Goal: Task Accomplishment & Management: Complete application form

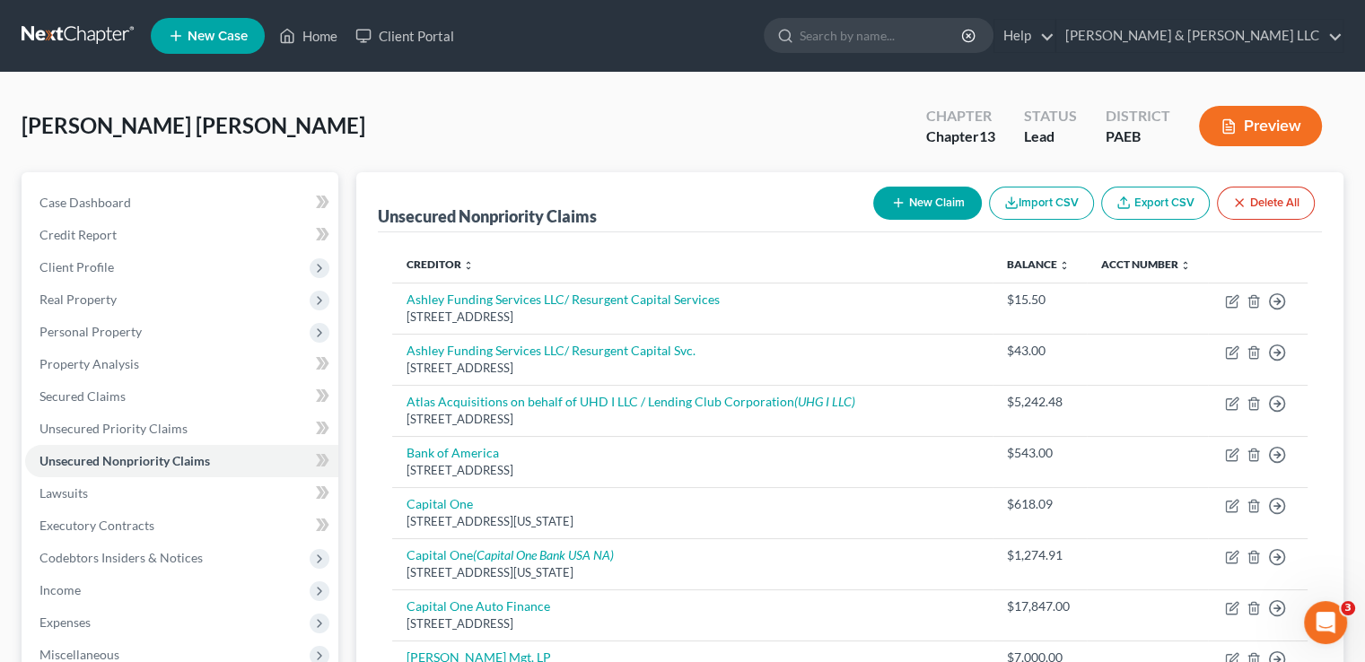
click at [916, 200] on button "New Claim" at bounding box center [927, 203] width 109 height 33
select select "0"
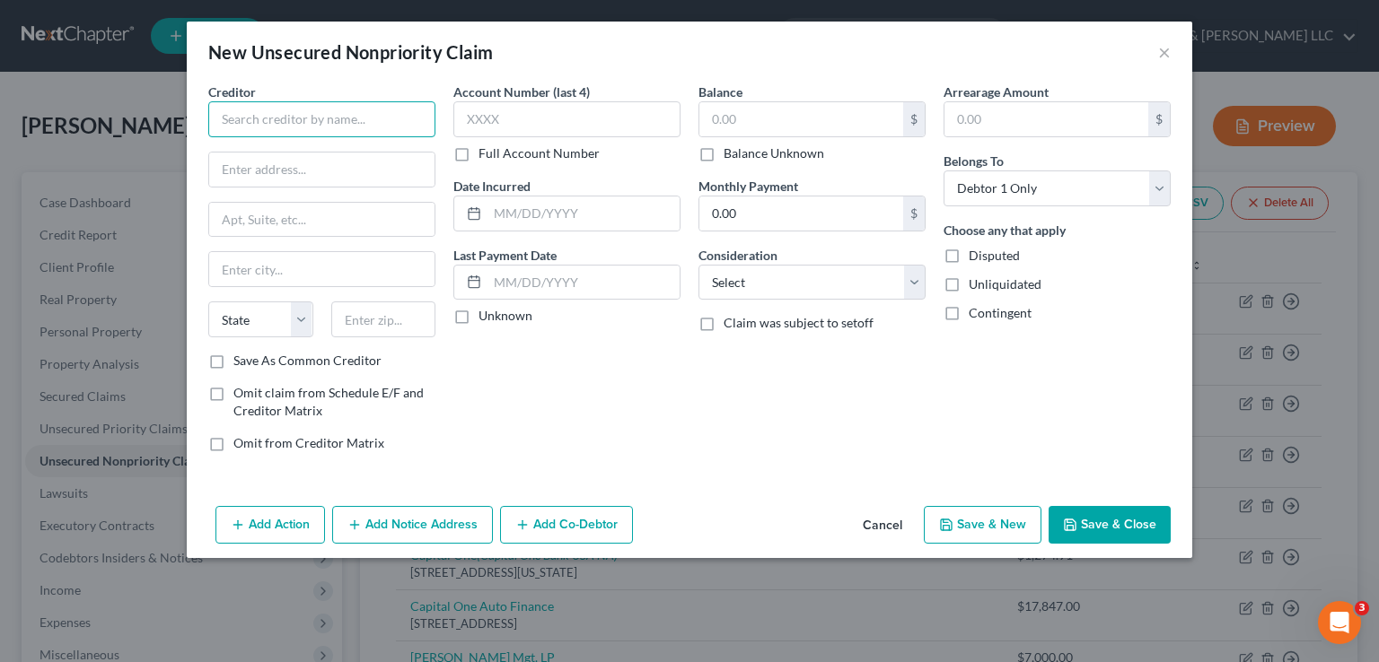
click at [276, 128] on input "text" at bounding box center [321, 119] width 227 height 36
type input "Emergency Care Specialists"
click at [258, 171] on input "text" at bounding box center [321, 170] width 225 height 34
type input "P O Box 667"
click at [289, 270] on input "text" at bounding box center [321, 269] width 225 height 34
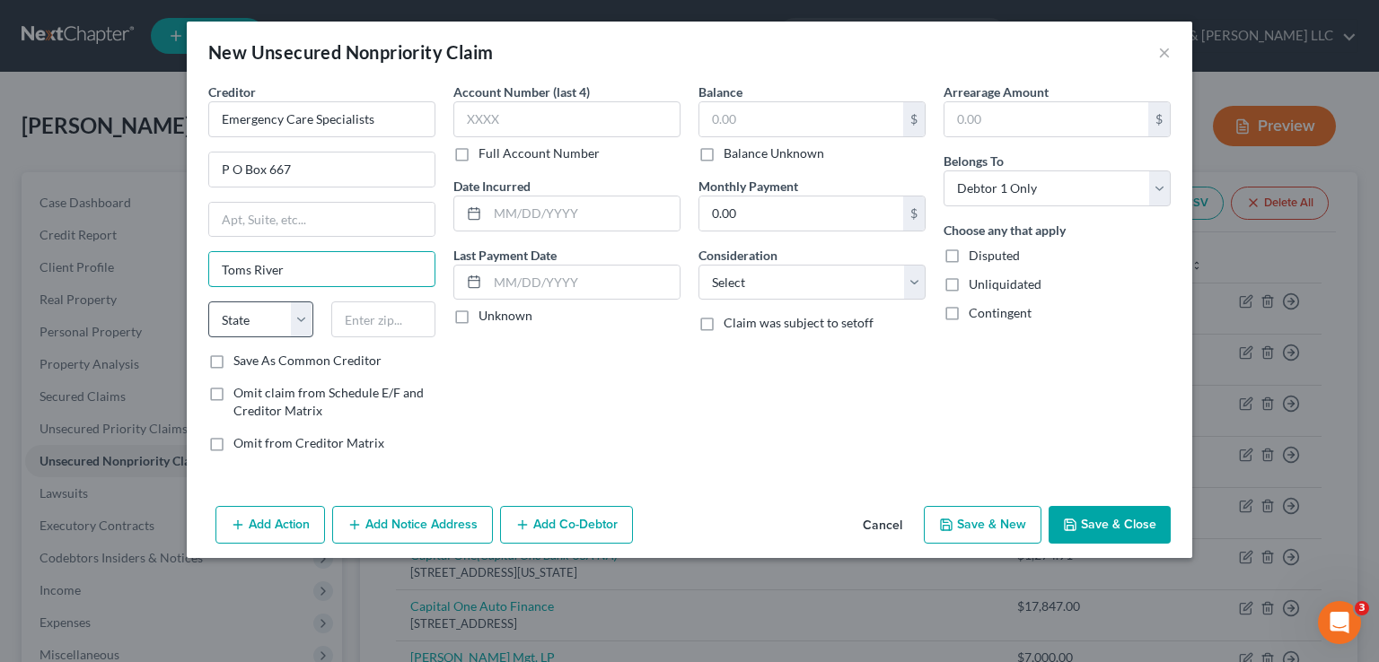
type input "Toms River"
click at [277, 322] on select "State [US_STATE] AK AR AZ CA CO CT DE DC [GEOGRAPHIC_DATA] [GEOGRAPHIC_DATA] GU…" at bounding box center [260, 320] width 105 height 36
select select "33"
click at [208, 302] on select "State [US_STATE] AK AR AZ CA CO CT DE DC [GEOGRAPHIC_DATA] [GEOGRAPHIC_DATA] GU…" at bounding box center [260, 320] width 105 height 36
click at [347, 314] on input "text" at bounding box center [383, 320] width 105 height 36
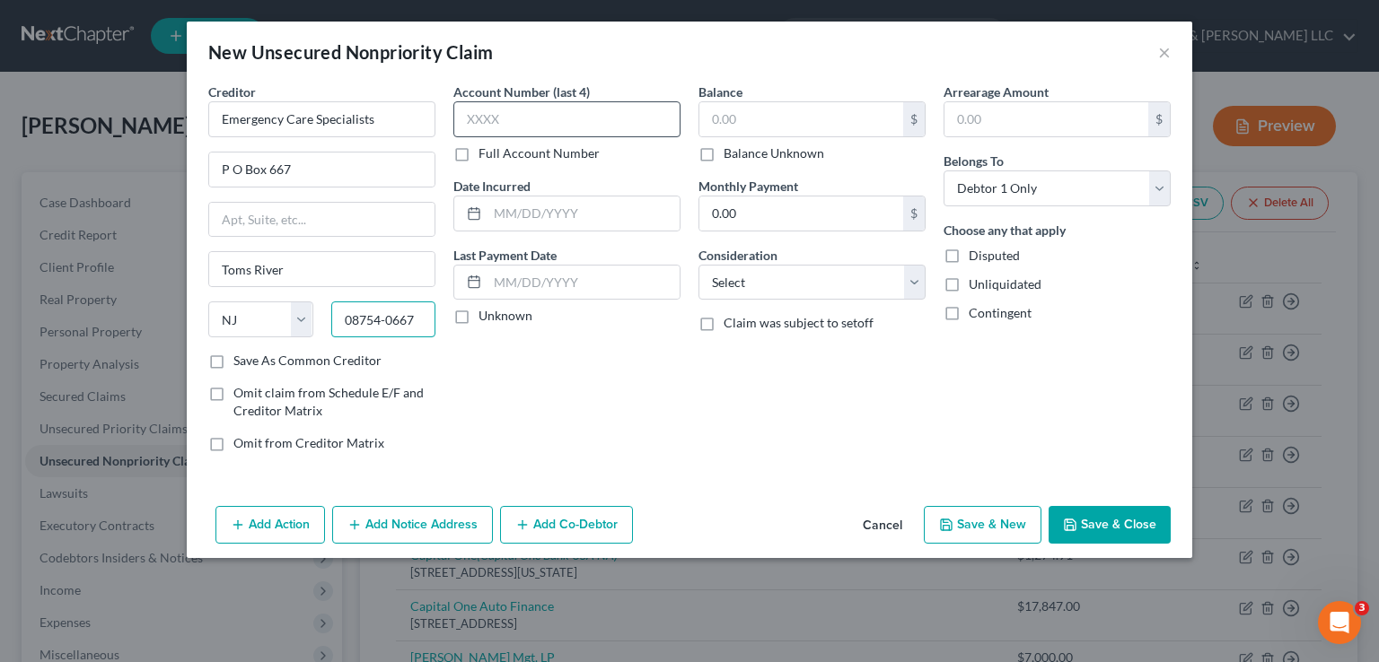
type input "08754-0667"
click at [498, 117] on input "text" at bounding box center [566, 119] width 227 height 36
type input "789"
click at [478, 151] on label "Full Account Number" at bounding box center [538, 154] width 121 height 18
click at [486, 151] on input "Full Account Number" at bounding box center [492, 151] width 12 height 12
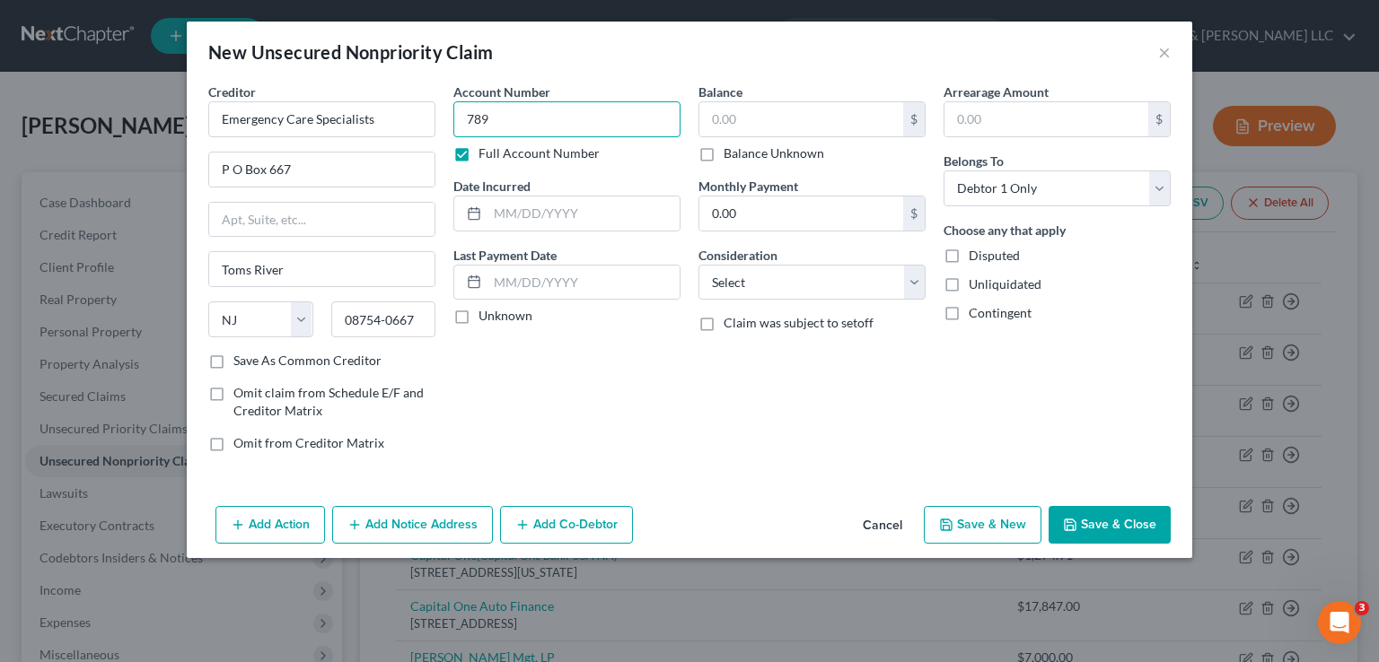
click at [492, 123] on input "789" at bounding box center [566, 119] width 227 height 36
type input "78930409"
click at [726, 119] on input "text" at bounding box center [801, 119] width 204 height 34
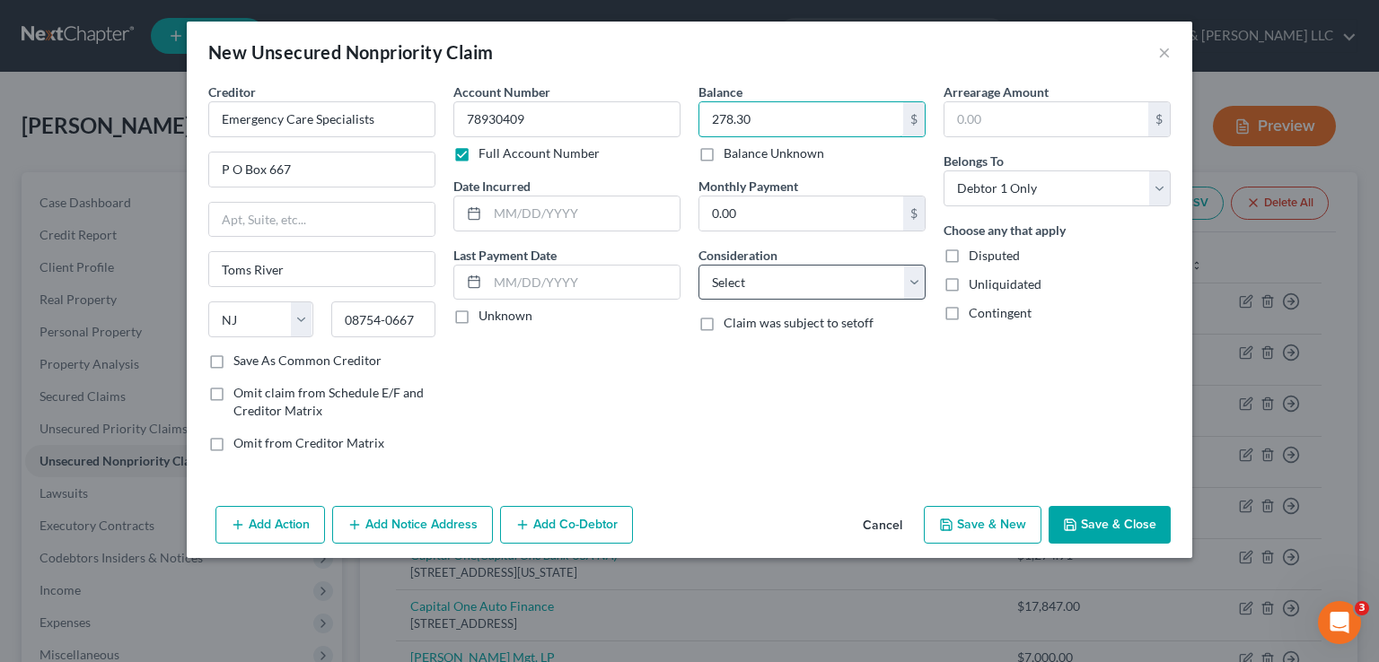
type input "278.30"
click at [919, 292] on select "Select Cable / Satellite Services Collection Agency Credit Card Debt Debt Couns…" at bounding box center [811, 283] width 227 height 36
select select "9"
click at [698, 265] on select "Select Cable / Satellite Services Collection Agency Credit Card Debt Debt Couns…" at bounding box center [811, 283] width 227 height 36
click at [1095, 532] on button "Save & Close" at bounding box center [1109, 525] width 122 height 38
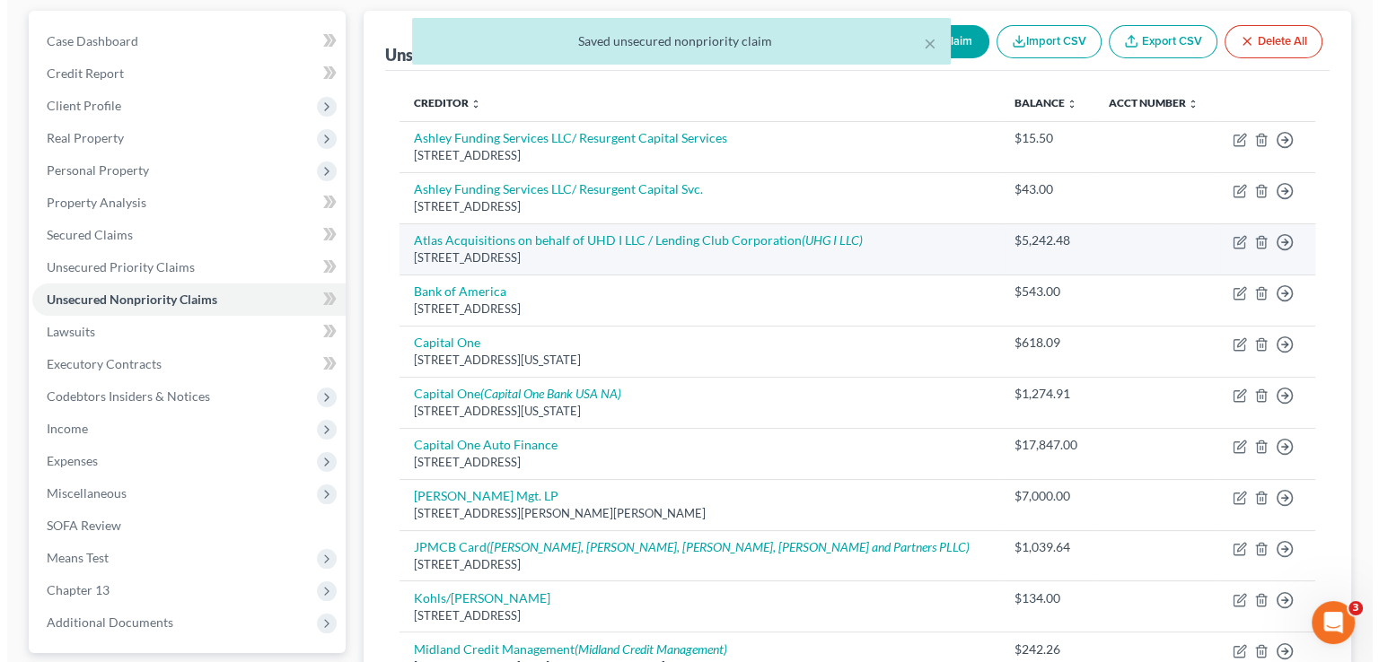
scroll to position [180, 0]
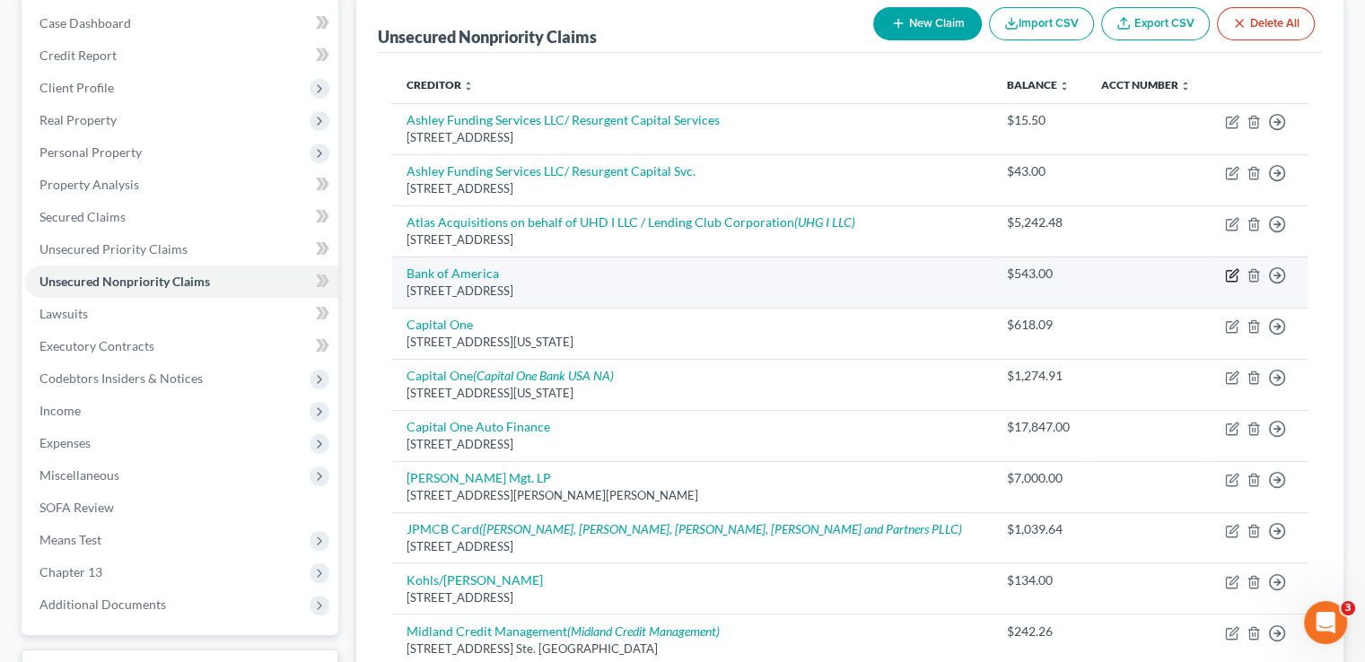
click at [1230, 274] on icon "button" at bounding box center [1234, 273] width 8 height 8
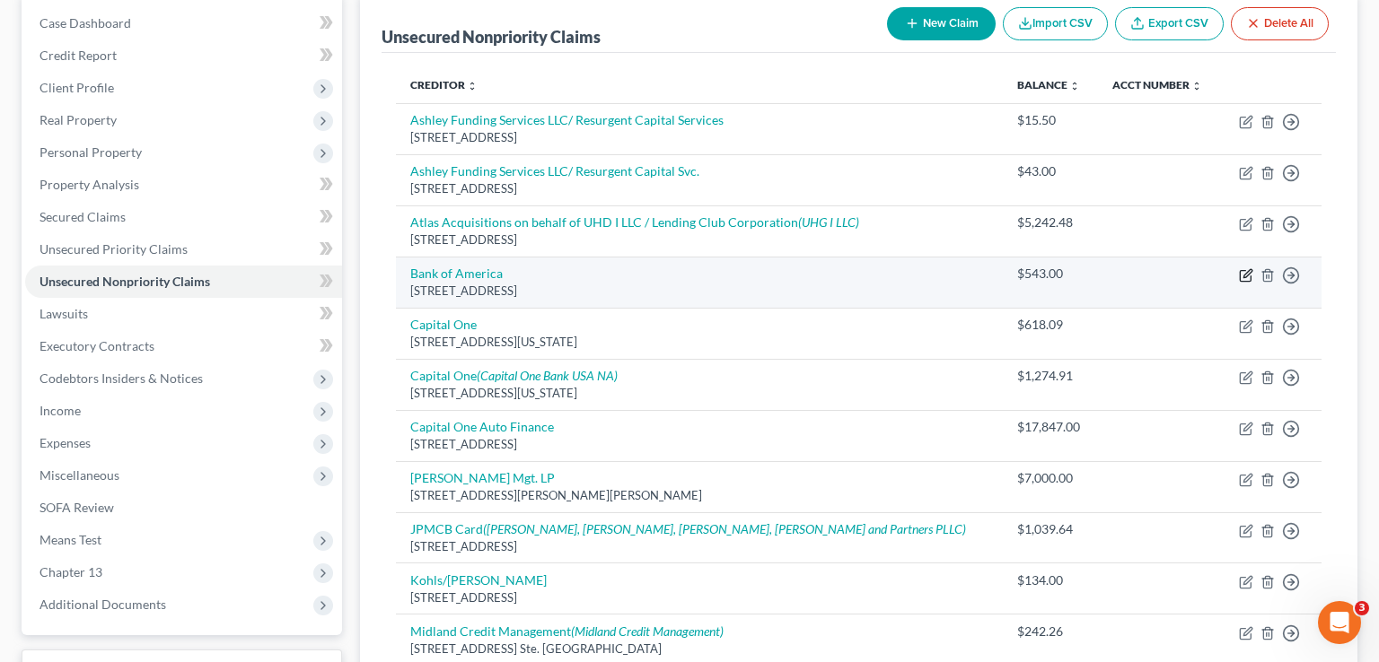
select select "45"
select select "2"
select select "0"
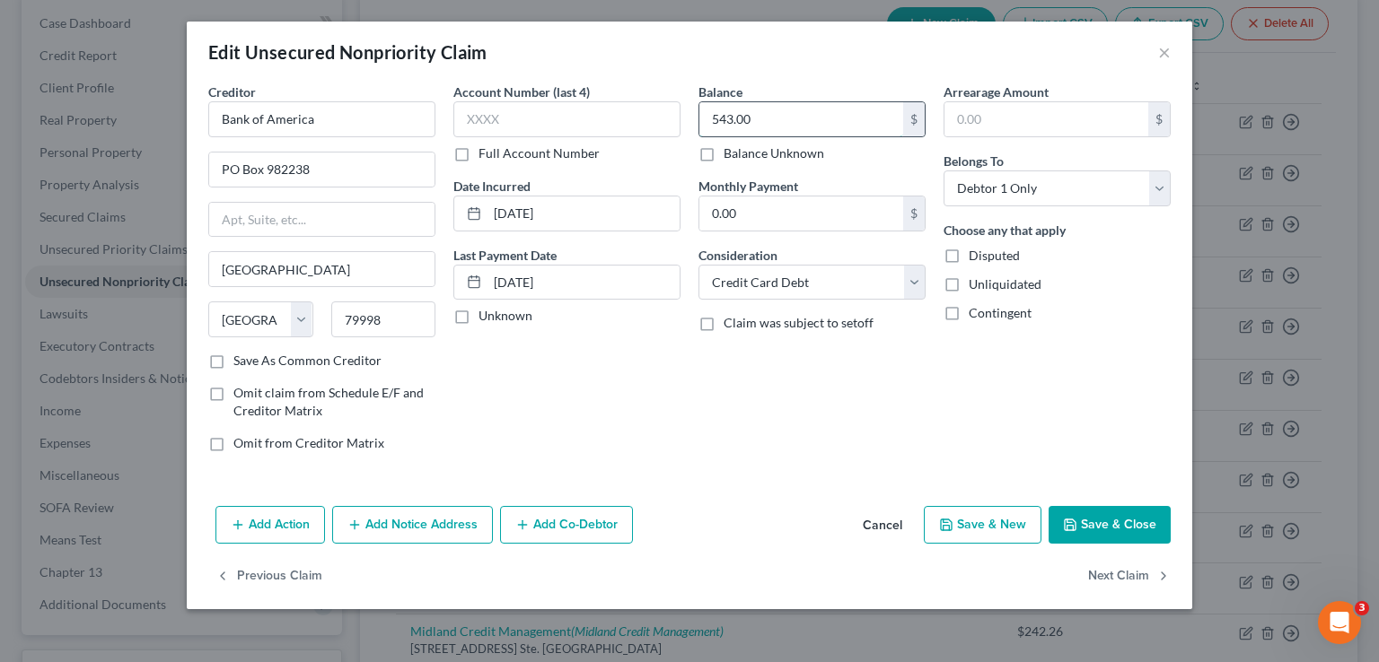
click at [753, 117] on input "543.00" at bounding box center [801, 119] width 204 height 34
click at [753, 118] on input "543.00" at bounding box center [801, 119] width 204 height 34
type input "543.38"
click at [347, 524] on icon "button" at bounding box center [354, 525] width 14 height 14
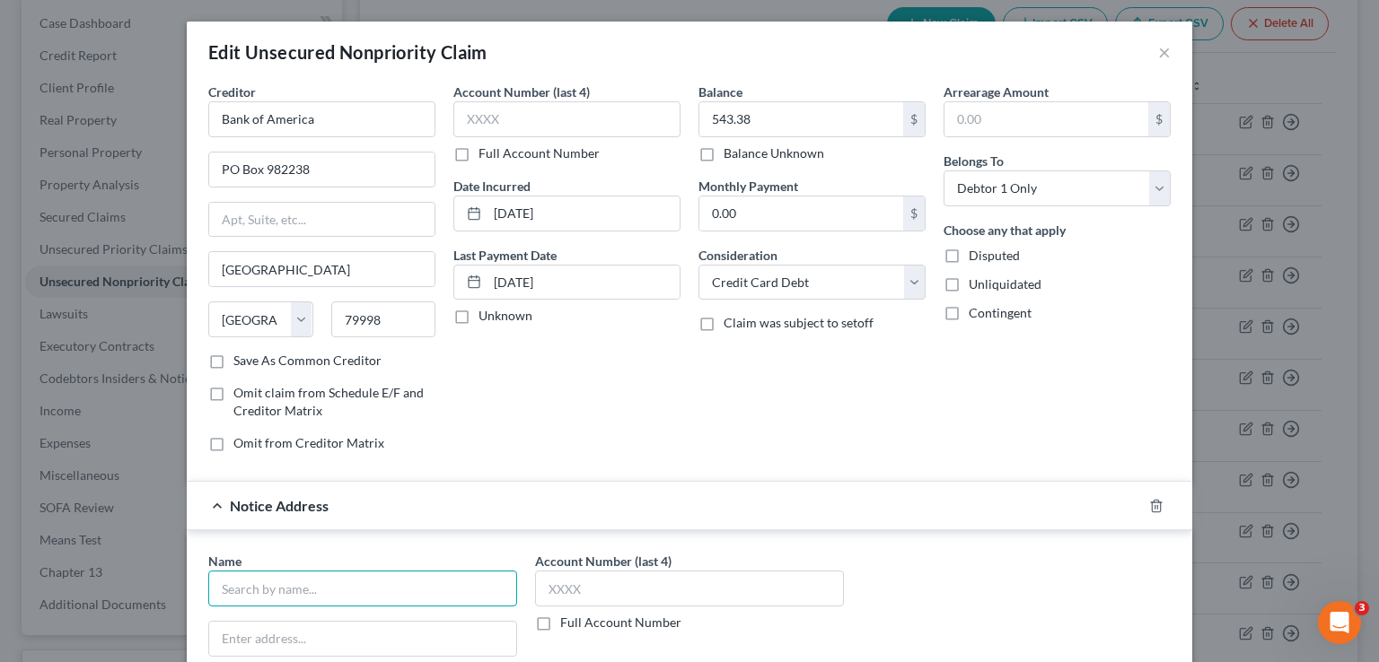
click at [346, 583] on input "text" at bounding box center [362, 589] width 309 height 36
click at [273, 586] on input "Firstsourse Advantage" at bounding box center [362, 589] width 309 height 36
click at [346, 584] on input "Firstsource Advantage" at bounding box center [362, 589] width 309 height 36
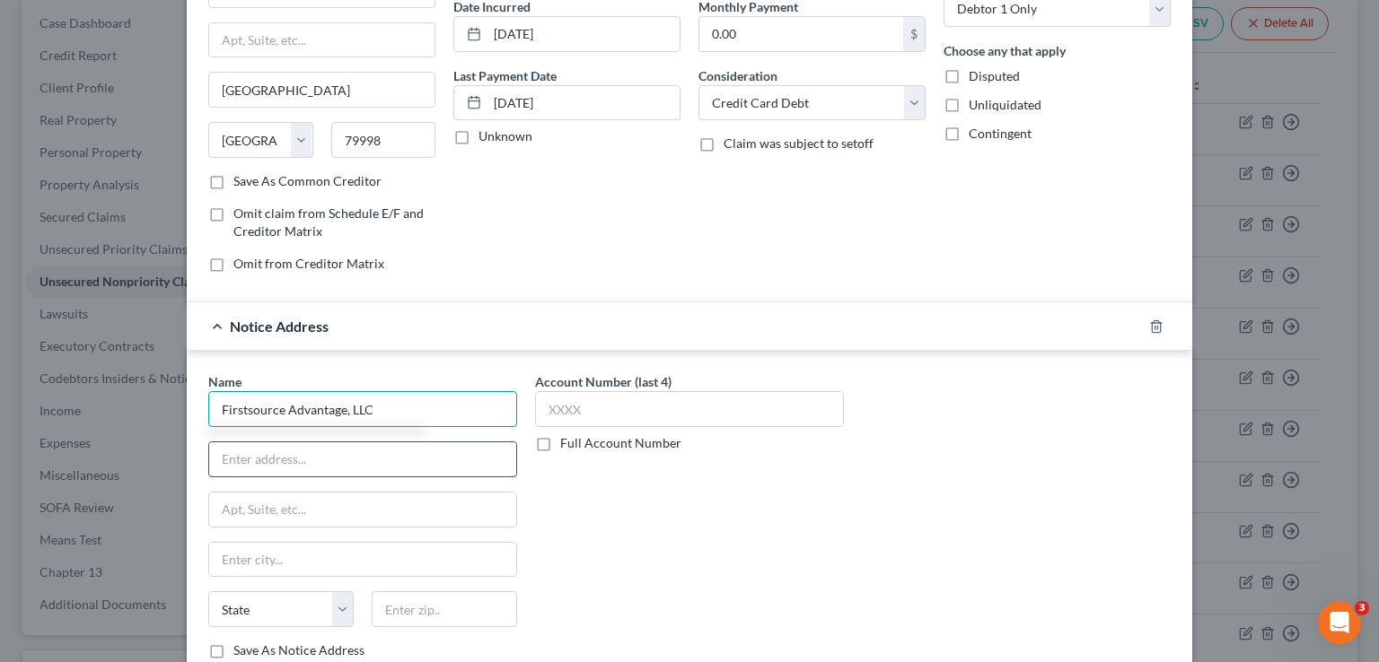
type input "Firstsource Advantage, LLC"
click at [256, 450] on input "text" at bounding box center [362, 460] width 307 height 34
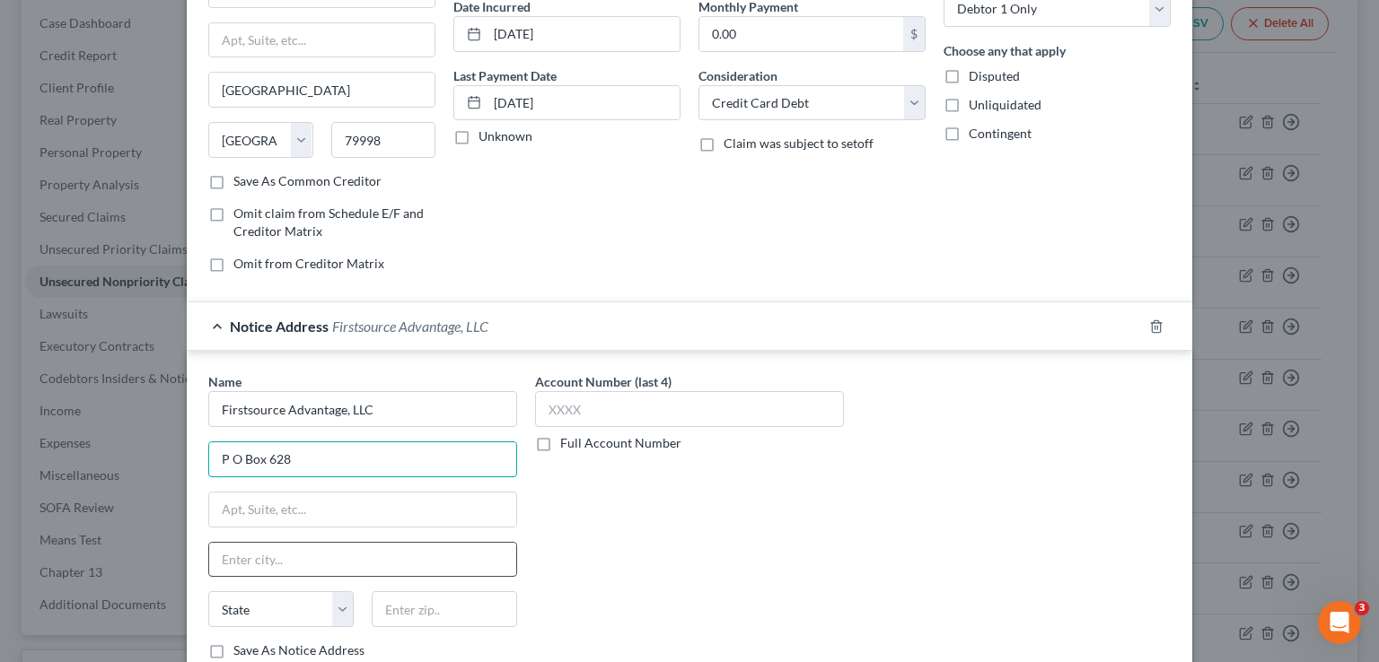
type input "P O Box 628"
click at [237, 543] on input "text" at bounding box center [362, 560] width 307 height 34
type input "u"
type input "Buffalo"
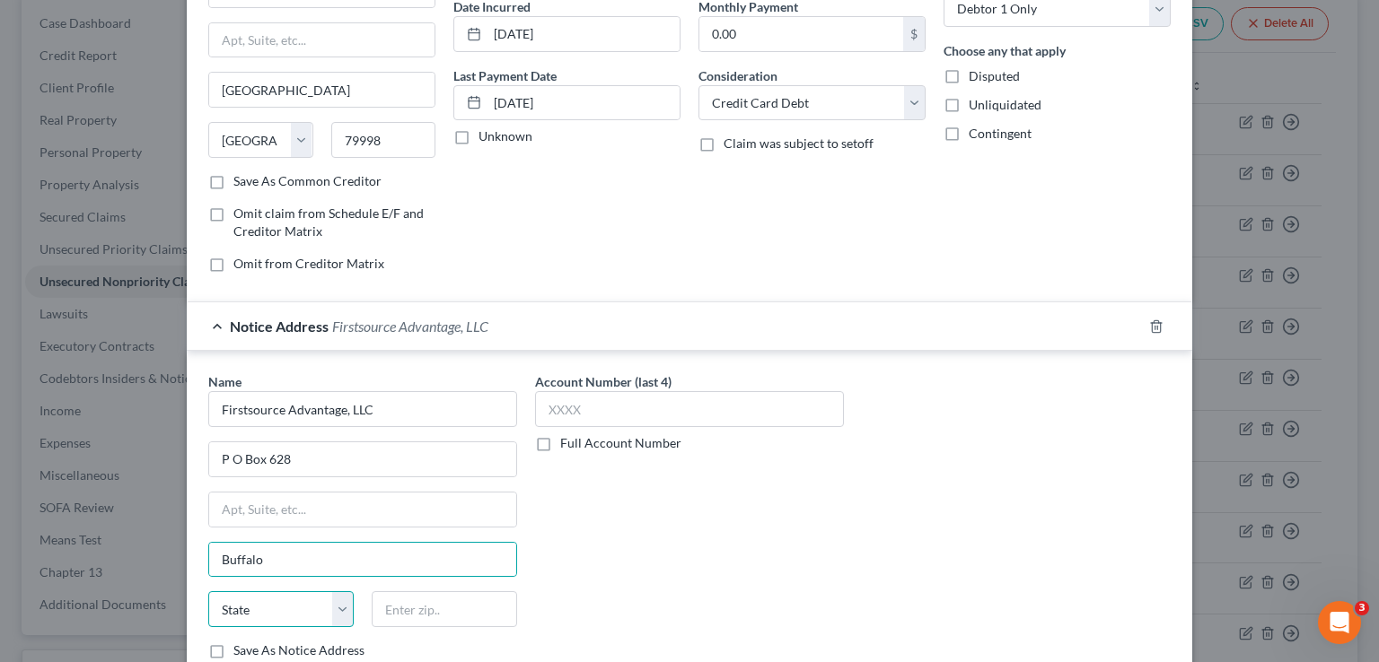
click at [329, 610] on select "State [US_STATE] AK AR AZ CA CO CT DE DC [GEOGRAPHIC_DATA] [GEOGRAPHIC_DATA] GU…" at bounding box center [280, 610] width 145 height 36
select select "35"
click at [208, 592] on select "State [US_STATE] AK AR AZ CA CO CT DE DC [GEOGRAPHIC_DATA] [GEOGRAPHIC_DATA] GU…" at bounding box center [280, 610] width 145 height 36
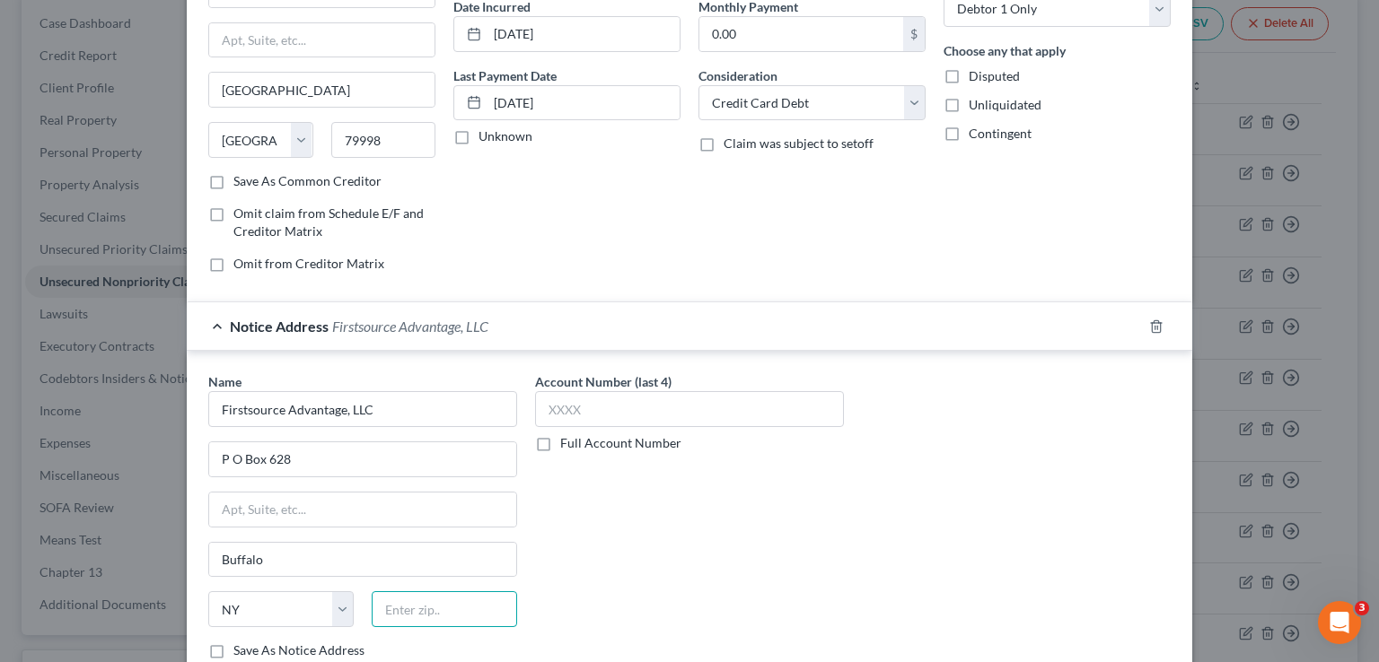
click at [399, 609] on input "text" at bounding box center [444, 610] width 145 height 36
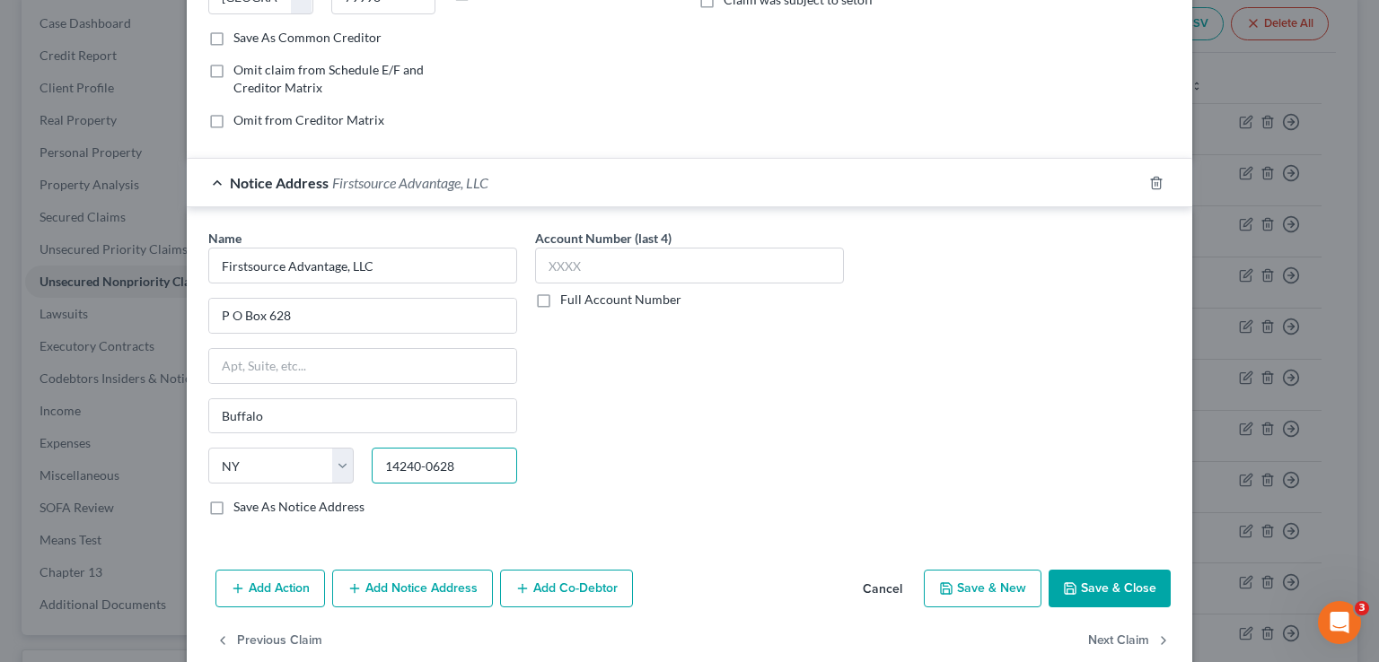
scroll to position [352, 0]
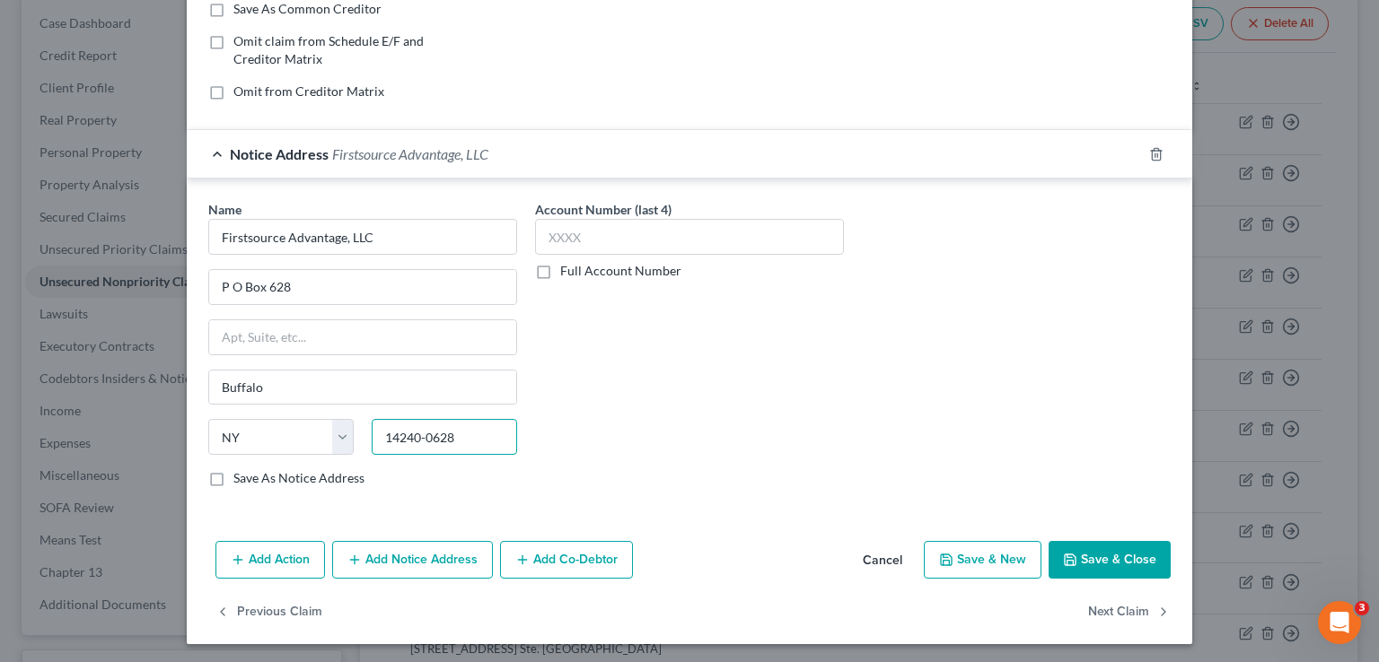
type input "14240-0628"
click at [1069, 557] on icon "button" at bounding box center [1070, 560] width 14 height 14
type input "0"
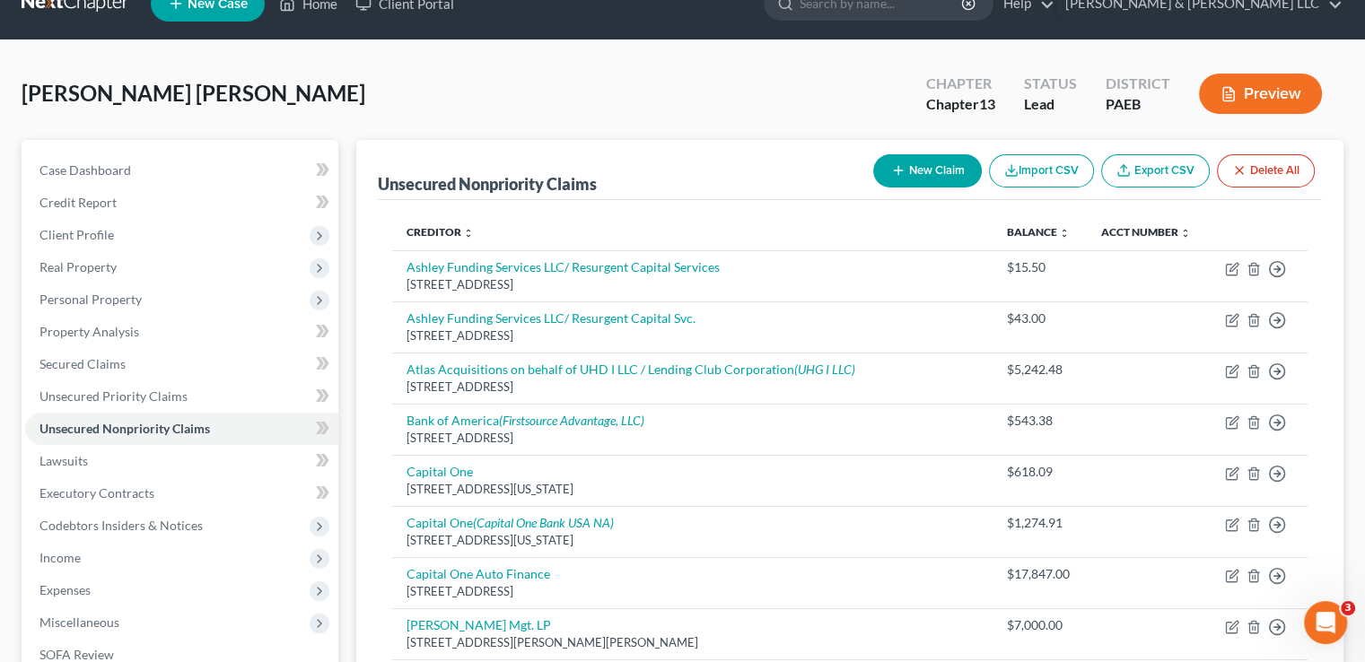
scroll to position [0, 0]
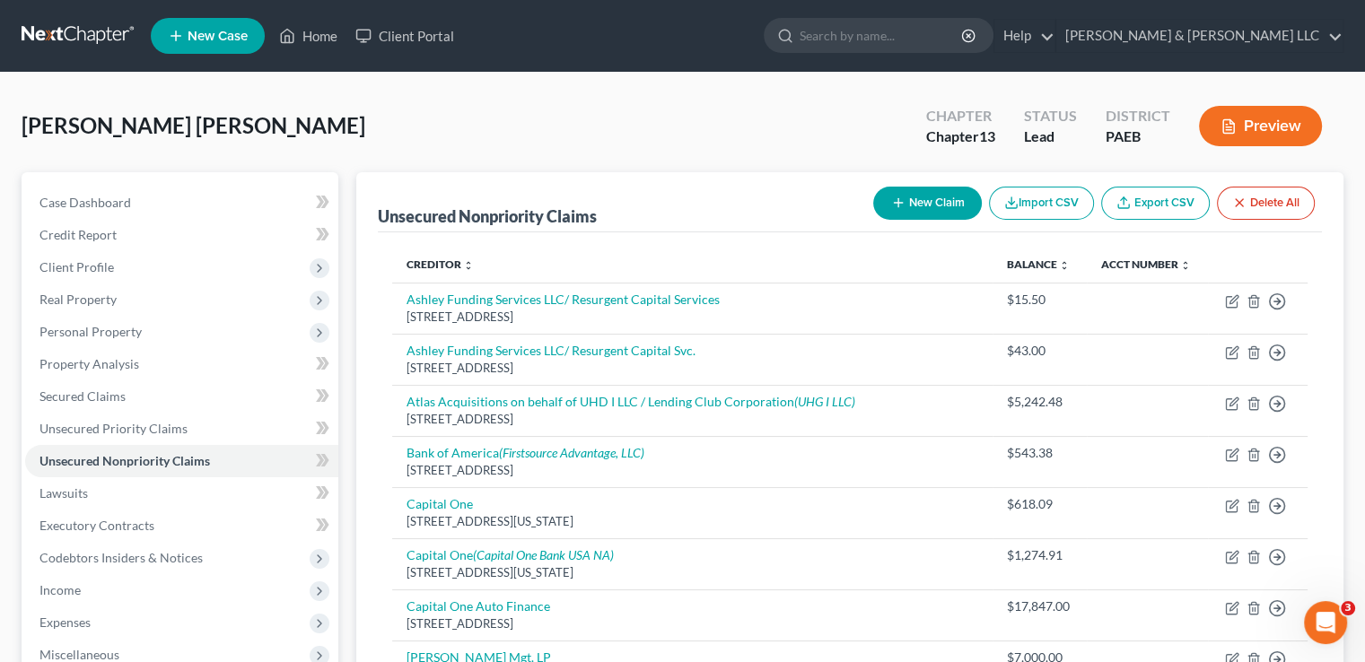
click at [937, 206] on button "New Claim" at bounding box center [927, 203] width 109 height 33
select select "0"
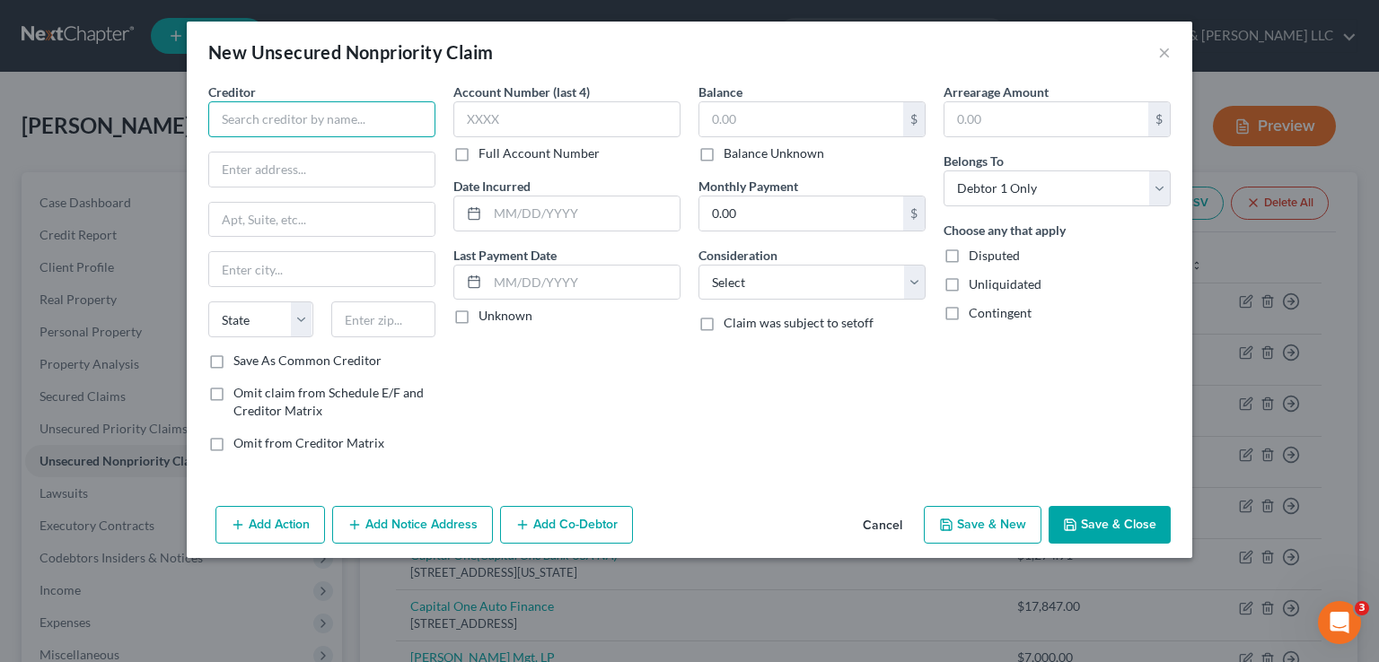
click at [305, 124] on input "text" at bounding box center [321, 119] width 227 height 36
type input "Penn Medicine"
click at [236, 177] on input "text" at bounding box center [321, 170] width 225 height 34
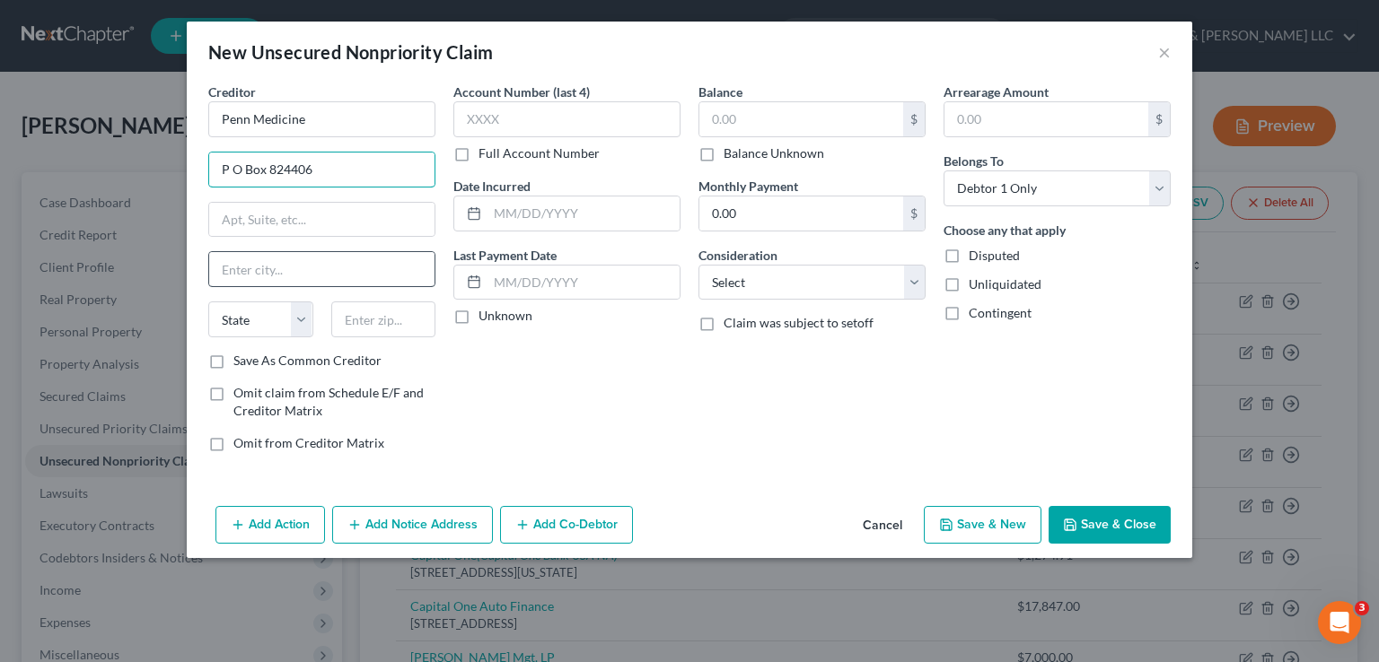
type input "P O Box 824406"
click at [259, 262] on input "text" at bounding box center [321, 269] width 225 height 34
type input "[GEOGRAPHIC_DATA]"
click at [262, 316] on select "State [US_STATE] AK AR AZ CA CO CT DE DC [GEOGRAPHIC_DATA] [GEOGRAPHIC_DATA] GU…" at bounding box center [260, 320] width 105 height 36
click at [208, 302] on select "State [US_STATE] AK AR AZ CA CO CT DE DC [GEOGRAPHIC_DATA] [GEOGRAPHIC_DATA] GU…" at bounding box center [260, 320] width 105 height 36
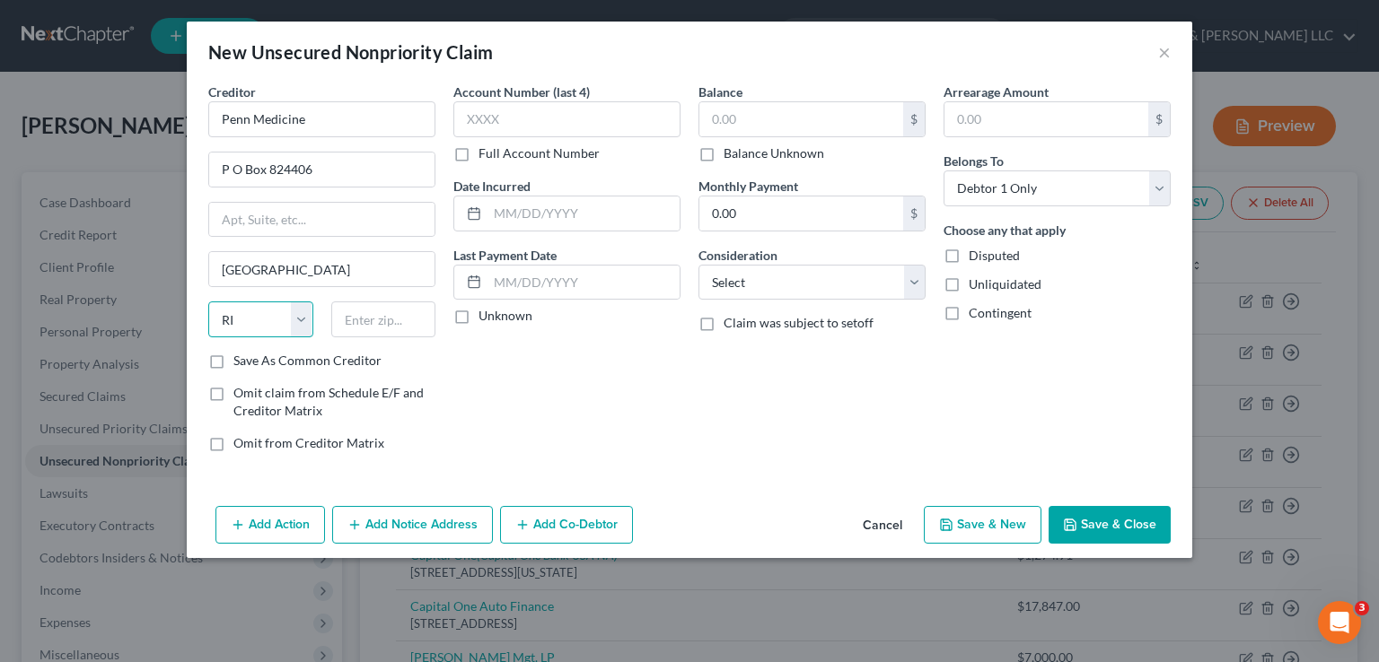
click at [303, 323] on select "State [US_STATE] AK AR AZ CA CO CT DE DC [GEOGRAPHIC_DATA] [GEOGRAPHIC_DATA] GU…" at bounding box center [260, 320] width 105 height 36
select select "39"
click at [208, 302] on select "State [US_STATE] AK AR AZ CA CO CT DE DC [GEOGRAPHIC_DATA] [GEOGRAPHIC_DATA] GU…" at bounding box center [260, 320] width 105 height 36
click at [352, 314] on input "text" at bounding box center [383, 320] width 105 height 36
type input "19182-4406"
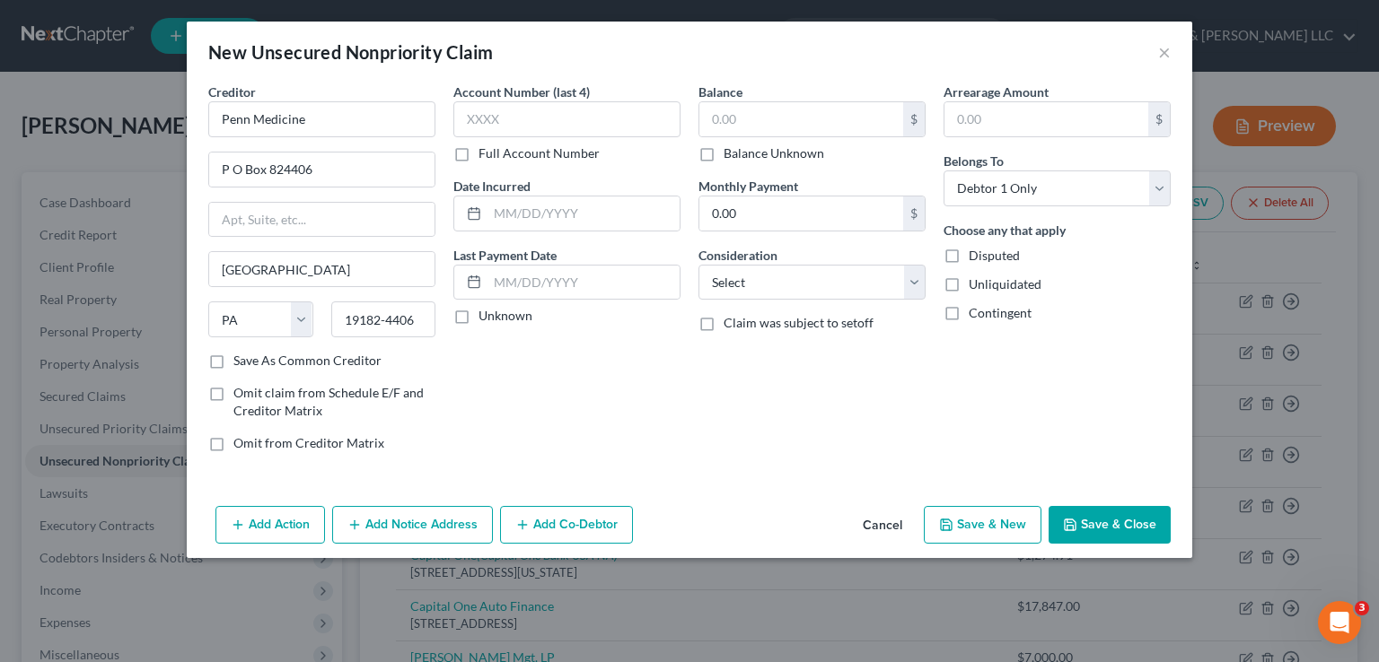
click at [478, 156] on label "Full Account Number" at bounding box center [538, 154] width 121 height 18
click at [486, 156] on input "Full Account Number" at bounding box center [492, 151] width 12 height 12
click at [478, 122] on input "text" at bounding box center [566, 119] width 227 height 36
type input "2683101"
click at [736, 123] on input "text" at bounding box center [801, 119] width 204 height 34
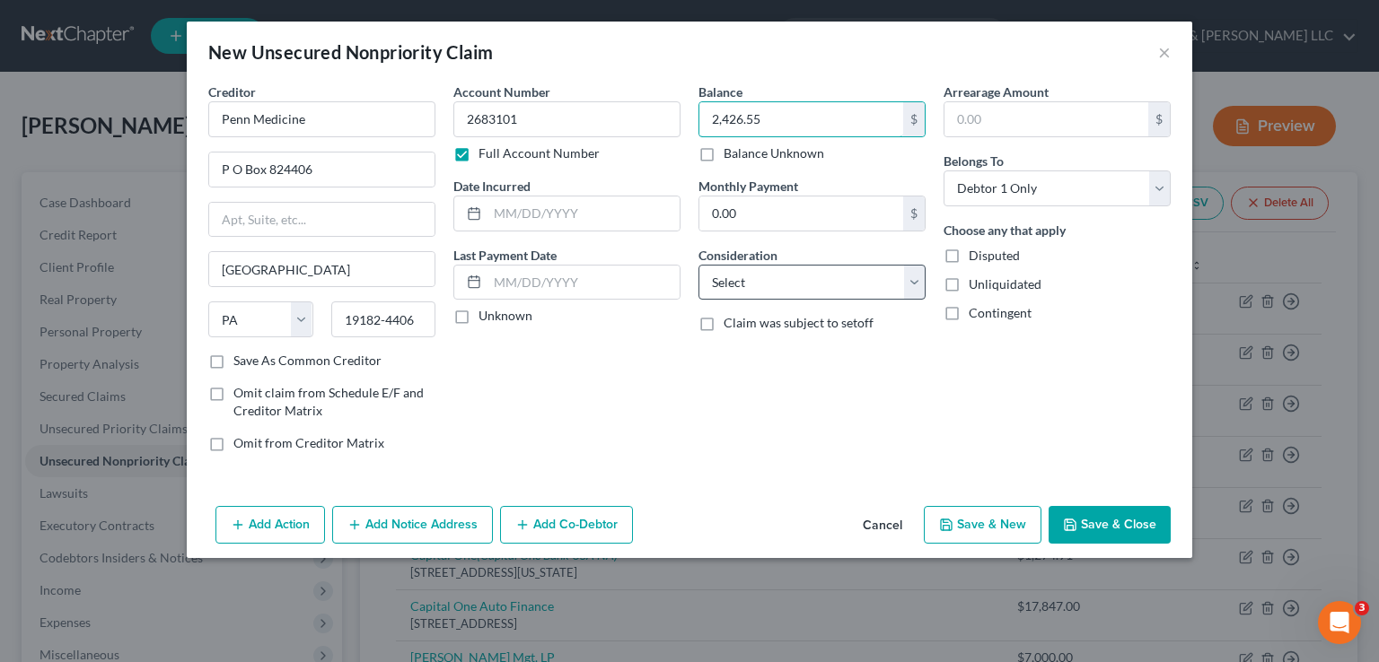
type input "2,426.55"
click at [916, 290] on select "Select Cable / Satellite Services Collection Agency Credit Card Debt Debt Couns…" at bounding box center [811, 283] width 227 height 36
select select "9"
click at [698, 265] on select "Select Cable / Satellite Services Collection Agency Credit Card Debt Debt Couns…" at bounding box center [811, 283] width 227 height 36
click at [1109, 525] on button "Save & Close" at bounding box center [1109, 525] width 122 height 38
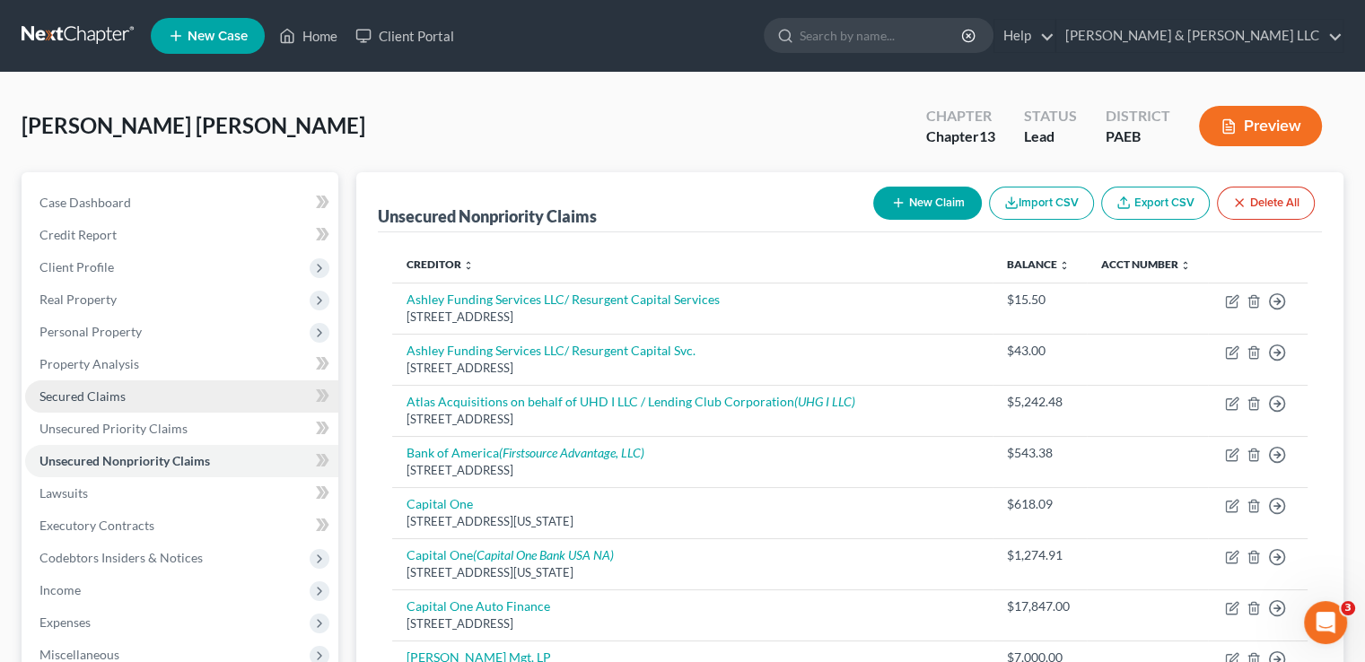
click at [72, 403] on span "Secured Claims" at bounding box center [82, 396] width 86 height 15
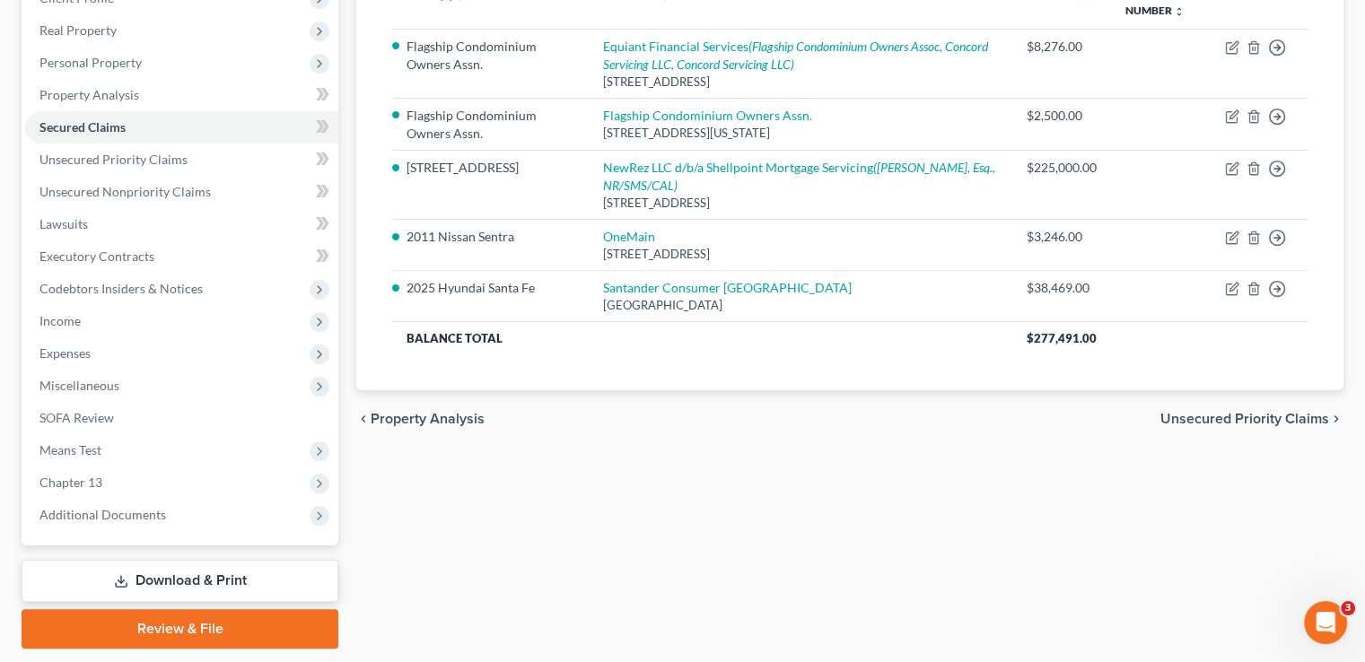
scroll to position [180, 0]
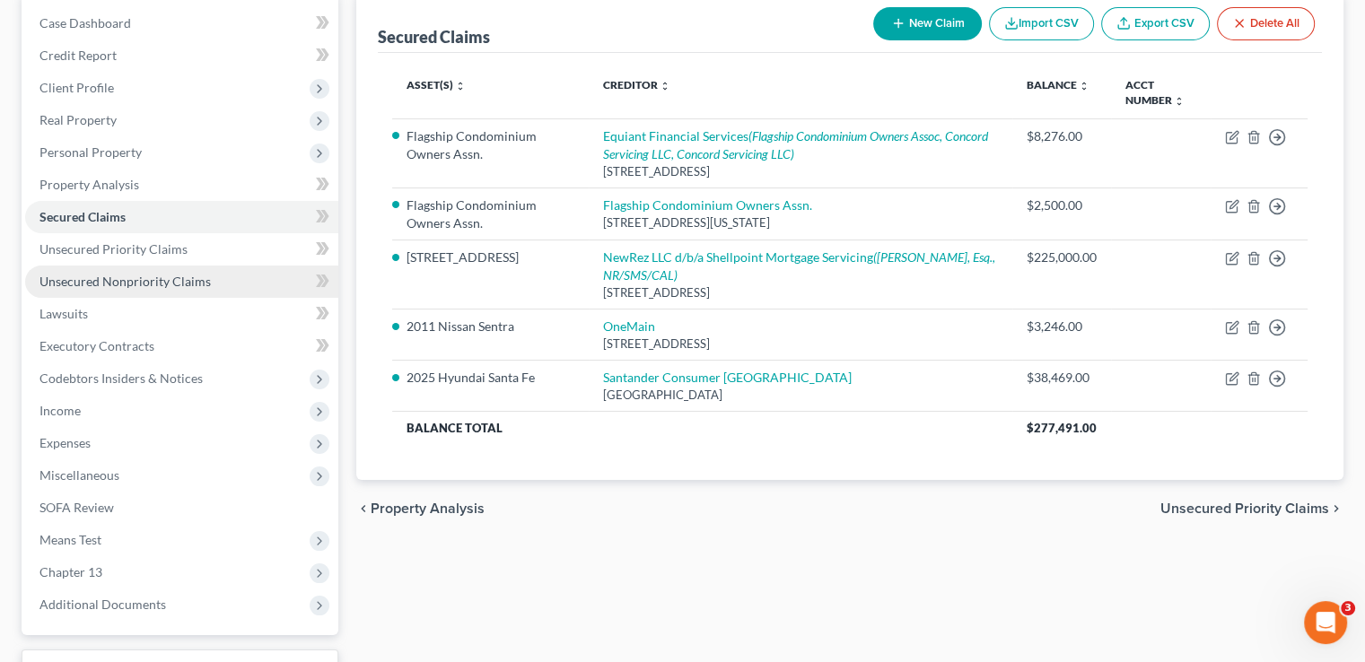
click at [66, 281] on span "Unsecured Nonpriority Claims" at bounding box center [124, 281] width 171 height 15
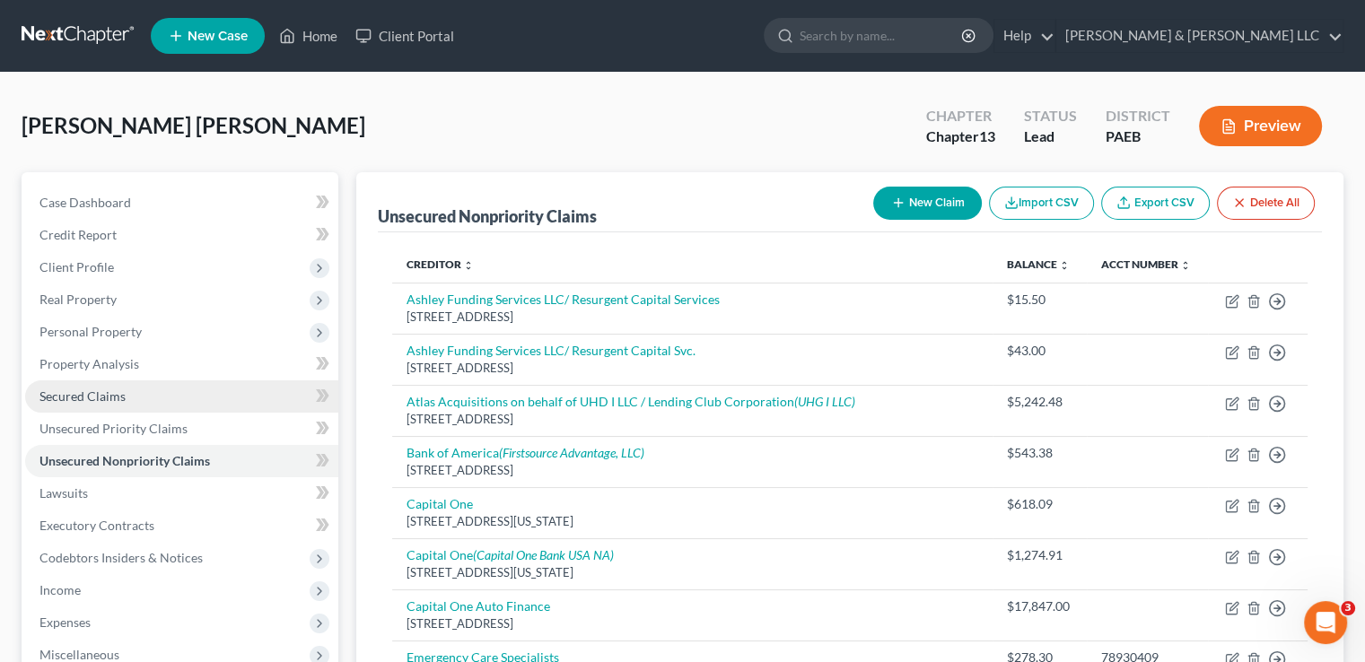
click at [136, 389] on link "Secured Claims" at bounding box center [181, 397] width 313 height 32
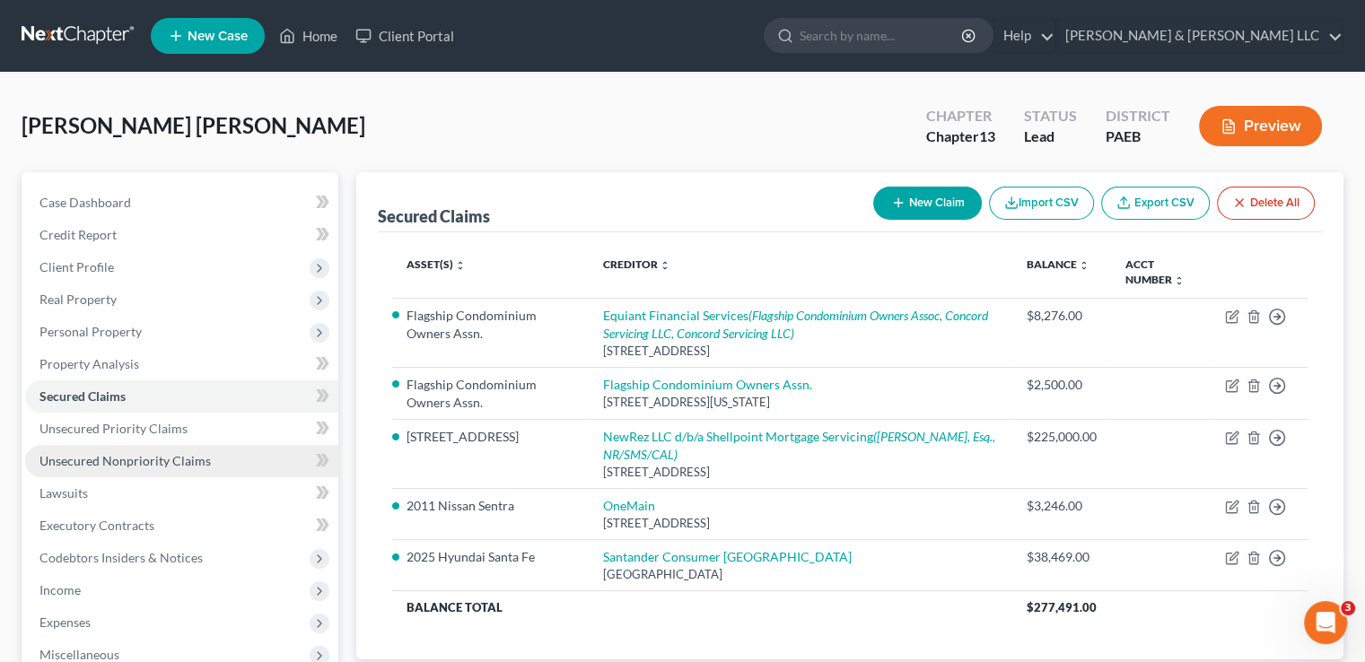
click at [111, 465] on span "Unsecured Nonpriority Claims" at bounding box center [124, 460] width 171 height 15
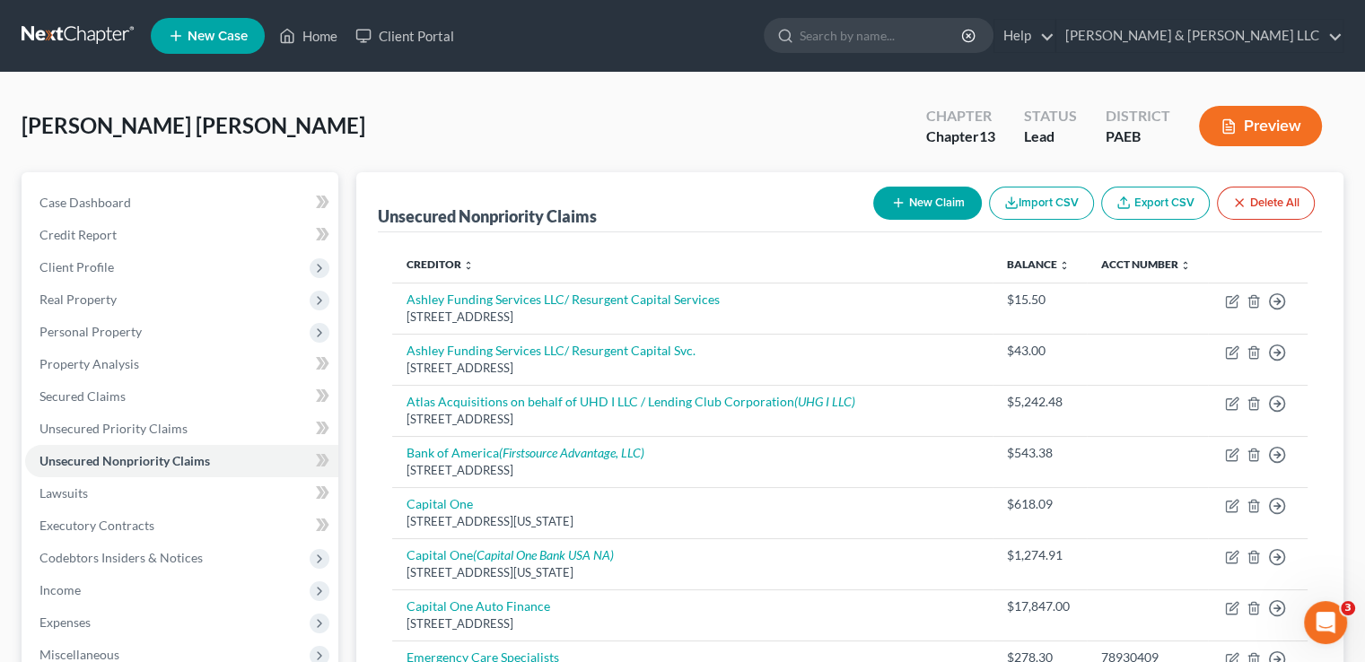
click at [916, 197] on button "New Claim" at bounding box center [927, 203] width 109 height 33
select select "0"
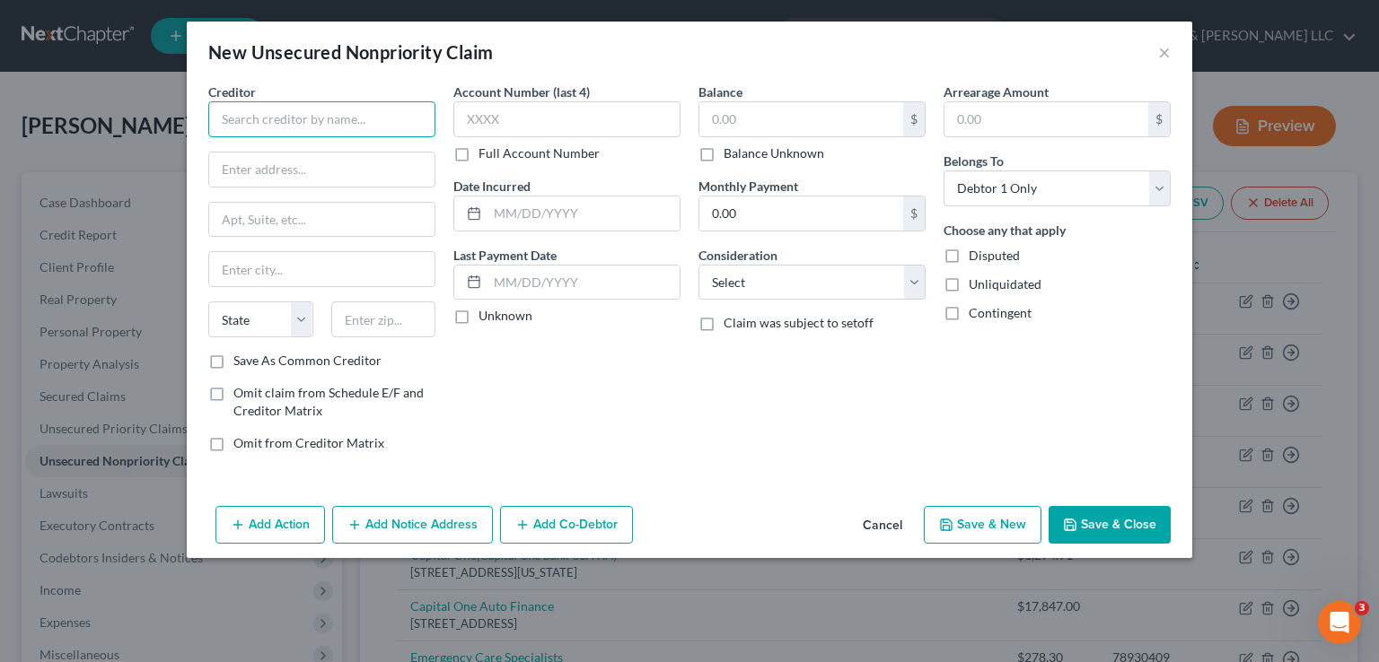
click at [276, 101] on input "text" at bounding box center [321, 119] width 227 height 36
type input "KeyBank National Assoc."
click at [279, 177] on input "text" at bounding box center [321, 170] width 225 height 34
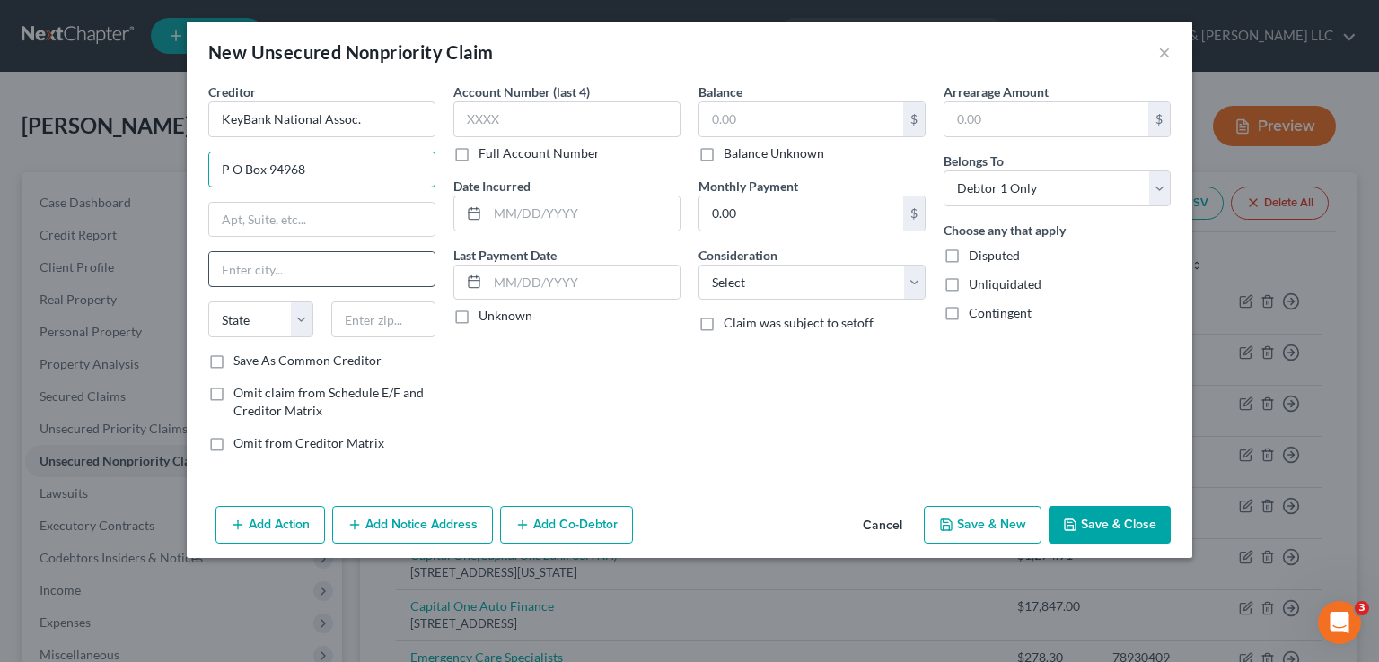
type input "P O Box 94968"
click at [259, 268] on input "text" at bounding box center [321, 269] width 225 height 34
type input "[GEOGRAPHIC_DATA]"
click at [297, 320] on select "State [US_STATE] AK AR AZ CA CO CT DE DC [GEOGRAPHIC_DATA] [GEOGRAPHIC_DATA] GU…" at bounding box center [260, 320] width 105 height 36
select select "36"
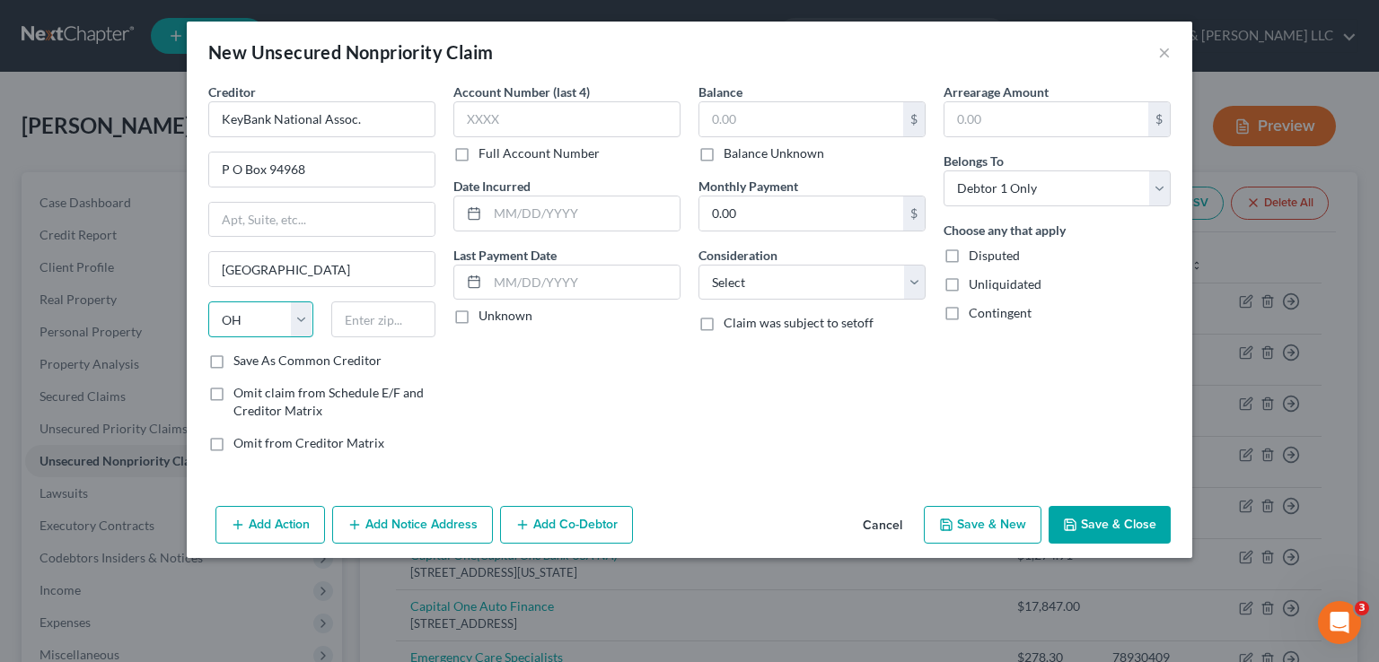
click at [208, 302] on select "State [US_STATE] AK AR AZ CA CO CT DE DC [GEOGRAPHIC_DATA] [GEOGRAPHIC_DATA] GU…" at bounding box center [260, 320] width 105 height 36
click at [341, 315] on input "text" at bounding box center [383, 320] width 105 height 36
type input "44101"
click at [485, 116] on input "text" at bounding box center [566, 119] width 227 height 36
type input "0419"
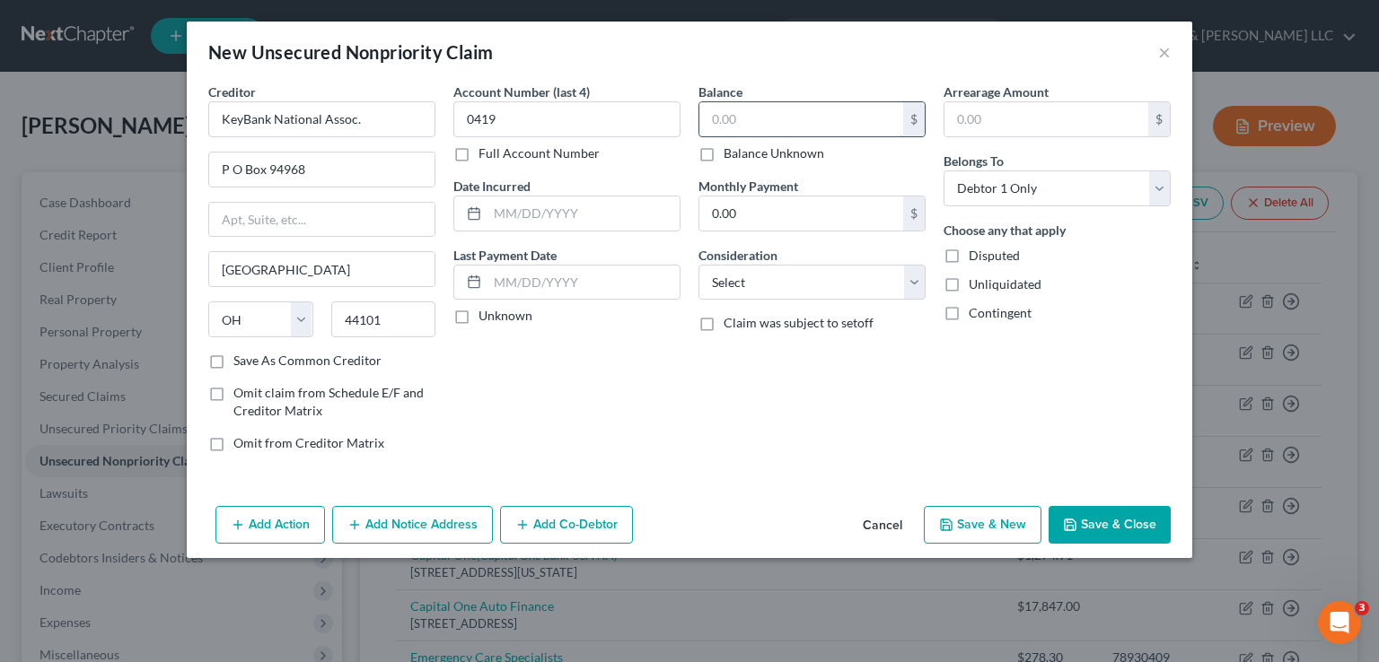
click at [737, 110] on input "text" at bounding box center [801, 119] width 204 height 34
type input "1,049.43"
click at [917, 291] on select "Select Cable / Satellite Services Collection Agency Credit Card Debt Debt Couns…" at bounding box center [811, 283] width 227 height 36
select select "2"
click at [698, 265] on select "Select Cable / Satellite Services Collection Agency Credit Card Debt Debt Couns…" at bounding box center [811, 283] width 227 height 36
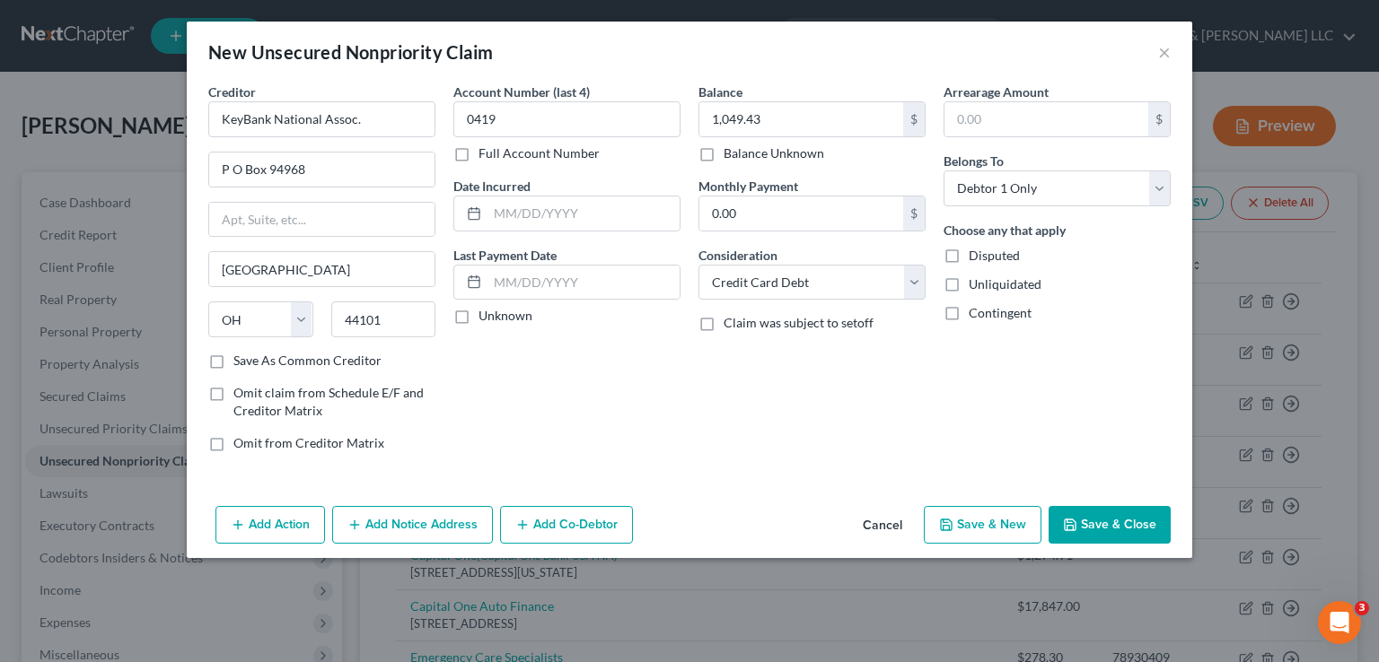
click at [1096, 526] on button "Save & Close" at bounding box center [1109, 525] width 122 height 38
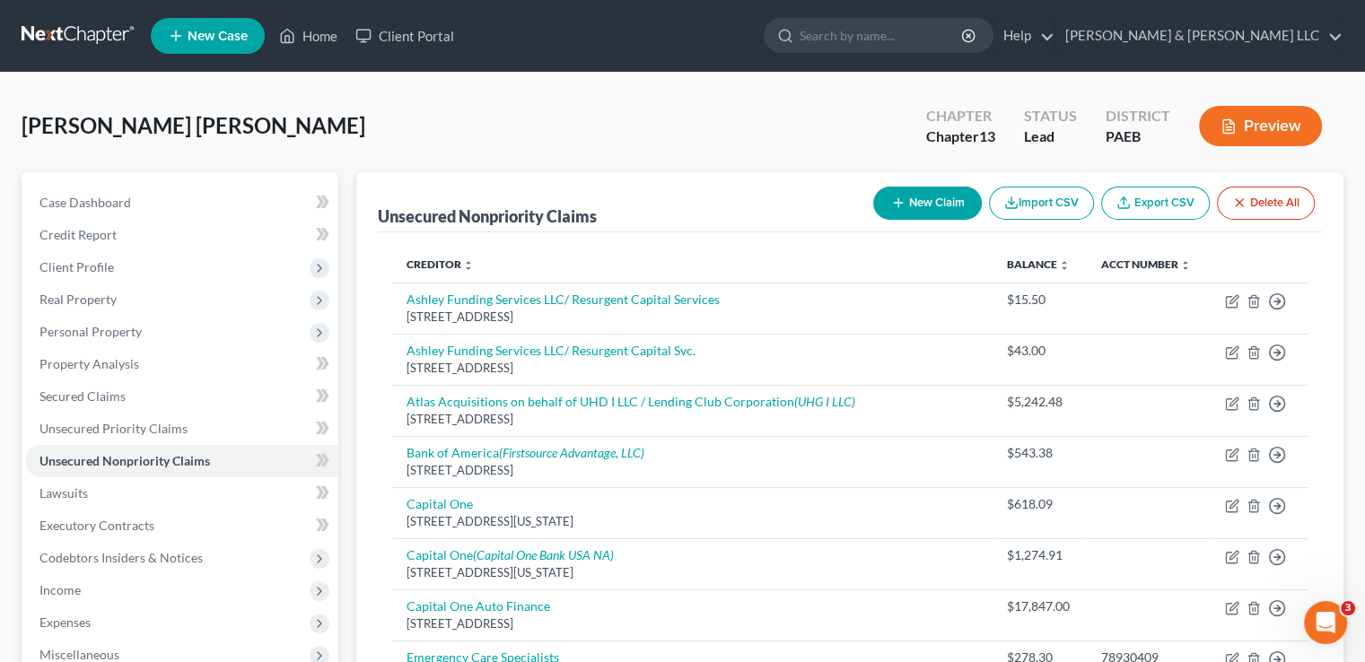
click at [904, 202] on button "New Claim" at bounding box center [927, 203] width 109 height 33
select select "0"
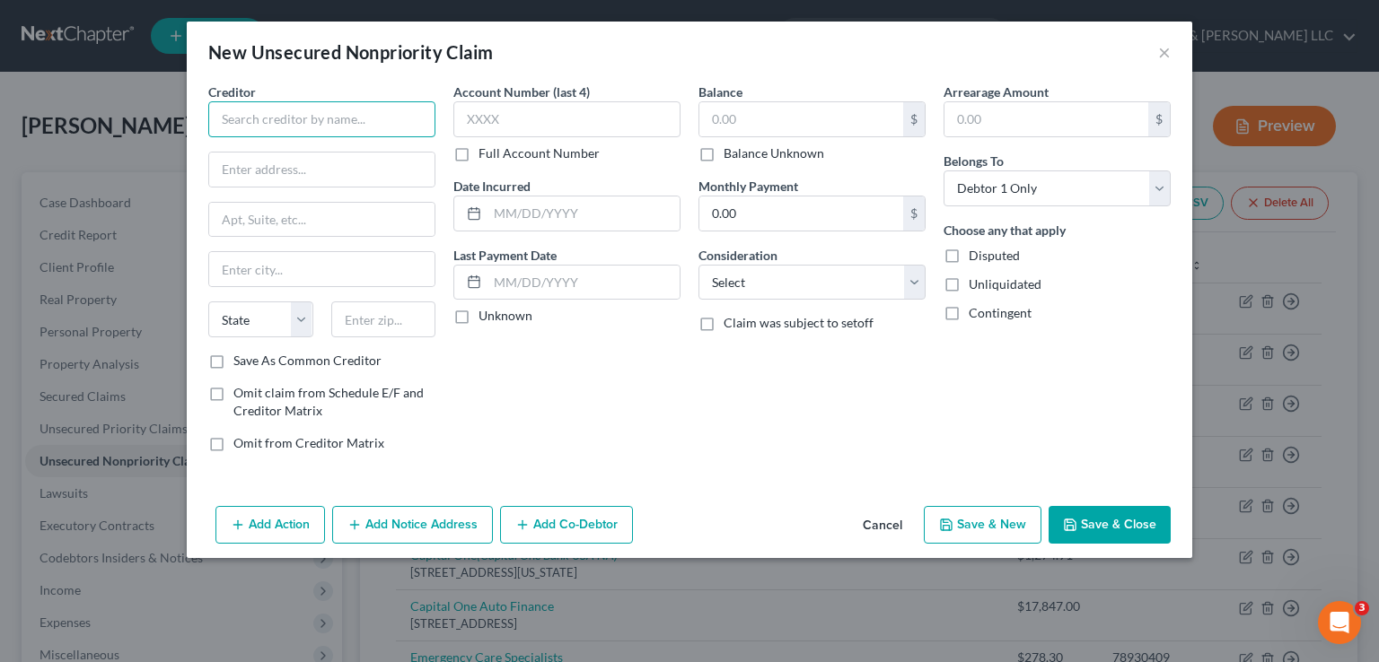
click at [298, 123] on input "text" at bounding box center [321, 119] width 227 height 36
type input "Radius Global Solutions LLC"
click at [278, 178] on input "text" at bounding box center [321, 170] width 225 height 34
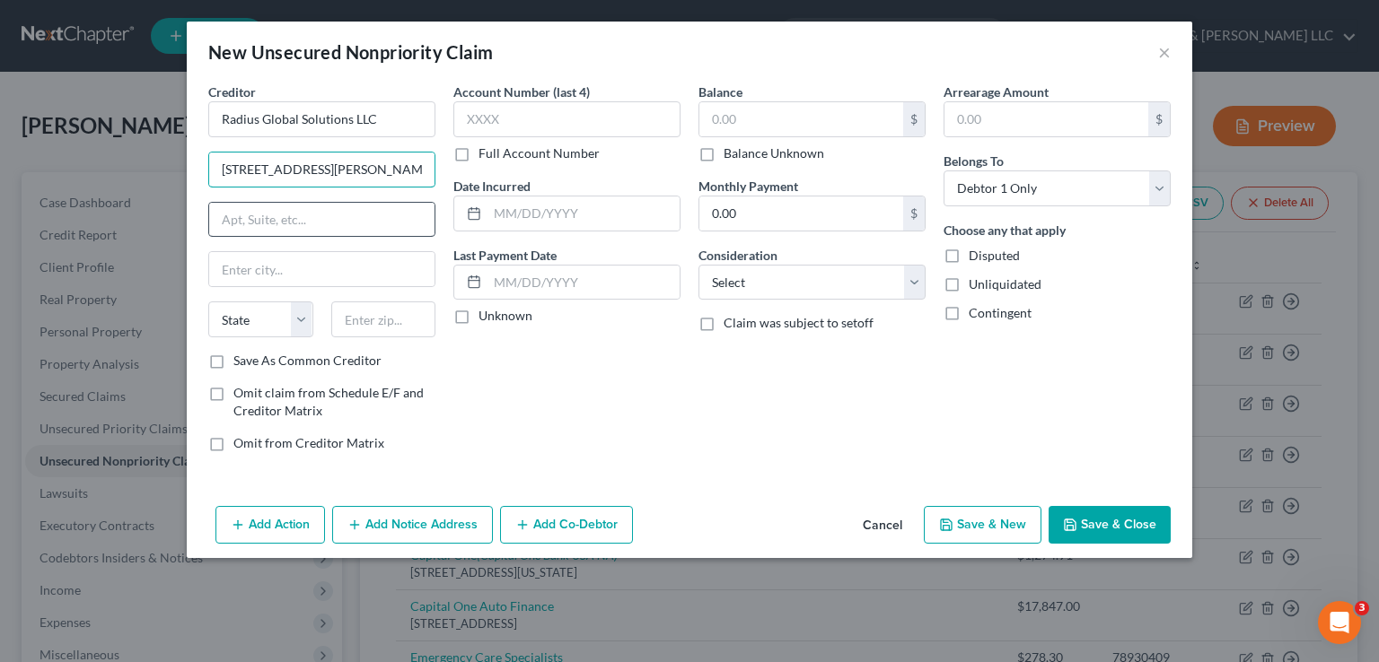
type input "[STREET_ADDRESS][PERSON_NAME]"
click at [270, 213] on input "text" at bounding box center [321, 220] width 225 height 34
type input "Ste 250-A"
click at [271, 268] on input "text" at bounding box center [321, 269] width 225 height 34
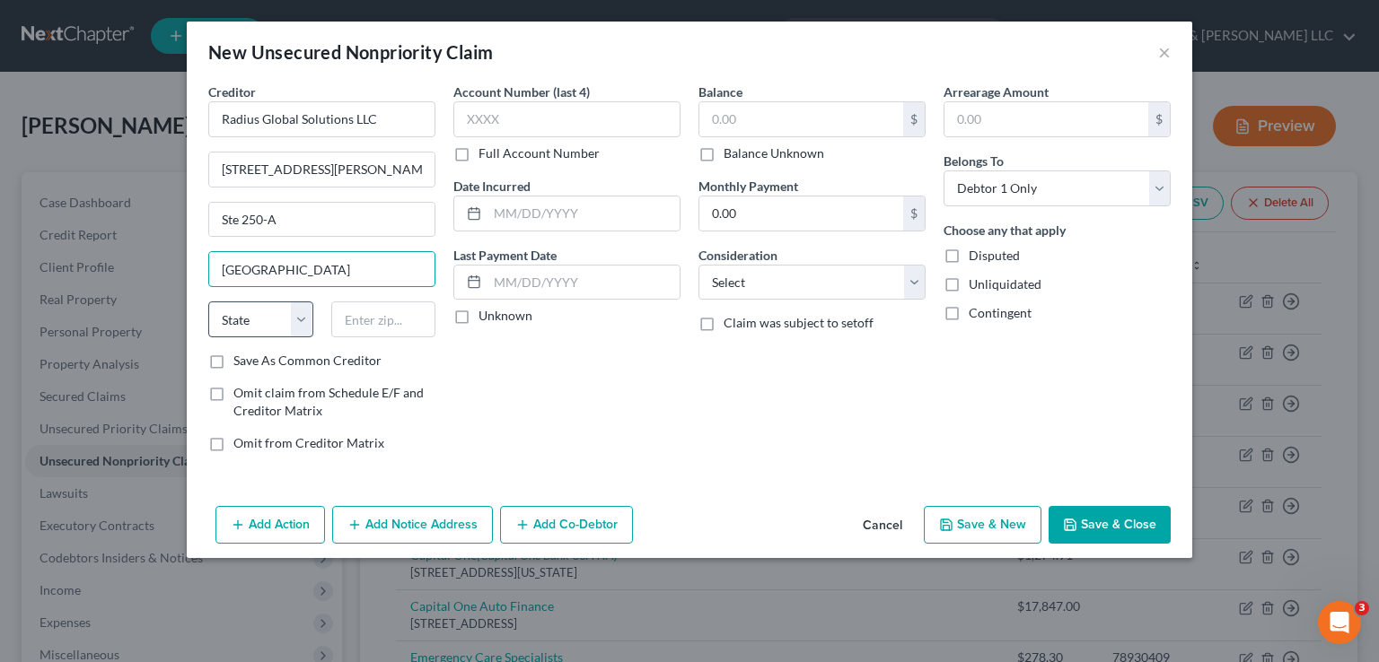
type input "[GEOGRAPHIC_DATA]"
click at [282, 315] on select "State [US_STATE] AK AR AZ CA CO CT DE DC [GEOGRAPHIC_DATA] [GEOGRAPHIC_DATA] GU…" at bounding box center [260, 320] width 105 height 36
select select "24"
click at [208, 302] on select "State [US_STATE] AK AR AZ CA CO CT DE DC [GEOGRAPHIC_DATA] [GEOGRAPHIC_DATA] GU…" at bounding box center [260, 320] width 105 height 36
click at [373, 319] on input "text" at bounding box center [383, 320] width 105 height 36
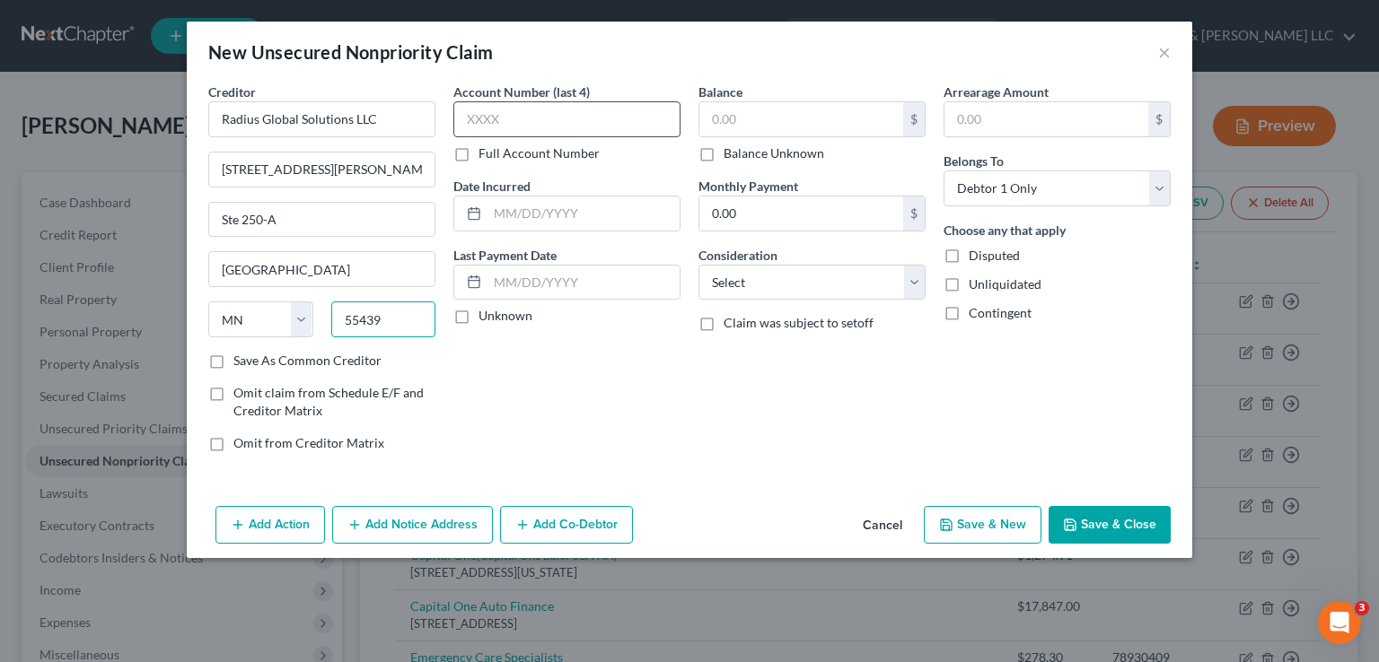
type input "55439"
click at [503, 123] on input "text" at bounding box center [566, 119] width 227 height 36
type input "9677"
click at [724, 118] on input "text" at bounding box center [801, 119] width 204 height 34
type input "1,971.40"
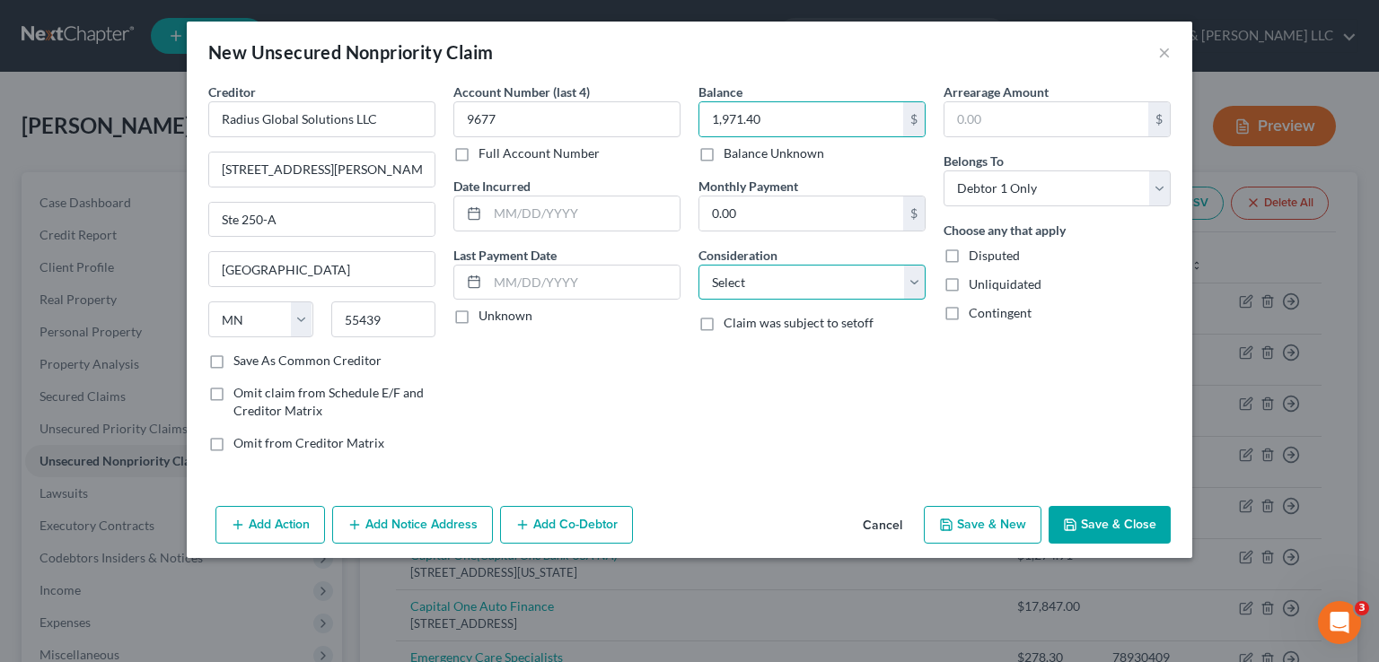
click at [906, 279] on select "Select Cable / Satellite Services Collection Agency Credit Card Debt Debt Couns…" at bounding box center [811, 283] width 227 height 36
select select "1"
click at [698, 265] on select "Select Cable / Satellite Services Collection Agency Credit Card Debt Debt Couns…" at bounding box center [811, 283] width 227 height 36
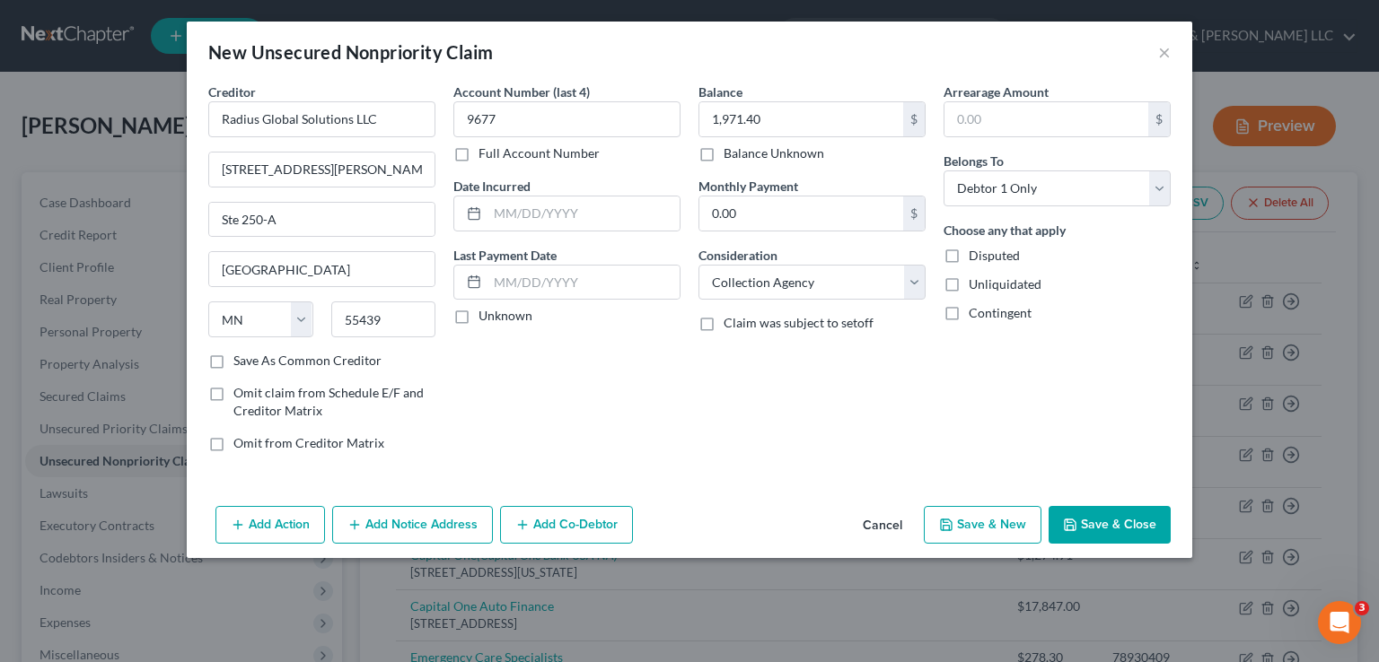
click at [427, 522] on button "Add Notice Address" at bounding box center [412, 525] width 161 height 38
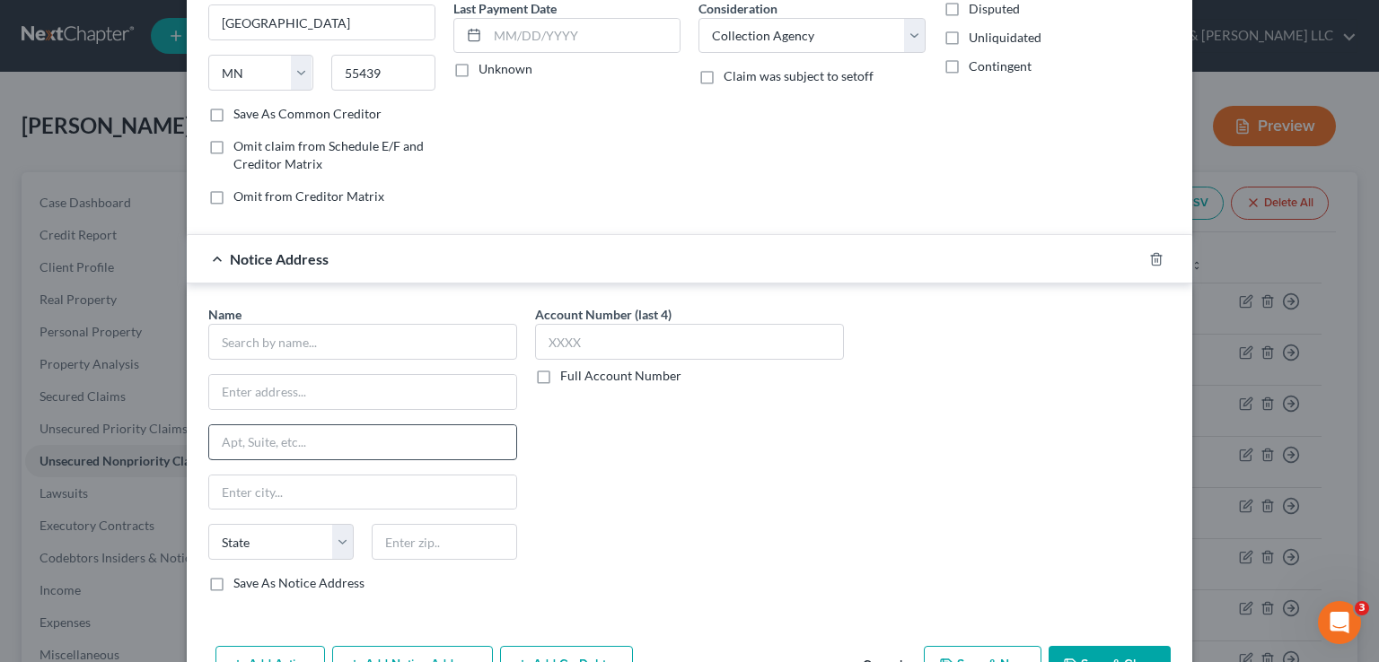
scroll to position [269, 0]
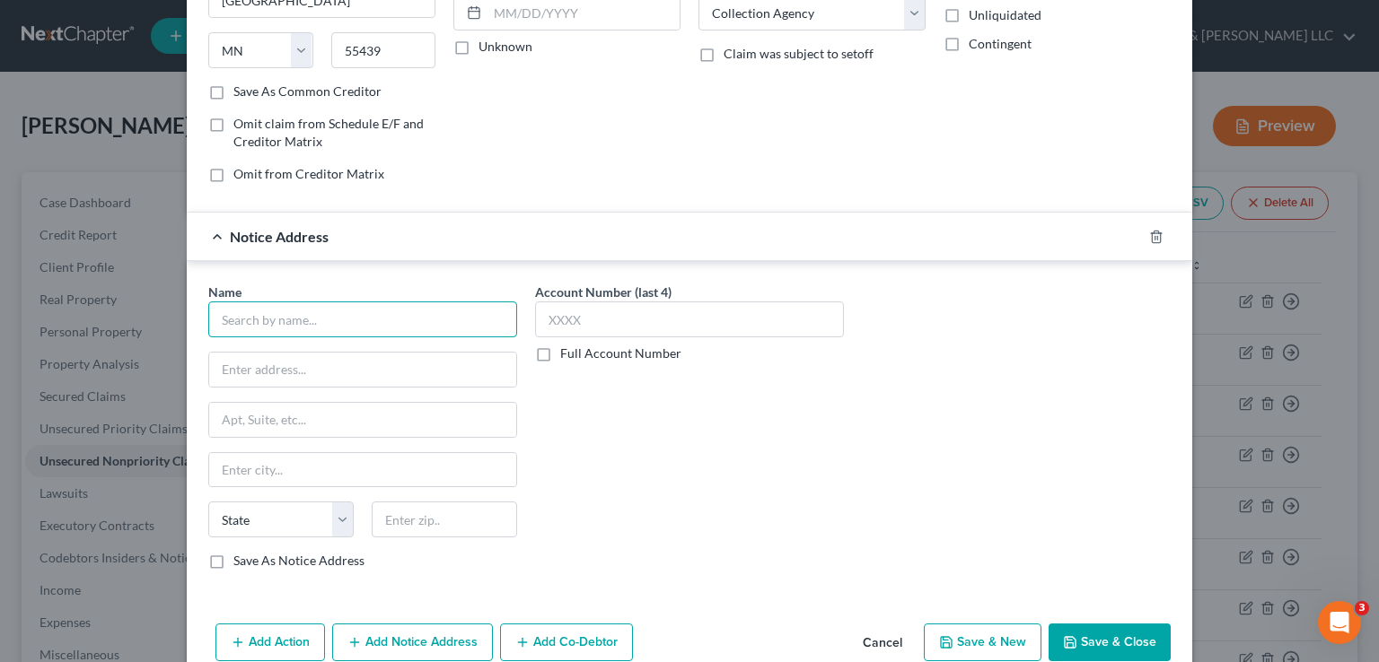
click at [273, 314] on input "text" at bounding box center [362, 320] width 309 height 36
click at [261, 323] on input "Radius global Solutions LLC" at bounding box center [362, 320] width 309 height 36
type input "Radius Global Solutions LLC"
click at [259, 364] on input "text" at bounding box center [362, 370] width 307 height 34
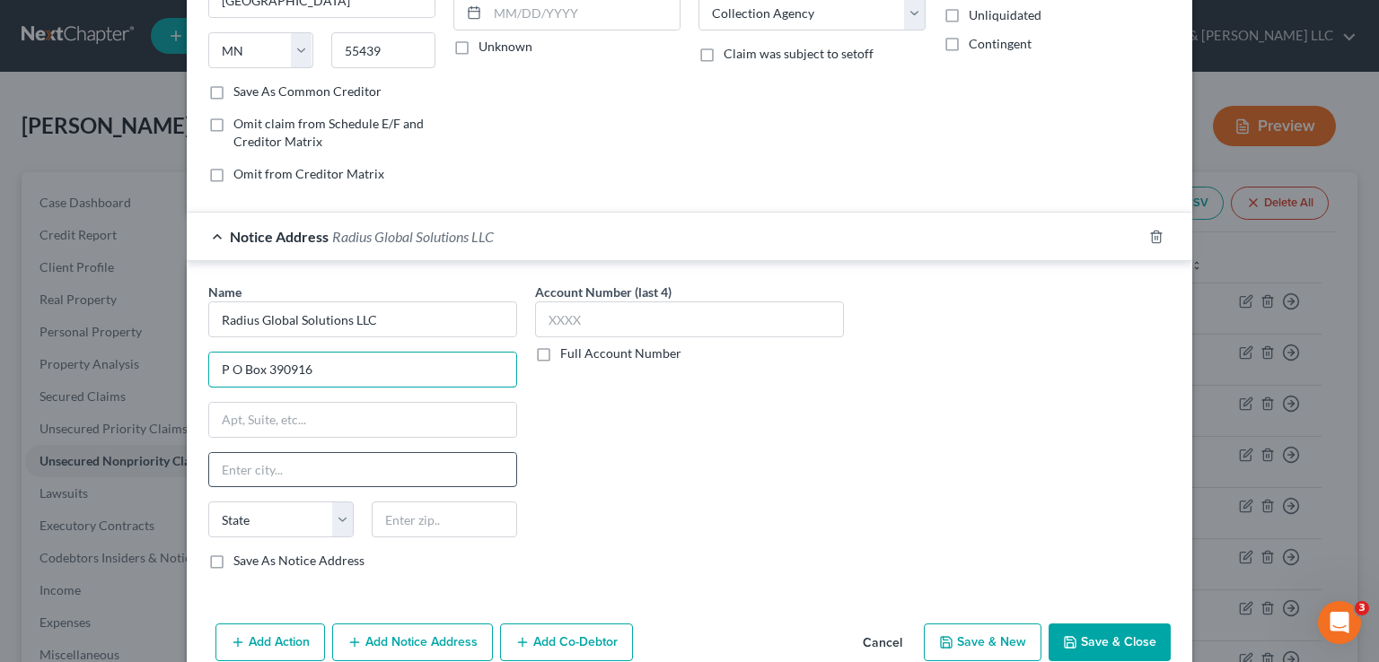
type input "P O Box 390916"
click at [267, 453] on input "text" at bounding box center [362, 470] width 307 height 34
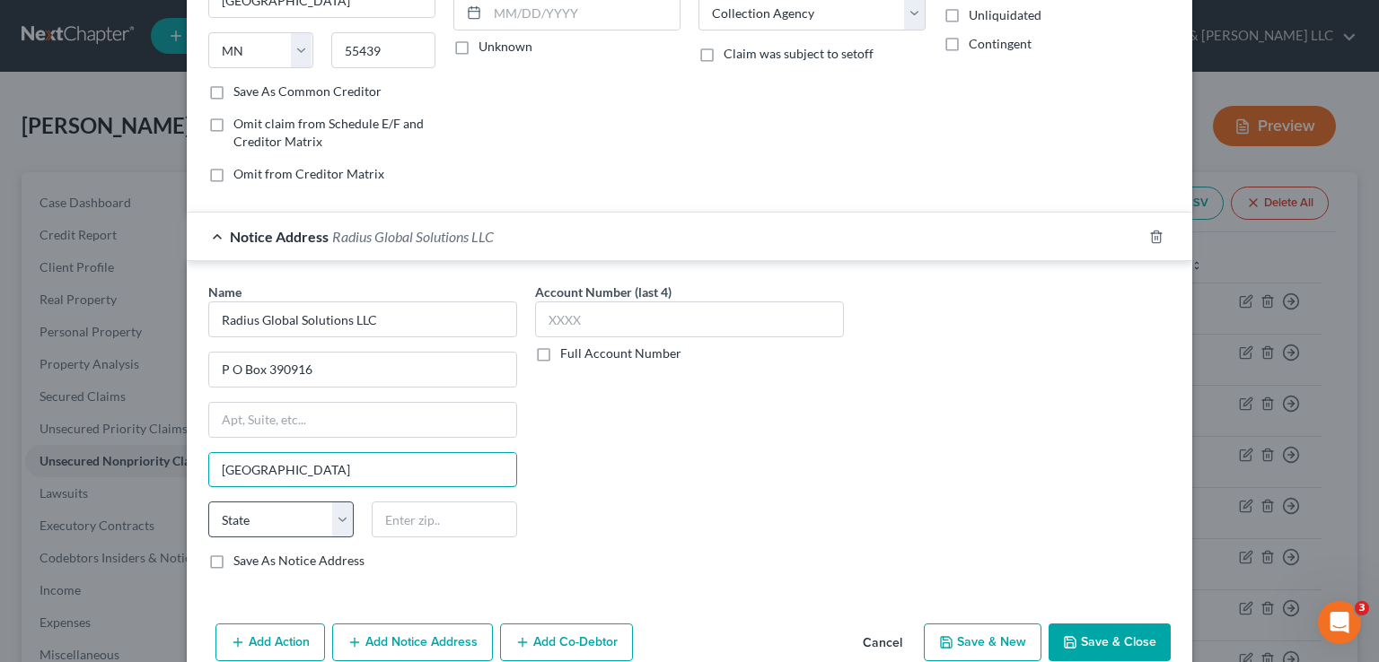
type input "[GEOGRAPHIC_DATA]"
click at [287, 525] on select "State [US_STATE] AK AR AZ CA CO CT DE DC [GEOGRAPHIC_DATA] [GEOGRAPHIC_DATA] GU…" at bounding box center [280, 520] width 145 height 36
select select "24"
click at [208, 502] on select "State [US_STATE] AK AR AZ CA CO CT DE DC [GEOGRAPHIC_DATA] [GEOGRAPHIC_DATA] GU…" at bounding box center [280, 520] width 145 height 36
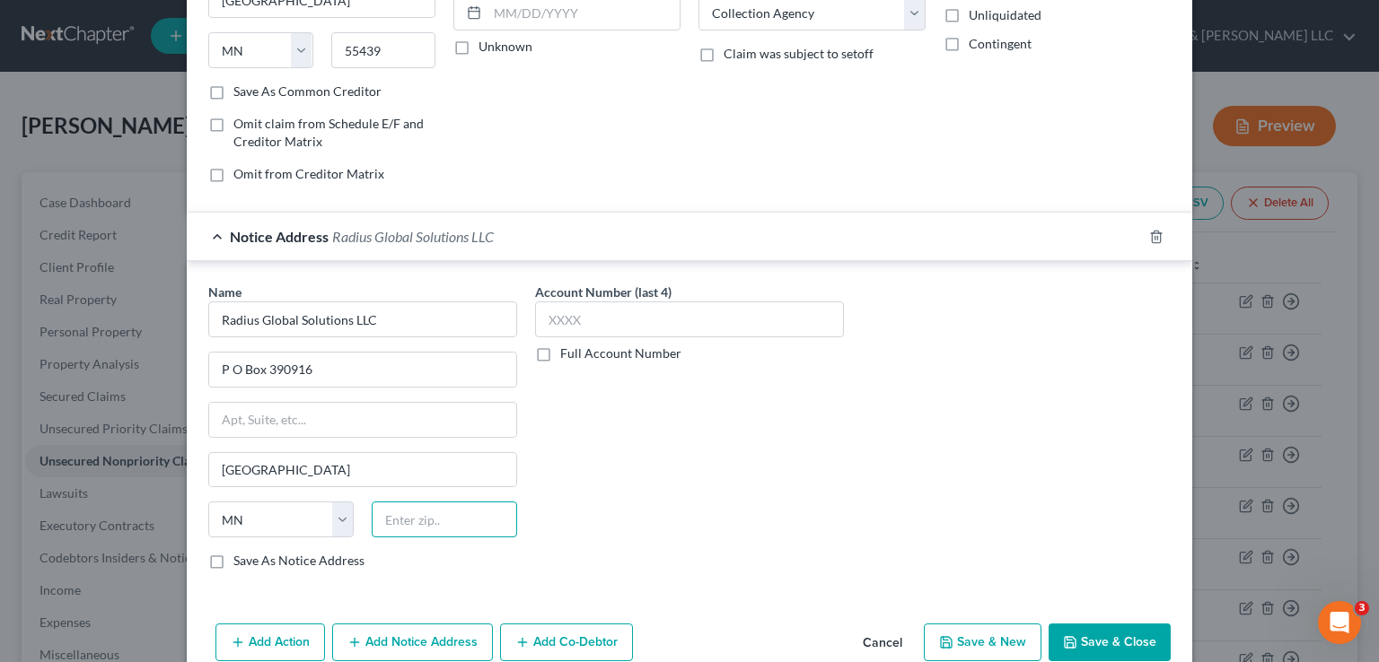
click at [399, 529] on input "text" at bounding box center [444, 520] width 145 height 36
type input "55439-0916"
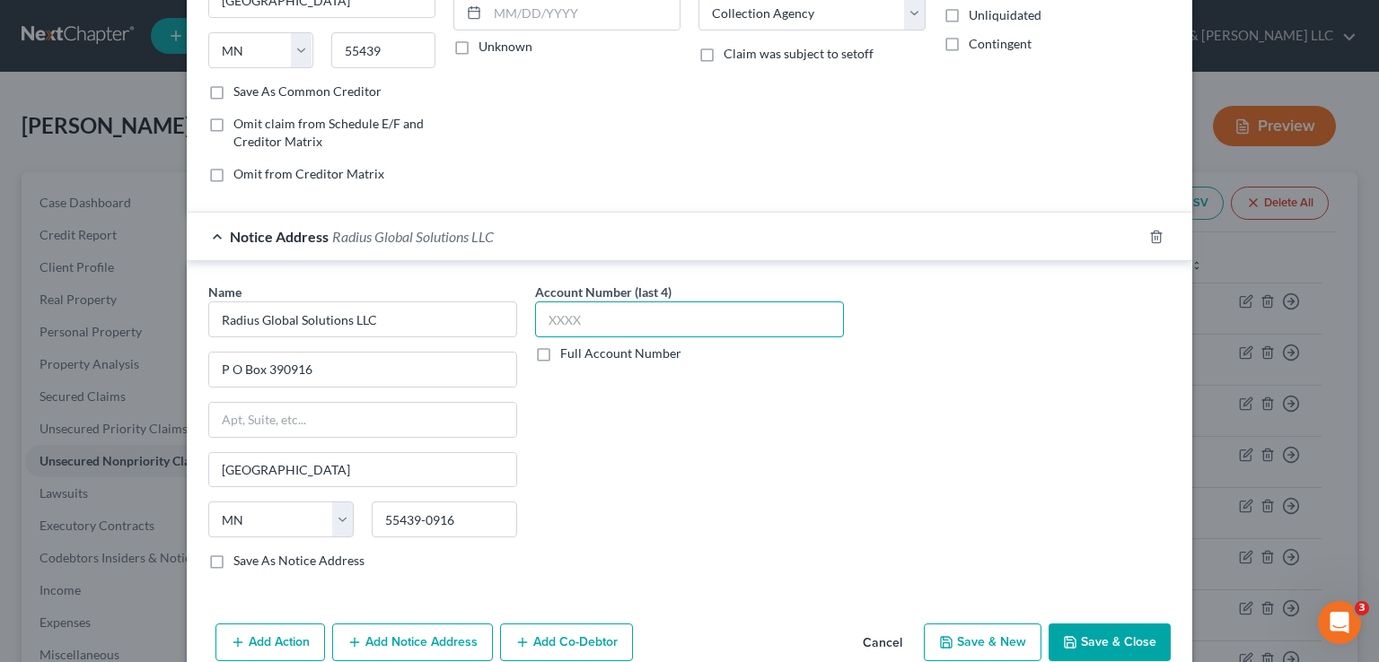
click at [560, 316] on input "text" at bounding box center [689, 320] width 309 height 36
type input "9677"
click at [1087, 633] on button "Save & Close" at bounding box center [1109, 643] width 122 height 38
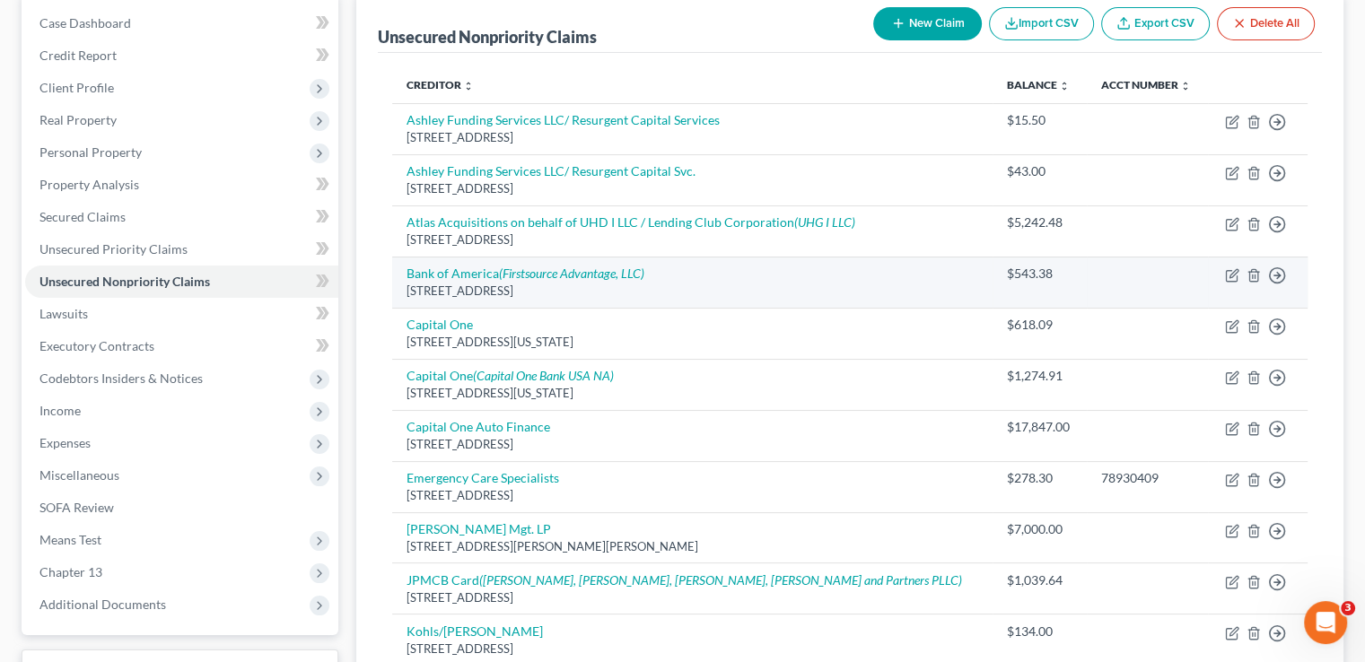
scroll to position [90, 0]
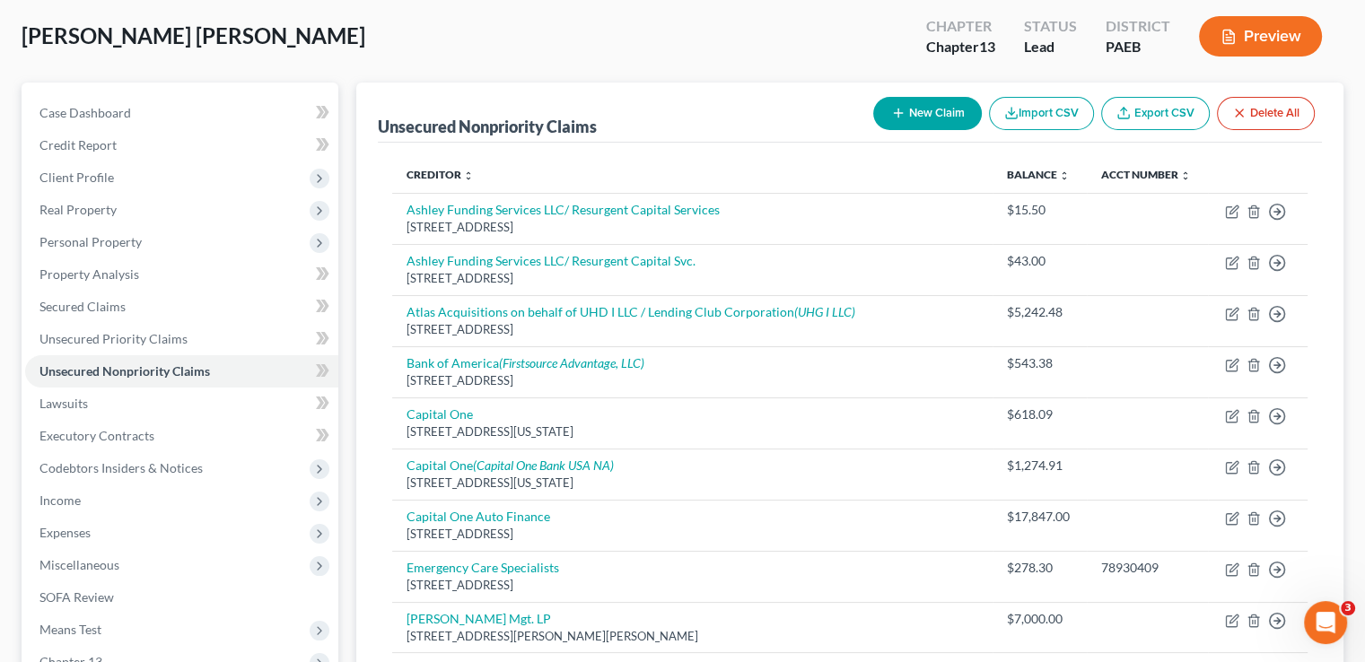
click at [933, 114] on button "New Claim" at bounding box center [927, 113] width 109 height 33
select select "0"
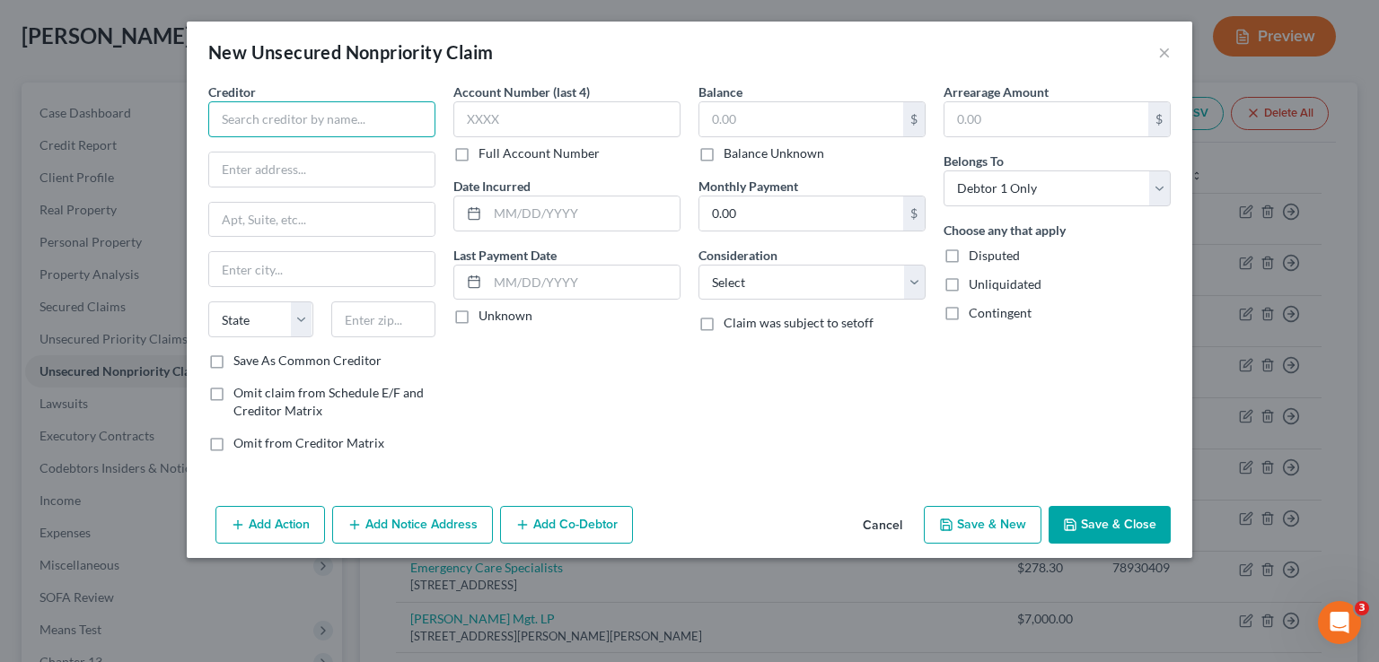
click at [343, 123] on input "text" at bounding box center [321, 119] width 227 height 36
click at [375, 121] on input "LGA Appliance and Fireplace" at bounding box center [321, 119] width 227 height 36
drag, startPoint x: 375, startPoint y: 121, endPoint x: 198, endPoint y: 115, distance: 176.9
click at [199, 115] on div "Creditor * LGA Appliance and Fireplace State [US_STATE] AK AR AZ CA CO CT DE DC…" at bounding box center [321, 275] width 245 height 384
type input "[PERSON_NAME] Gas Appliance LLC"
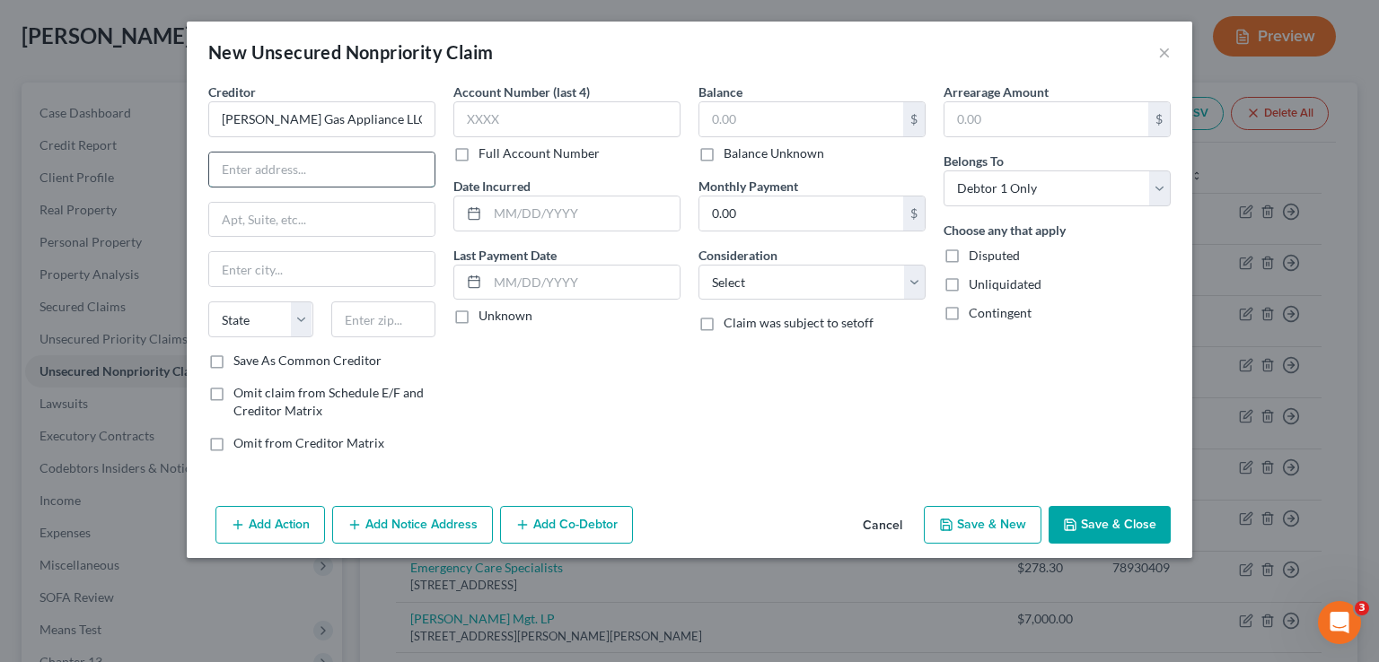
click at [223, 169] on input "text" at bounding box center [321, 170] width 225 height 34
type input "[STREET_ADDRESS]"
click at [232, 220] on input "text" at bounding box center [321, 220] width 225 height 34
type input "Ste 5"
click at [240, 281] on input "text" at bounding box center [321, 269] width 225 height 34
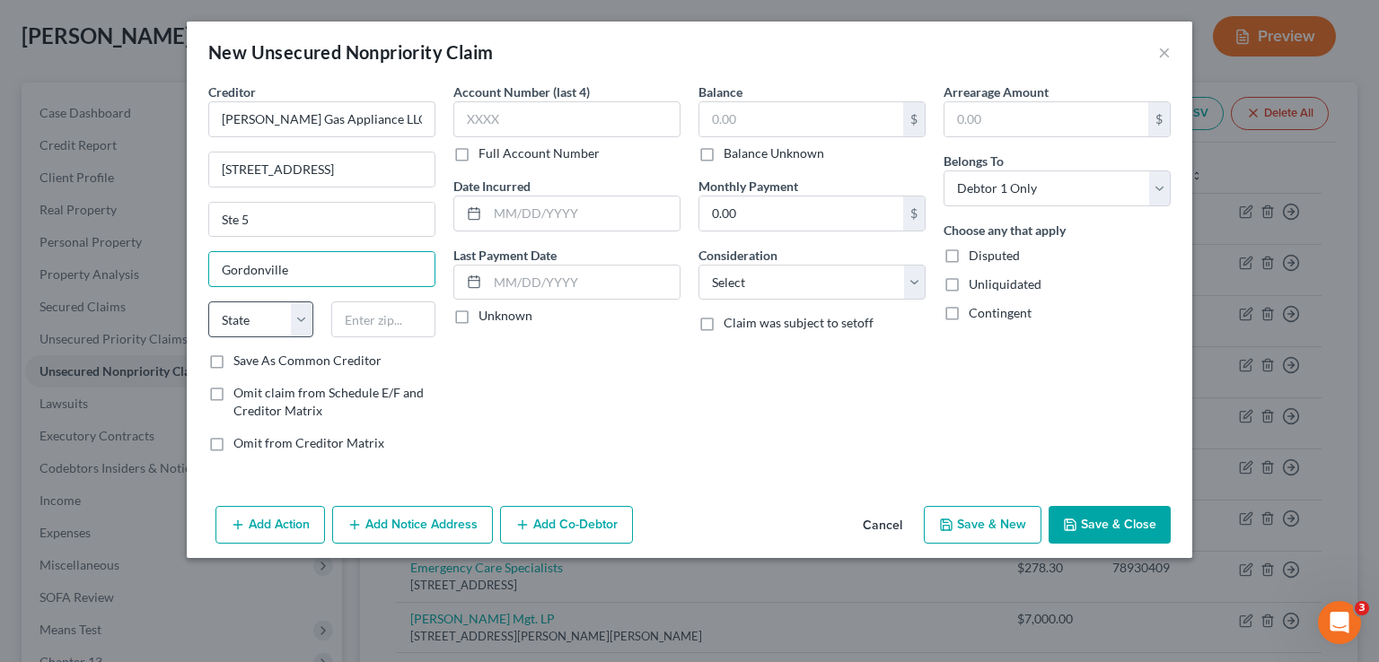
type input "Gordonville"
click at [288, 310] on select "State [US_STATE] AK AR AZ CA CO CT DE DC [GEOGRAPHIC_DATA] [GEOGRAPHIC_DATA] GU…" at bounding box center [260, 320] width 105 height 36
select select "39"
click at [208, 302] on select "State [US_STATE] AK AR AZ CA CO CT DE DC [GEOGRAPHIC_DATA] [GEOGRAPHIC_DATA] GU…" at bounding box center [260, 320] width 105 height 36
click at [381, 328] on input "text" at bounding box center [383, 320] width 105 height 36
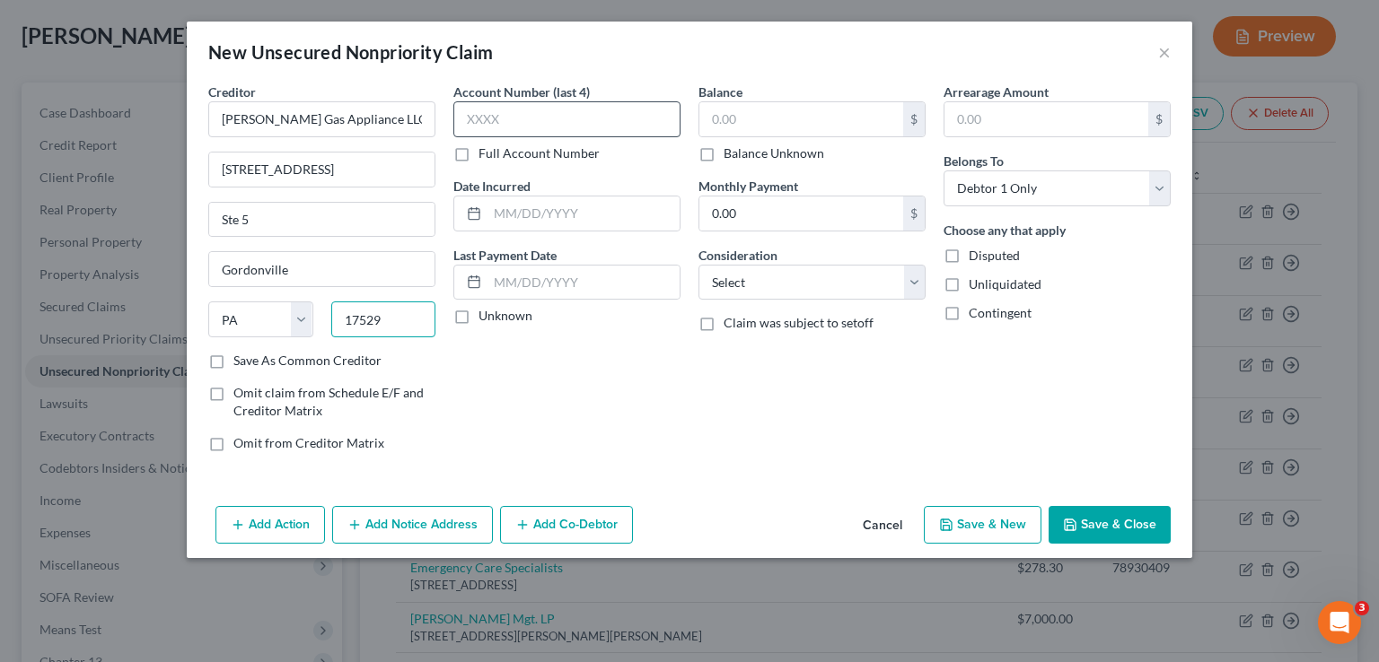
type input "17529"
click at [487, 104] on input "text" at bounding box center [566, 119] width 227 height 36
click at [478, 156] on label "Full Account Number" at bounding box center [538, 154] width 121 height 18
click at [486, 156] on input "Full Account Number" at bounding box center [492, 151] width 12 height 12
click at [470, 120] on input "text" at bounding box center [566, 119] width 227 height 36
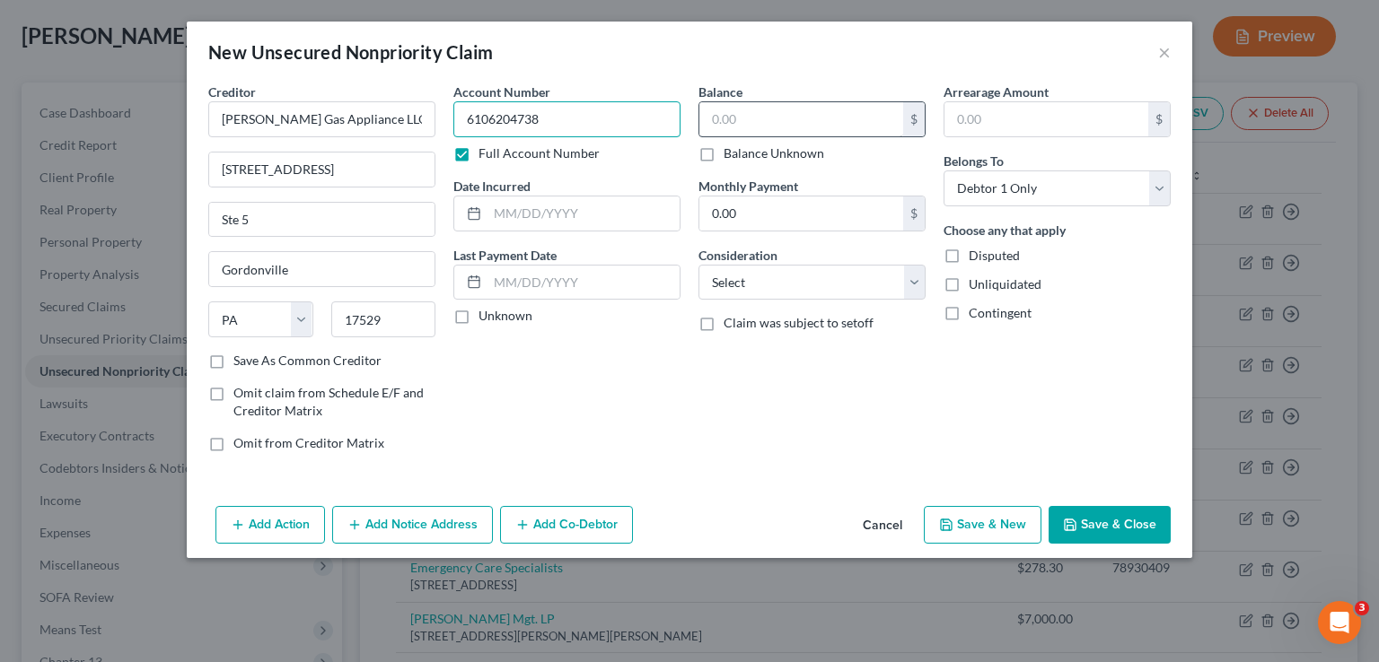
type input "6106204738"
click at [723, 120] on input "text" at bounding box center [801, 119] width 204 height 34
type input "416.69"
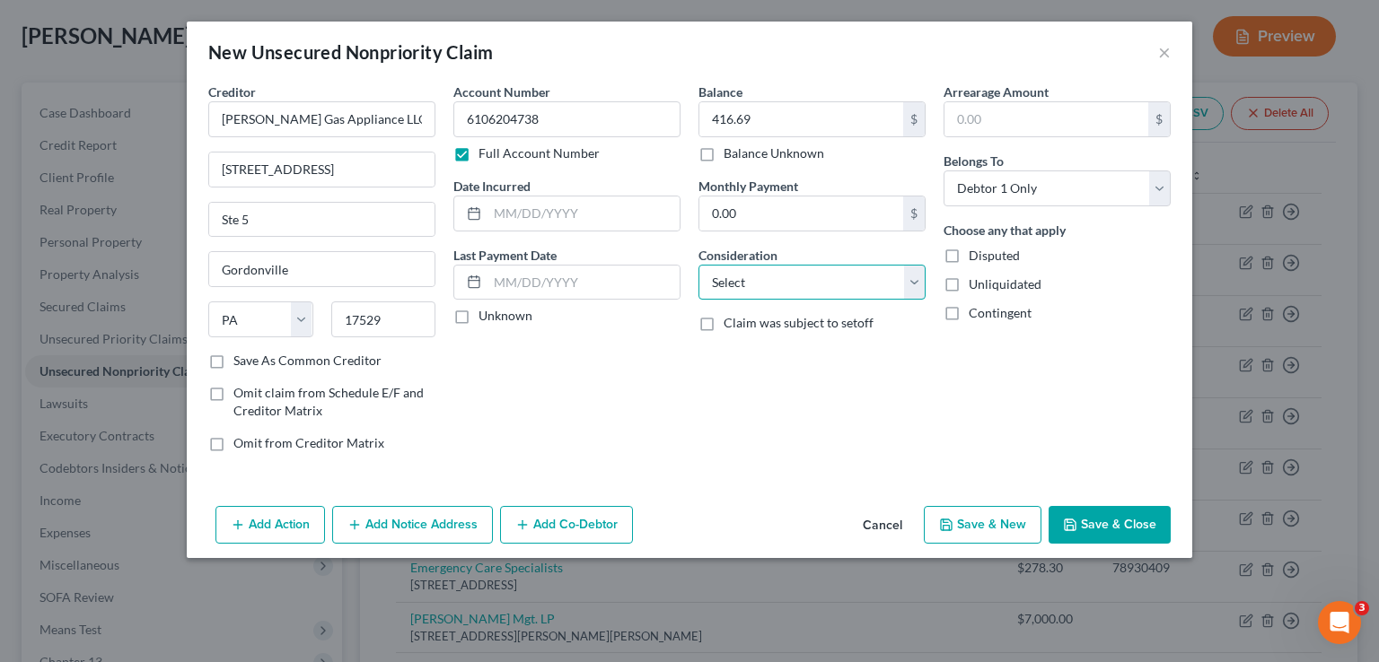
click at [908, 279] on select "Select Cable / Satellite Services Collection Agency Credit Card Debt Debt Couns…" at bounding box center [811, 283] width 227 height 36
select select "6"
click at [698, 265] on select "Select Cable / Satellite Services Collection Agency Credit Card Debt Debt Couns…" at bounding box center [811, 283] width 227 height 36
click at [1096, 533] on button "Save & Close" at bounding box center [1109, 525] width 122 height 38
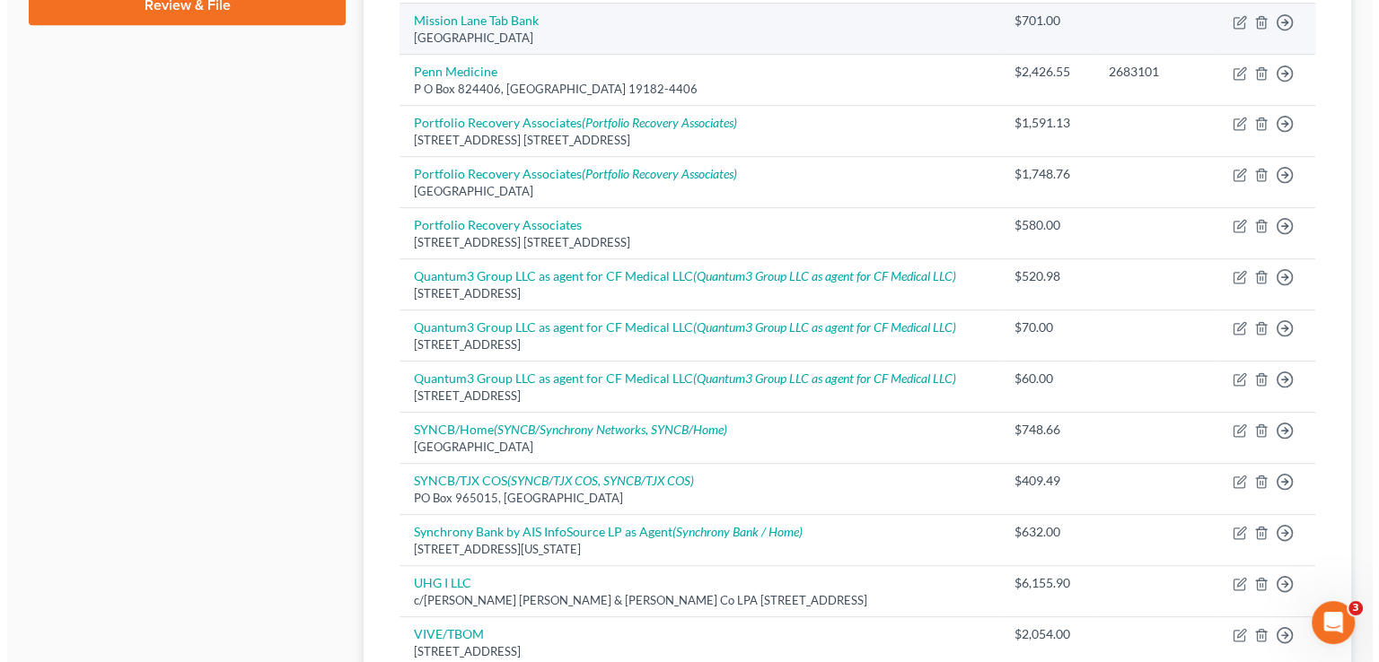
scroll to position [987, 0]
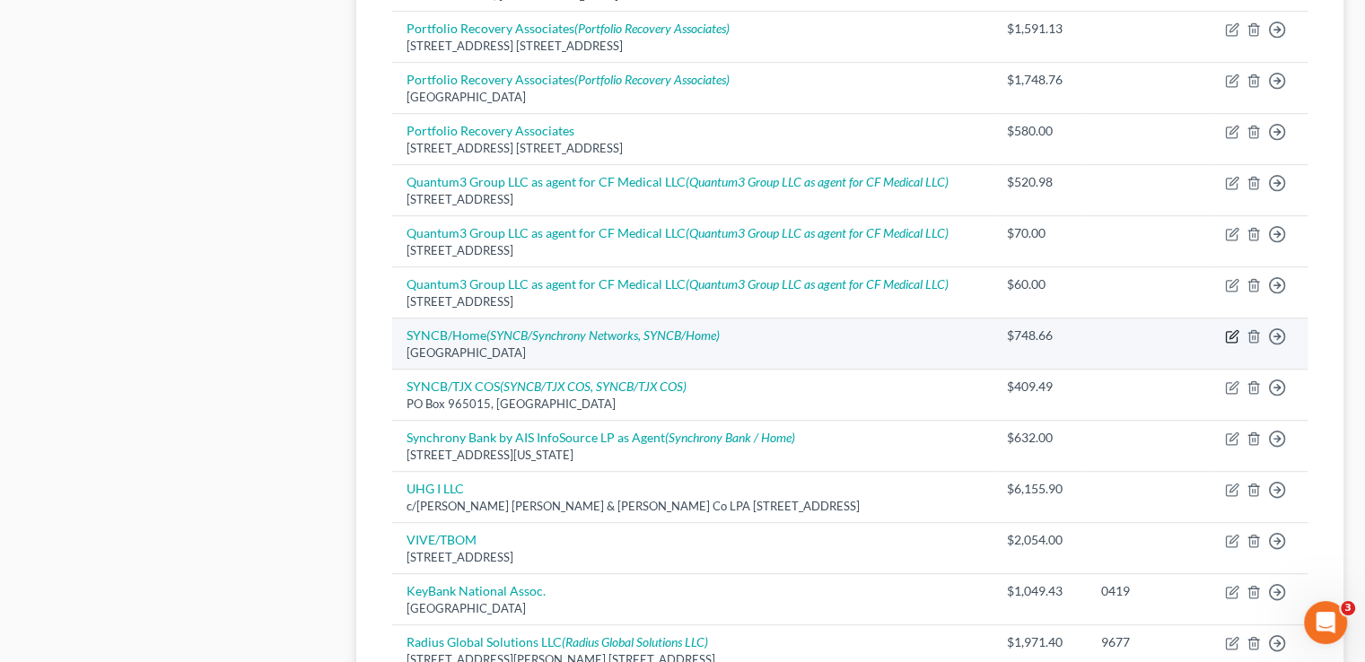
click at [1234, 331] on icon "button" at bounding box center [1232, 336] width 14 height 14
select select "9"
select select "2"
select select "0"
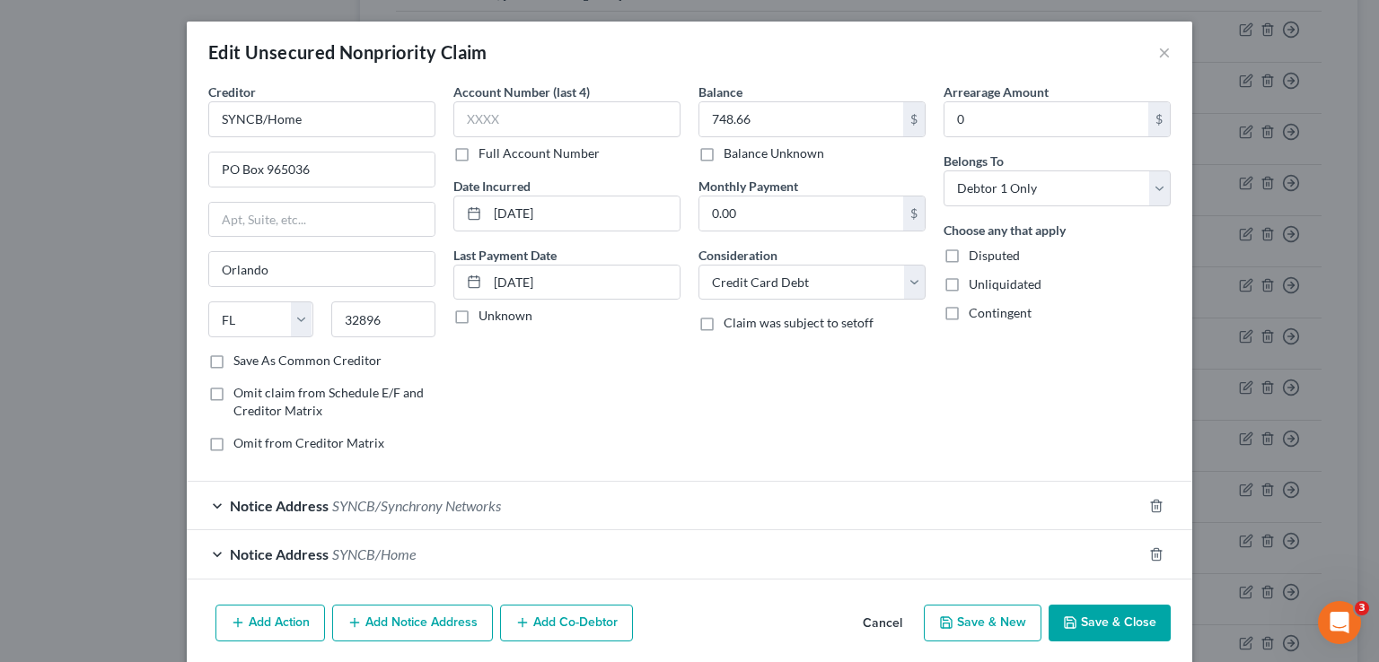
scroll to position [65, 0]
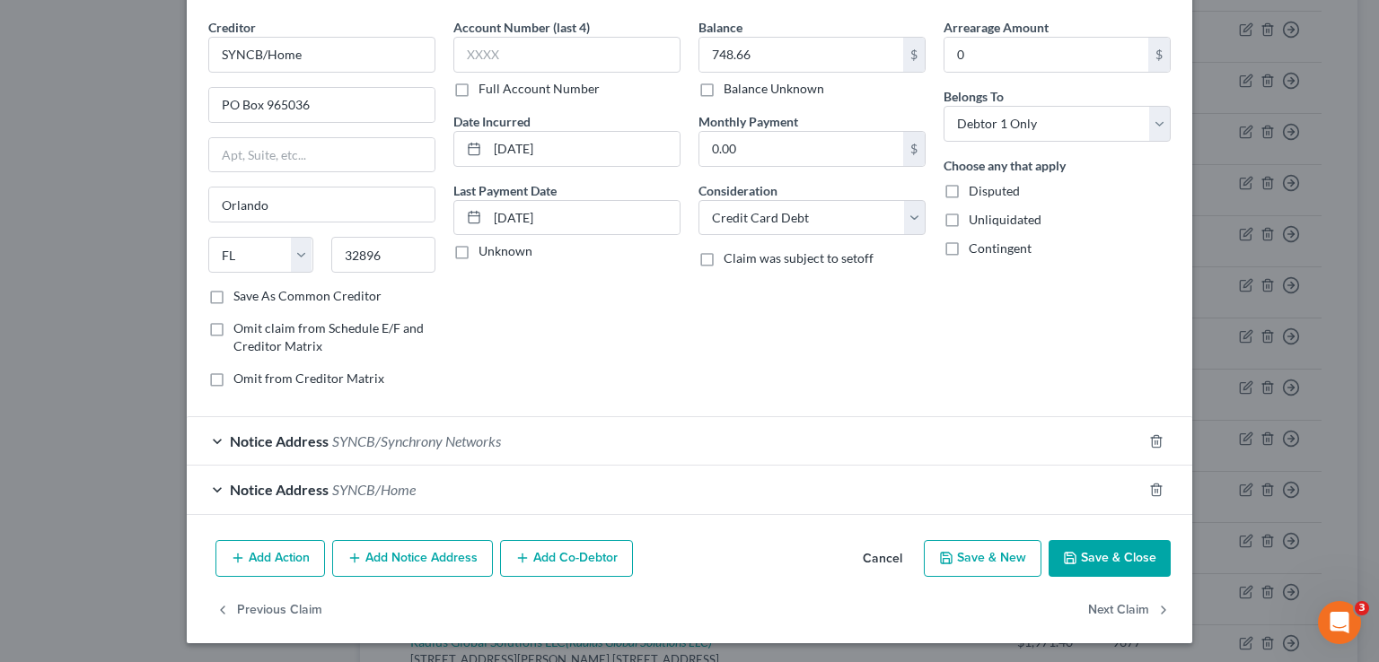
click at [391, 551] on button "Add Notice Address" at bounding box center [412, 559] width 161 height 38
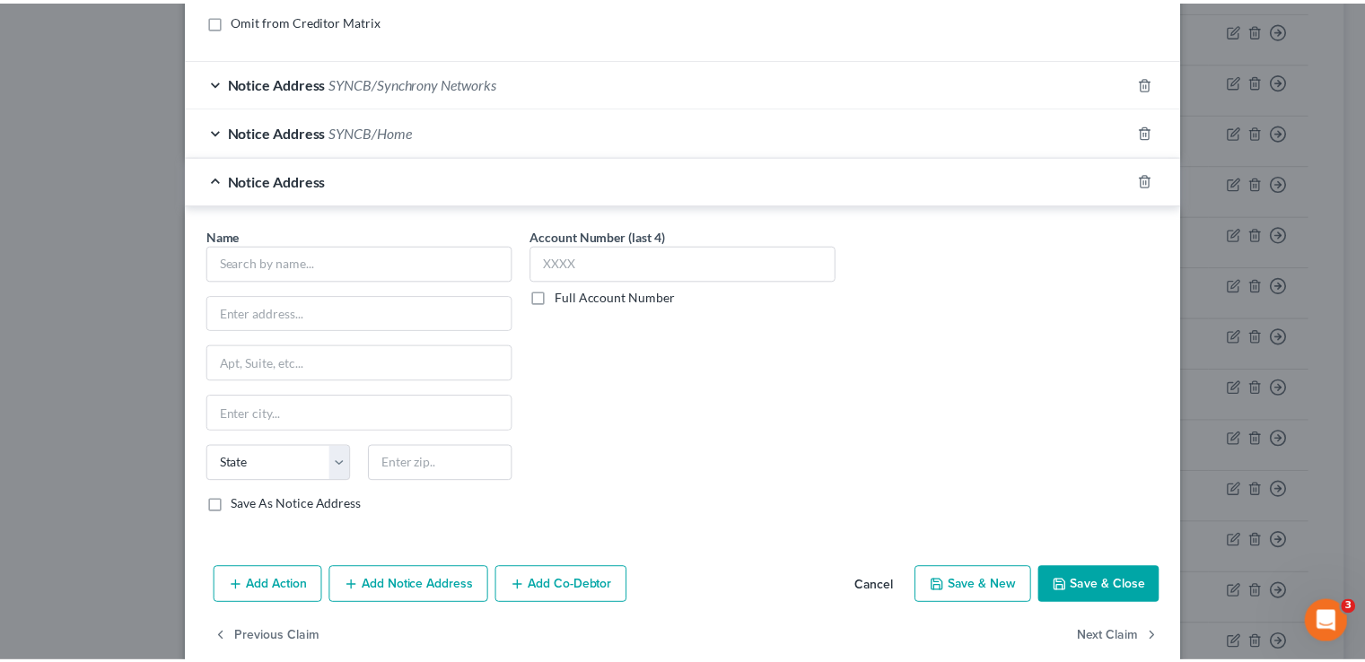
scroll to position [424, 0]
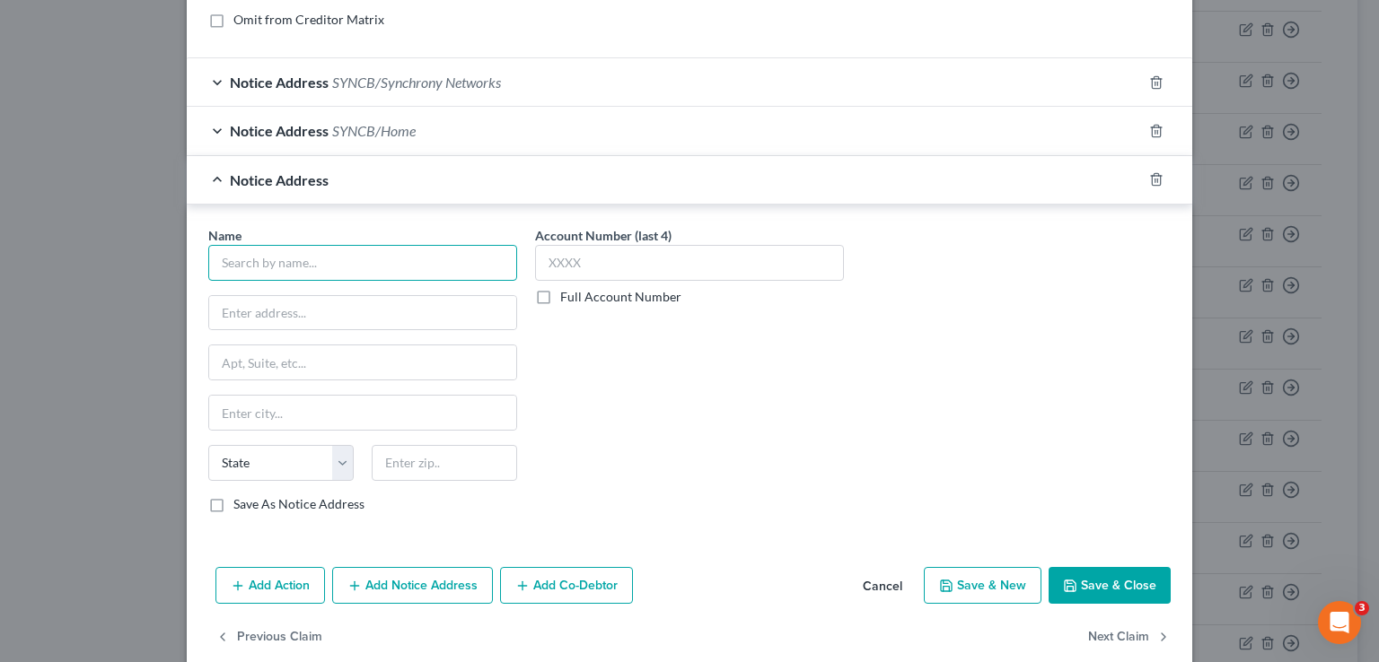
click at [236, 258] on input "text" at bounding box center [362, 263] width 309 height 36
type input "Credit Control LLC"
click at [250, 312] on input "text" at bounding box center [362, 313] width 307 height 34
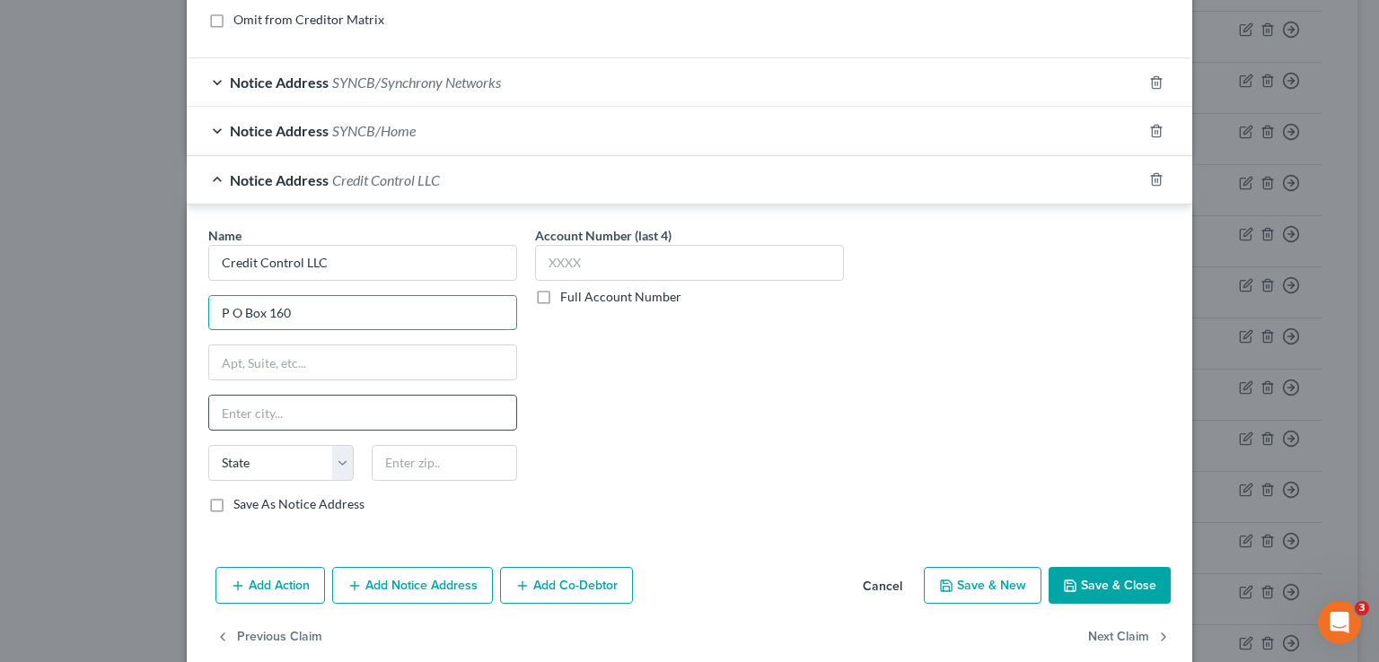
type input "P O Box 160"
click at [259, 414] on input "text" at bounding box center [362, 413] width 307 height 34
type input "[PERSON_NAME]"
click at [347, 464] on div "State [US_STATE] AK AR AZ CA CO CT DE DC [GEOGRAPHIC_DATA] [GEOGRAPHIC_DATA] GU…" at bounding box center [280, 463] width 163 height 36
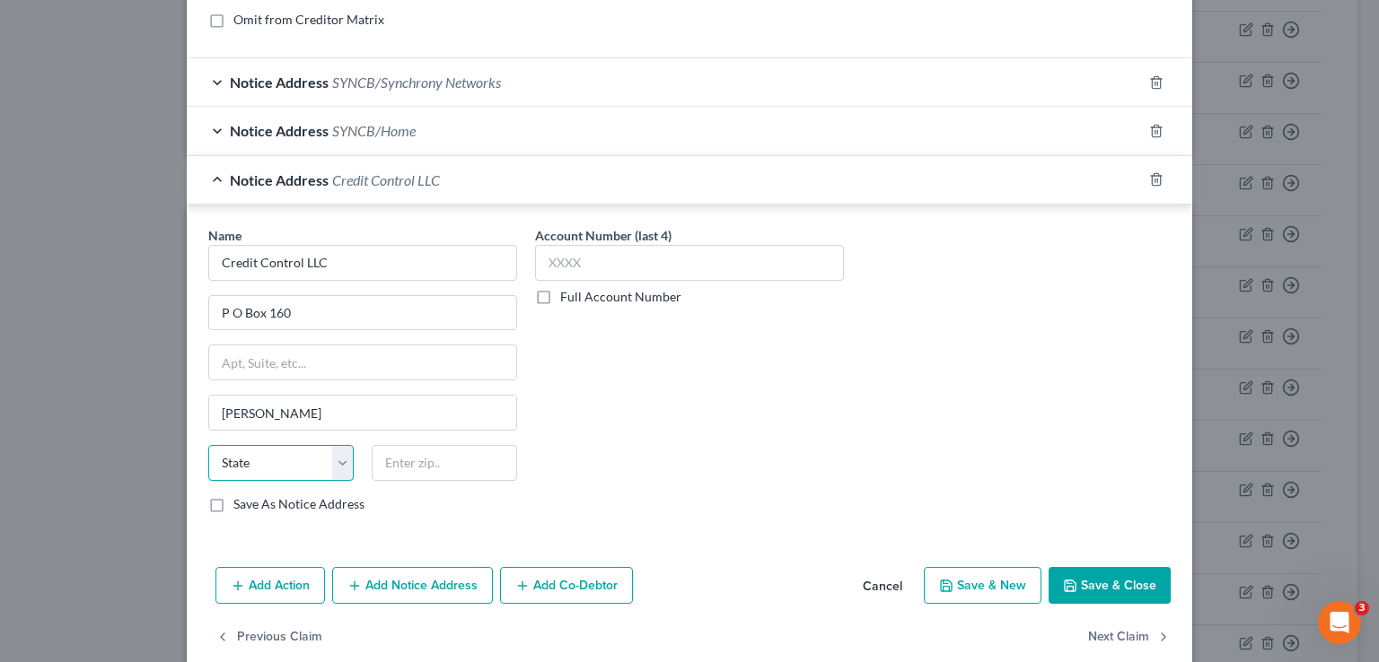
click at [326, 462] on select "State [US_STATE] AK AR AZ CA CO CT DE DC [GEOGRAPHIC_DATA] [GEOGRAPHIC_DATA] GU…" at bounding box center [280, 463] width 145 height 36
select select "26"
click at [208, 445] on select "State [US_STATE] AK AR AZ CA CO CT DE DC [GEOGRAPHIC_DATA] [GEOGRAPHIC_DATA] GU…" at bounding box center [280, 463] width 145 height 36
click at [394, 450] on input "text" at bounding box center [444, 463] width 145 height 36
type input "63042"
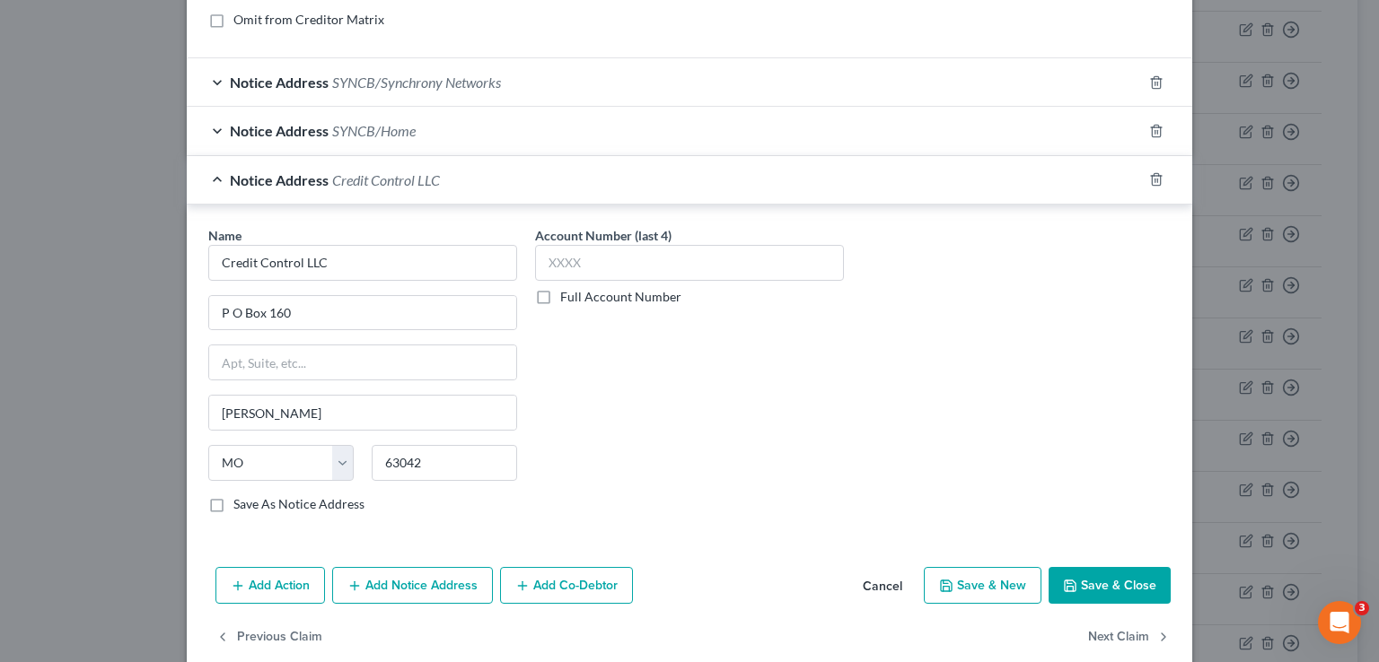
click at [1097, 583] on button "Save & Close" at bounding box center [1109, 586] width 122 height 38
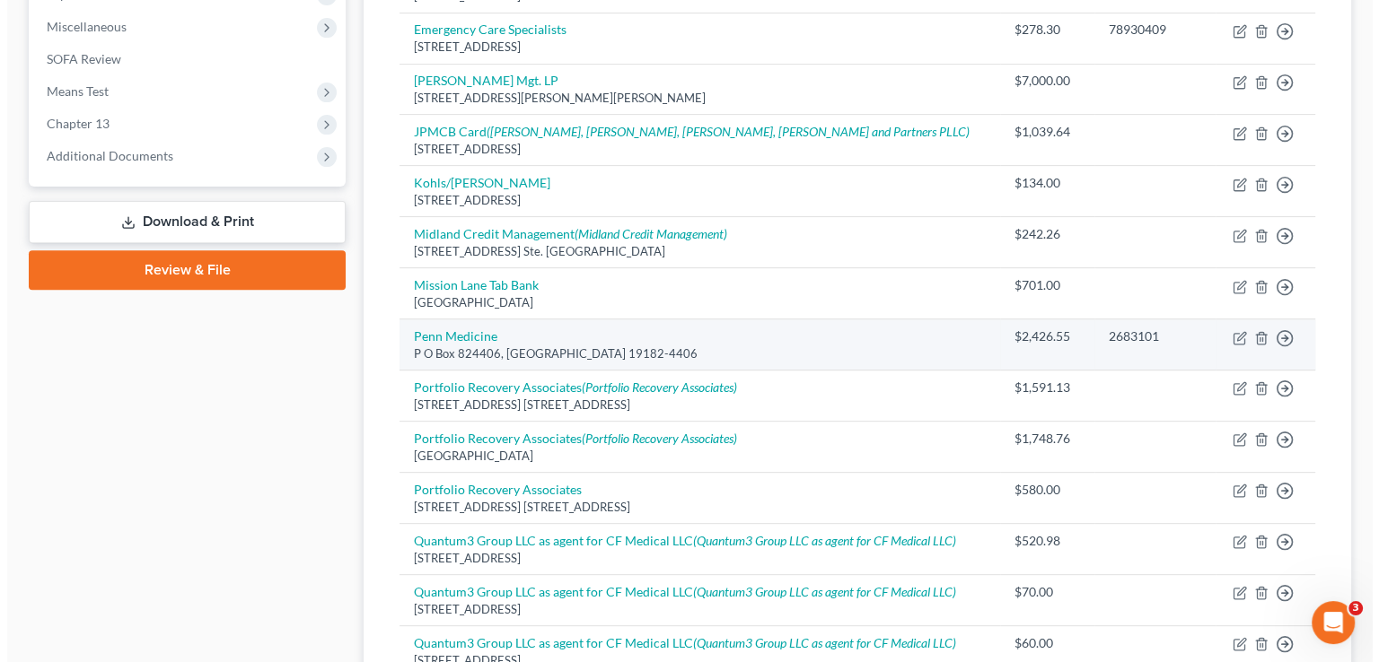
scroll to position [987, 0]
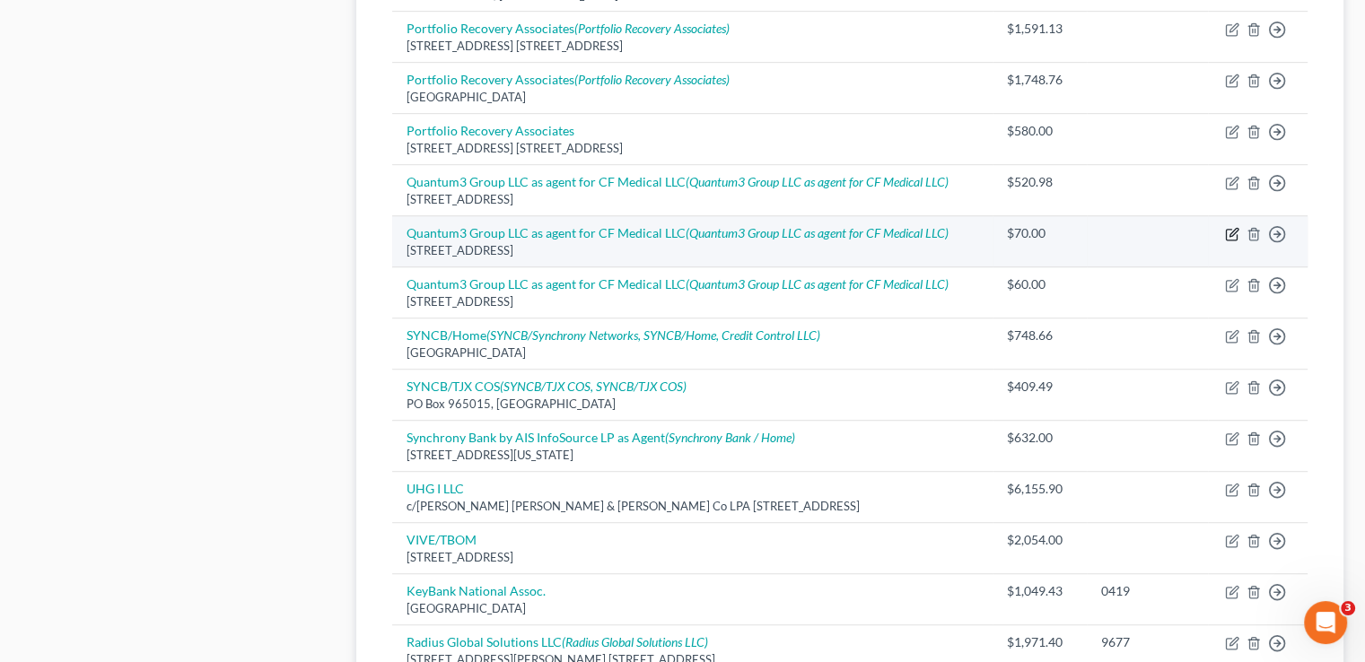
click at [1229, 231] on icon "button" at bounding box center [1232, 234] width 14 height 14
select select "50"
select select "1"
select select "0"
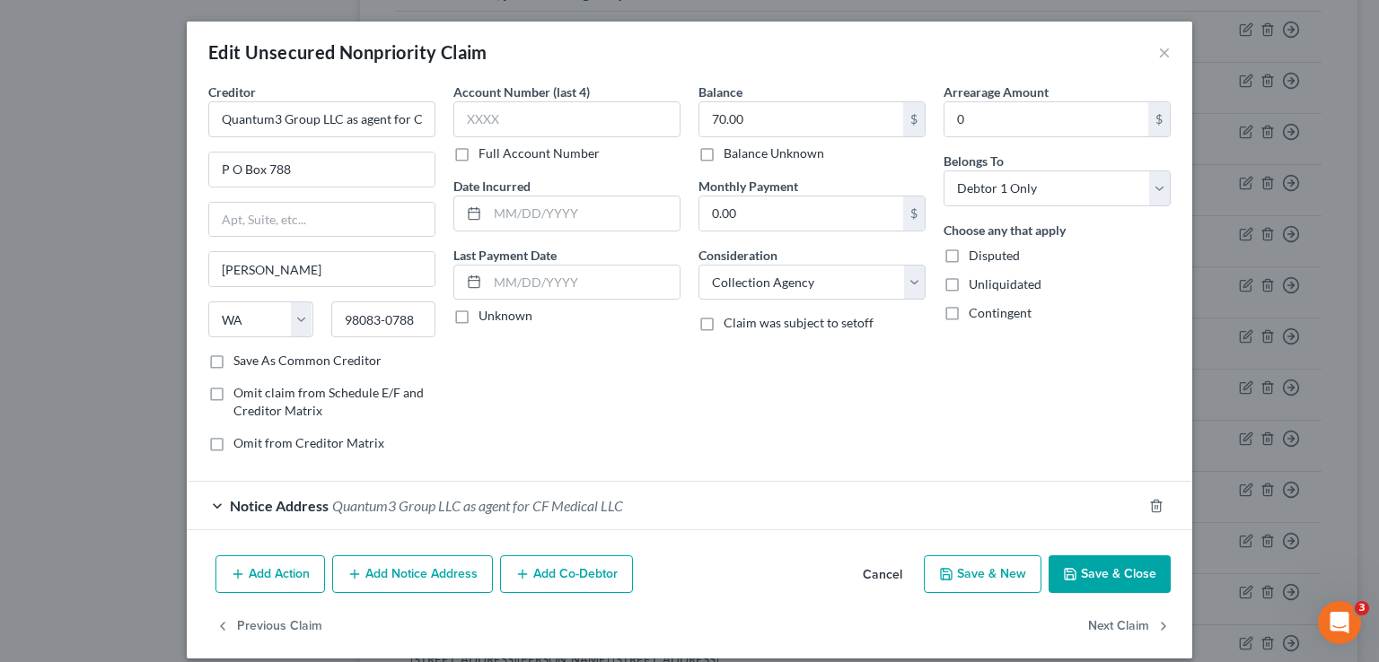
click at [396, 572] on button "Add Notice Address" at bounding box center [412, 575] width 161 height 38
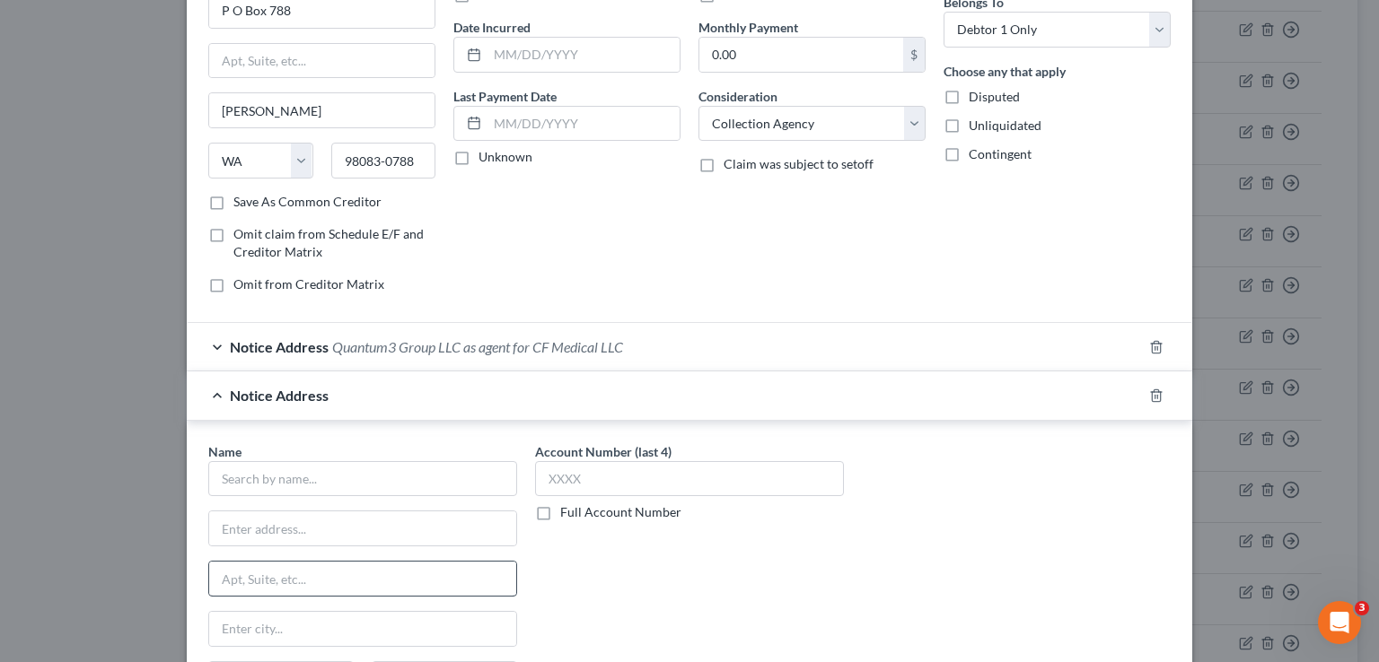
scroll to position [269, 0]
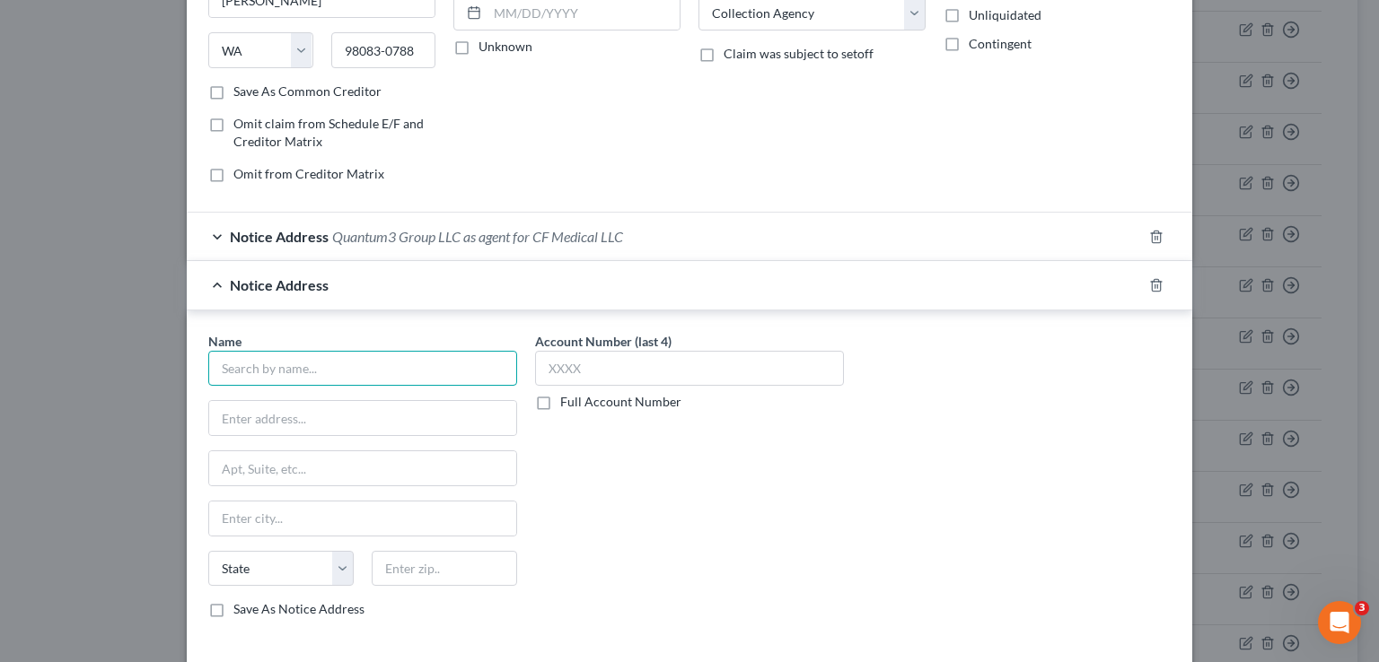
click at [289, 367] on input "text" at bounding box center [362, 369] width 309 height 36
type input "[PERSON_NAME], DDS"
click at [232, 408] on input "text" at bounding box center [362, 418] width 307 height 34
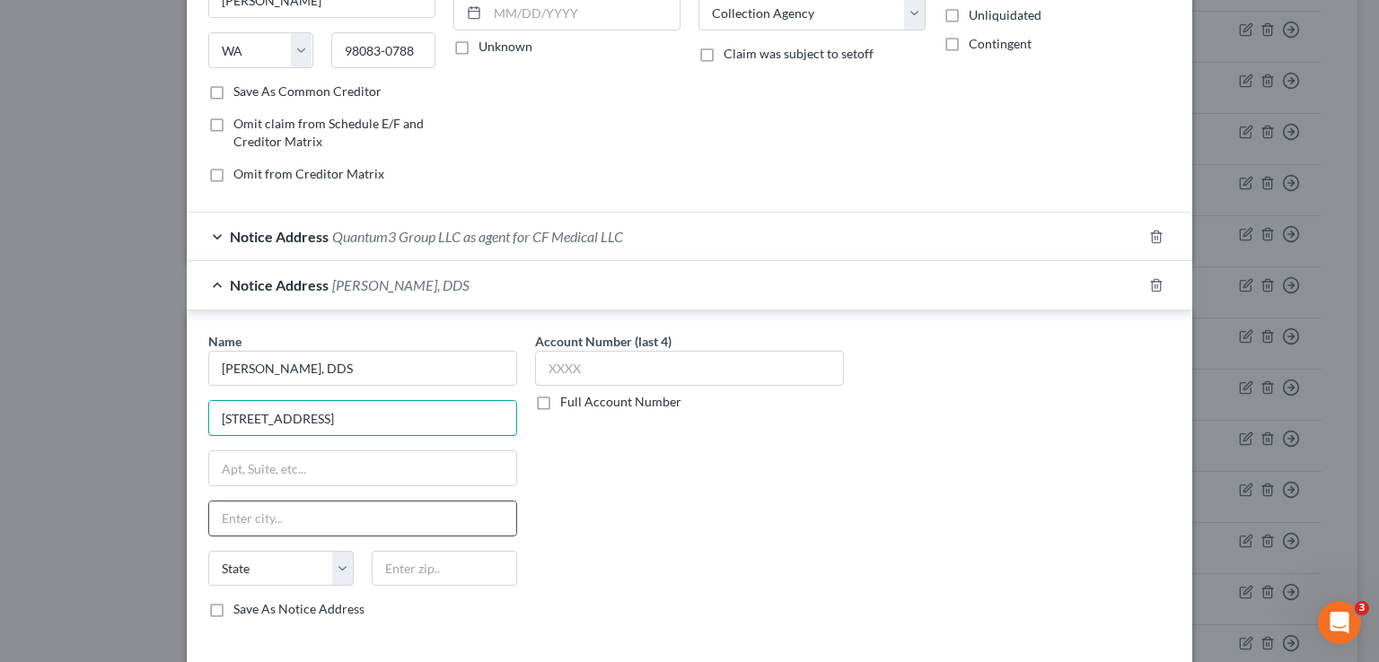
type input "[STREET_ADDRESS]"
click at [230, 522] on input "text" at bounding box center [362, 519] width 307 height 34
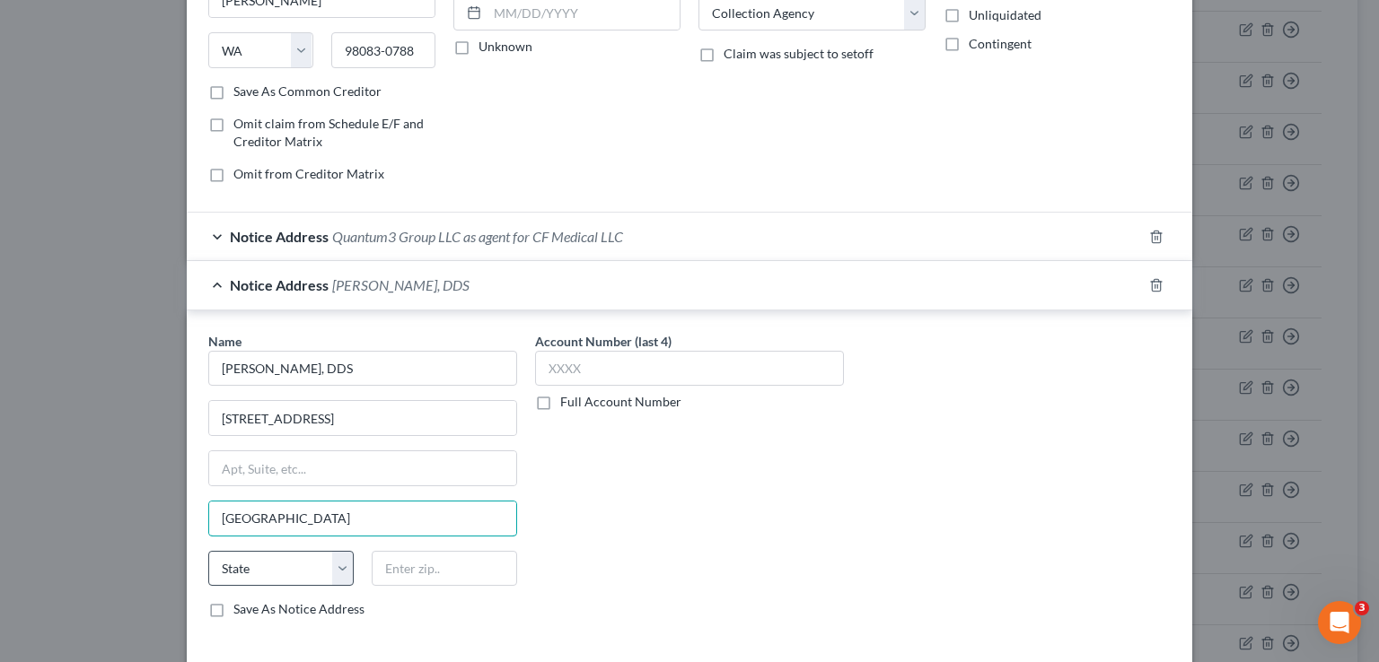
type input "[GEOGRAPHIC_DATA]"
click at [237, 569] on select "State [US_STATE] AK AR AZ CA CO CT DE DC [GEOGRAPHIC_DATA] [GEOGRAPHIC_DATA] GU…" at bounding box center [280, 569] width 145 height 36
select select "39"
click at [208, 551] on select "State [US_STATE] AK AR AZ CA CO CT DE DC [GEOGRAPHIC_DATA] [GEOGRAPHIC_DATA] GU…" at bounding box center [280, 569] width 145 height 36
click at [395, 568] on input "text" at bounding box center [444, 569] width 145 height 36
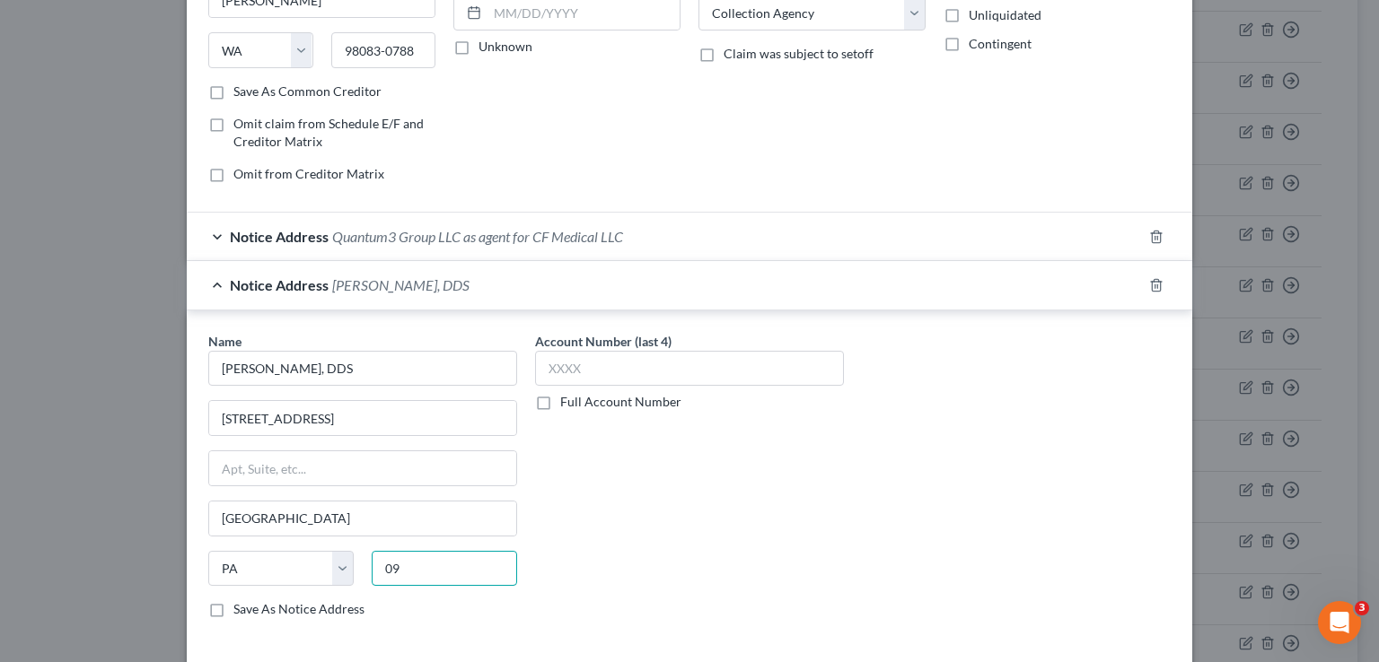
type input "0"
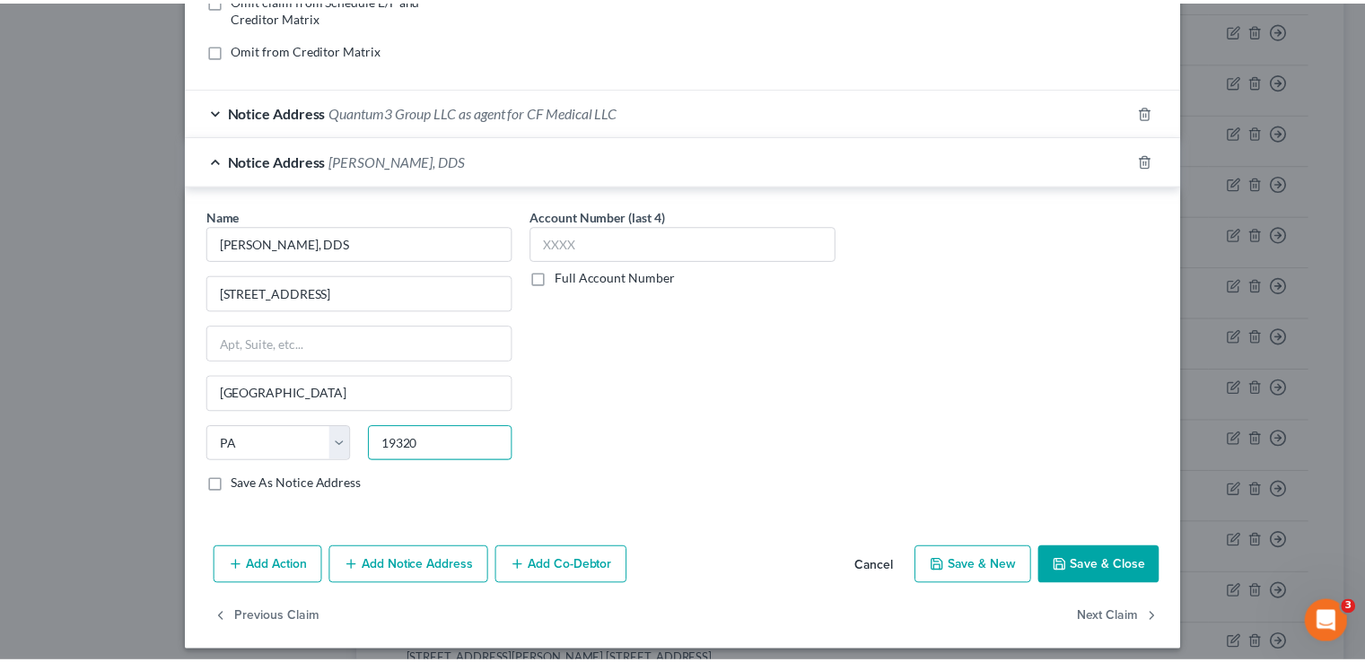
scroll to position [400, 0]
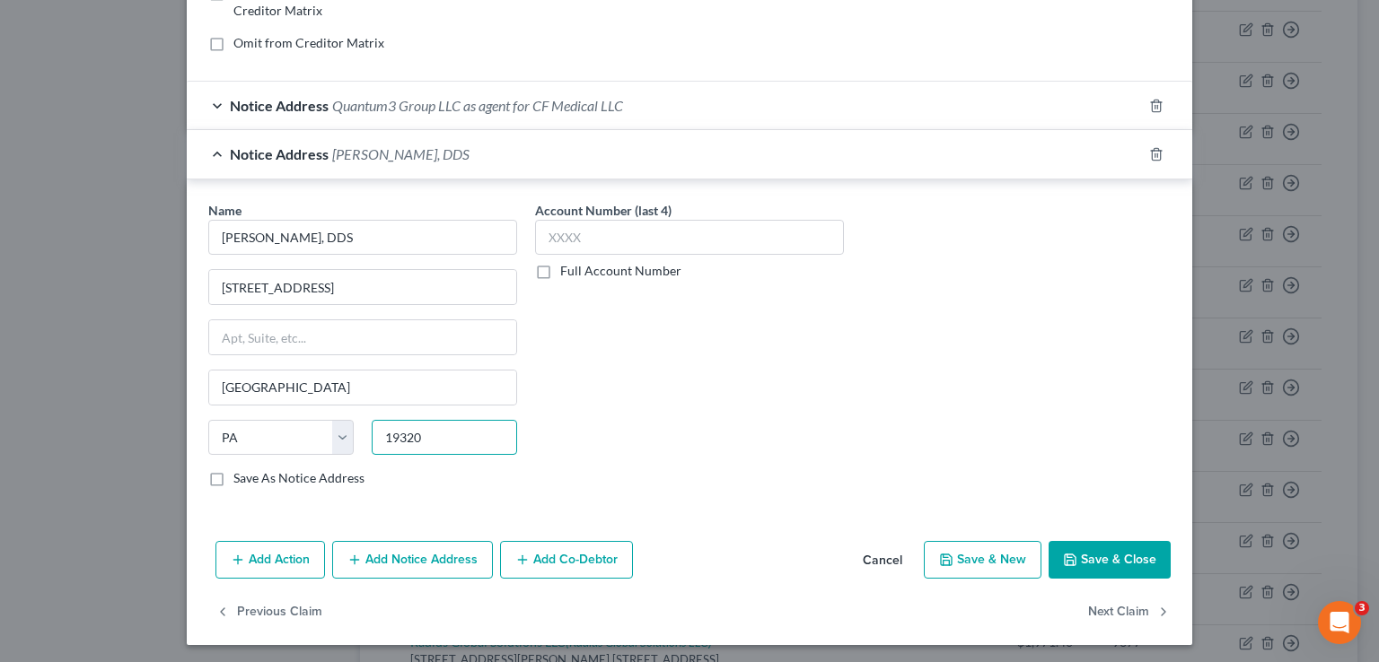
type input "19320"
click at [1090, 553] on button "Save & Close" at bounding box center [1109, 560] width 122 height 38
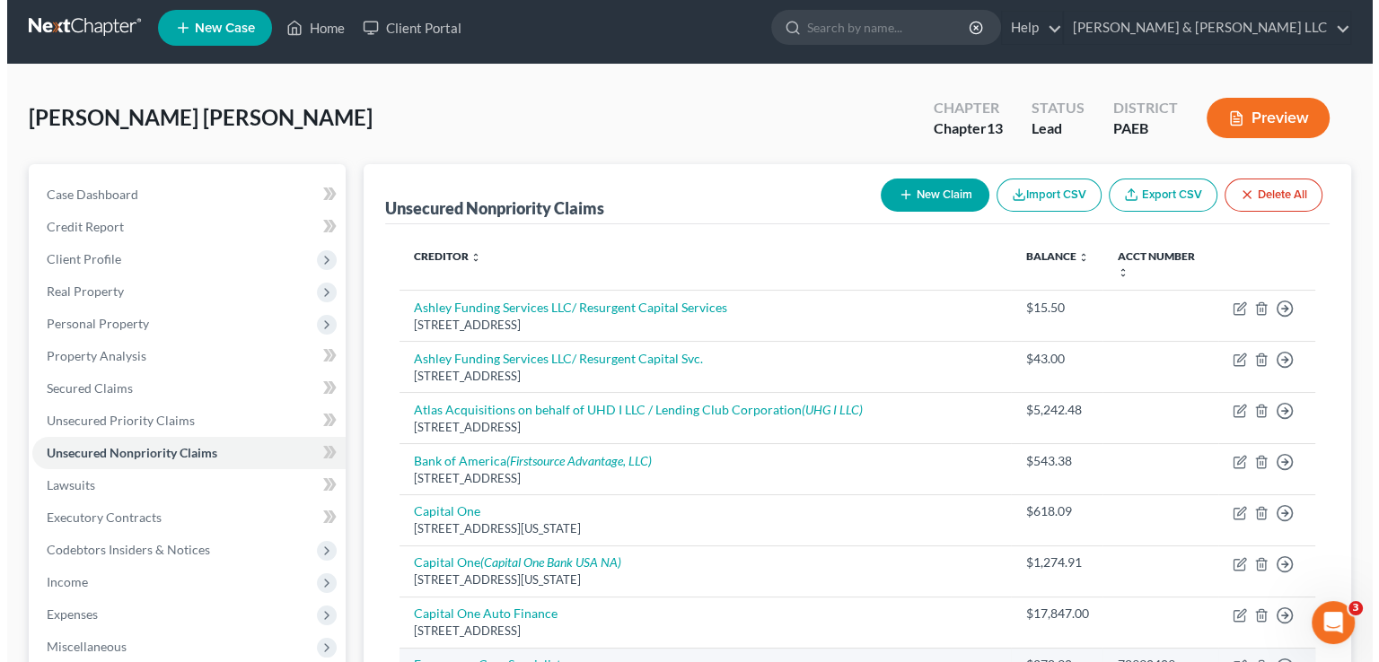
scroll to position [0, 0]
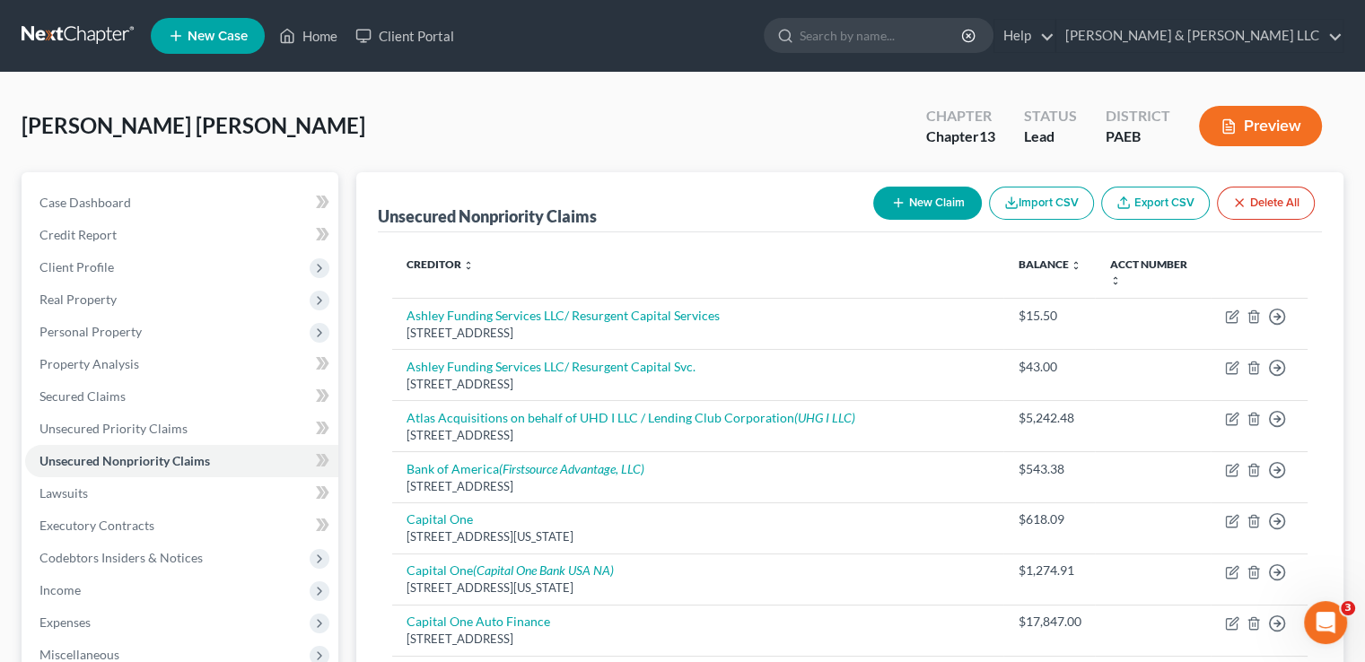
click at [926, 204] on button "New Claim" at bounding box center [927, 203] width 109 height 33
select select "0"
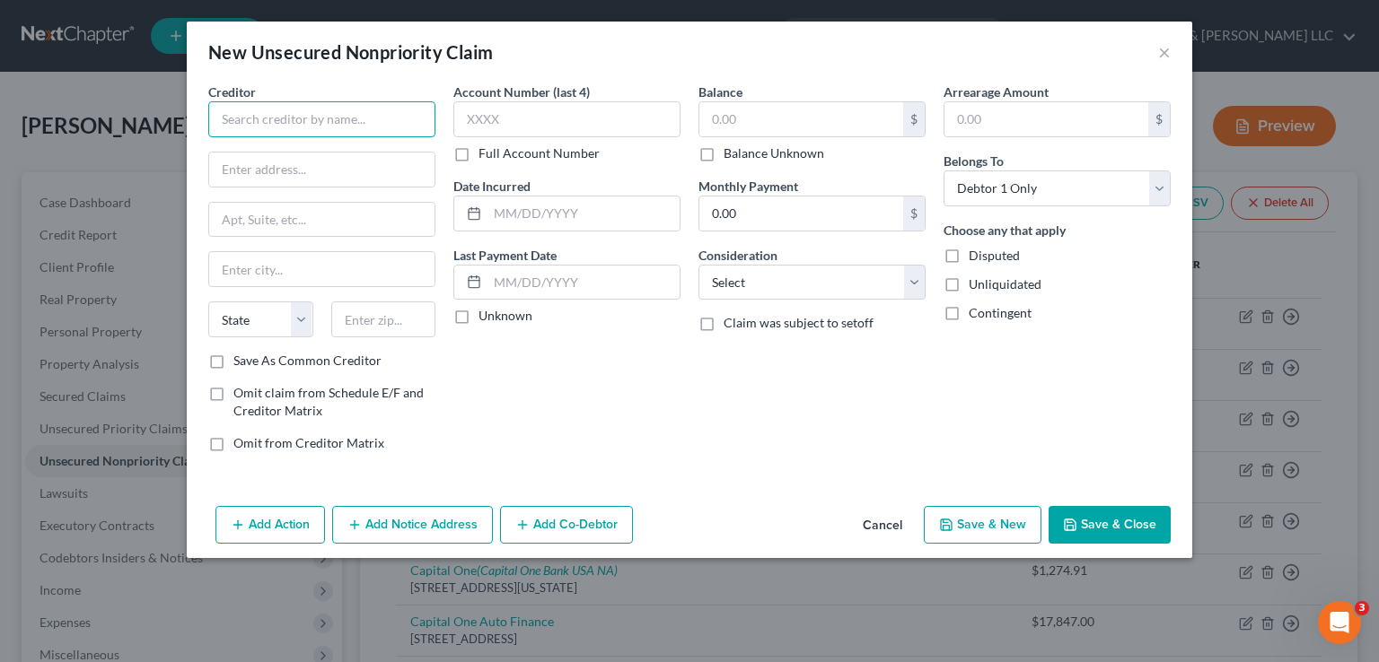
click at [256, 121] on input "text" at bounding box center [321, 119] width 227 height 36
type input "Cardiology Consultants of [GEOGRAPHIC_DATA]"
click at [221, 162] on input "text" at bounding box center [321, 170] width 225 height 34
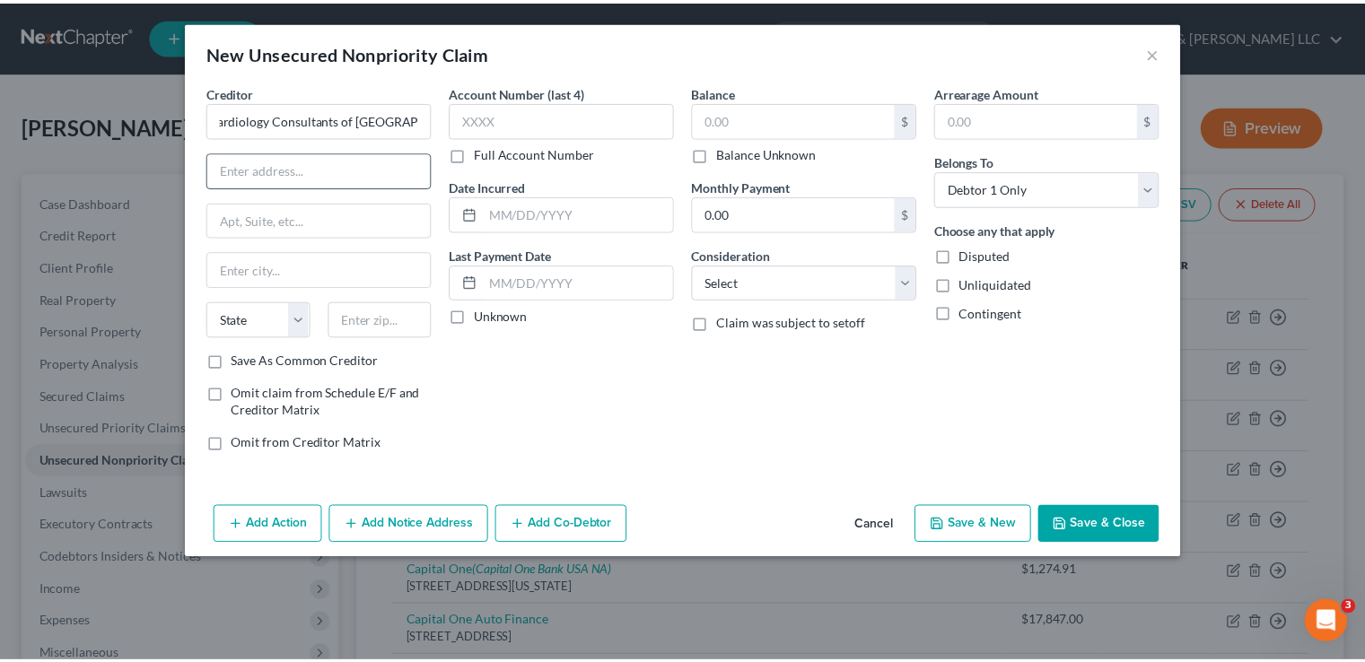
scroll to position [0, 0]
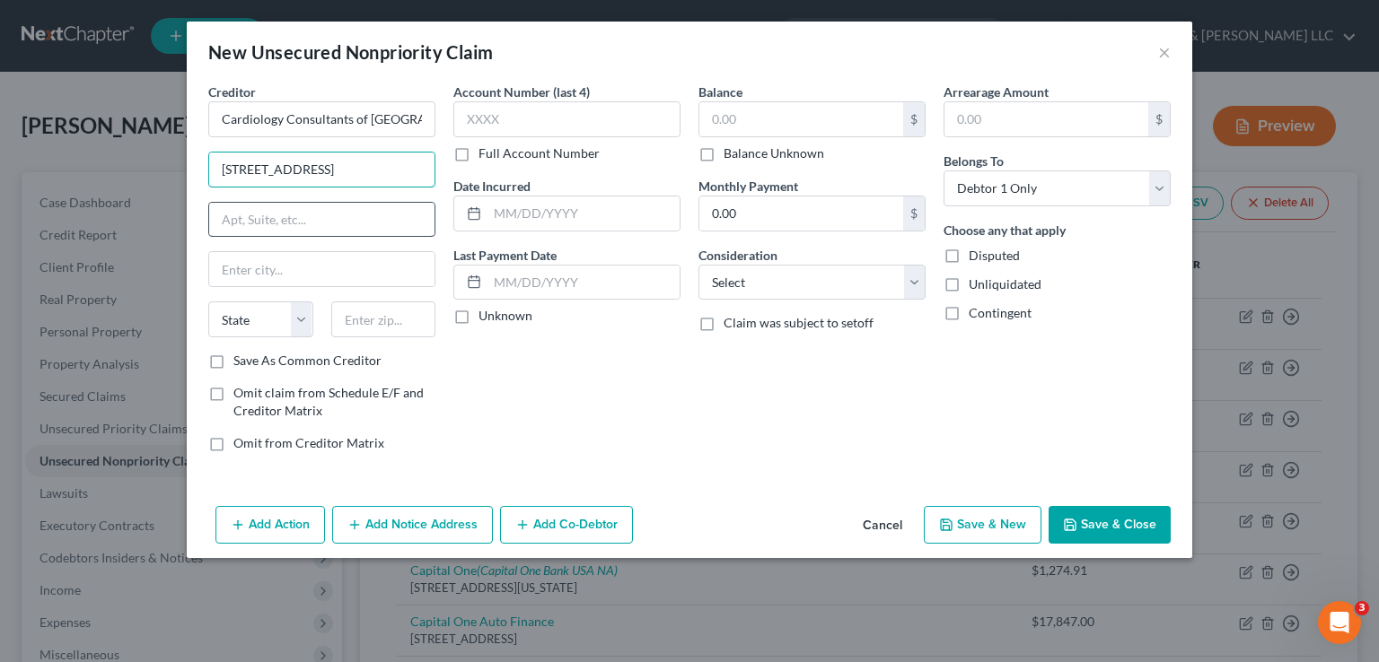
type input "[STREET_ADDRESS]"
click at [236, 215] on input "text" at bounding box center [321, 220] width 225 height 34
type input "Business Office"
click at [248, 263] on input "text" at bounding box center [321, 269] width 225 height 34
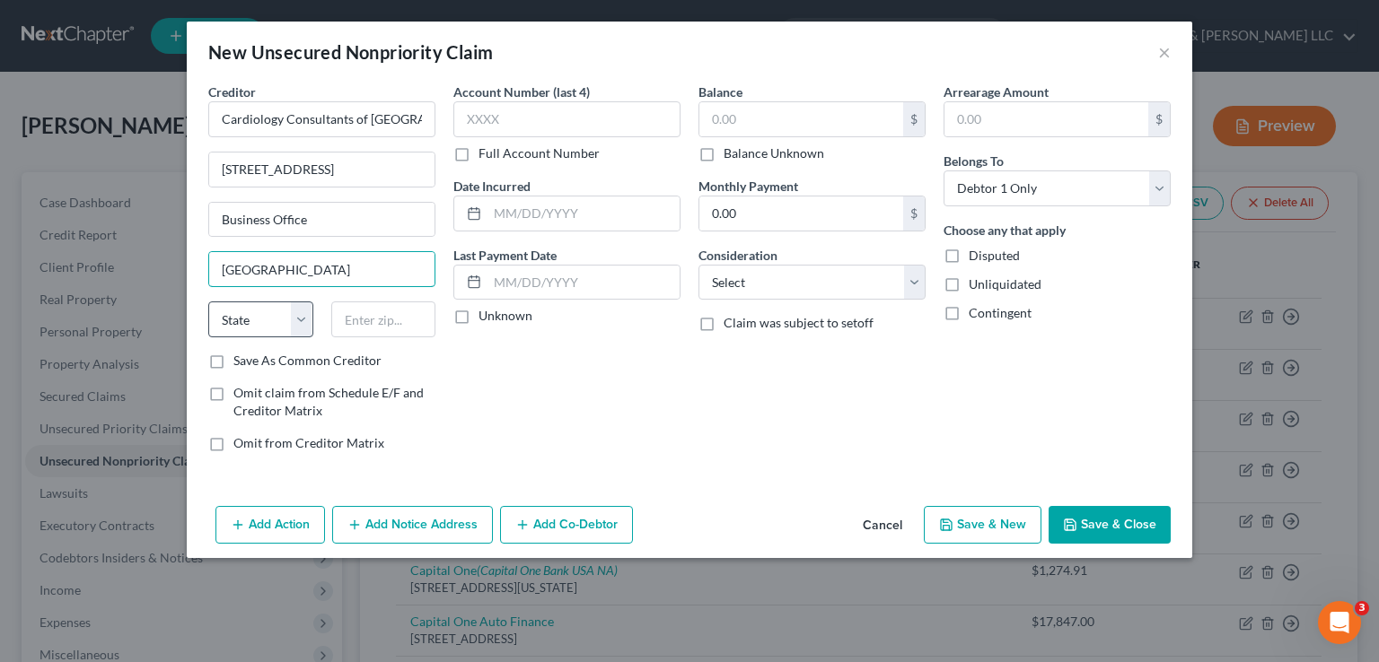
type input "[GEOGRAPHIC_DATA]"
click at [292, 315] on select "State [US_STATE] AK AR AZ CA CO CT DE DC [GEOGRAPHIC_DATA] [GEOGRAPHIC_DATA] GU…" at bounding box center [260, 320] width 105 height 36
select select "39"
click at [208, 302] on select "State [US_STATE] AK AR AZ CA CO CT DE DC [GEOGRAPHIC_DATA] [GEOGRAPHIC_DATA] GU…" at bounding box center [260, 320] width 105 height 36
click at [370, 316] on input "text" at bounding box center [383, 320] width 105 height 36
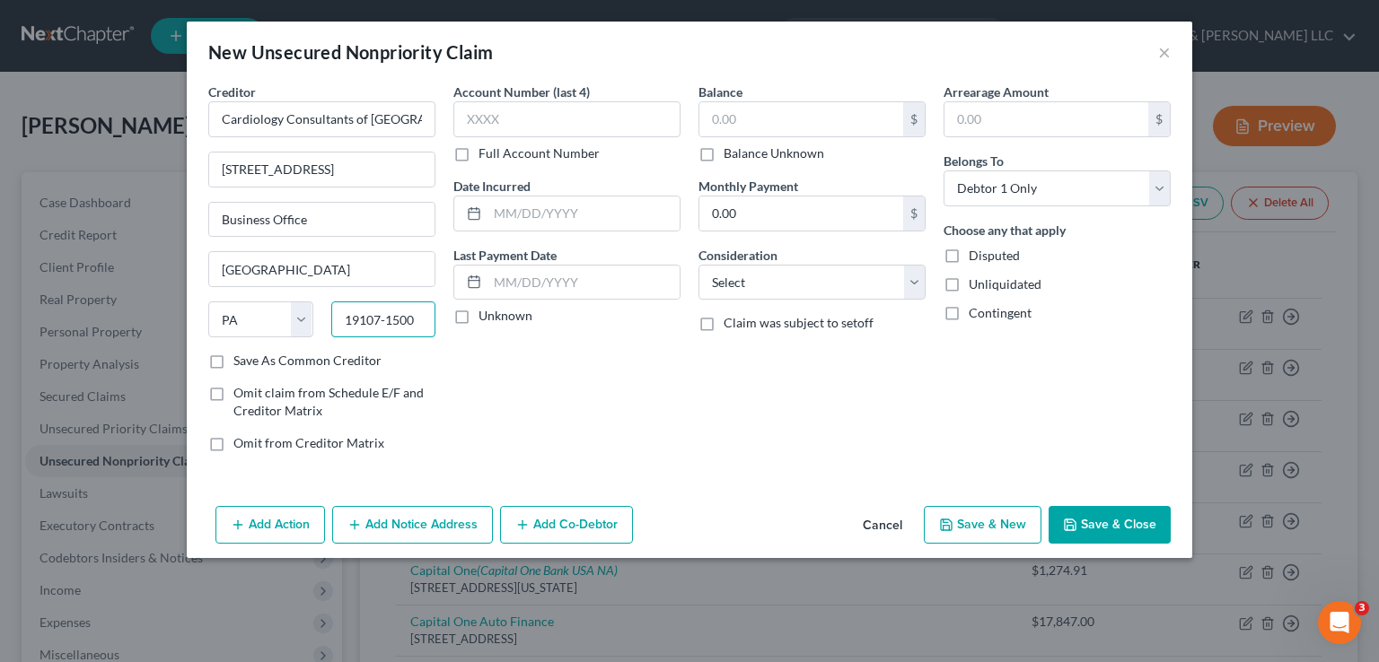
type input "19107-1500"
click at [478, 152] on label "Full Account Number" at bounding box center [538, 154] width 121 height 18
click at [486, 152] on input "Full Account Number" at bounding box center [492, 151] width 12 height 12
click at [472, 121] on input "text" at bounding box center [566, 119] width 227 height 36
type input "1432346"
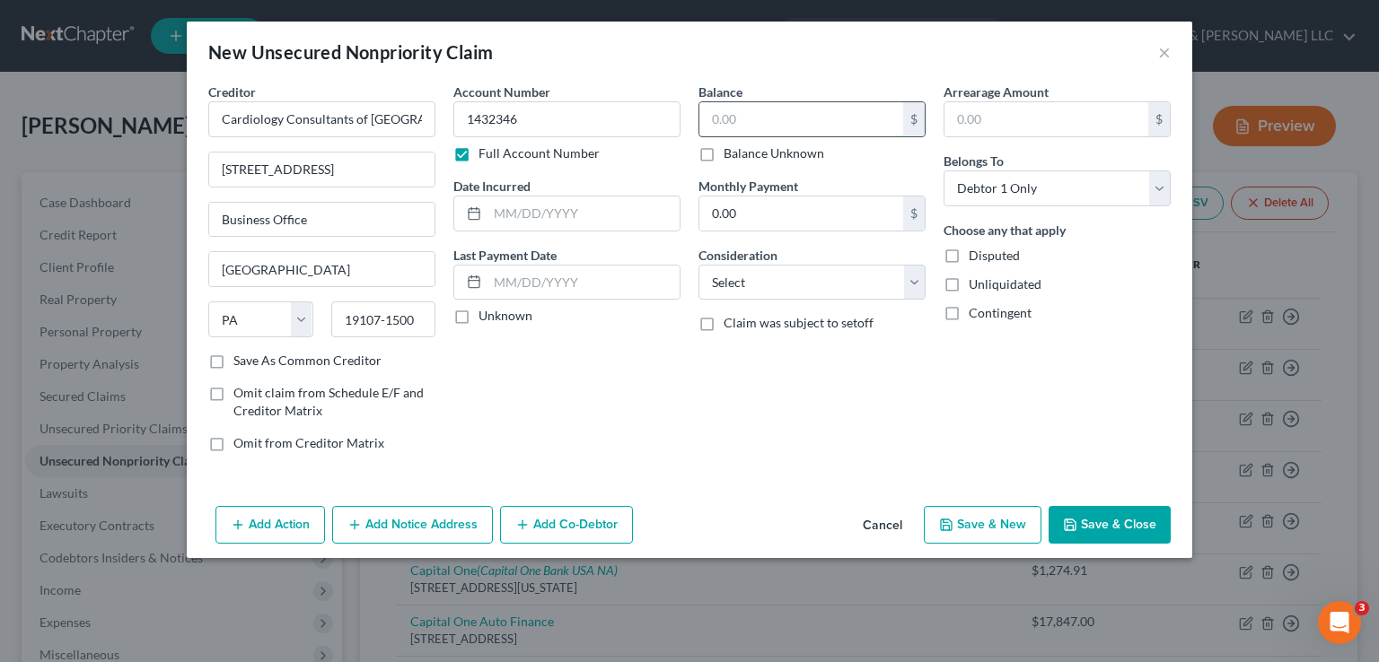
click at [712, 120] on input "text" at bounding box center [801, 119] width 204 height 34
type input "25.57"
click at [907, 274] on select "Select Cable / Satellite Services Collection Agency Credit Card Debt Debt Couns…" at bounding box center [811, 283] width 227 height 36
select select "9"
click at [698, 265] on select "Select Cable / Satellite Services Collection Agency Credit Card Debt Debt Couns…" at bounding box center [811, 283] width 227 height 36
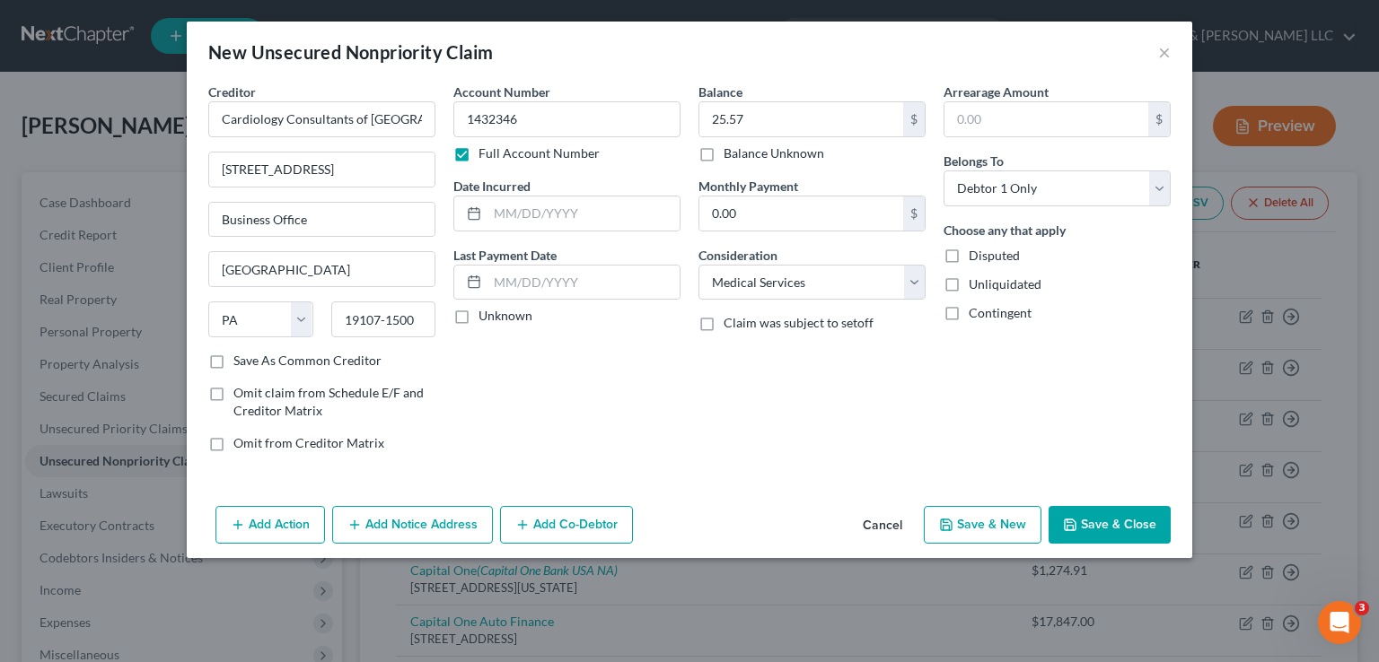
click at [1075, 524] on icon "button" at bounding box center [1070, 525] width 11 height 11
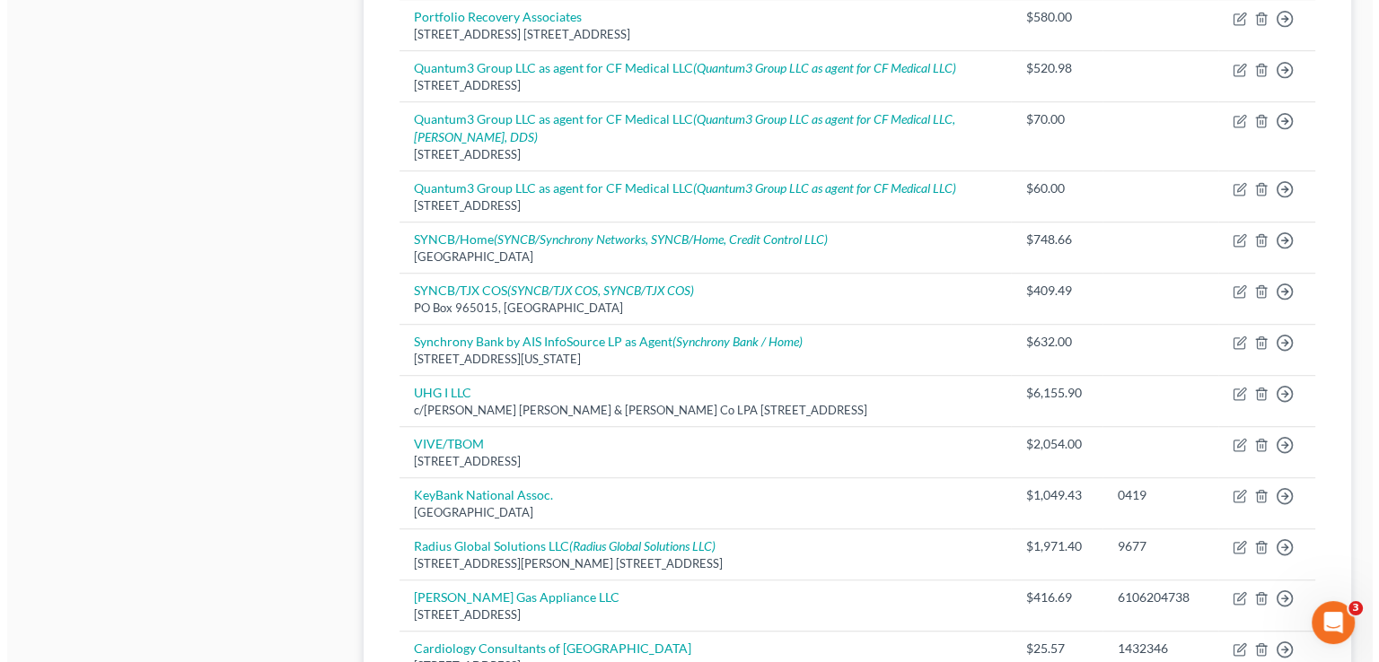
scroll to position [1167, 0]
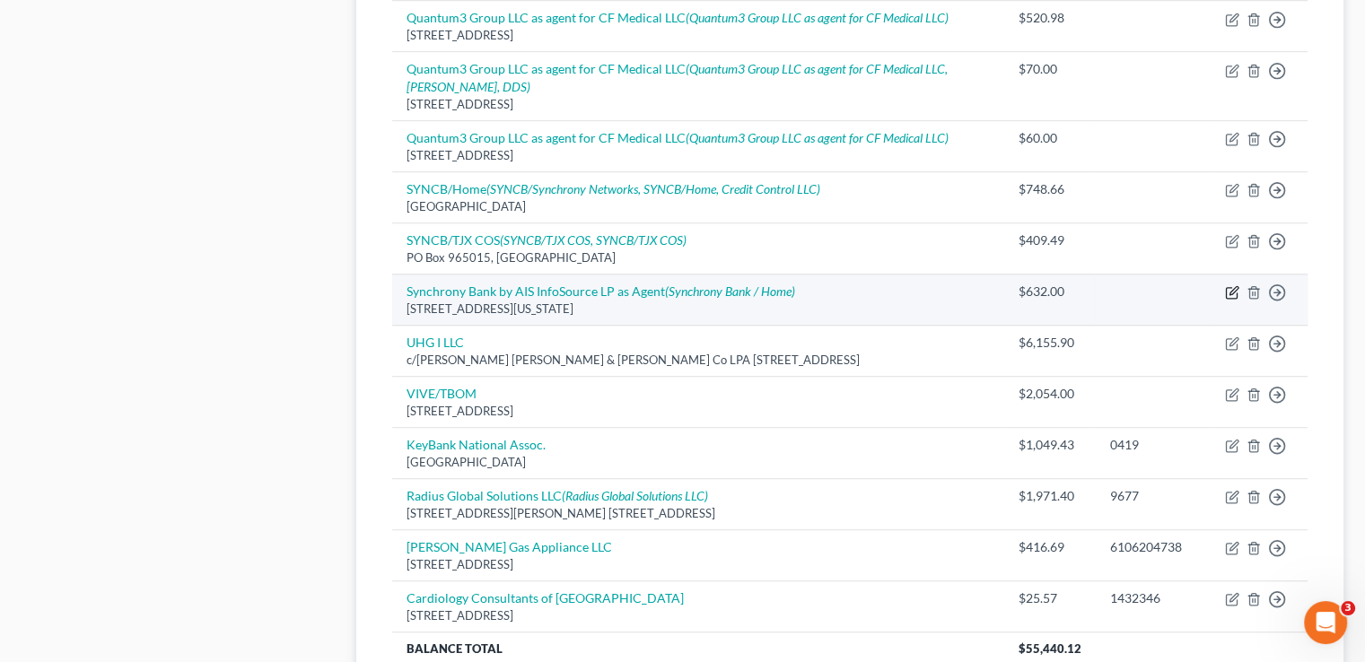
click at [1233, 288] on icon "button" at bounding box center [1234, 291] width 8 height 8
select select "37"
select select "2"
select select "0"
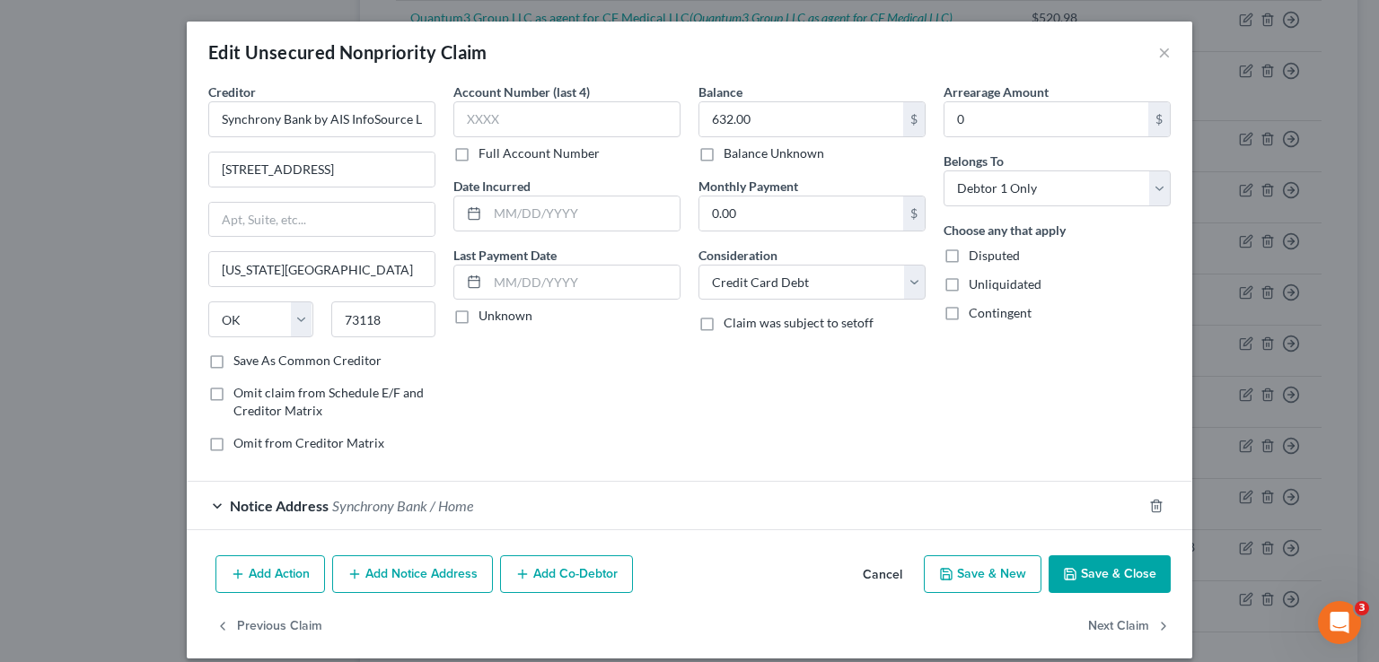
click at [212, 504] on div "Notice Address Synchrony Bank / Home" at bounding box center [664, 506] width 955 height 48
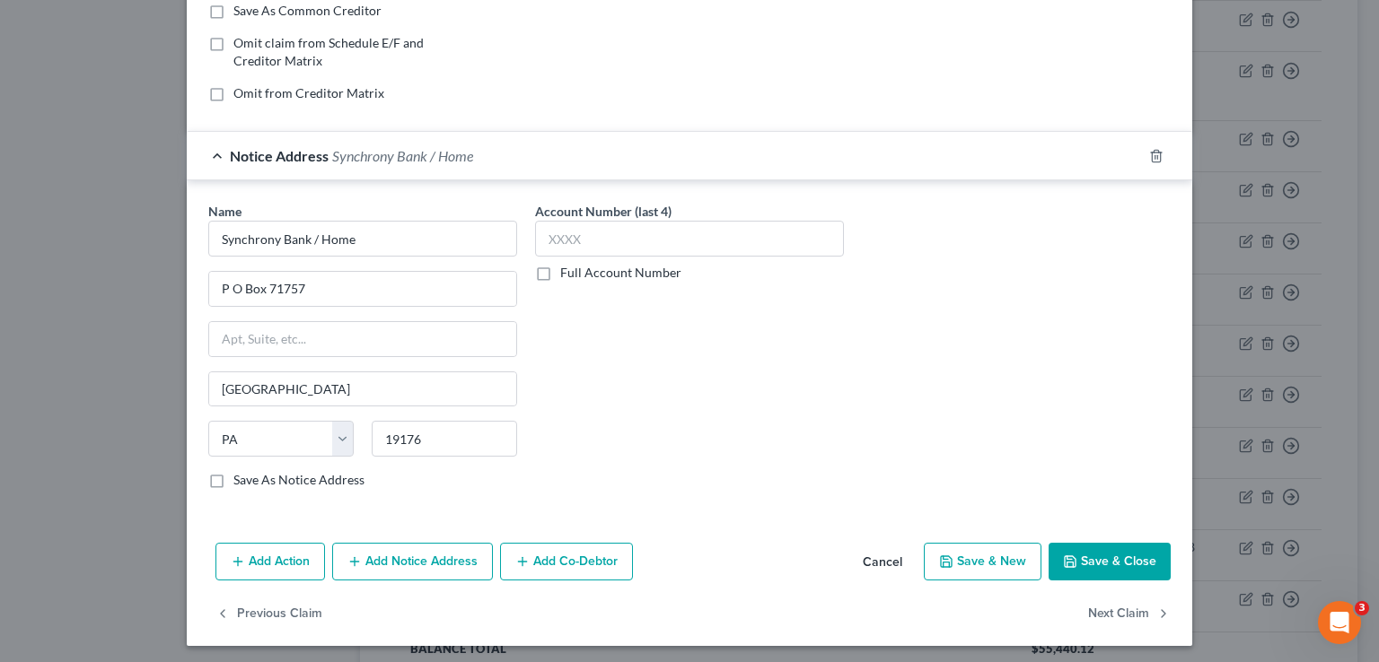
scroll to position [352, 0]
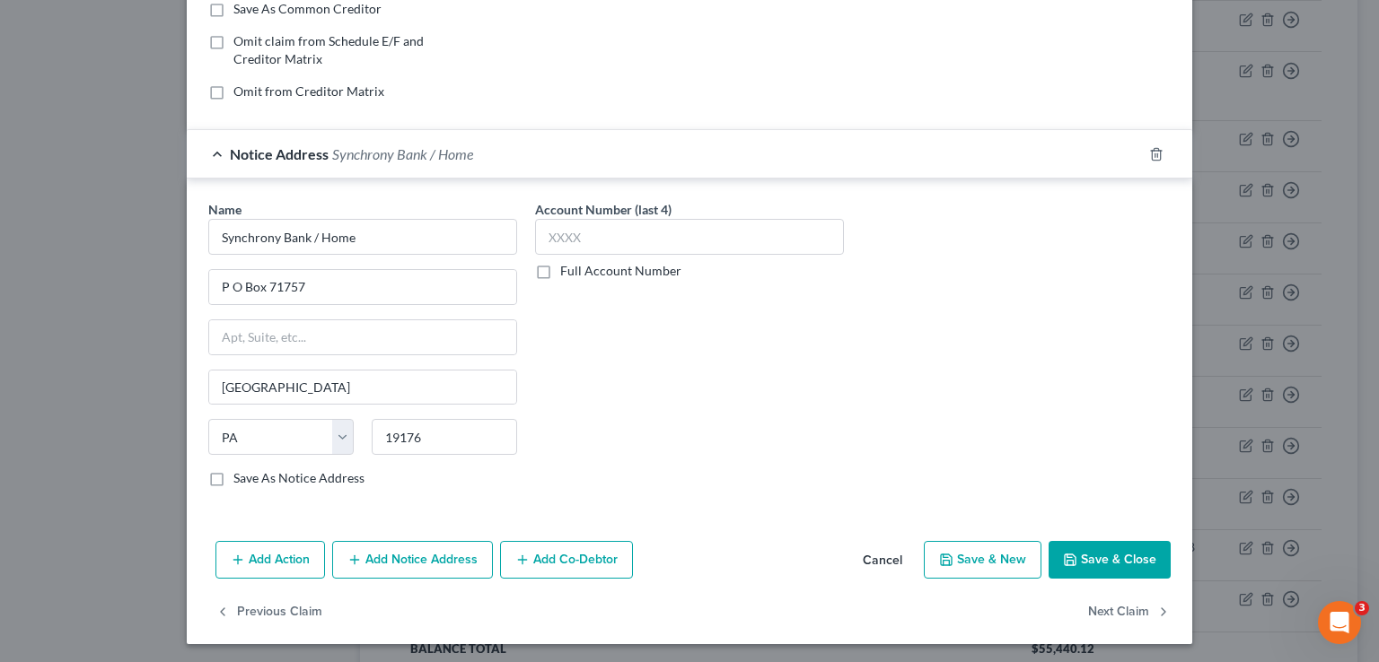
click at [426, 551] on button "Add Notice Address" at bounding box center [412, 560] width 161 height 38
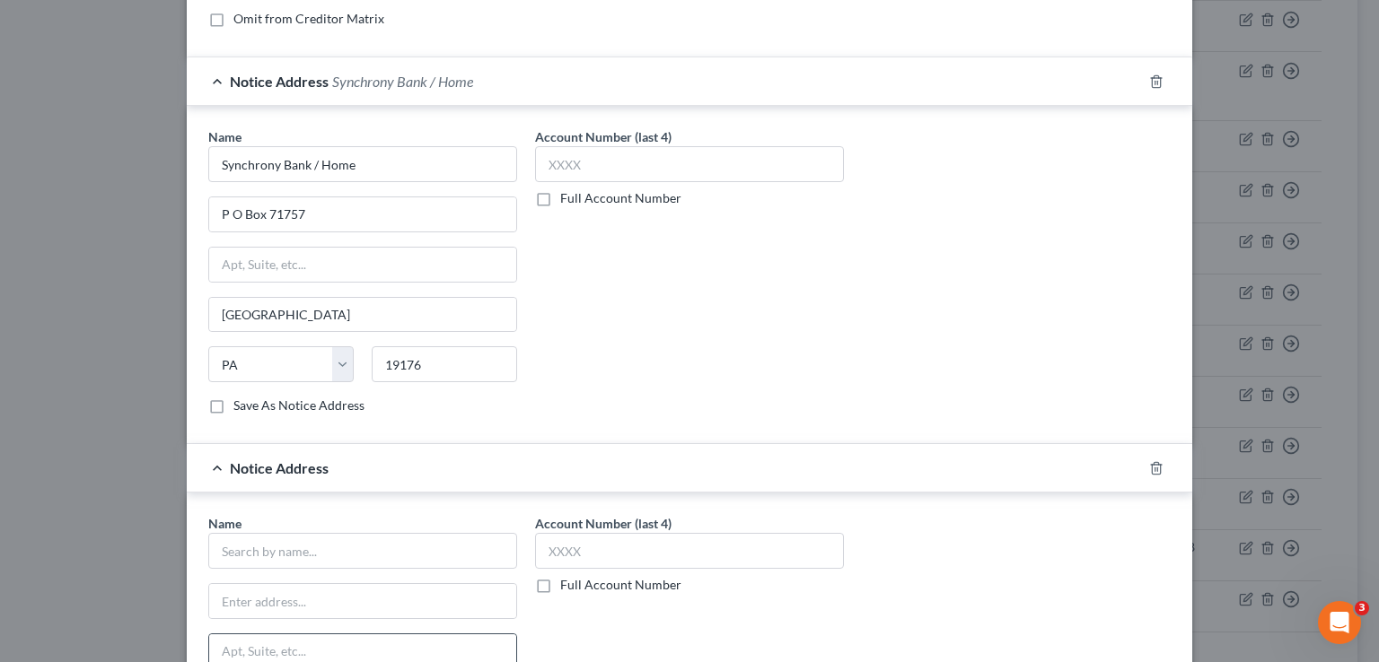
scroll to position [621, 0]
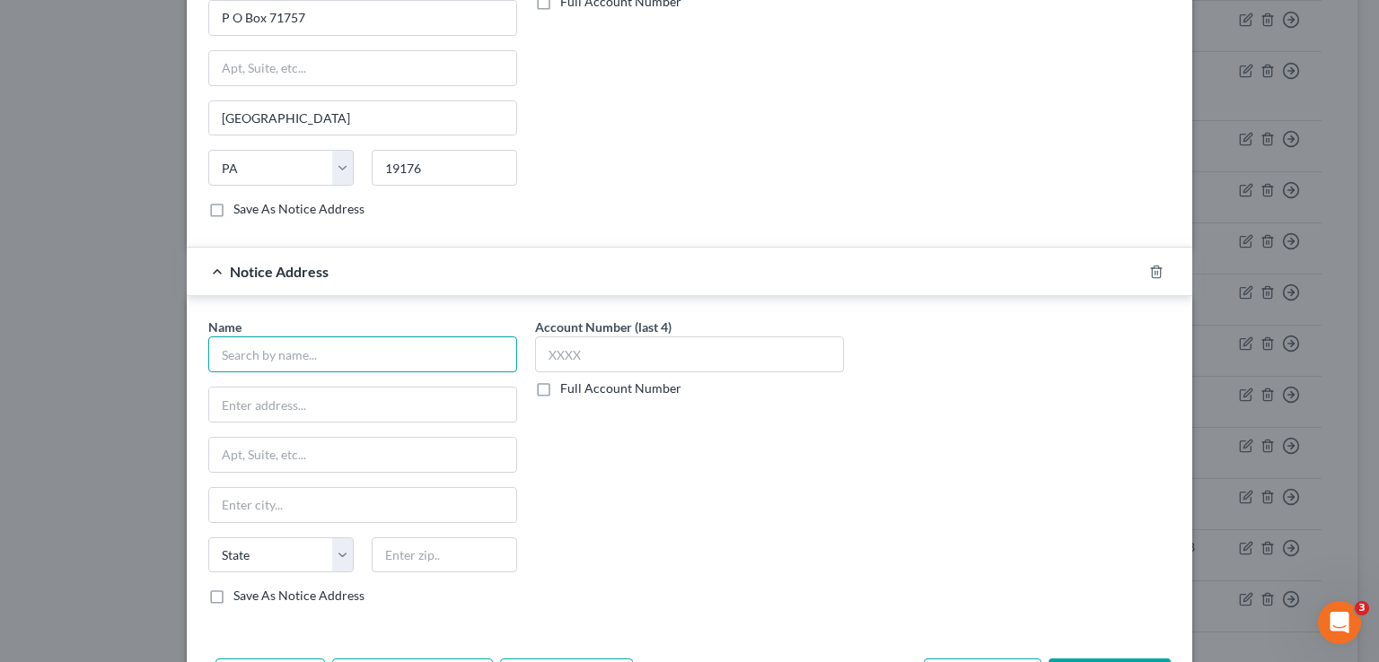
click at [287, 348] on input "text" at bounding box center [362, 355] width 309 height 36
type input "Source Receivables Management"
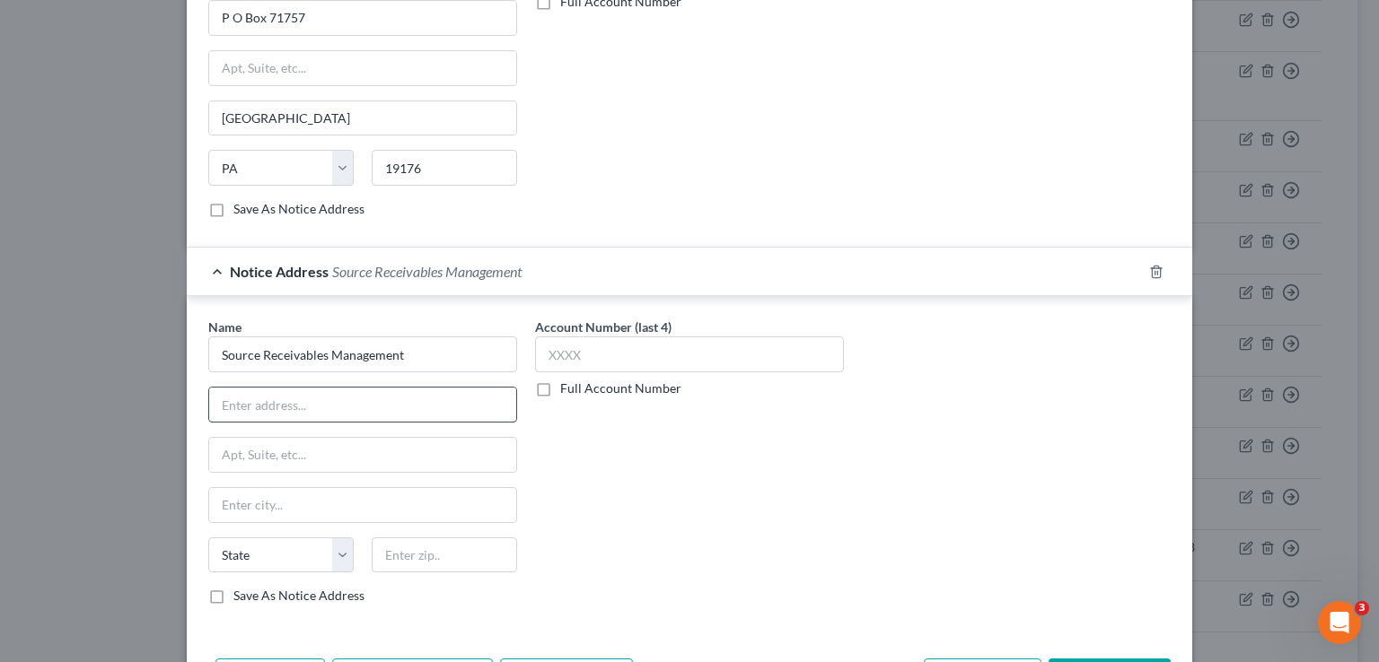
click at [230, 402] on input "text" at bounding box center [362, 405] width 307 height 34
type input "[STREET_ADDRESS]"
click at [231, 439] on input "text" at bounding box center [362, 455] width 307 height 34
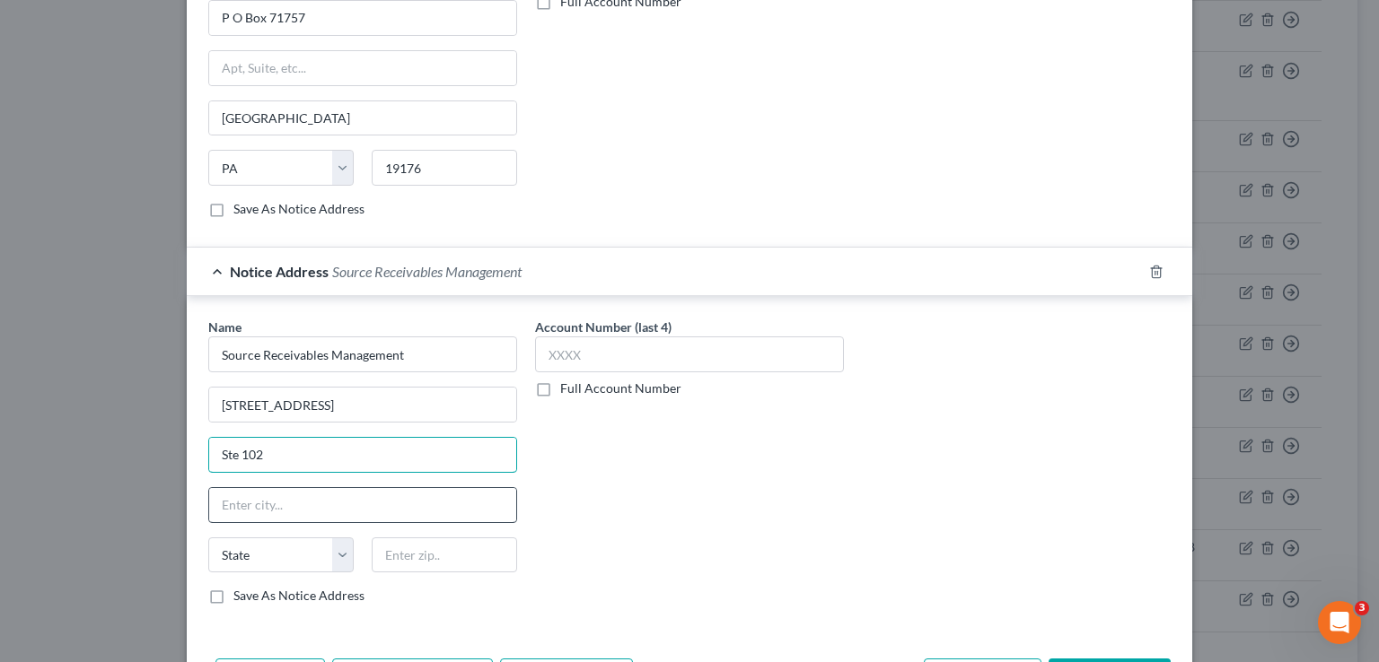
type input "Ste 102"
click at [269, 507] on input "text" at bounding box center [362, 505] width 307 height 34
type input "[GEOGRAPHIC_DATA]"
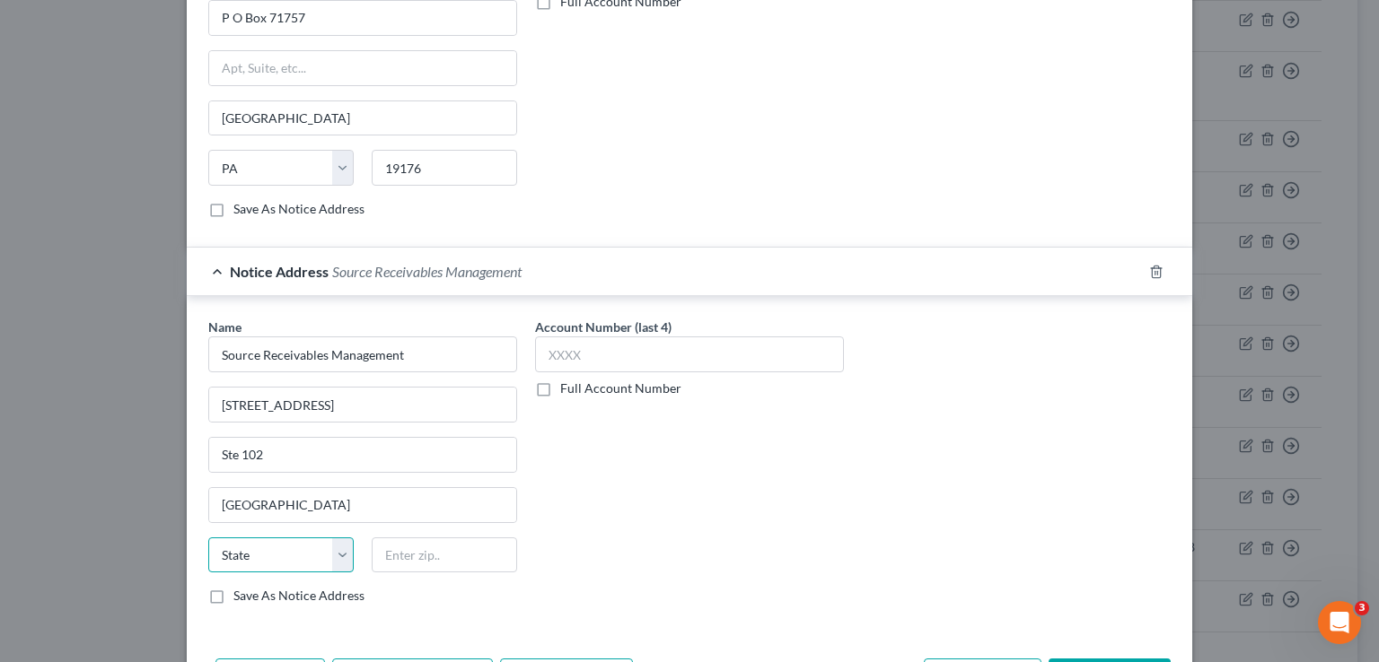
click at [330, 538] on select "State [US_STATE] AK AR AZ CA CO CT DE DC [GEOGRAPHIC_DATA] [GEOGRAPHIC_DATA] GU…" at bounding box center [280, 556] width 145 height 36
select select "28"
click at [208, 538] on select "State [US_STATE] AK AR AZ CA CO CT DE DC [GEOGRAPHIC_DATA] [GEOGRAPHIC_DATA] GU…" at bounding box center [280, 556] width 145 height 36
click at [394, 543] on input "text" at bounding box center [444, 556] width 145 height 36
type input "27407"
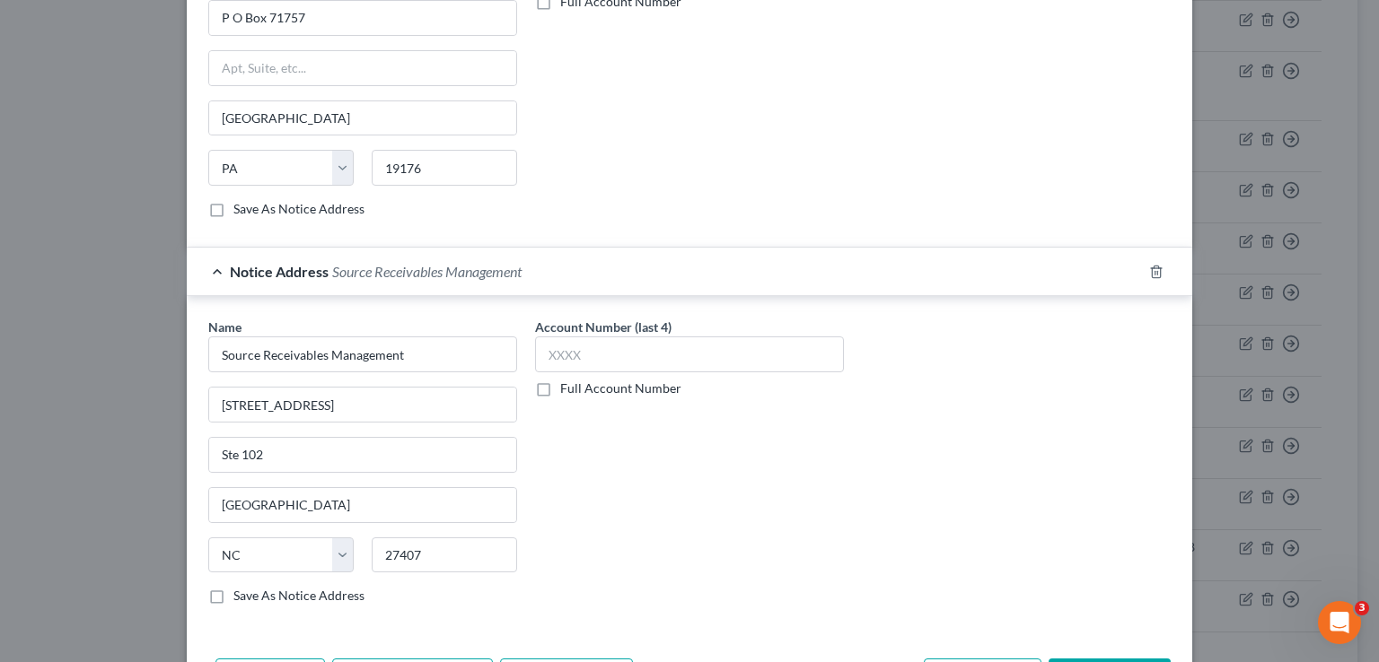
click at [560, 385] on label "Full Account Number" at bounding box center [620, 389] width 121 height 18
click at [567, 385] on input "Full Account Number" at bounding box center [573, 386] width 12 height 12
click at [546, 358] on input "text" at bounding box center [689, 355] width 309 height 36
click at [560, 381] on label "Full Account Number" at bounding box center [620, 389] width 121 height 18
click at [567, 381] on input "Full Account Number" at bounding box center [573, 386] width 12 height 12
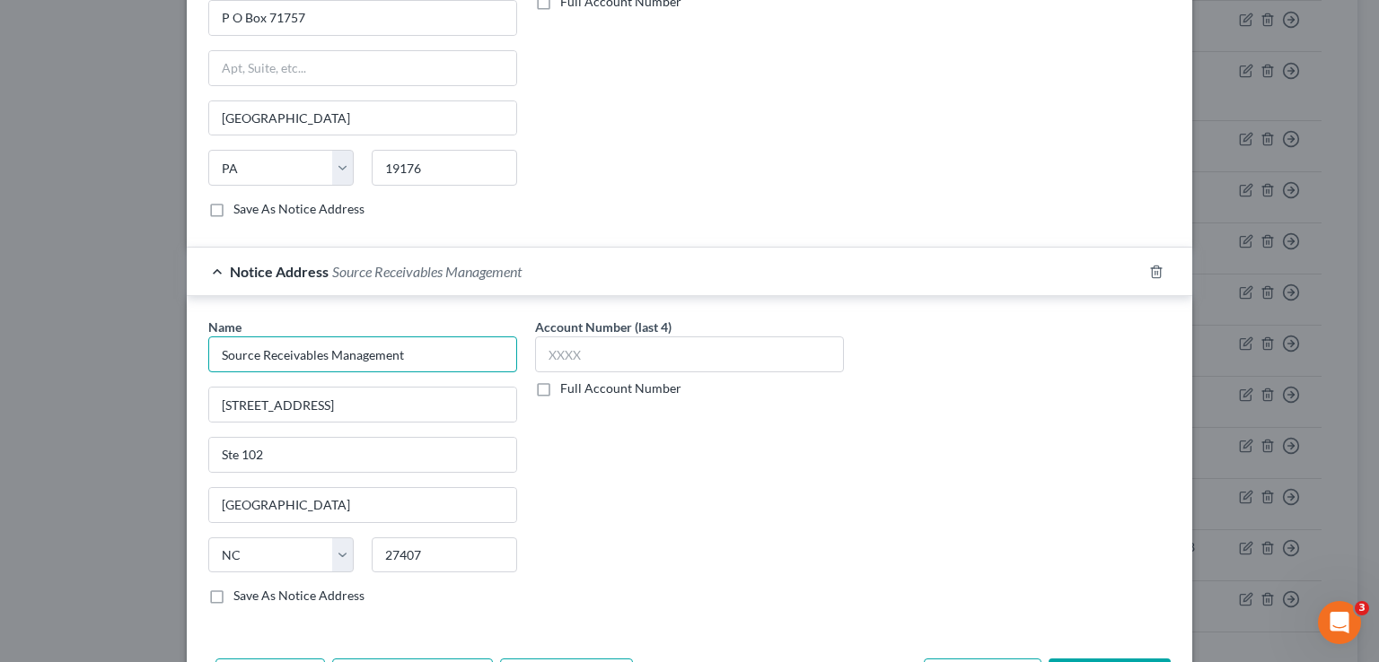
click at [402, 361] on input "Source Receivables Management" at bounding box center [362, 355] width 309 height 36
type input "Source Receivables Management/Synchrony Networks"
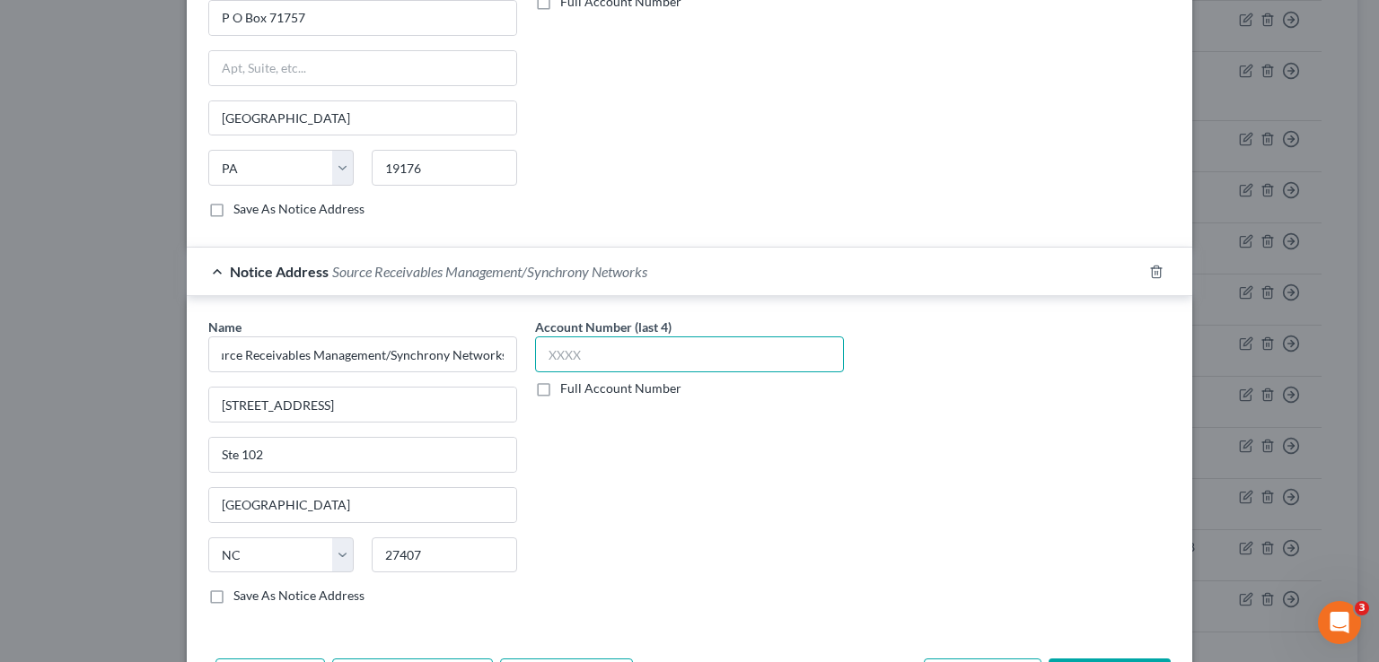
click at [547, 355] on input "text" at bounding box center [689, 355] width 309 height 36
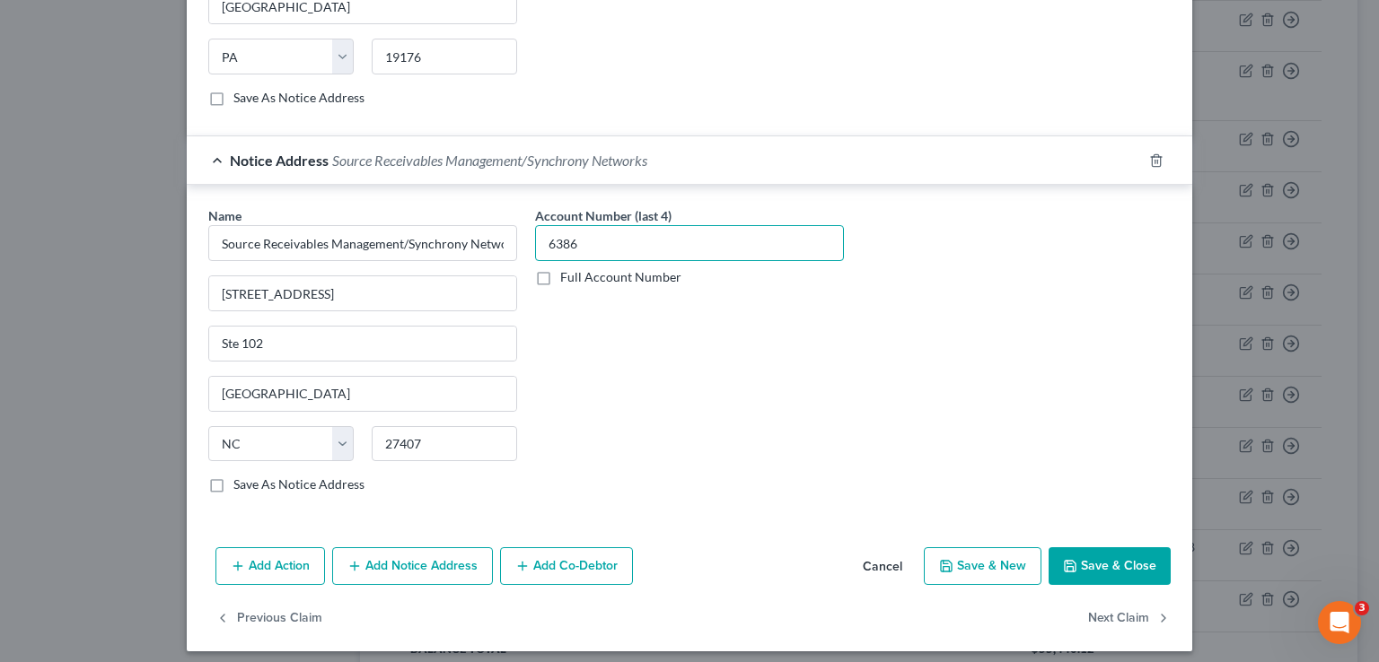
scroll to position [737, 0]
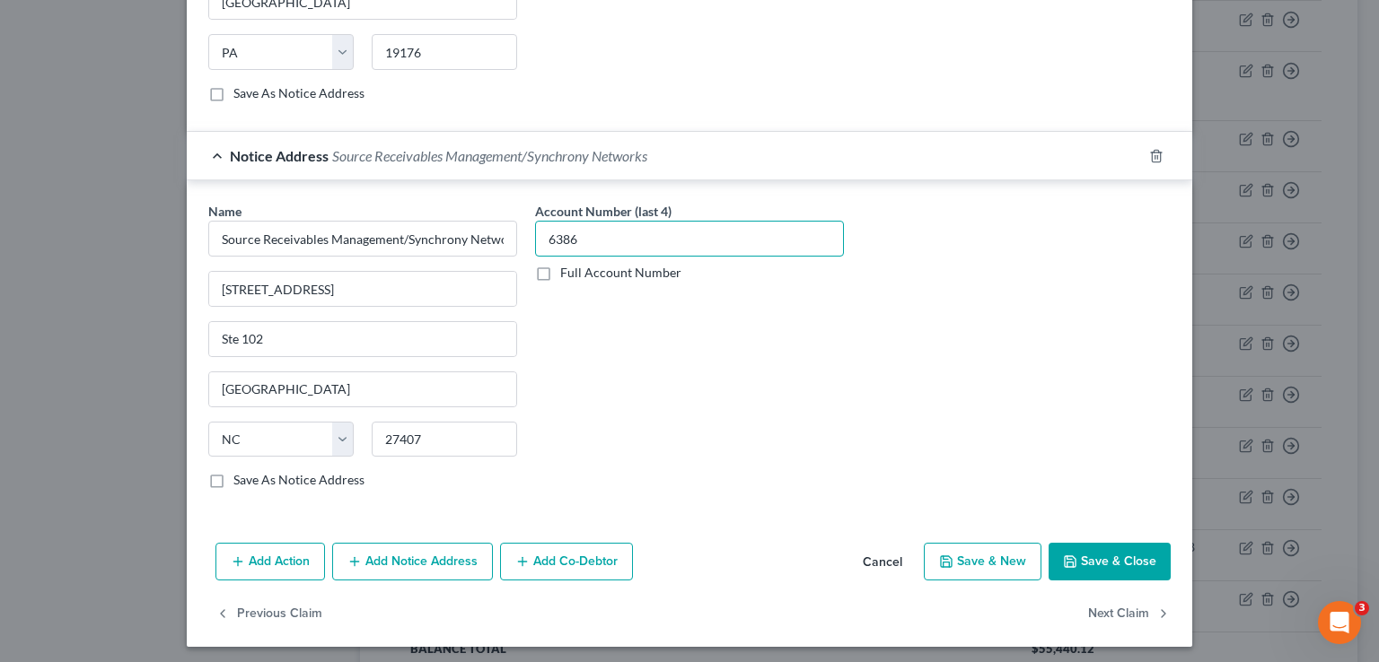
type input "6386"
click at [1097, 576] on div "Add Action Add Notice Address Add Co-Debtor Cancel Save & New Save & Close" at bounding box center [689, 565] width 1005 height 59
click at [1103, 561] on button "Save & Close" at bounding box center [1109, 562] width 122 height 38
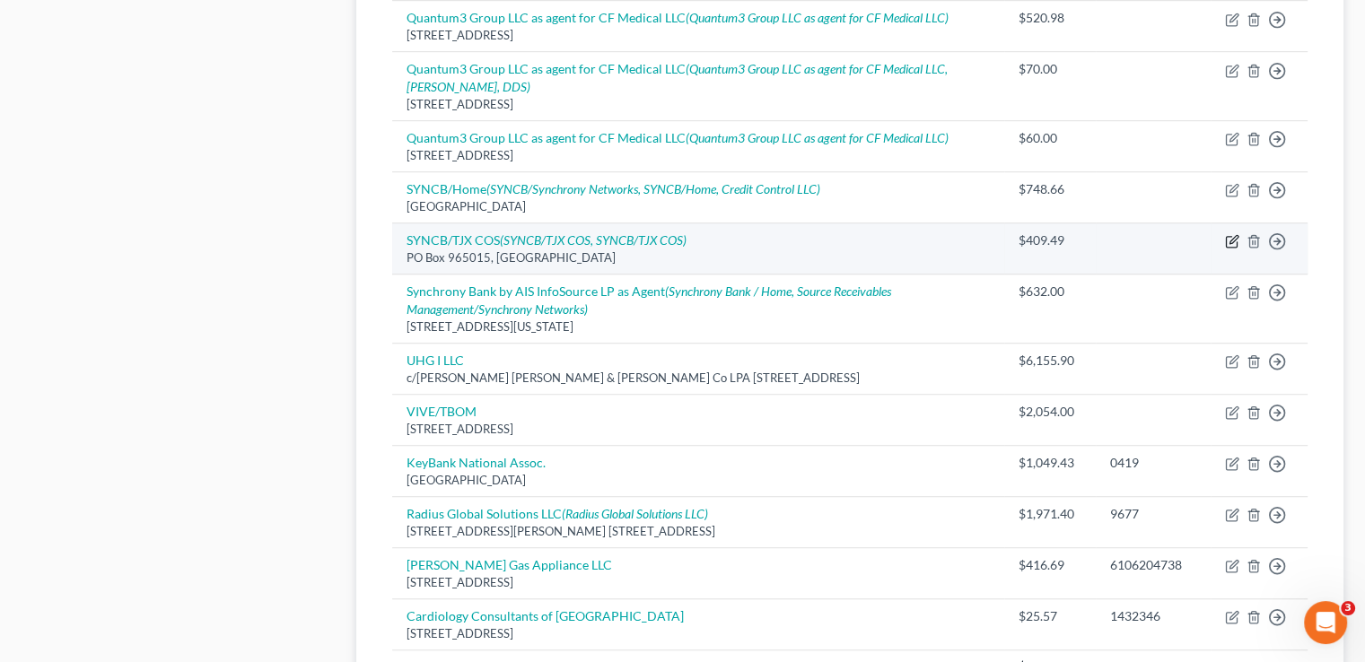
click at [1230, 234] on icon "button" at bounding box center [1232, 241] width 14 height 14
select select "9"
select select "2"
select select "0"
select select "39"
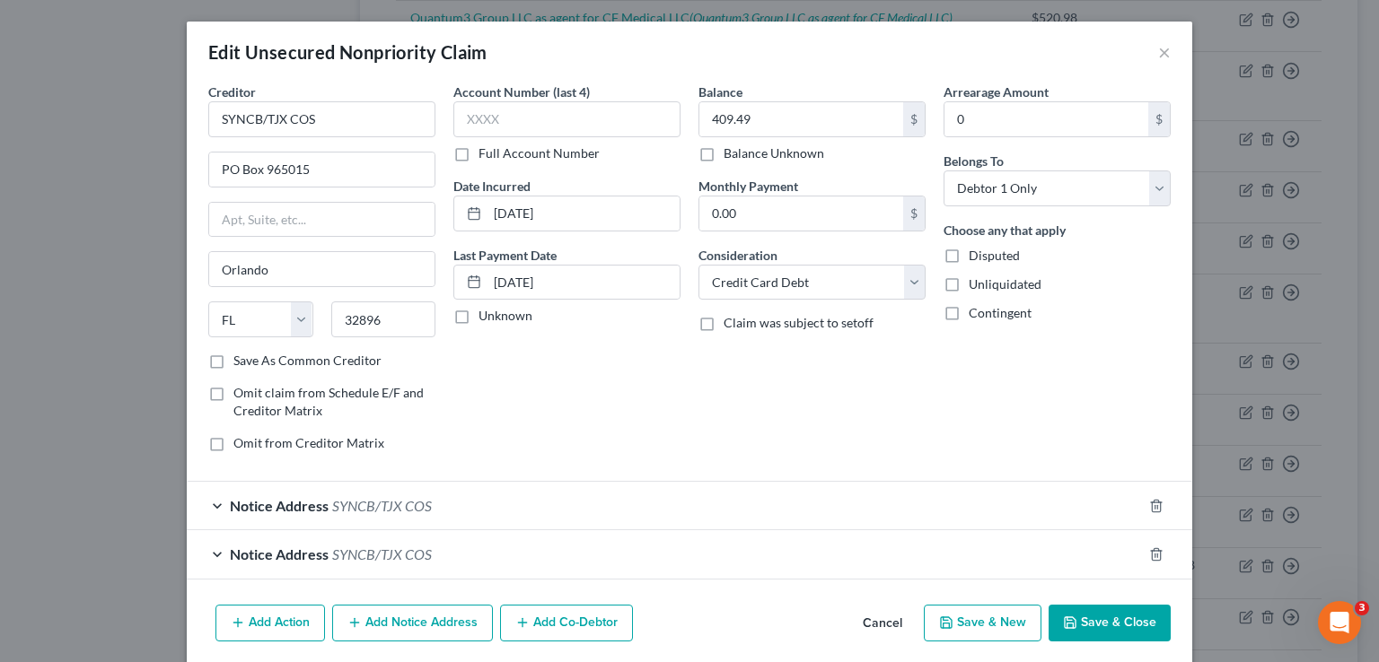
click at [210, 504] on div "Notice Address SYNCB/TJX COS" at bounding box center [664, 506] width 955 height 48
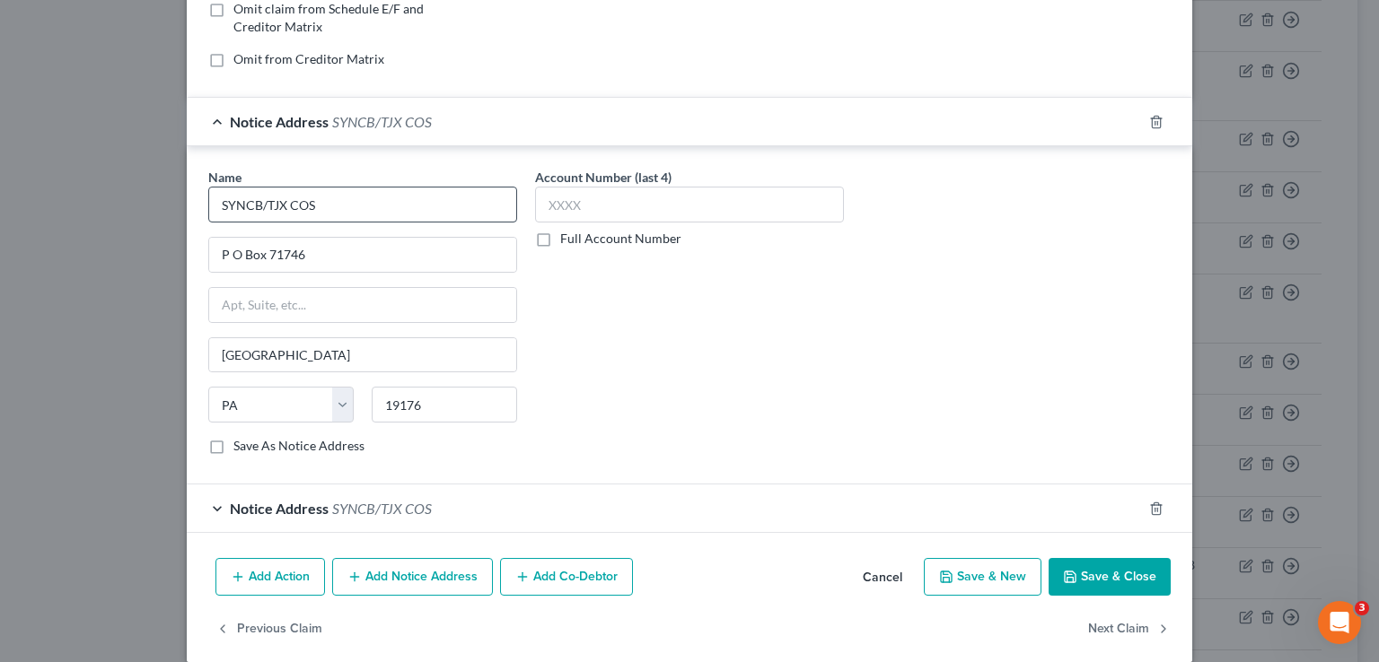
scroll to position [401, 0]
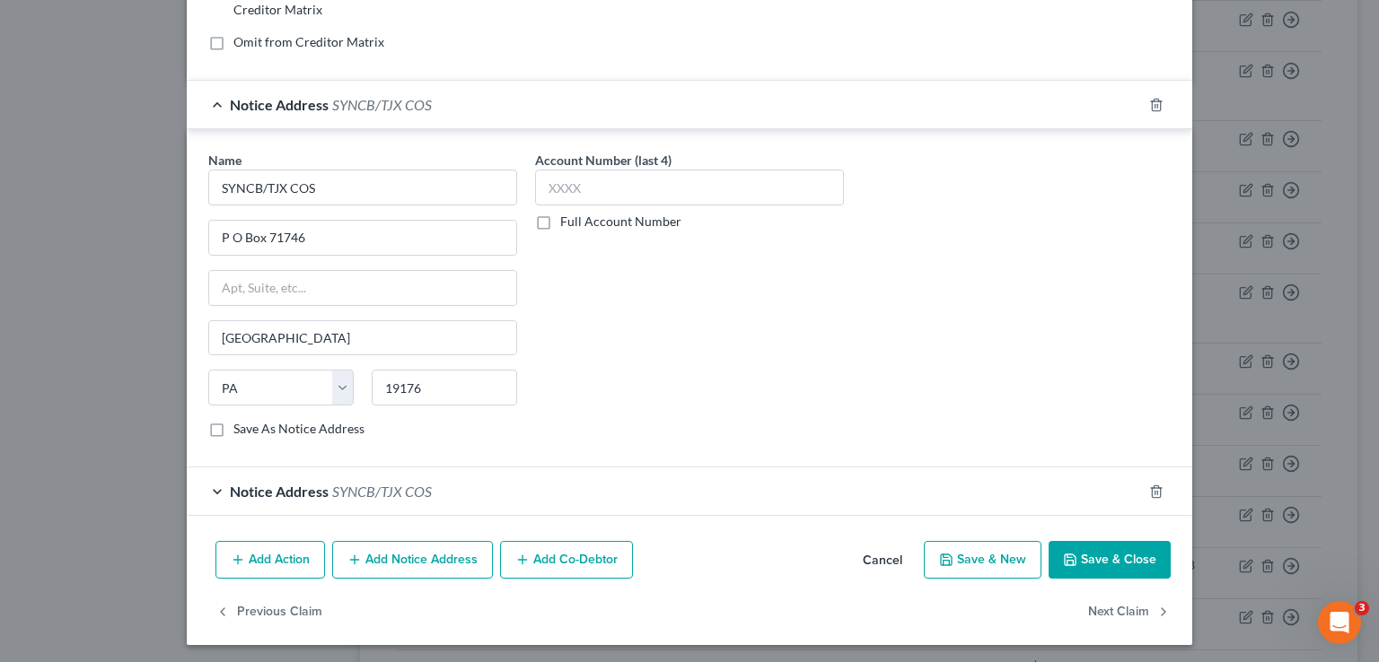
click at [208, 484] on div "Notice Address SYNCB/TJX COS" at bounding box center [664, 492] width 955 height 48
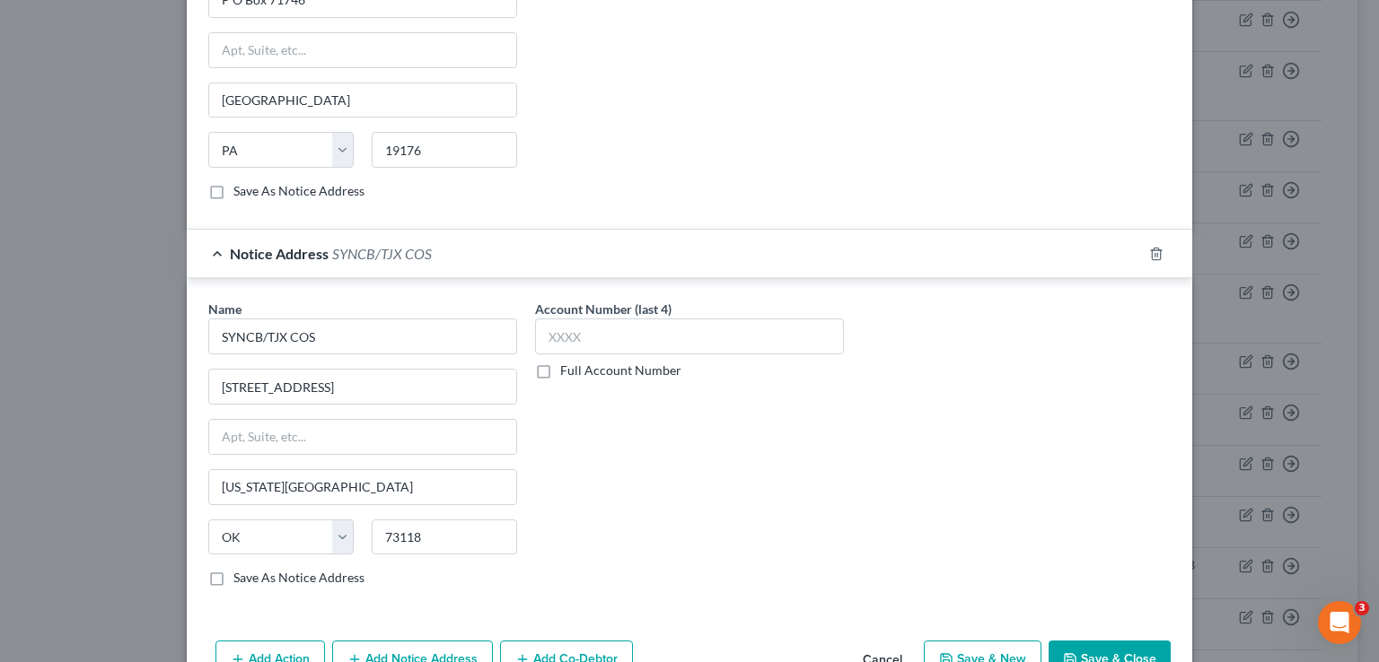
scroll to position [737, 0]
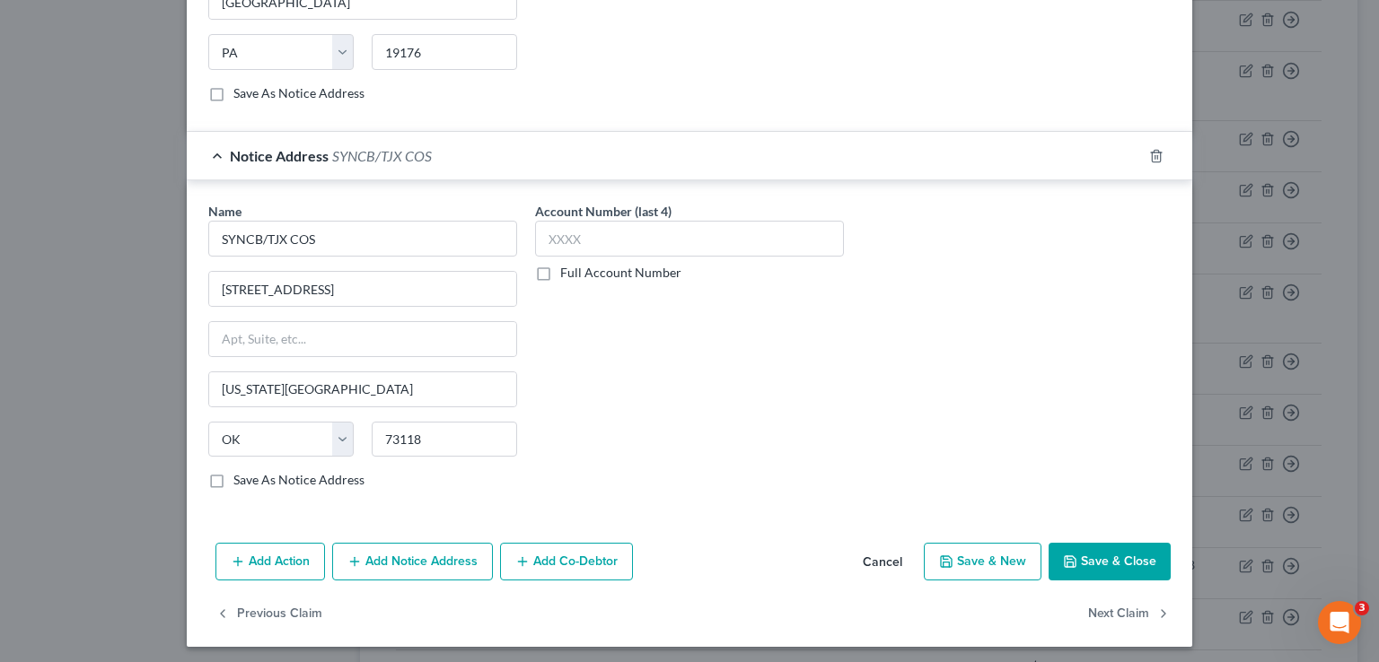
click at [377, 553] on button "Add Notice Address" at bounding box center [412, 562] width 161 height 38
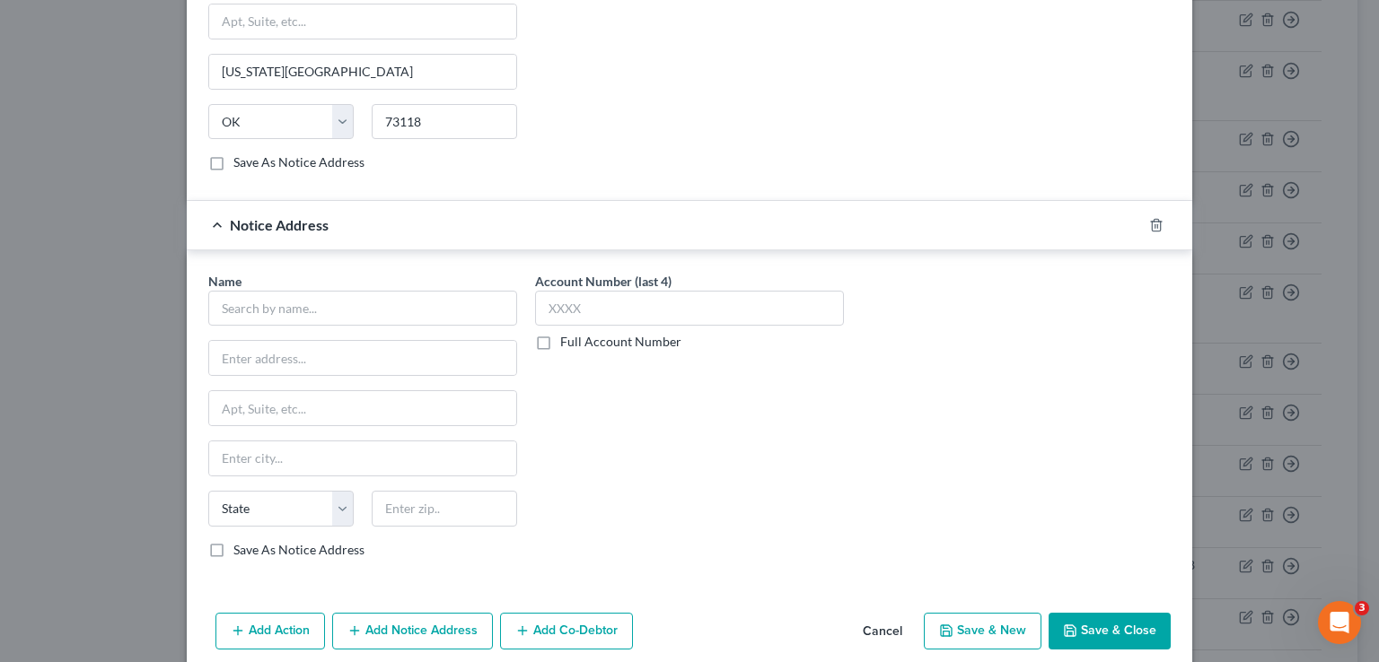
scroll to position [1096, 0]
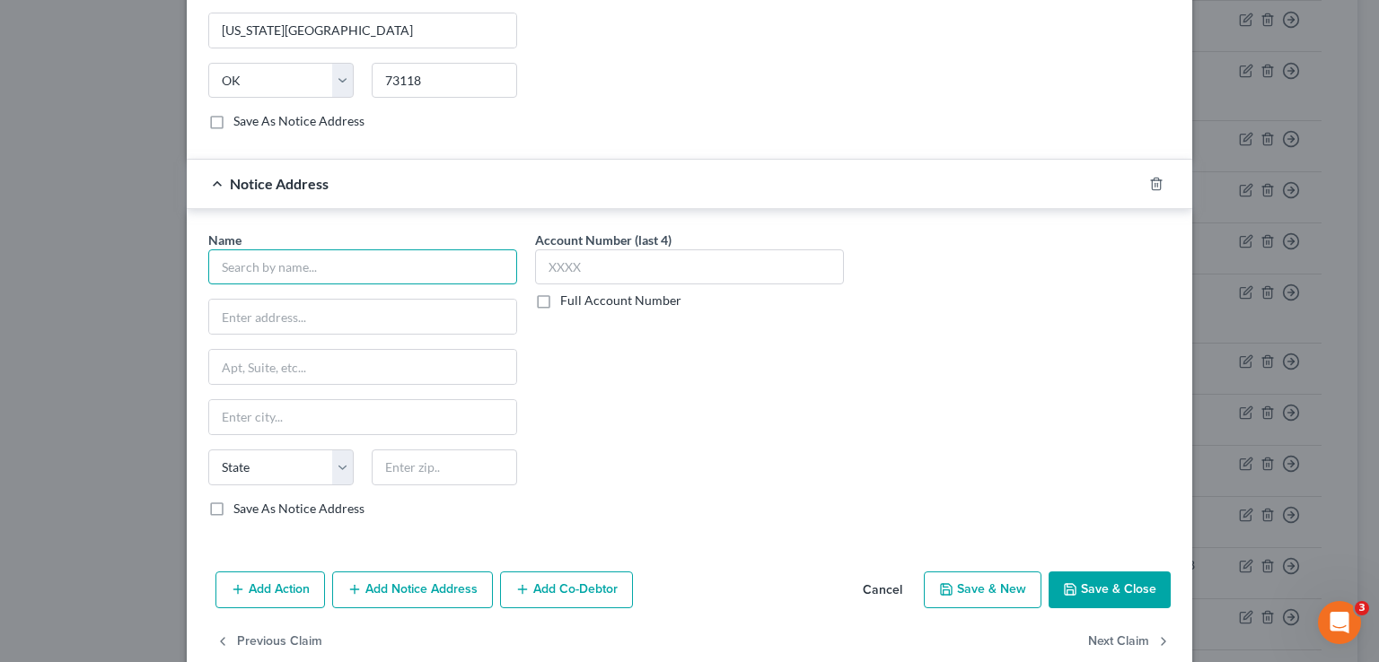
click at [259, 259] on input "text" at bounding box center [362, 268] width 309 height 36
type input "Source Receivables Management/Synchrony Bank"
click at [252, 306] on input "text" at bounding box center [362, 317] width 307 height 34
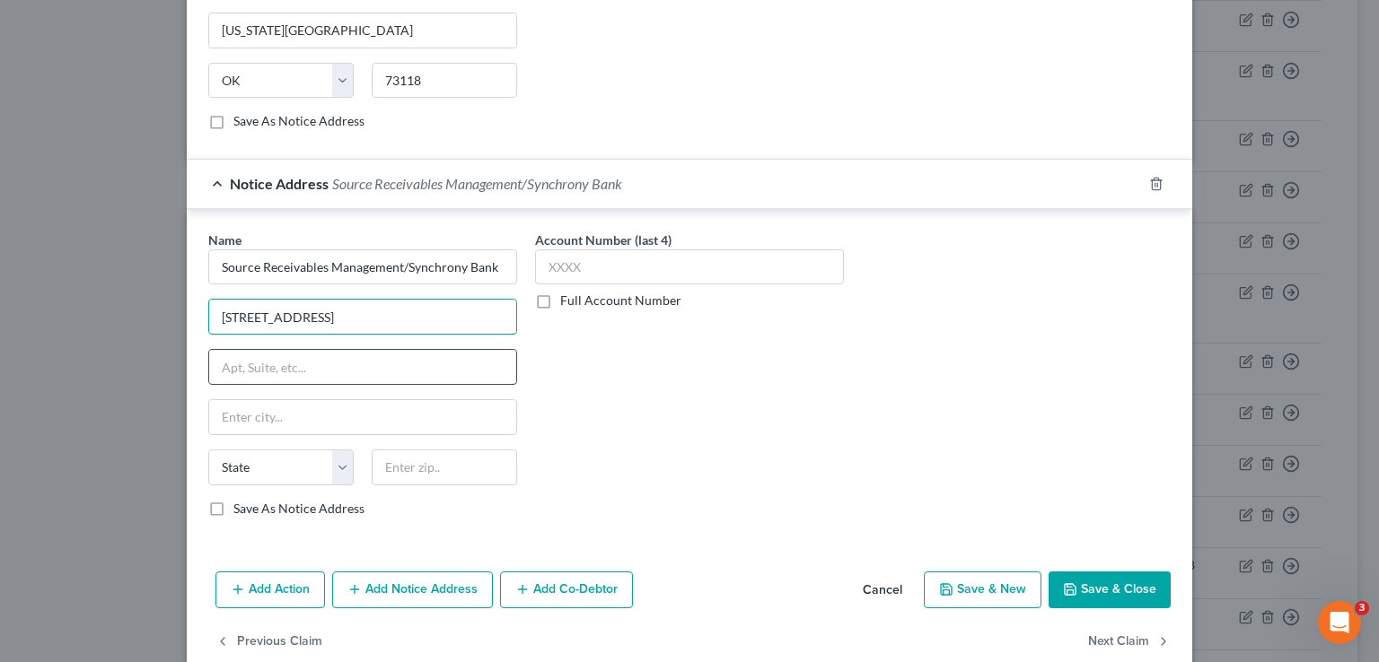
type input "[STREET_ADDRESS]"
click at [255, 364] on input "text" at bounding box center [362, 367] width 307 height 34
type input "s"
type input "Ste 102"
click at [249, 408] on input "text" at bounding box center [362, 417] width 307 height 34
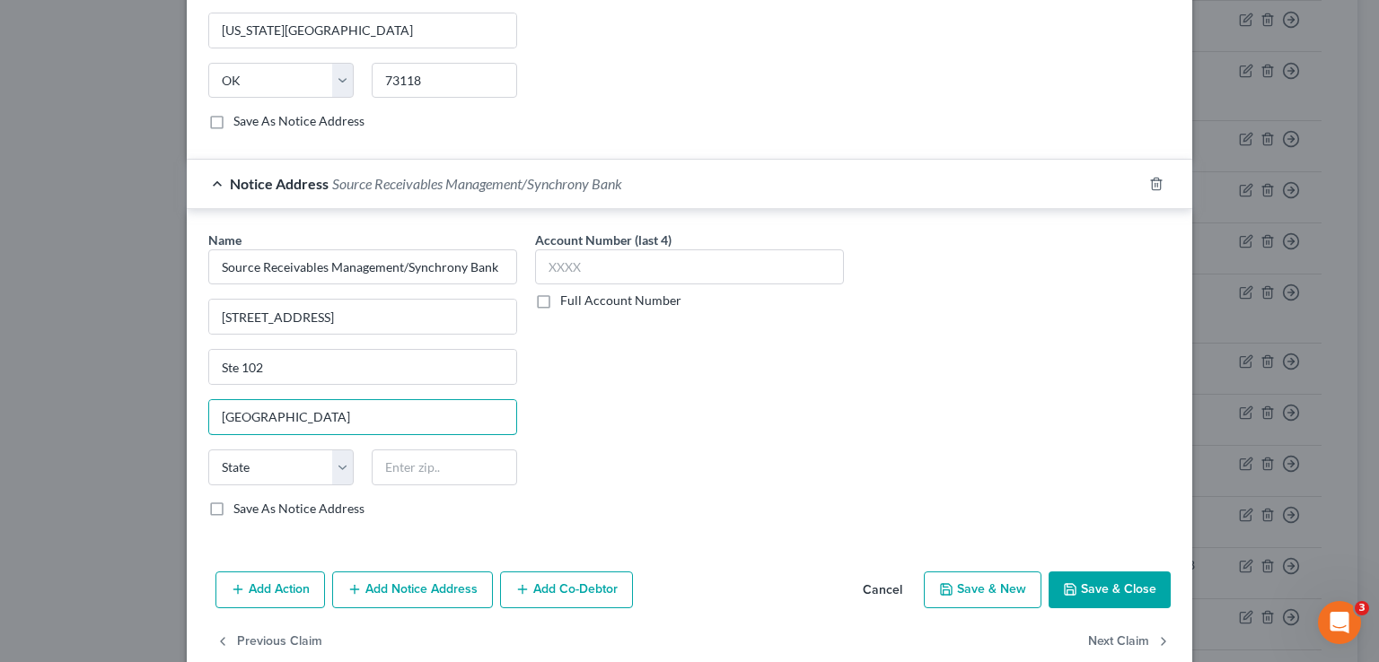
type input "[GEOGRAPHIC_DATA]"
click at [269, 500] on label "Save As Notice Address" at bounding box center [298, 509] width 131 height 18
click at [252, 500] on input "Save As Notice Address" at bounding box center [247, 506] width 12 height 12
click at [233, 503] on label "Save As Notice Address" at bounding box center [298, 509] width 131 height 18
click at [241, 503] on input "Save As Notice Address" at bounding box center [247, 506] width 12 height 12
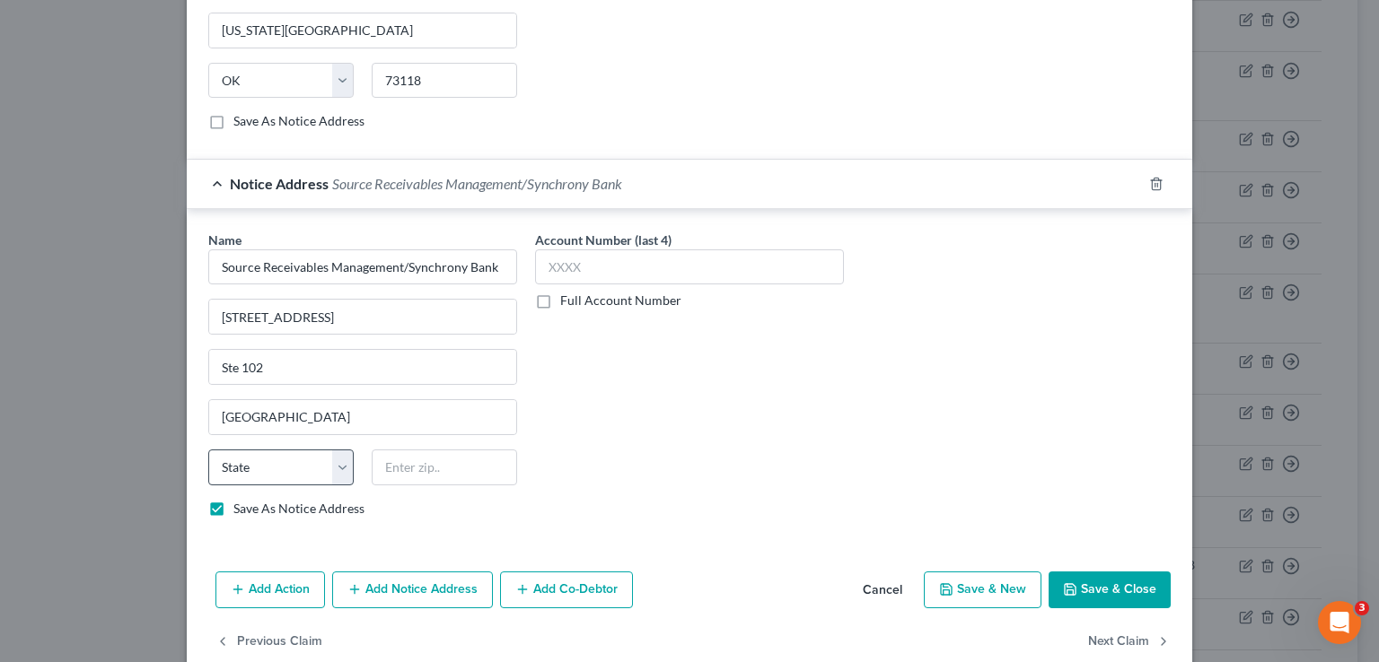
checkbox input "false"
click at [334, 460] on select "State [US_STATE] AK AR AZ CA CO CT DE DC [GEOGRAPHIC_DATA] [GEOGRAPHIC_DATA] GU…" at bounding box center [280, 468] width 145 height 36
select select "28"
click at [208, 450] on select "State [US_STATE] AK AR AZ CA CO CT DE DC [GEOGRAPHIC_DATA] [GEOGRAPHIC_DATA] GU…" at bounding box center [280, 468] width 145 height 36
click at [448, 461] on input "text" at bounding box center [444, 468] width 145 height 36
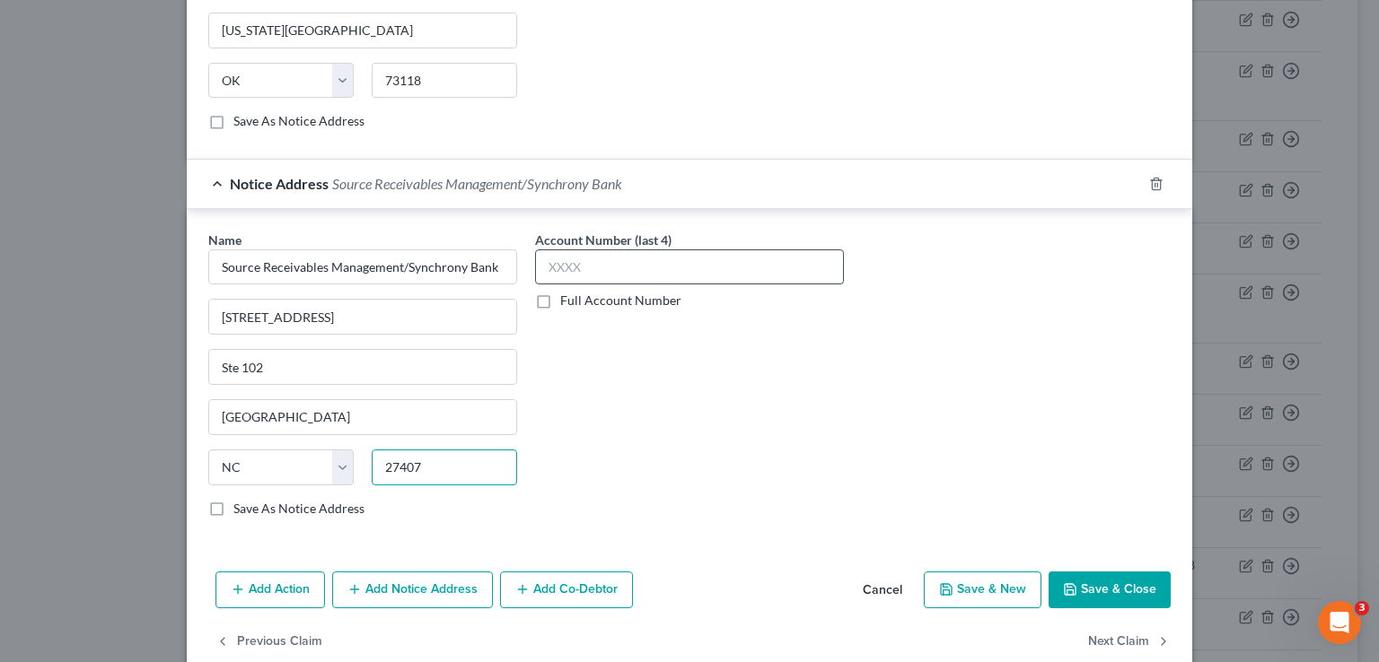
type input "27407"
click at [557, 255] on input "text" at bounding box center [689, 268] width 309 height 36
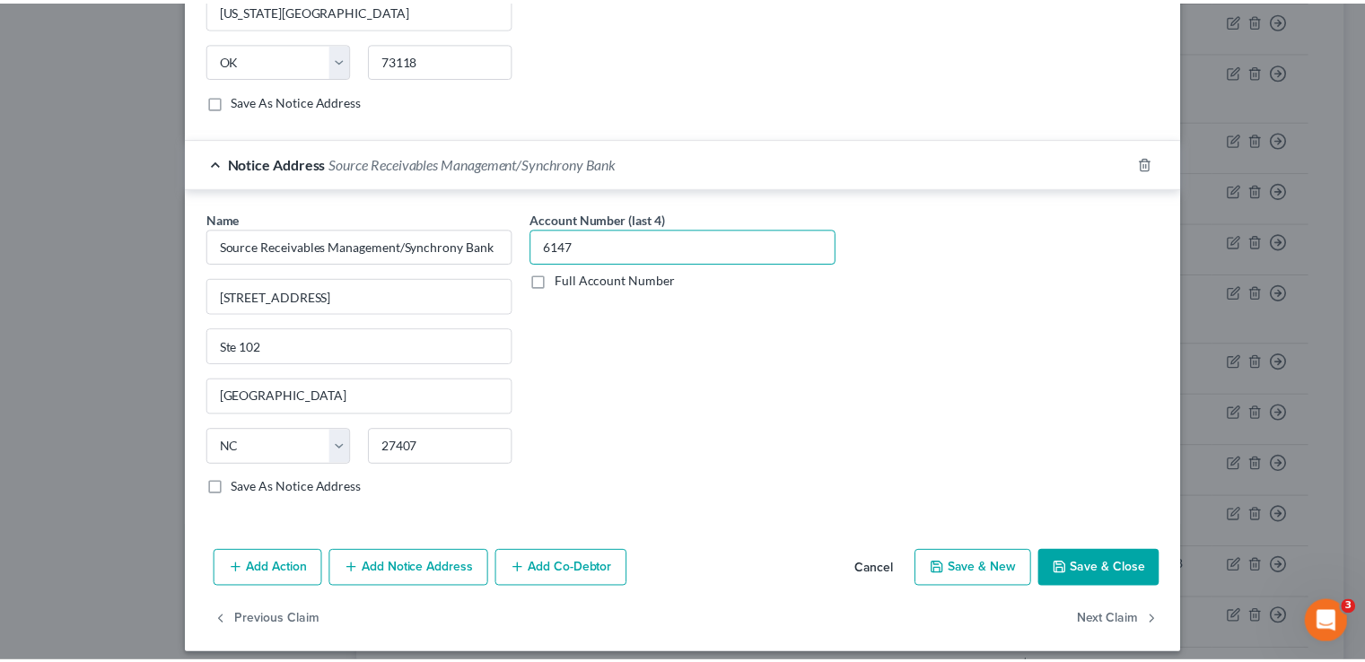
scroll to position [1122, 0]
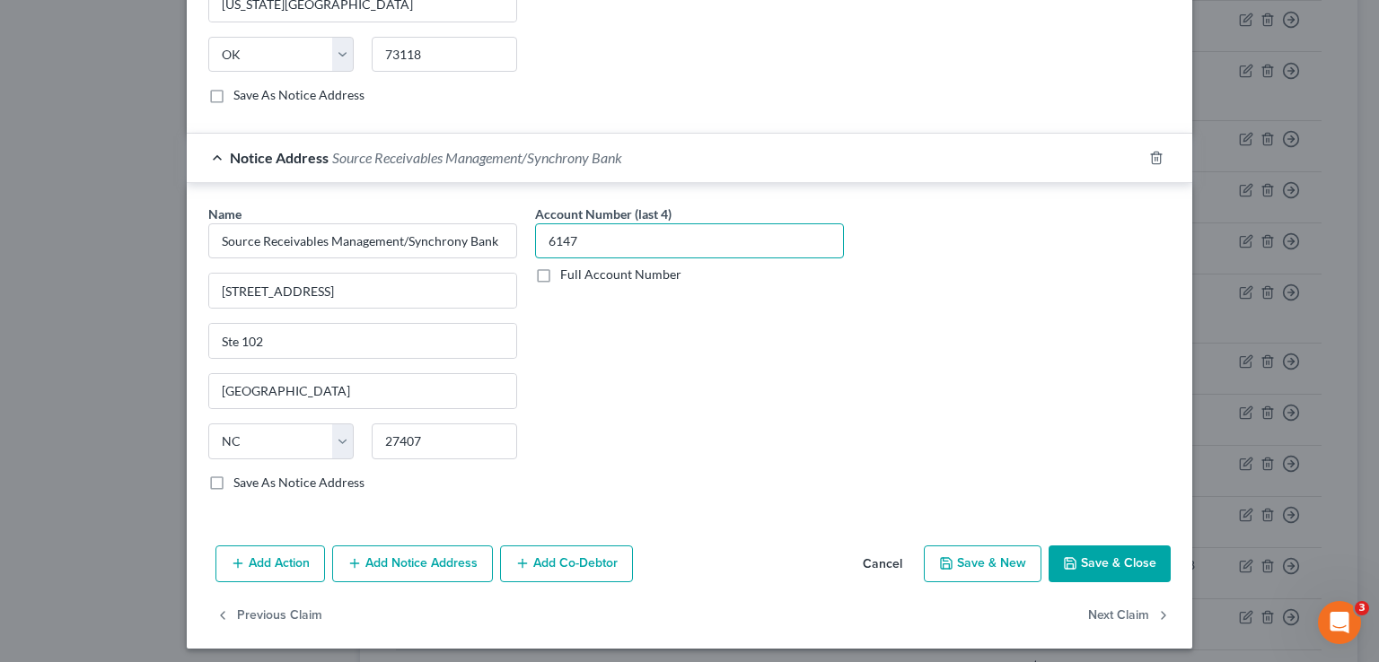
type input "6147"
click at [1114, 550] on button "Save & Close" at bounding box center [1109, 565] width 122 height 38
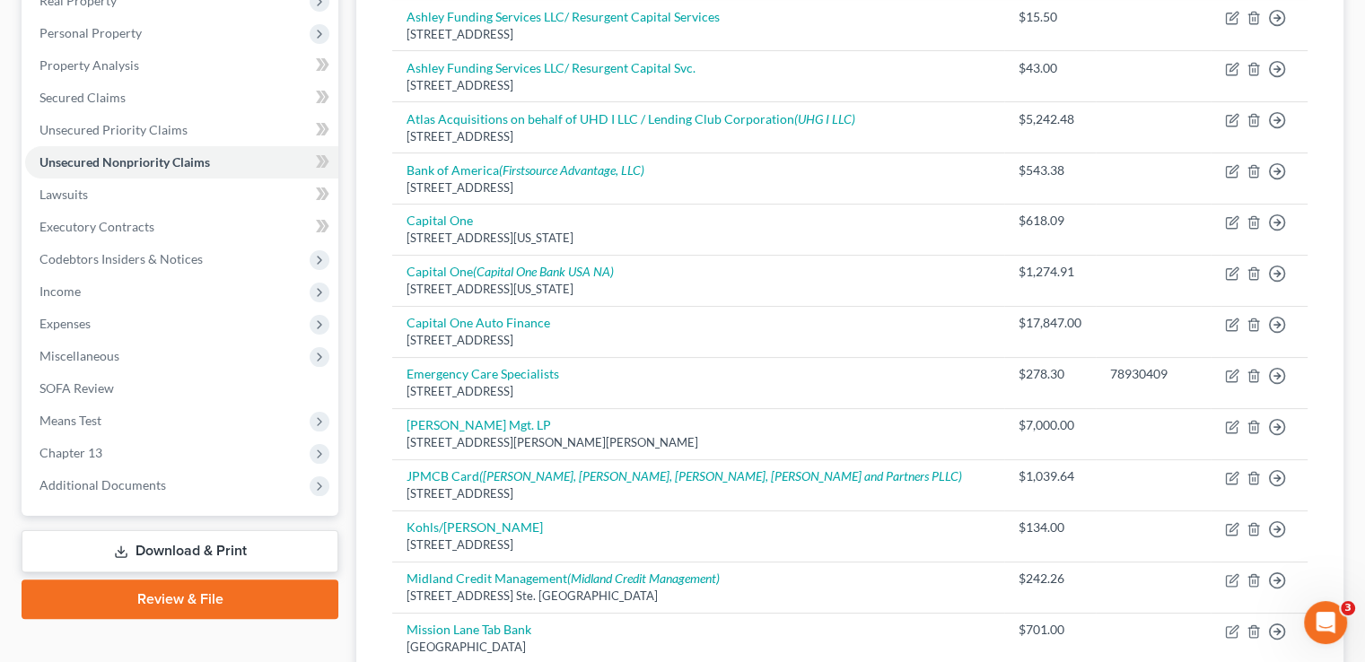
scroll to position [269, 0]
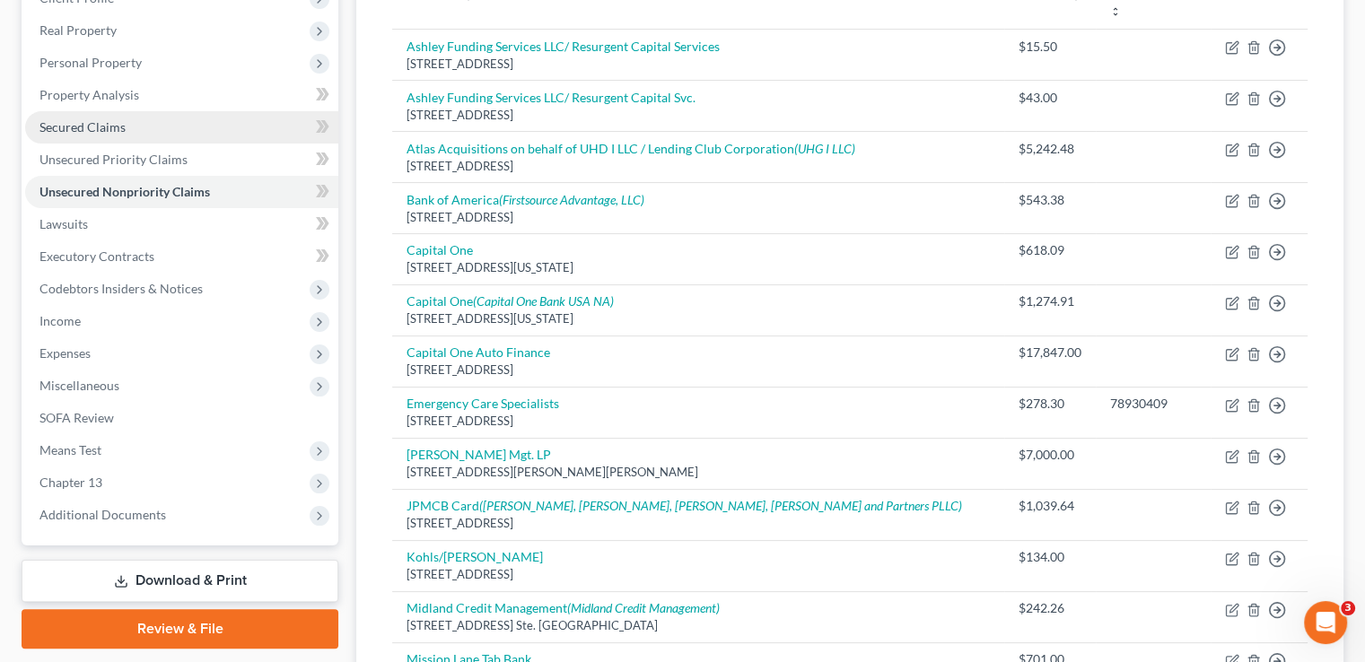
click at [93, 135] on link "Secured Claims" at bounding box center [181, 127] width 313 height 32
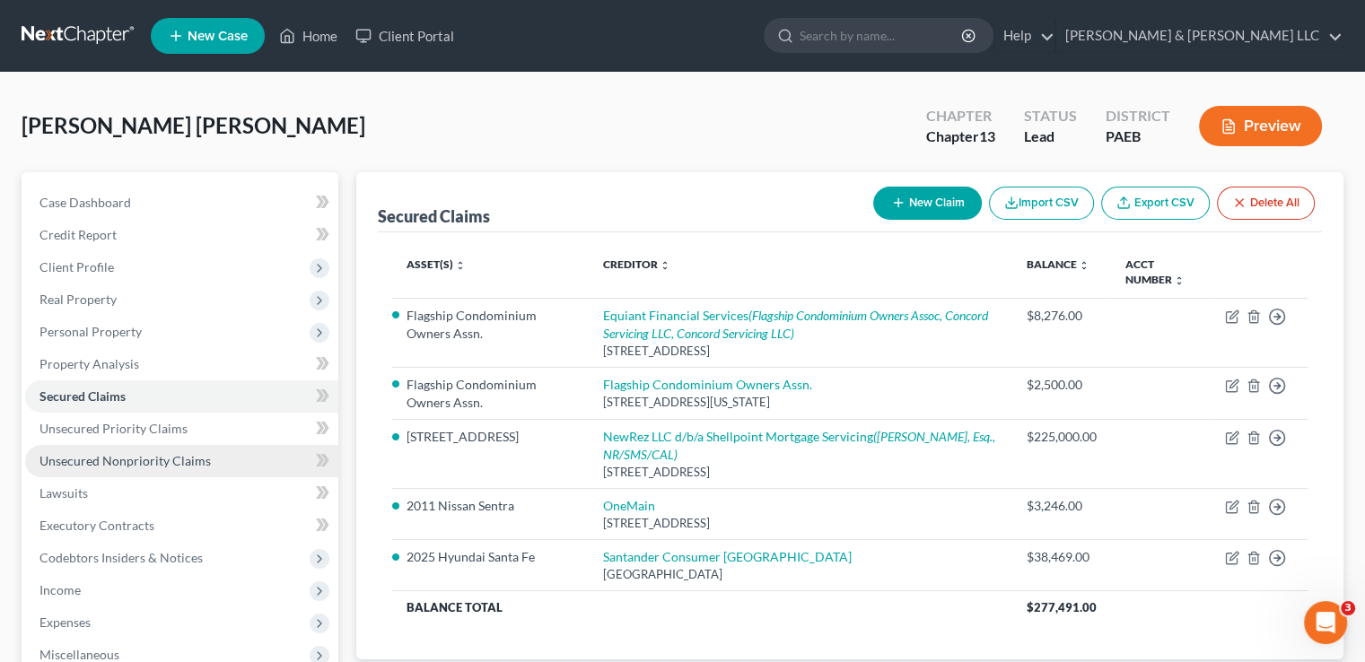
click at [91, 466] on span "Unsecured Nonpriority Claims" at bounding box center [124, 460] width 171 height 15
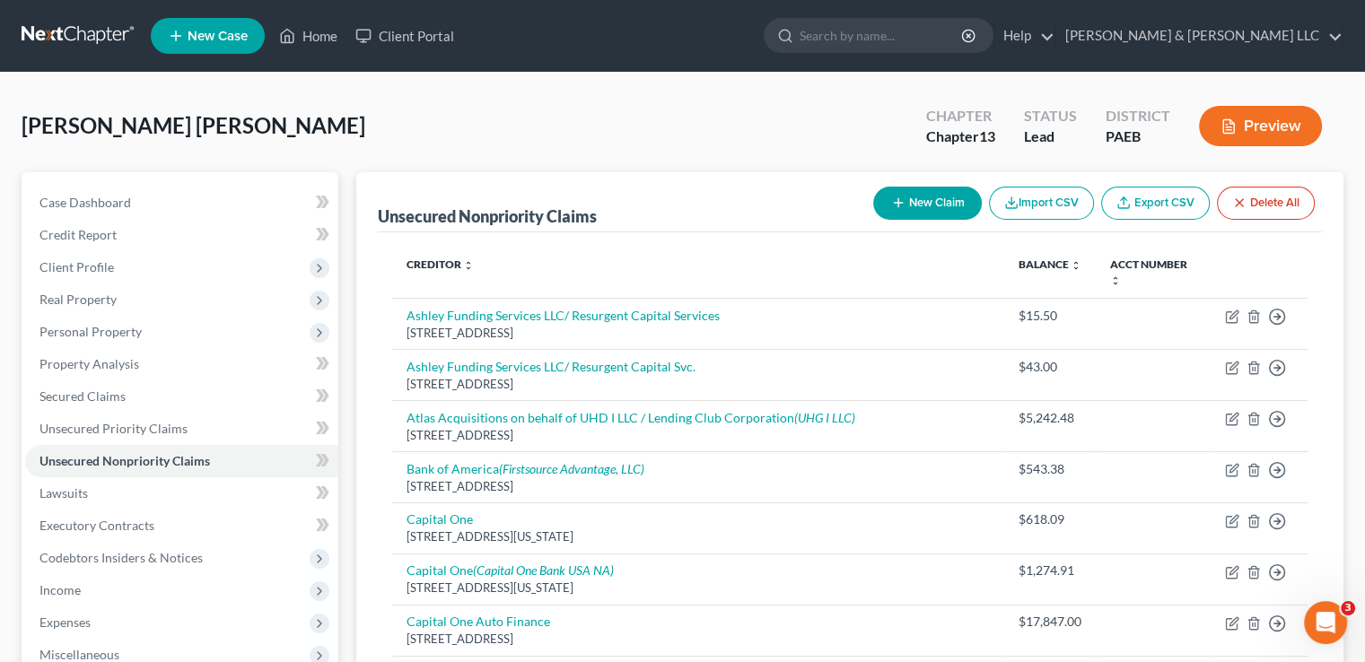
click at [898, 193] on button "New Claim" at bounding box center [927, 203] width 109 height 33
select select "0"
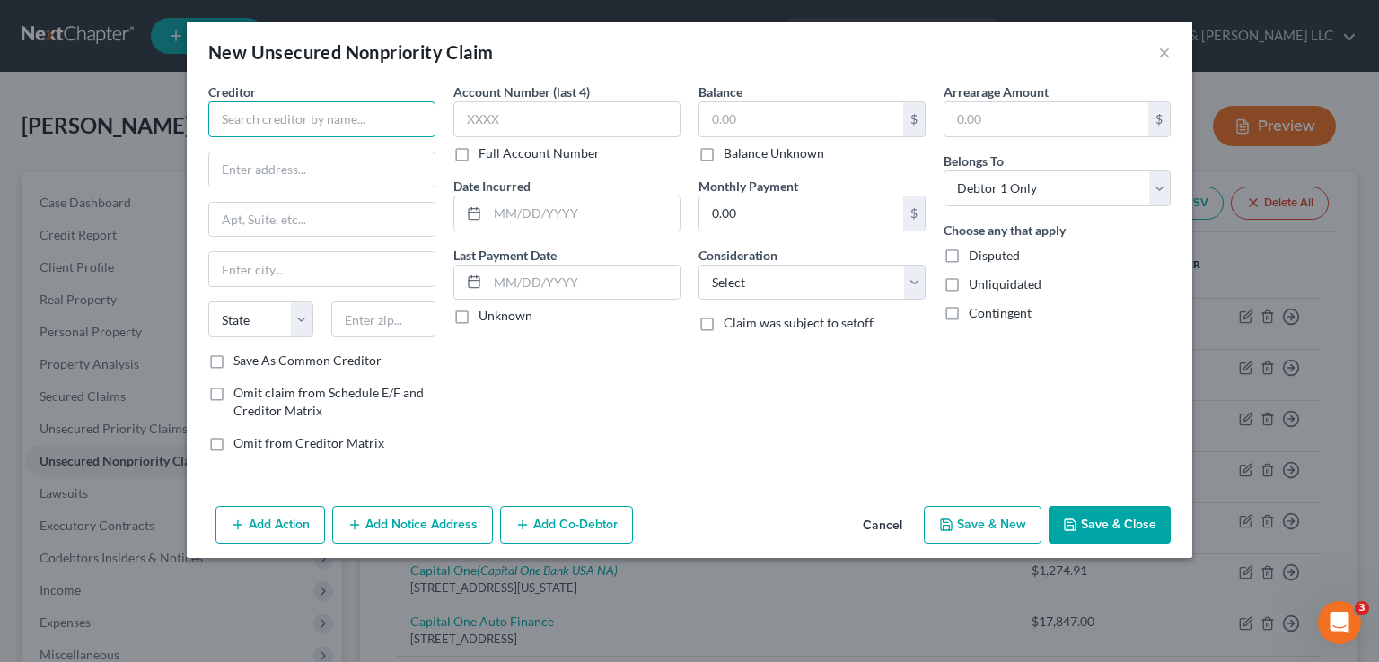
click at [291, 123] on input "text" at bounding box center [321, 119] width 227 height 36
type input "American Family Care"
click at [283, 162] on input "text" at bounding box center [321, 170] width 225 height 34
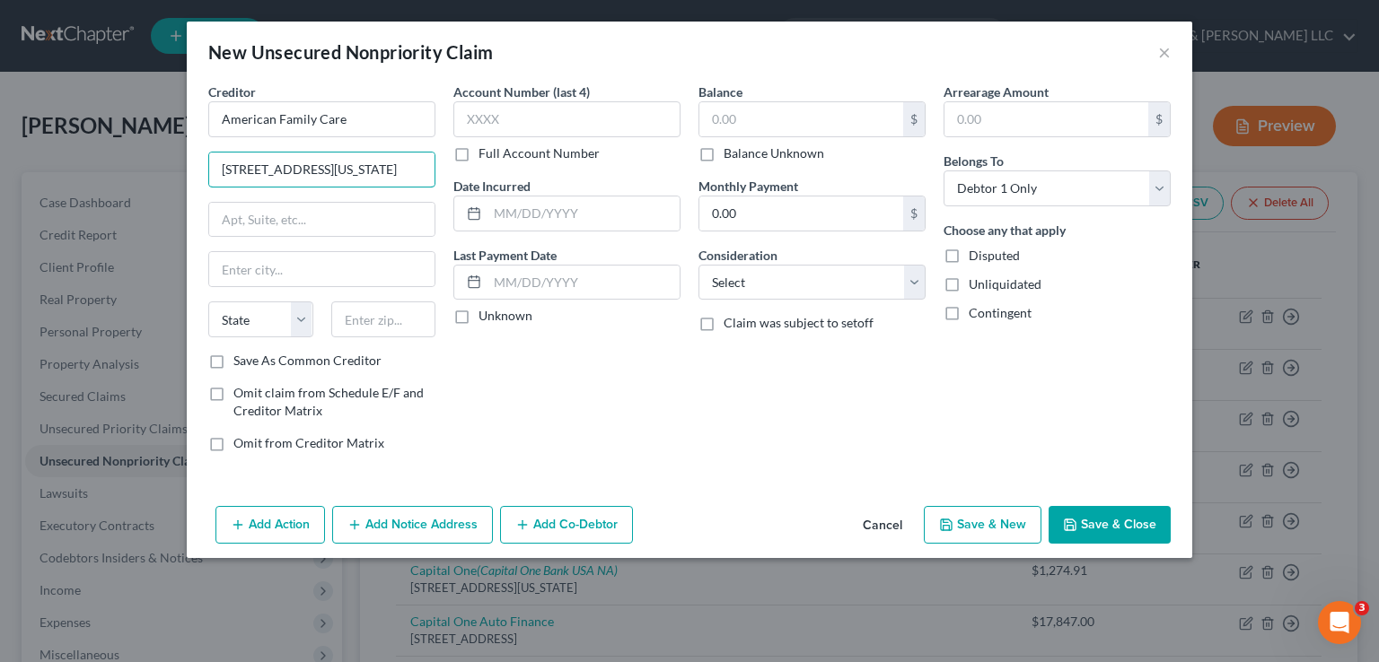
type input "[STREET_ADDRESS][US_STATE]"
click at [251, 243] on div "Creditor * American Family Care [STREET_ADDRESS][GEOGRAPHIC_DATA][US_STATE] [US…" at bounding box center [321, 217] width 227 height 269
click at [251, 236] on div "Creditor * American Family Care [STREET_ADDRESS][GEOGRAPHIC_DATA][US_STATE] [US…" at bounding box center [321, 217] width 227 height 269
click at [247, 215] on input "text" at bounding box center [321, 220] width 225 height 34
type input "Ste 140"
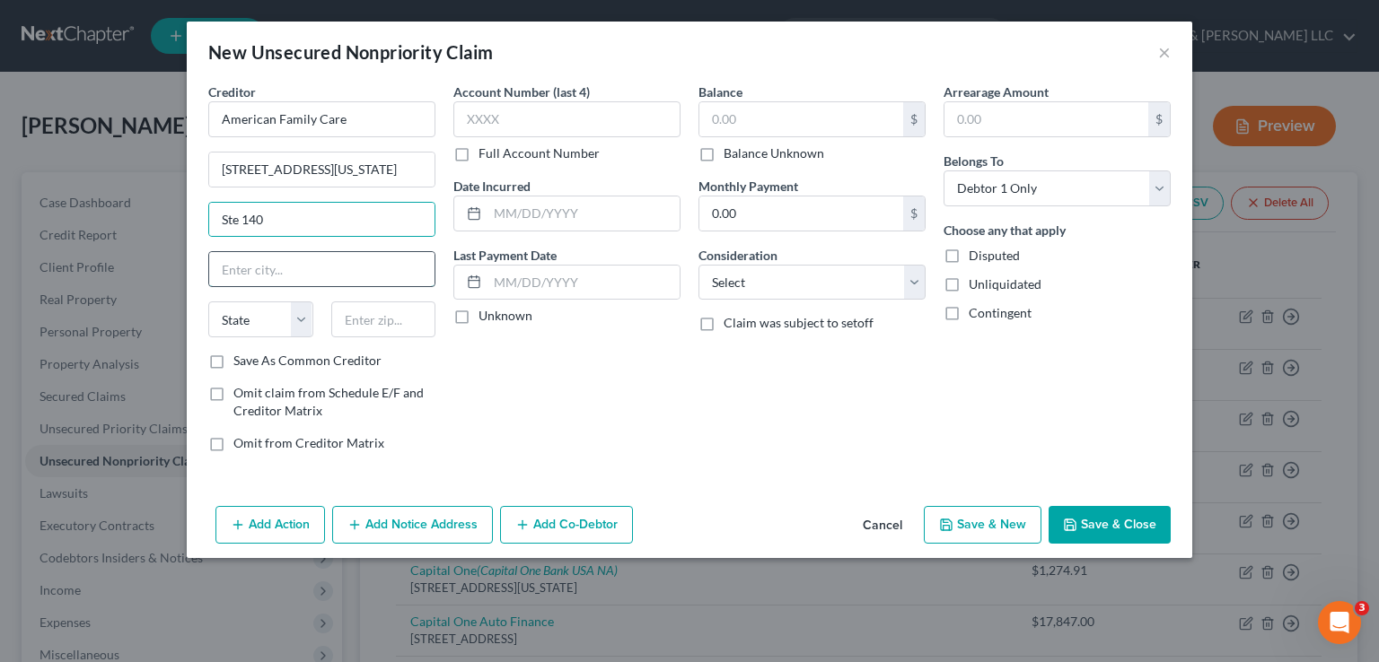
click at [248, 261] on input "text" at bounding box center [321, 269] width 225 height 34
type input "S"
type input "Downingtown"
click at [301, 314] on select "State [US_STATE] AK AR AZ CA CO CT DE DC [GEOGRAPHIC_DATA] [GEOGRAPHIC_DATA] GU…" at bounding box center [260, 320] width 105 height 36
select select "39"
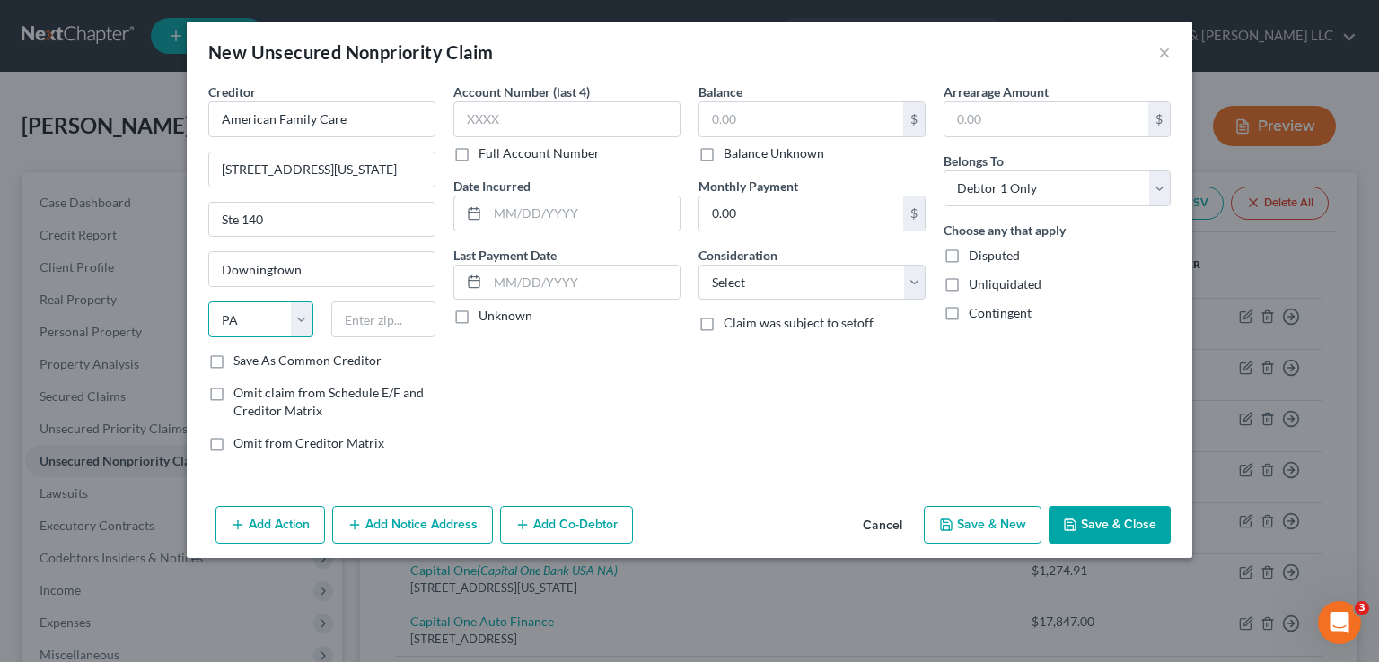
click at [208, 302] on select "State [US_STATE] AK AR AZ CA CO CT DE DC [GEOGRAPHIC_DATA] [GEOGRAPHIC_DATA] GU…" at bounding box center [260, 320] width 105 height 36
click at [349, 317] on input "text" at bounding box center [383, 320] width 105 height 36
type input "19335-2657"
click at [474, 118] on input "text" at bounding box center [566, 119] width 227 height 36
click at [478, 154] on label "Full Account Number" at bounding box center [538, 154] width 121 height 18
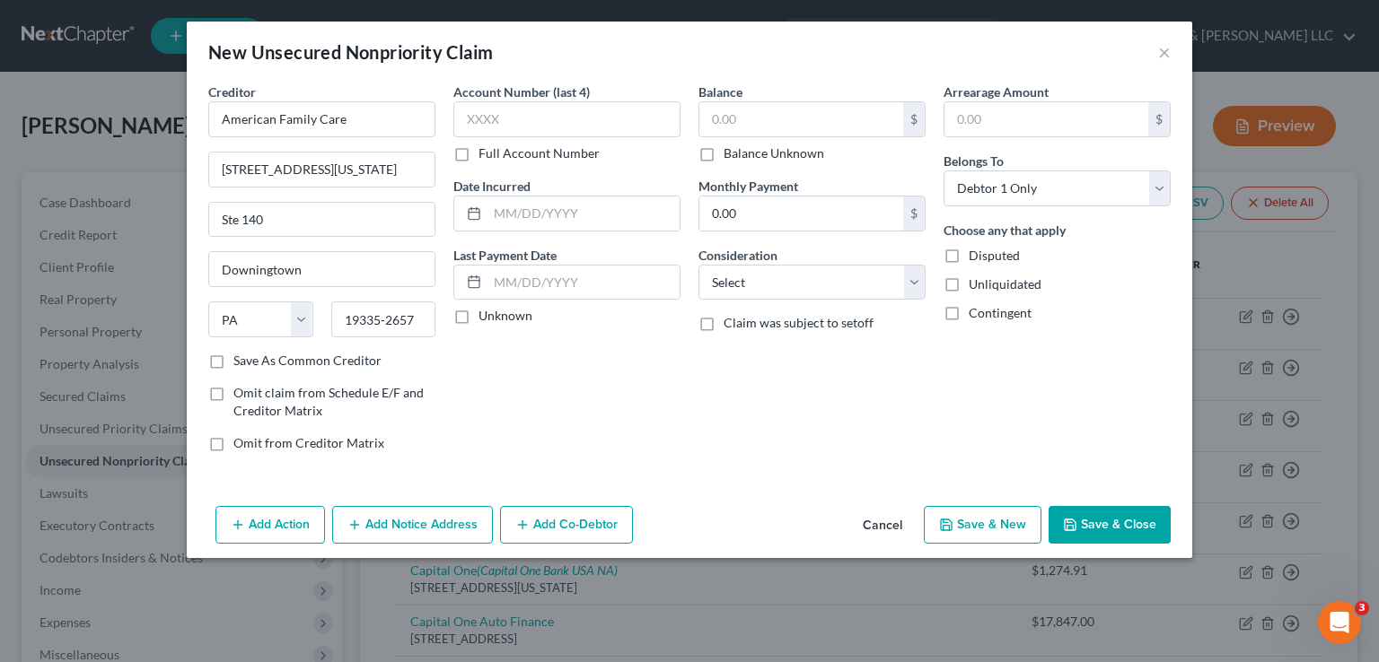
click at [486, 154] on input "Full Account Number" at bounding box center [492, 151] width 12 height 12
click at [477, 114] on input "text" at bounding box center [566, 119] width 227 height 36
type input "269194"
click at [720, 123] on input "text" at bounding box center [801, 119] width 204 height 34
type input "87.07"
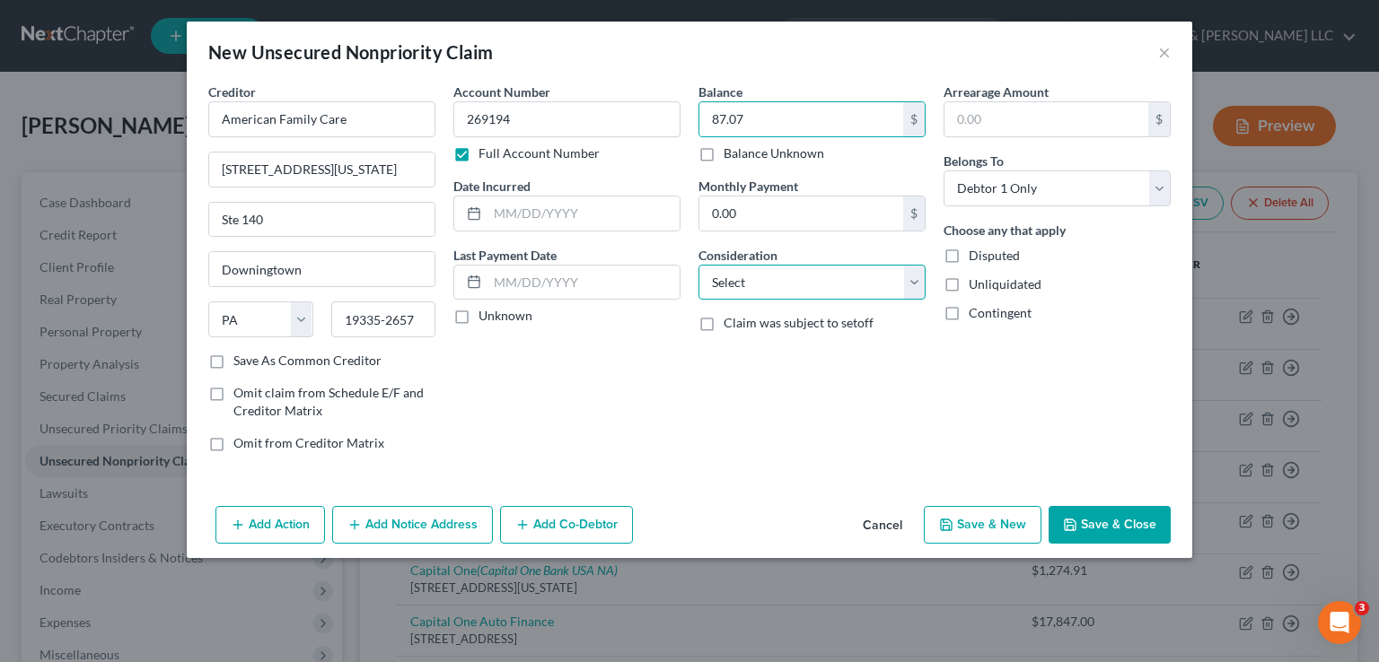
click at [907, 282] on select "Select Cable / Satellite Services Collection Agency Credit Card Debt Debt Couns…" at bounding box center [811, 283] width 227 height 36
select select "9"
click at [698, 265] on select "Select Cable / Satellite Services Collection Agency Credit Card Debt Debt Couns…" at bounding box center [811, 283] width 227 height 36
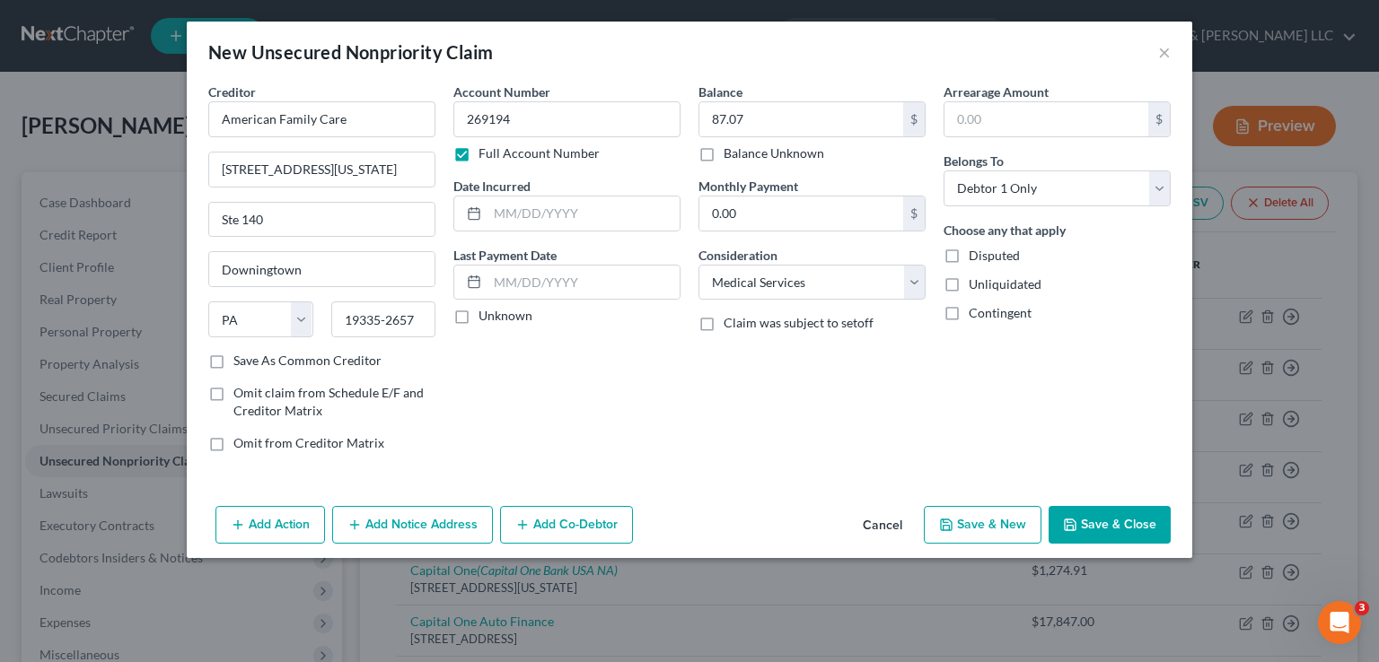
click at [1088, 521] on button "Save & Close" at bounding box center [1109, 525] width 122 height 38
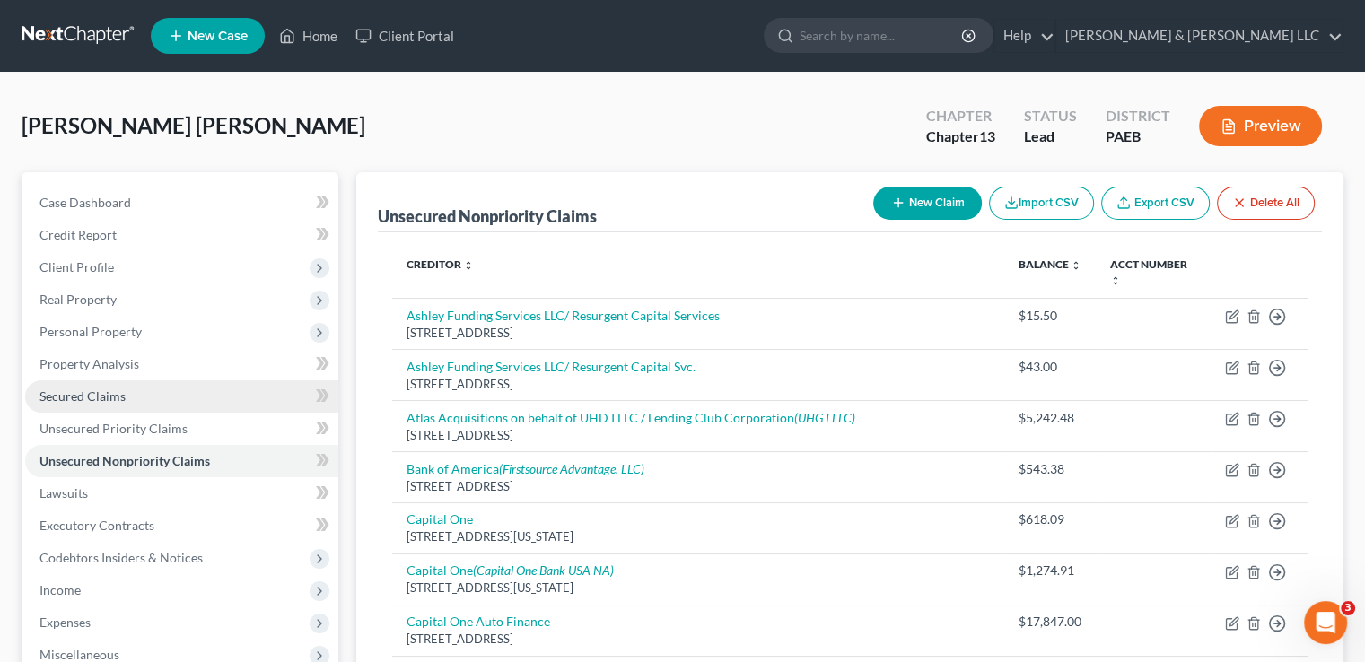
click at [81, 393] on span "Secured Claims" at bounding box center [82, 396] width 86 height 15
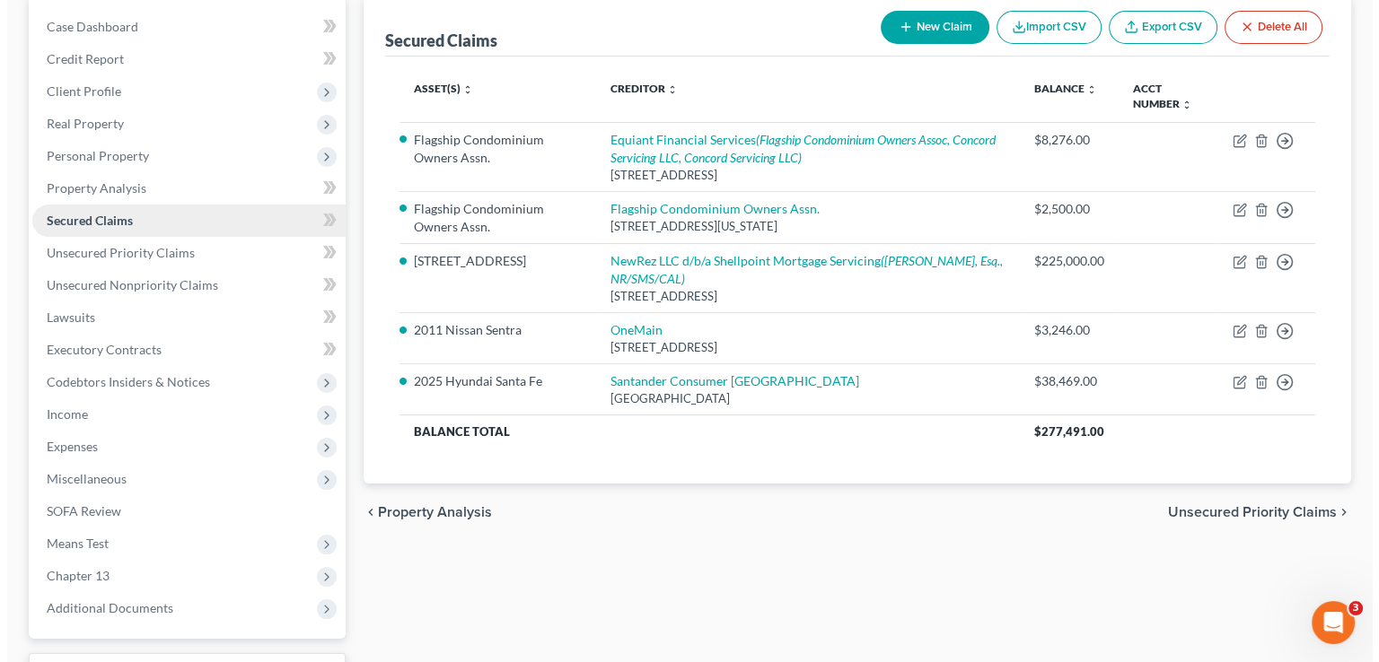
scroll to position [180, 0]
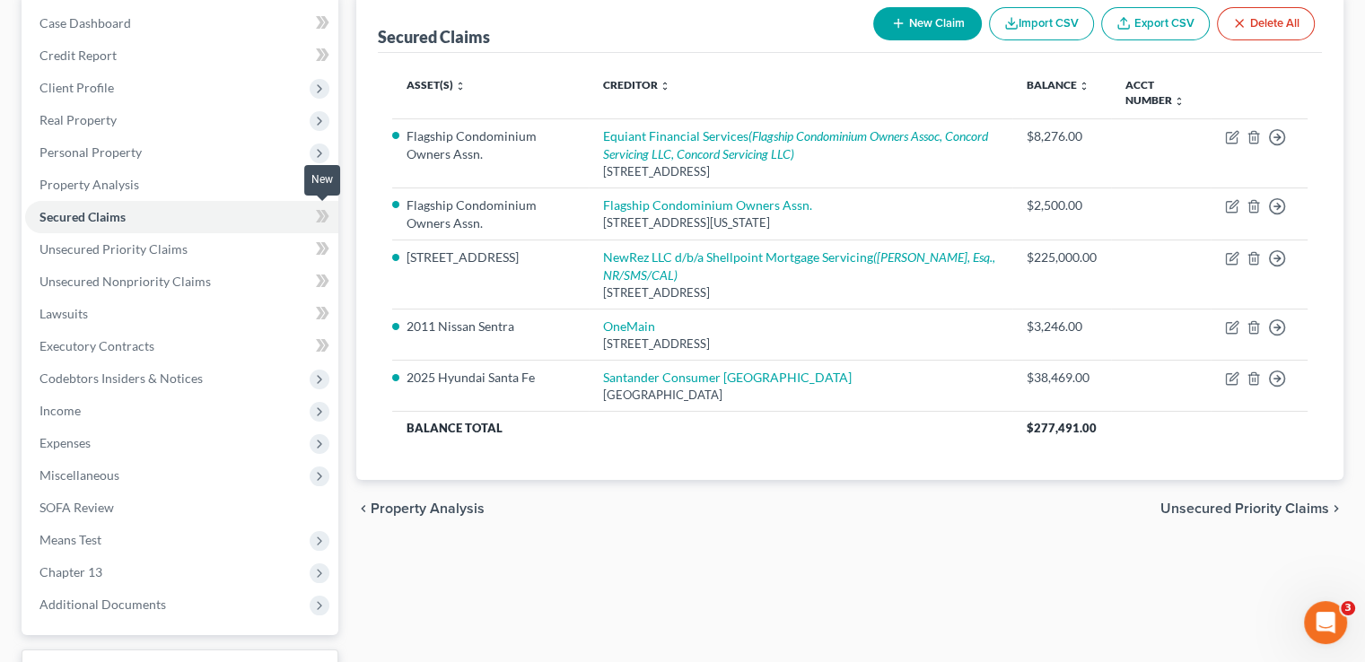
click at [320, 211] on icon at bounding box center [320, 216] width 8 height 13
click at [313, 214] on span at bounding box center [322, 219] width 31 height 27
click at [318, 215] on icon at bounding box center [322, 217] width 13 height 22
click at [935, 21] on button "New Claim" at bounding box center [927, 23] width 109 height 33
select select "0"
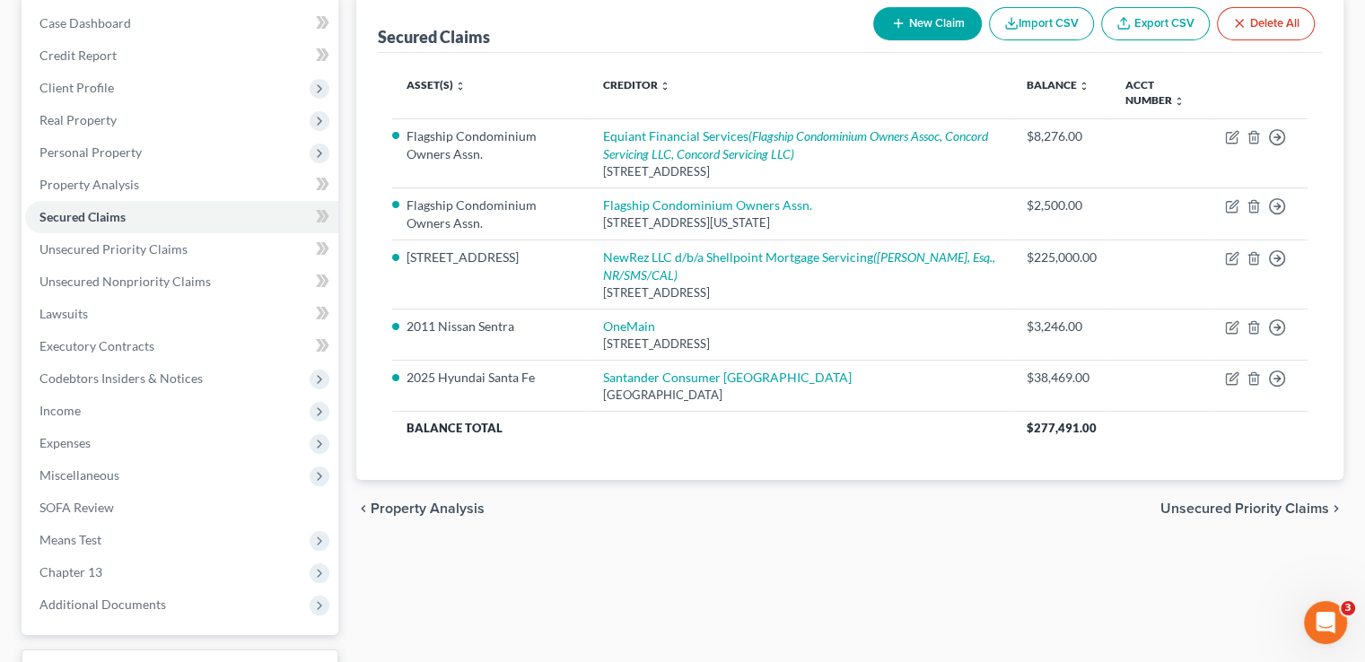
select select "0"
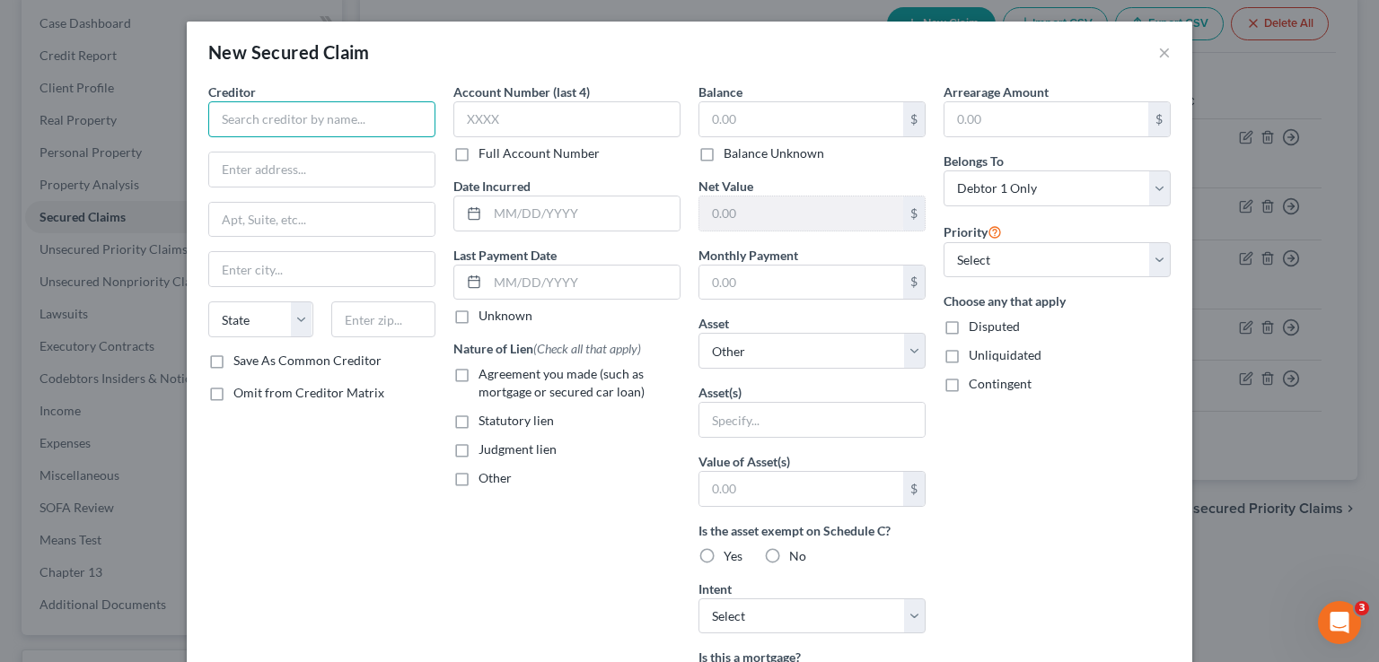
click at [294, 112] on input "text" at bounding box center [321, 119] width 227 height 36
type input "Millview Homeowners Assoc. c/[PERSON_NAME] Management Co."
click at [285, 161] on input "text" at bounding box center [321, 170] width 225 height 34
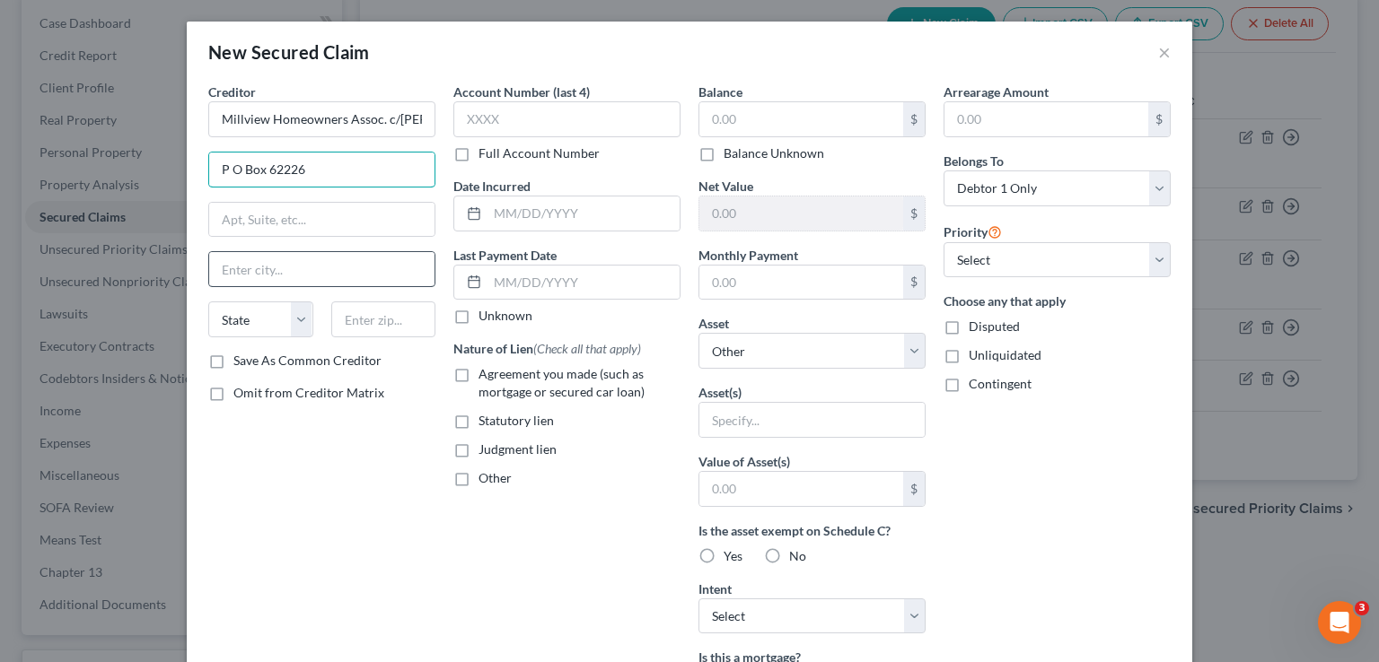
type input "P O Box 62226"
click at [236, 267] on input "text" at bounding box center [321, 269] width 225 height 34
type input "King of Prussia"
click at [225, 329] on select "State [US_STATE] AK AR AZ CA CO CT DE DC [GEOGRAPHIC_DATA] [GEOGRAPHIC_DATA] GU…" at bounding box center [260, 320] width 105 height 36
select select "39"
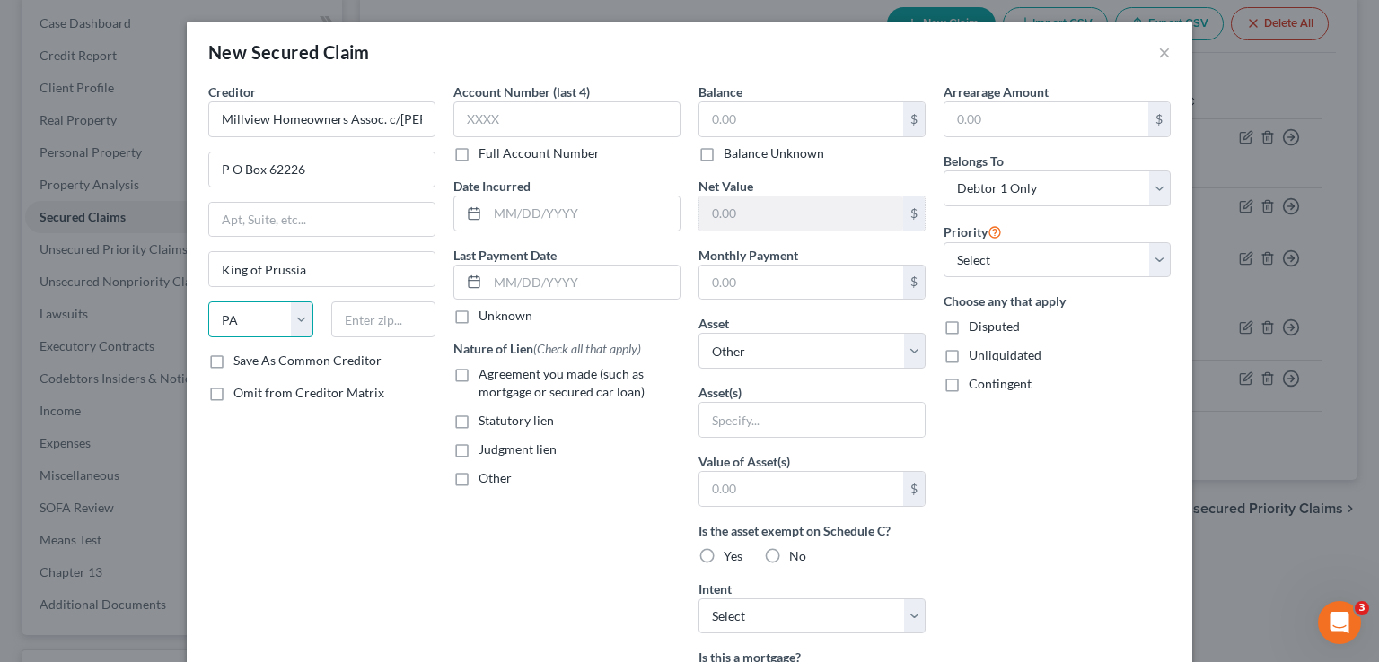
click at [208, 302] on select "State [US_STATE] AK AR AZ CA CO CT DE DC [GEOGRAPHIC_DATA] [GEOGRAPHIC_DATA] GU…" at bounding box center [260, 320] width 105 height 36
click at [350, 328] on input "text" at bounding box center [383, 320] width 105 height 36
type input "19406"
click at [478, 153] on label "Full Account Number" at bounding box center [538, 154] width 121 height 18
click at [486, 153] on input "Full Account Number" at bounding box center [492, 151] width 12 height 12
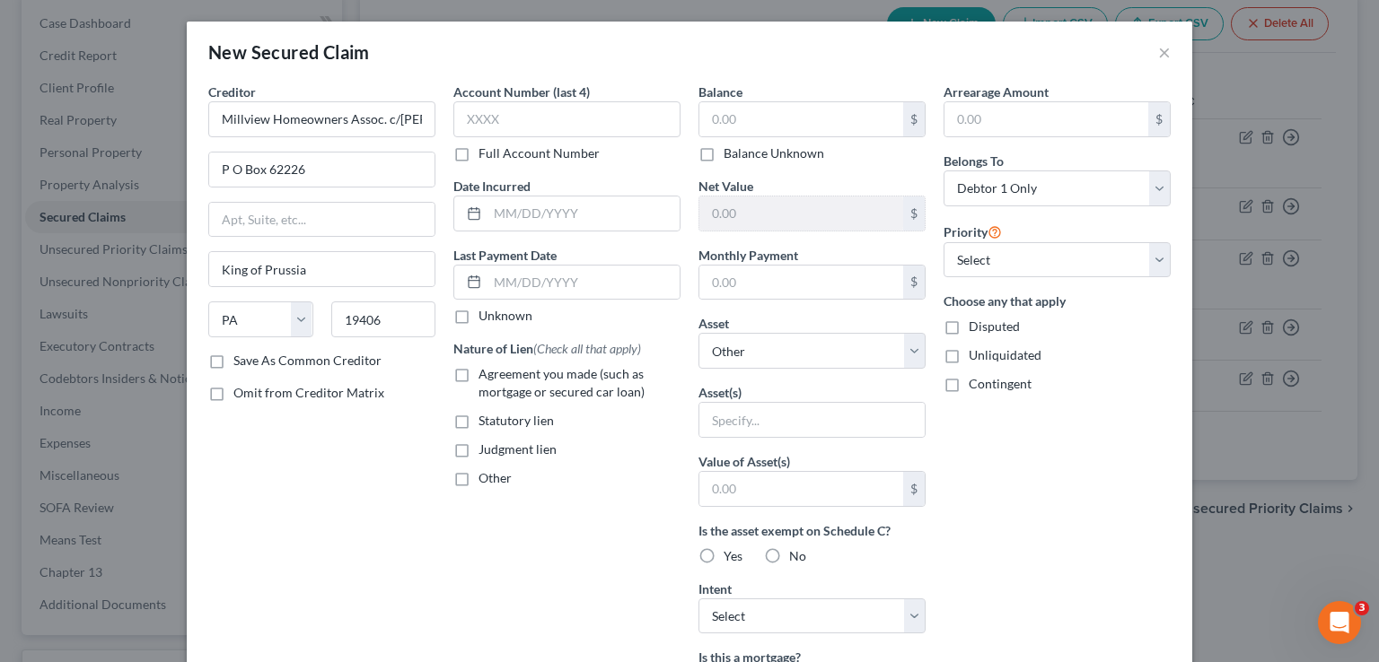
type input "King Of Prussia"
click at [461, 122] on input "text" at bounding box center [566, 119] width 227 height 36
type input "MHA104COUN"
click at [722, 125] on input "text" at bounding box center [801, 119] width 204 height 34
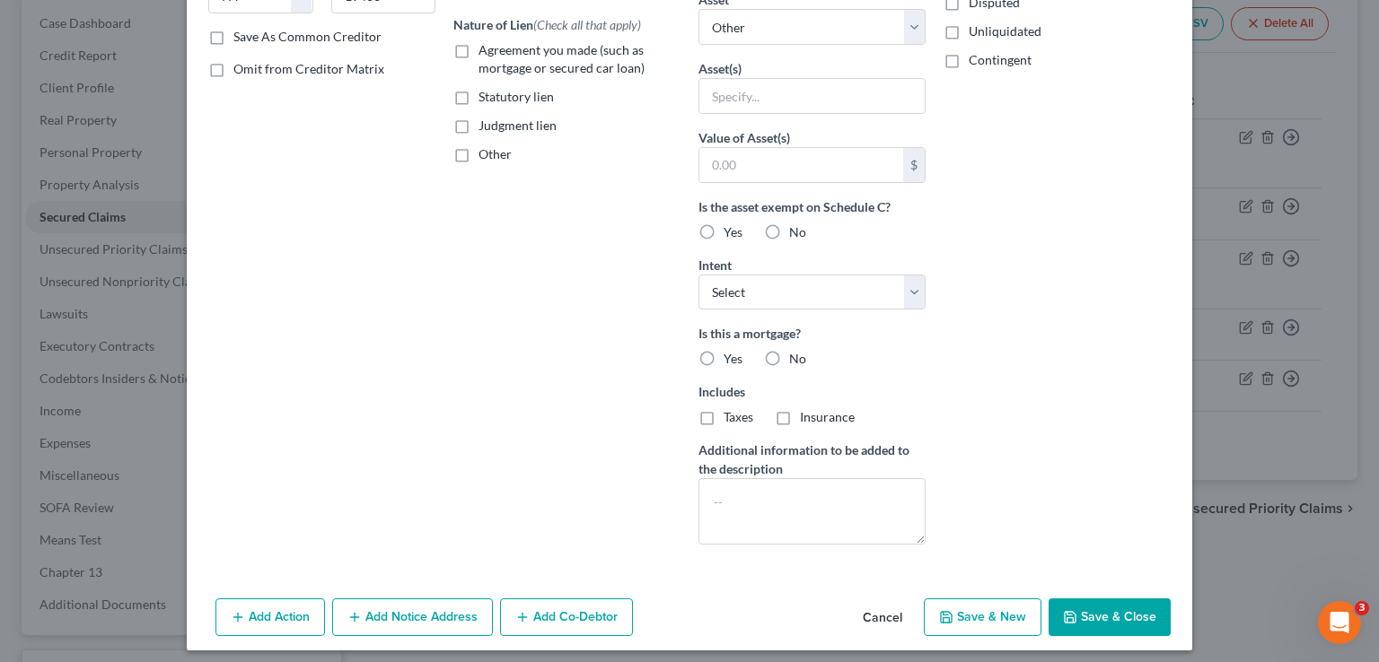
scroll to position [331, 0]
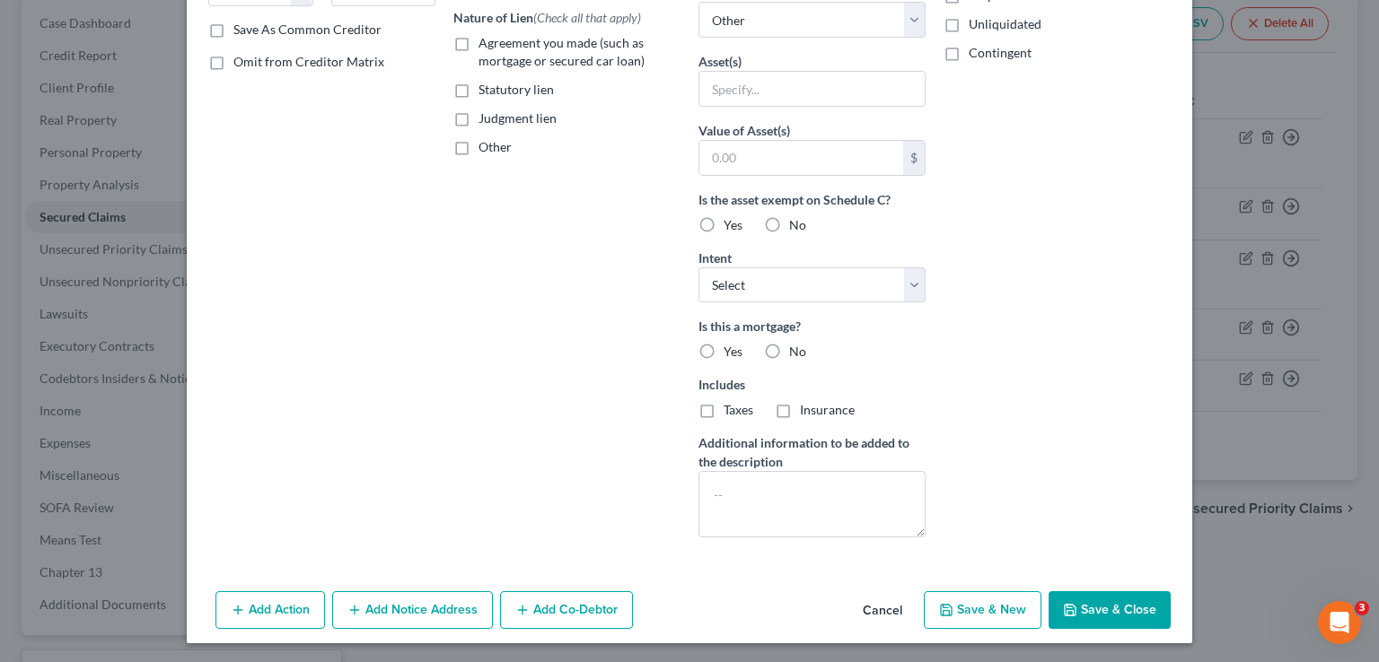
type input "845.00"
click at [373, 611] on button "Add Notice Address" at bounding box center [412, 611] width 161 height 38
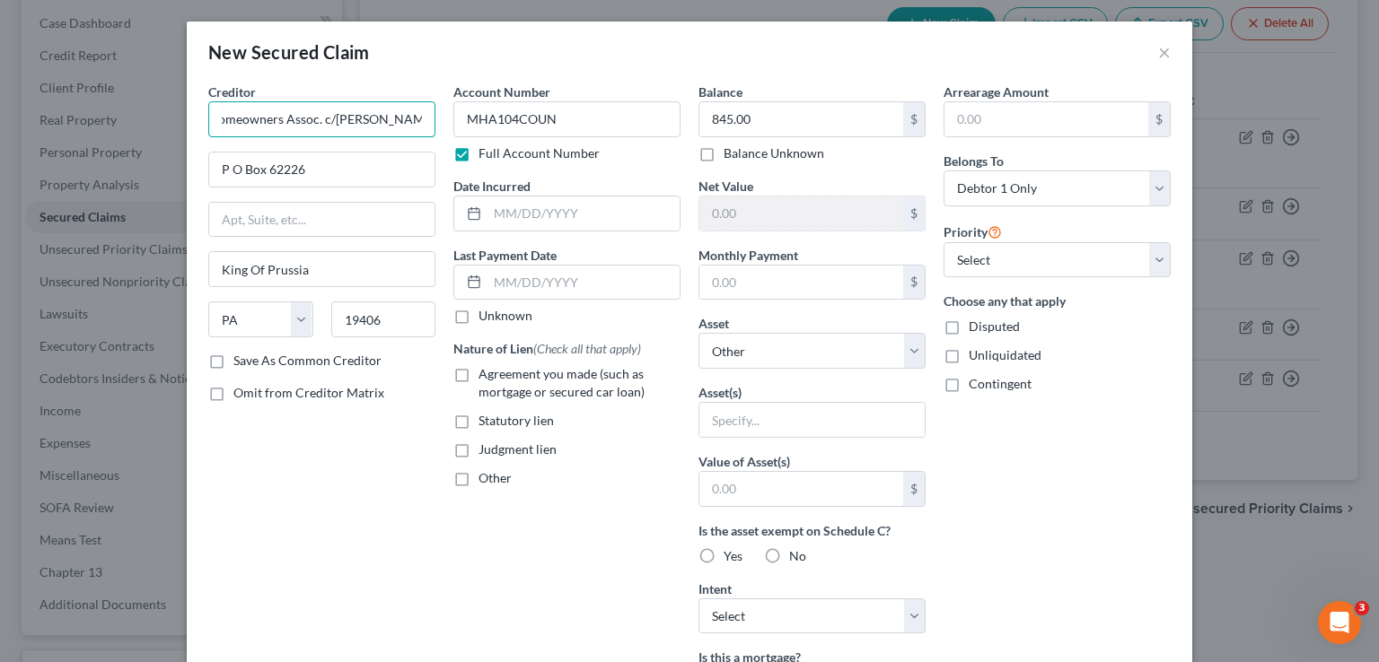
scroll to position [0, 111]
drag, startPoint x: 212, startPoint y: 116, endPoint x: 393, endPoint y: 125, distance: 181.5
click at [429, 112] on div "Creditor * Millview Homeowners Assoc. c/[PERSON_NAME] Management Co. P O Box 62…" at bounding box center [321, 483] width 245 height 801
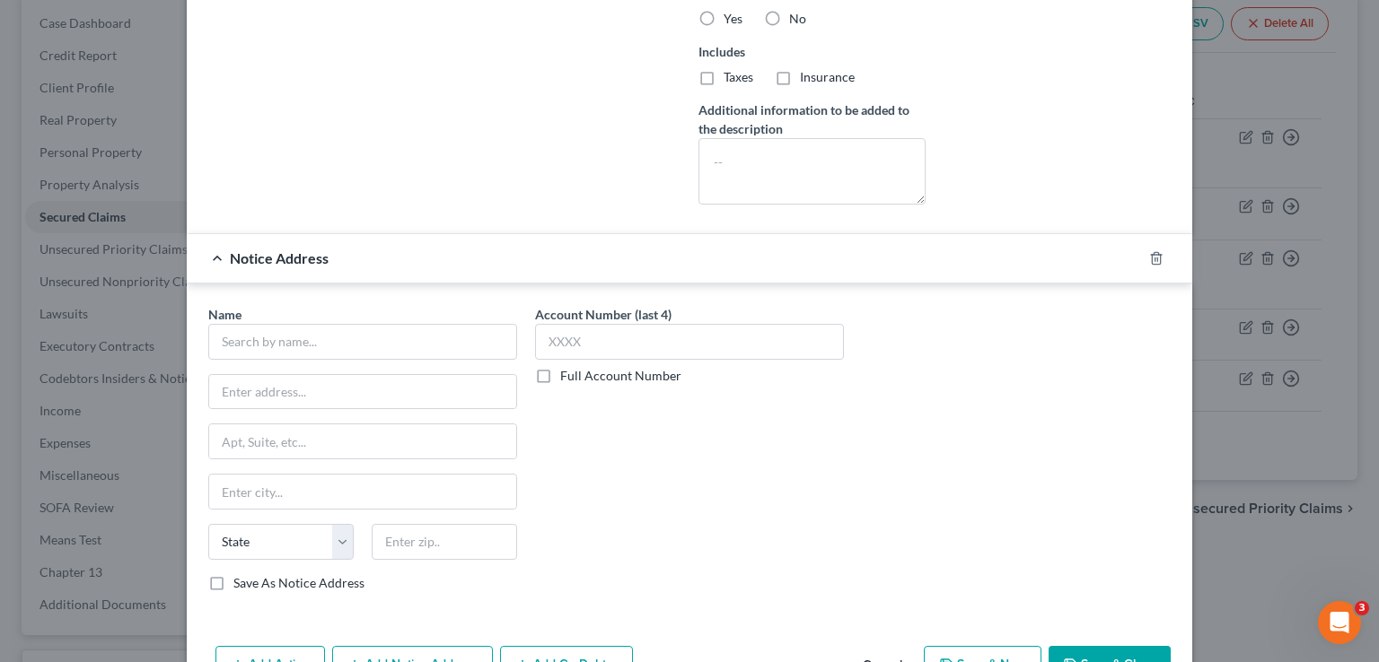
scroll to position [716, 0]
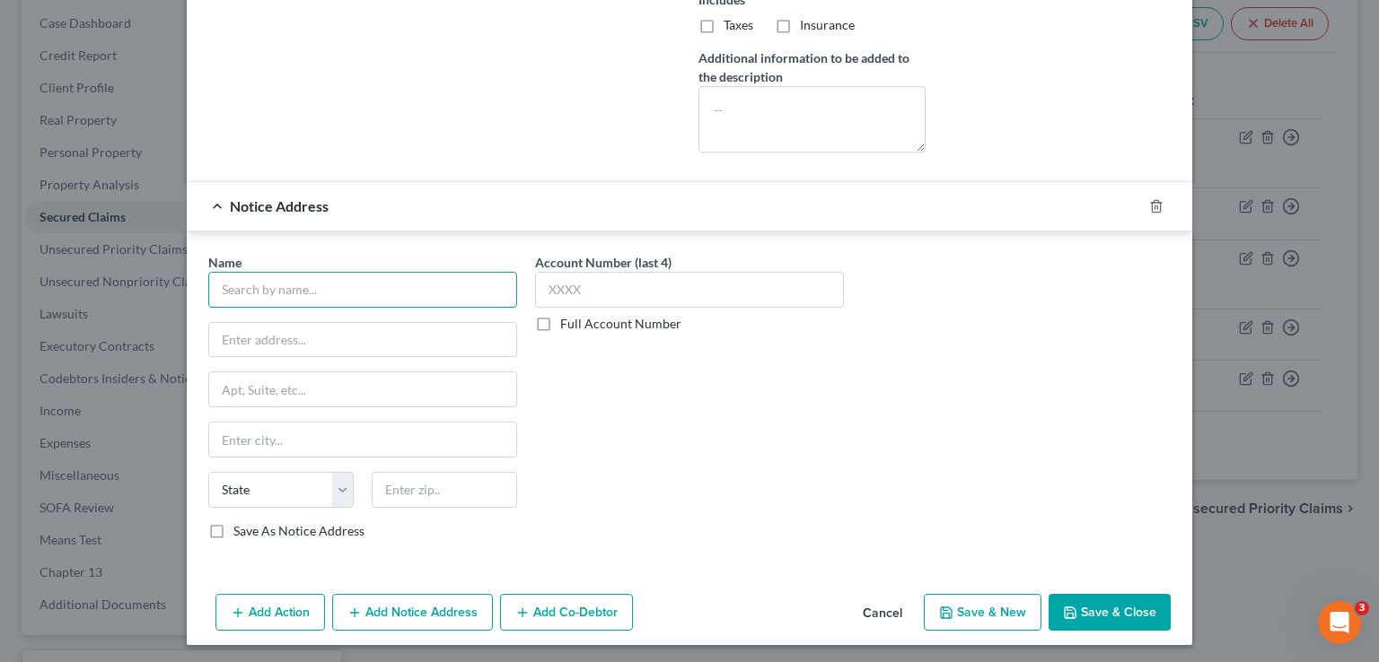
click at [273, 282] on input "text" at bounding box center [362, 290] width 309 height 36
paste input "Millview Homeowners Assoc. c/[PERSON_NAME] Management Co."
type input "Millview Homeowners Assoc. c/[PERSON_NAME] Management Co"
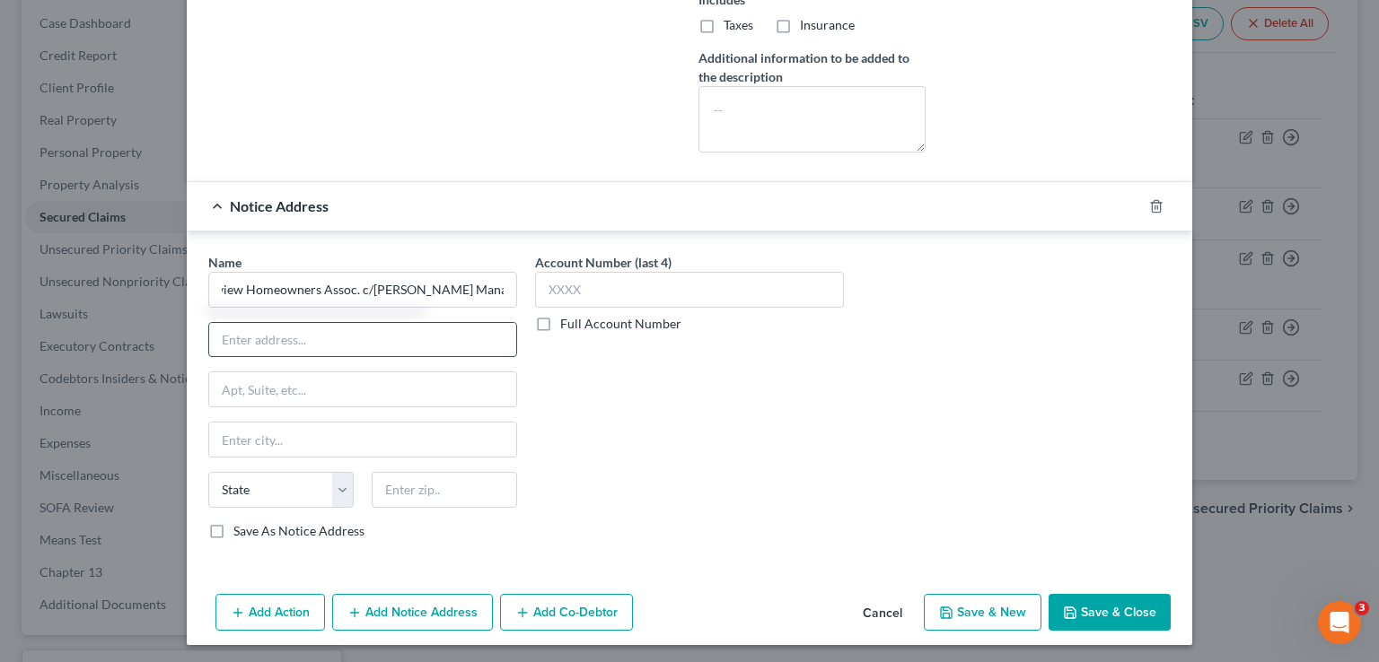
click at [316, 335] on input "text" at bounding box center [362, 340] width 307 height 34
type input "P O Box 628207"
click at [275, 448] on input "text" at bounding box center [362, 440] width 307 height 34
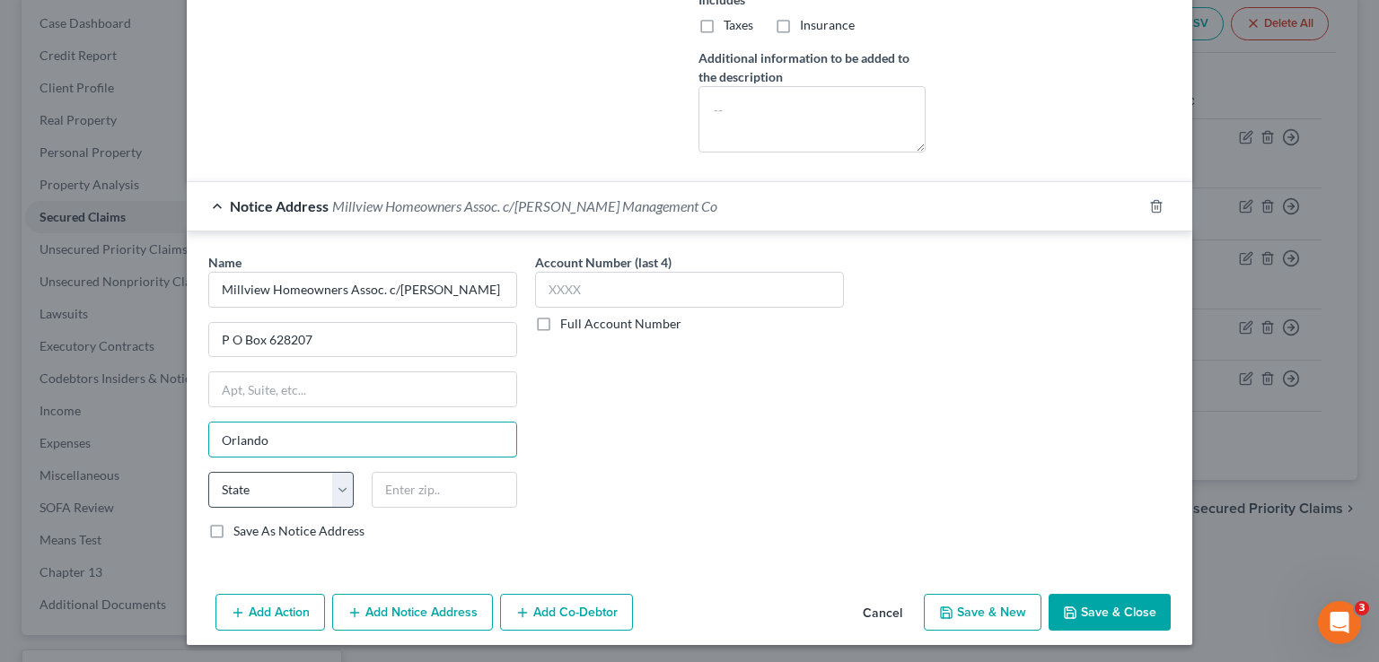
type input "Orlando"
click at [311, 485] on select "State [US_STATE] AK AR AZ CA CO CT DE DC [GEOGRAPHIC_DATA] [GEOGRAPHIC_DATA] GU…" at bounding box center [280, 490] width 145 height 36
select select "9"
click at [208, 472] on select "State [US_STATE] AK AR AZ CA CO CT DE DC [GEOGRAPHIC_DATA] [GEOGRAPHIC_DATA] GU…" at bounding box center [280, 490] width 145 height 36
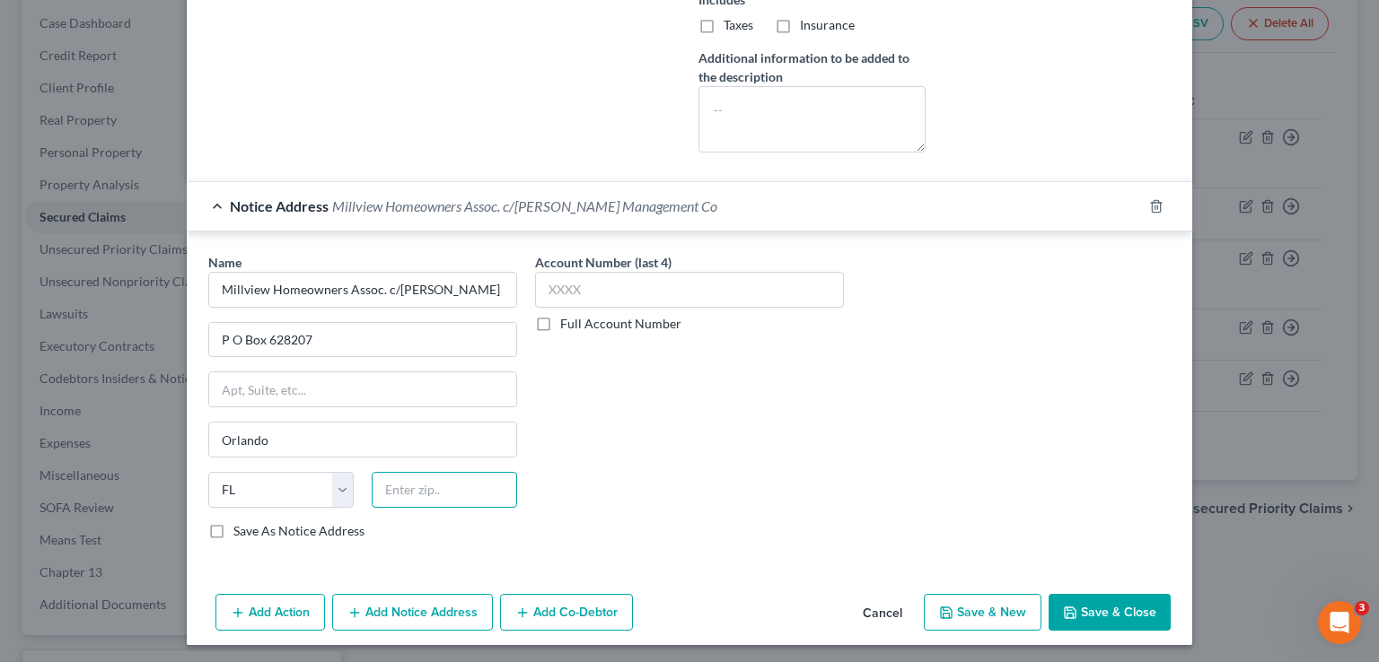
click at [403, 487] on input "text" at bounding box center [444, 490] width 145 height 36
type input "32862-8207"
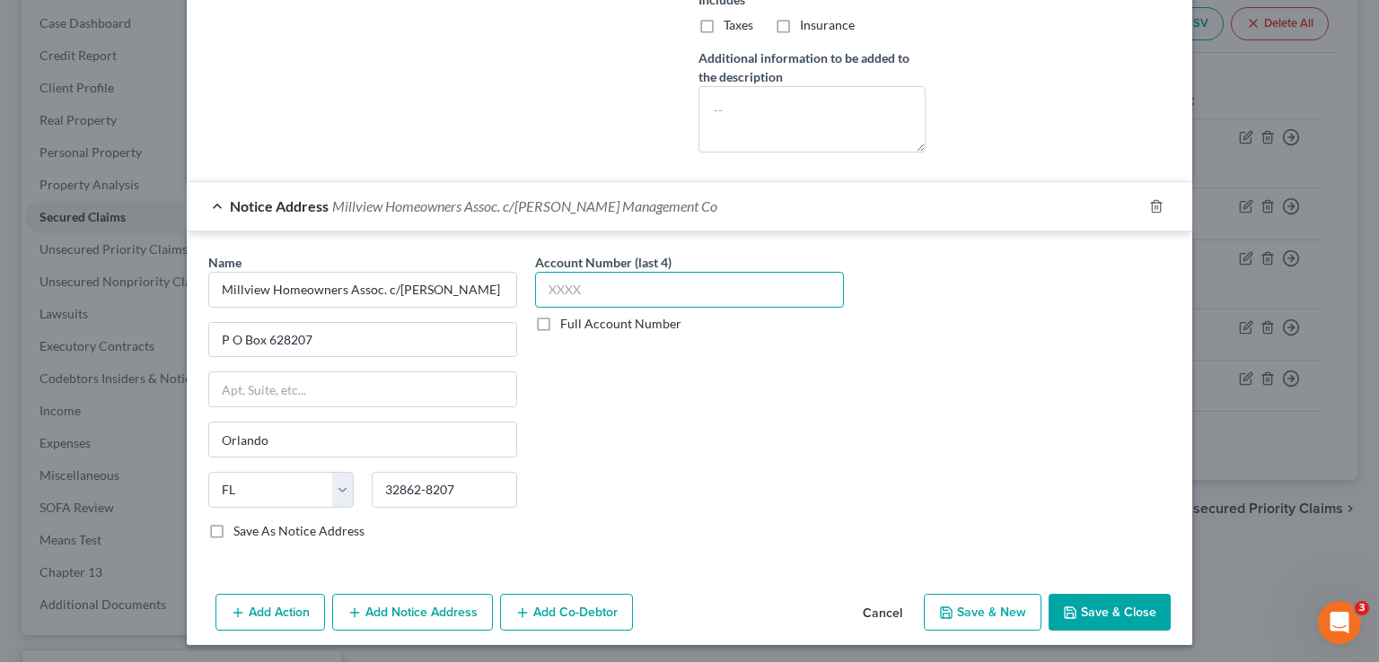
click at [547, 284] on input "text" at bounding box center [689, 290] width 309 height 36
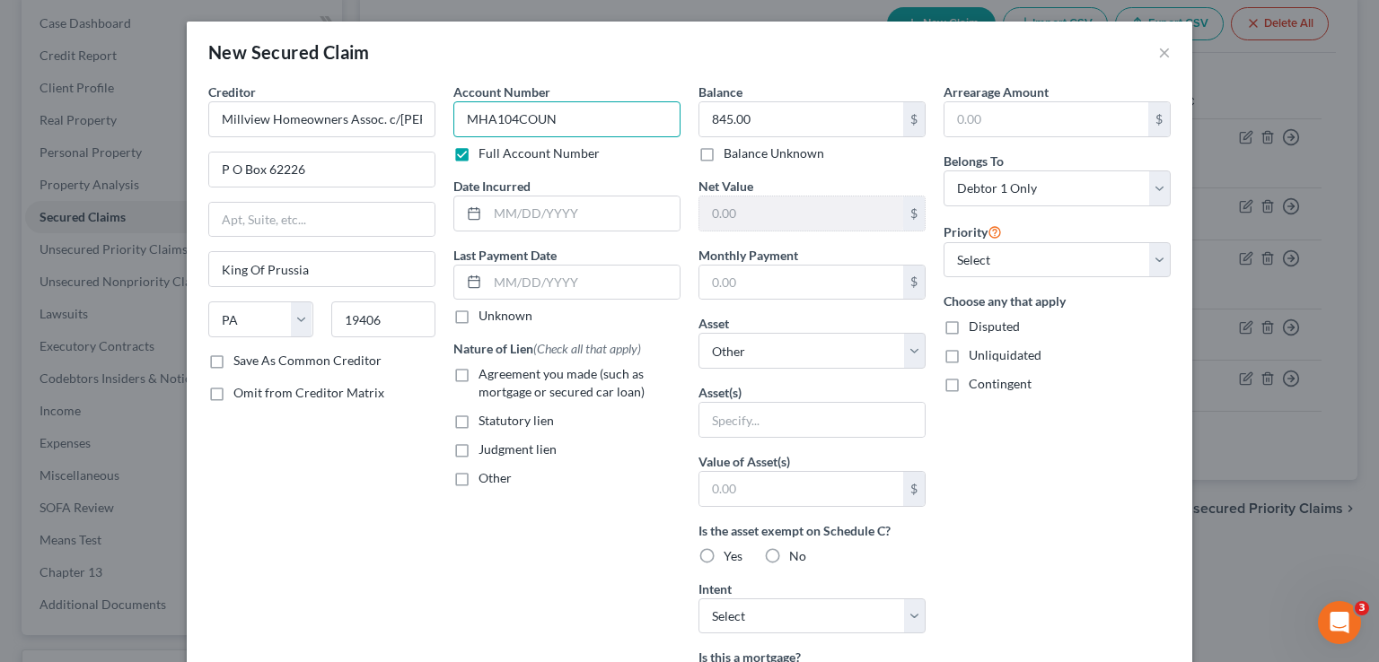
drag, startPoint x: 549, startPoint y: 114, endPoint x: 460, endPoint y: 117, distance: 89.8
click at [460, 117] on input "MHA104COUN" at bounding box center [566, 119] width 227 height 36
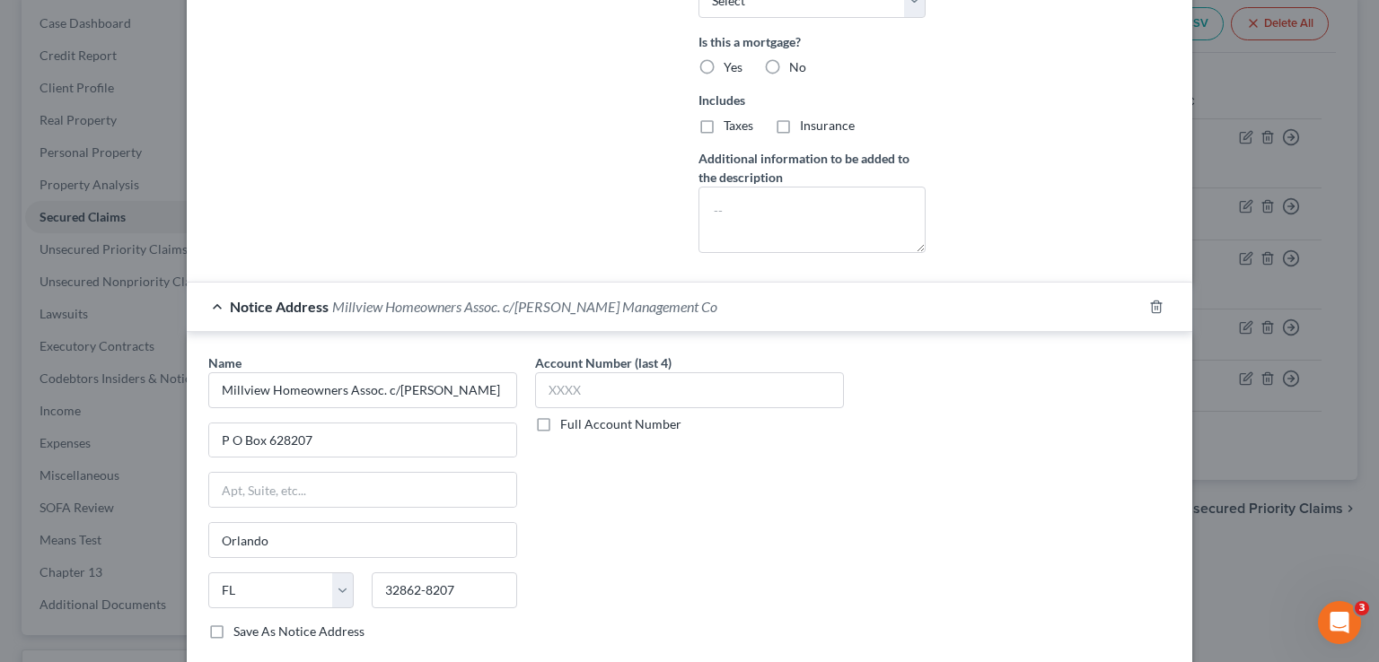
scroll to position [716, 0]
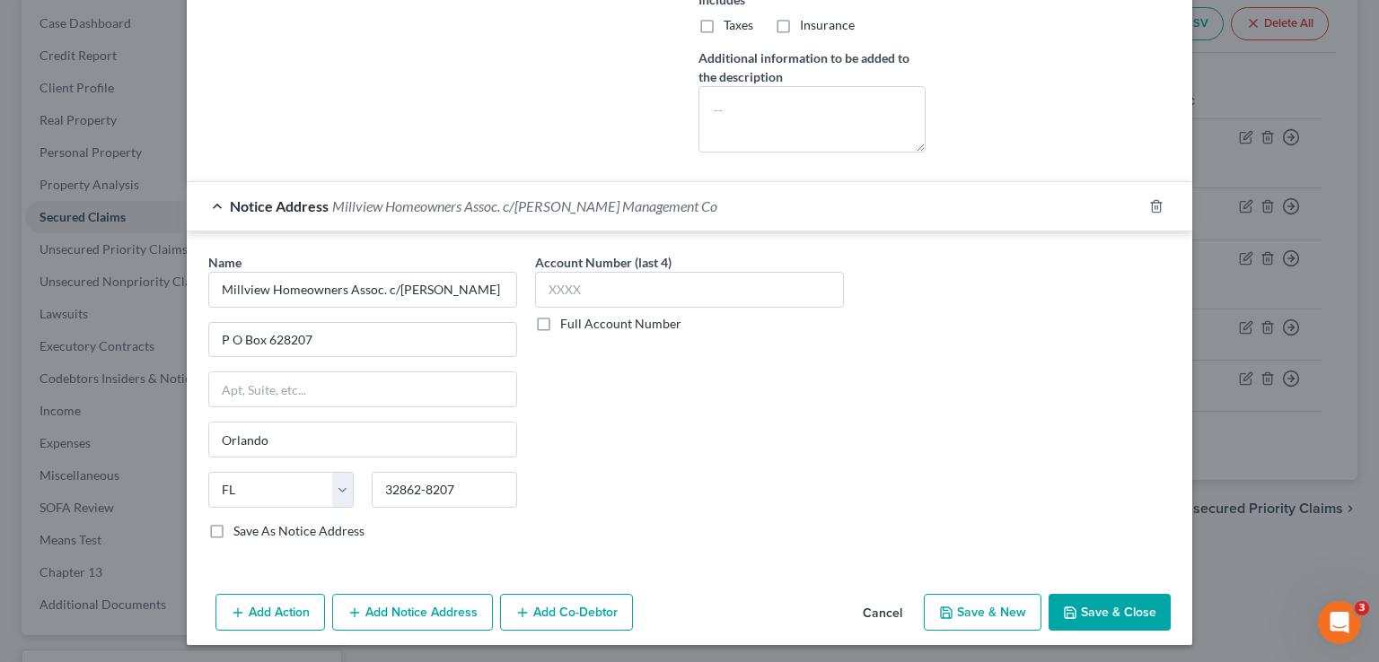
click at [560, 317] on label "Full Account Number" at bounding box center [620, 324] width 121 height 18
click at [567, 317] on input "Full Account Number" at bounding box center [573, 321] width 12 height 12
drag, startPoint x: 539, startPoint y: 317, endPoint x: 548, endPoint y: 281, distance: 37.0
click at [548, 281] on input "text" at bounding box center [689, 290] width 309 height 36
paste input "MHA104COUN"
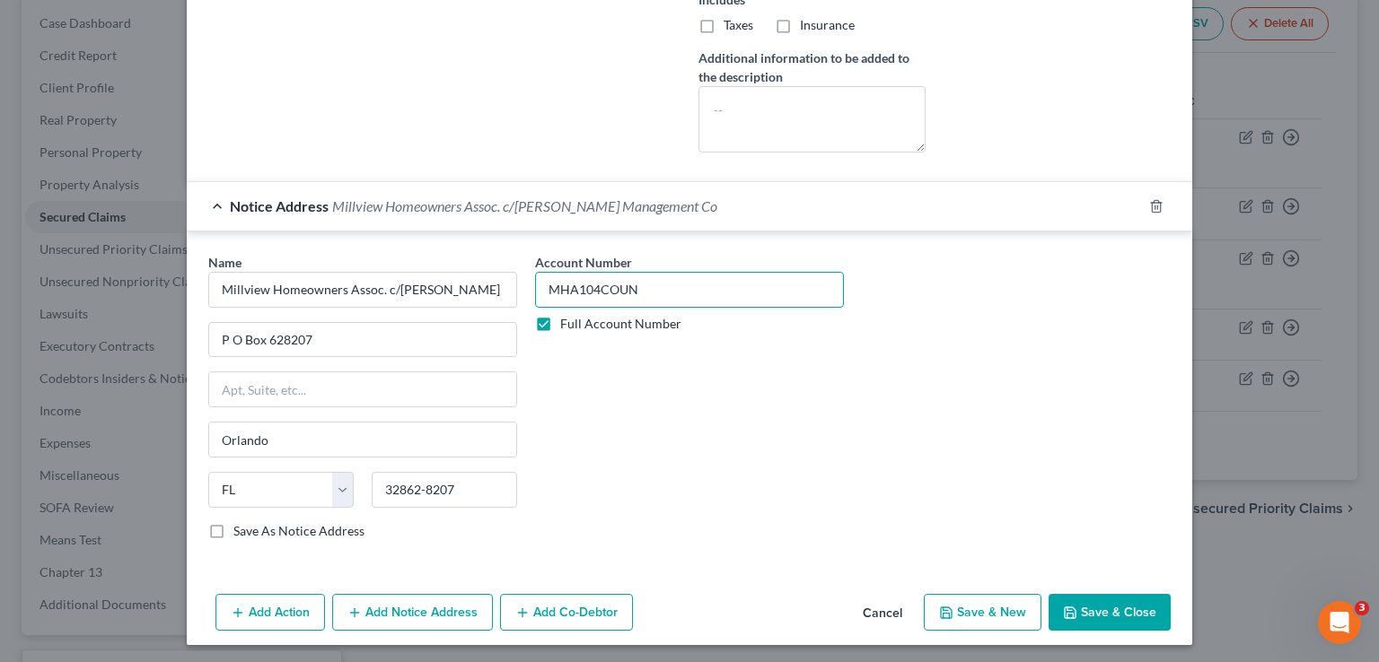
type input "MHA104COUN"
click at [1073, 607] on button "Save & Close" at bounding box center [1109, 613] width 122 height 38
select select
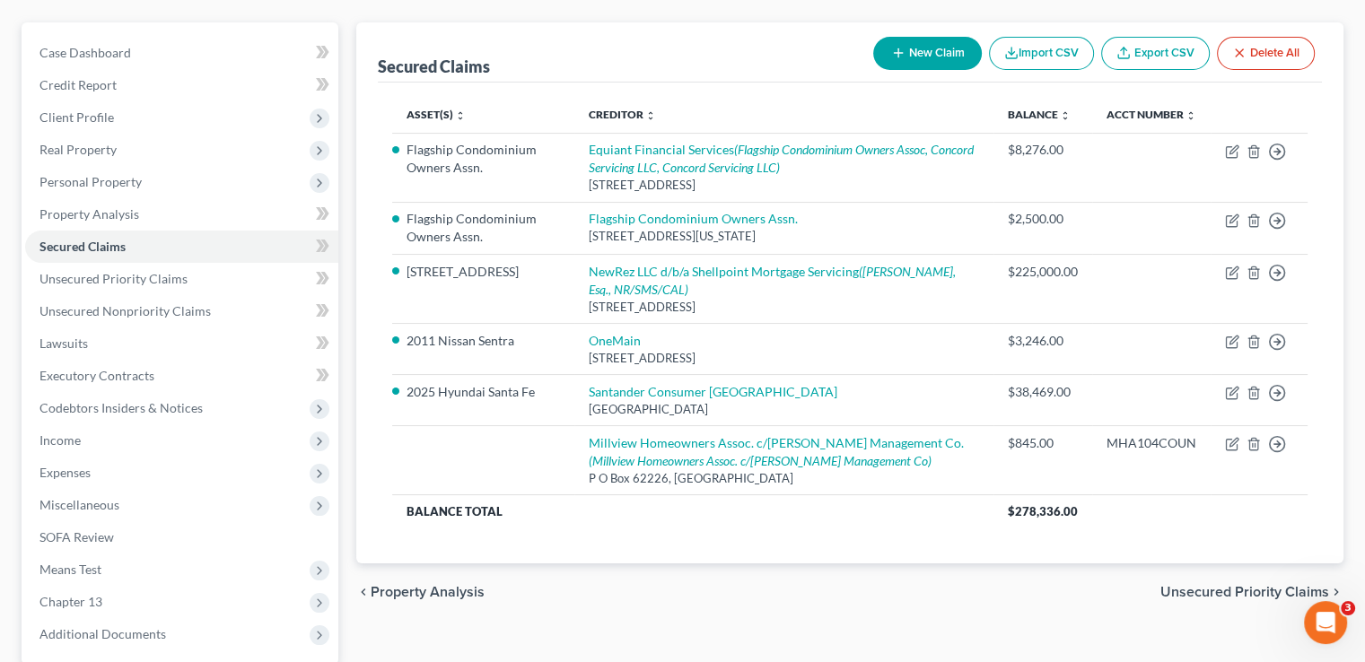
scroll to position [0, 0]
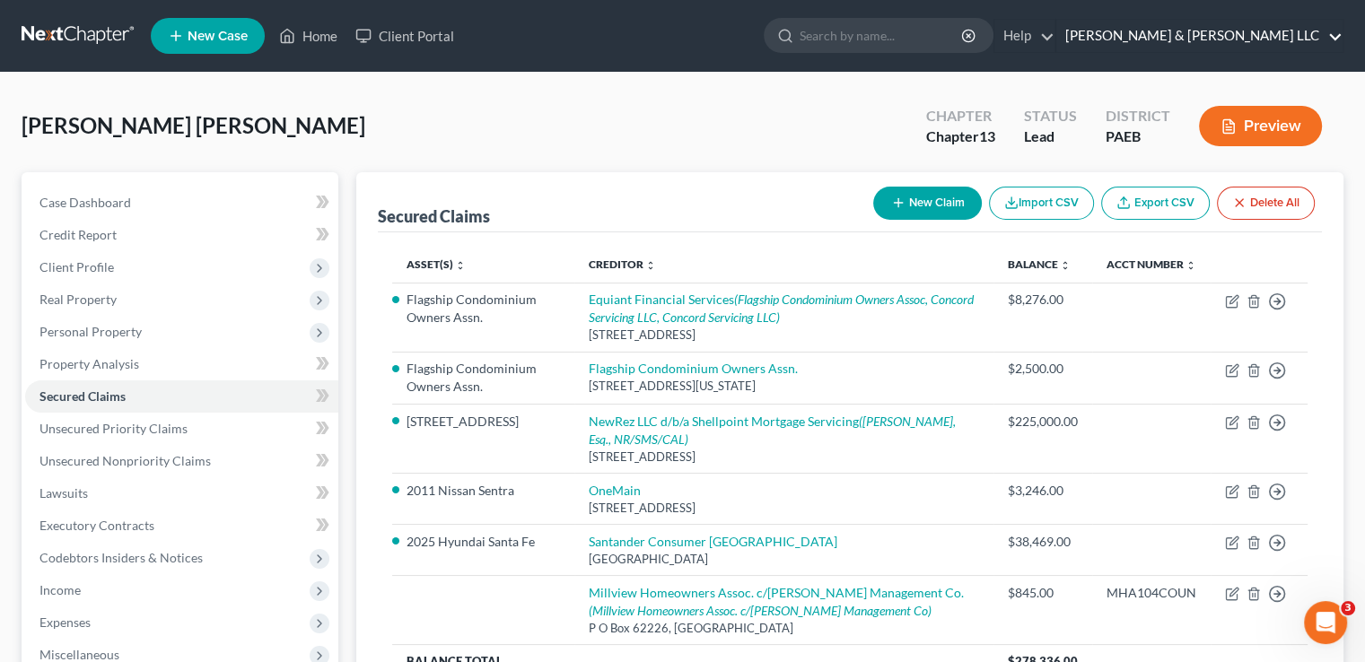
click at [1293, 32] on link "[PERSON_NAME] & [PERSON_NAME] LLC" at bounding box center [1200, 36] width 286 height 32
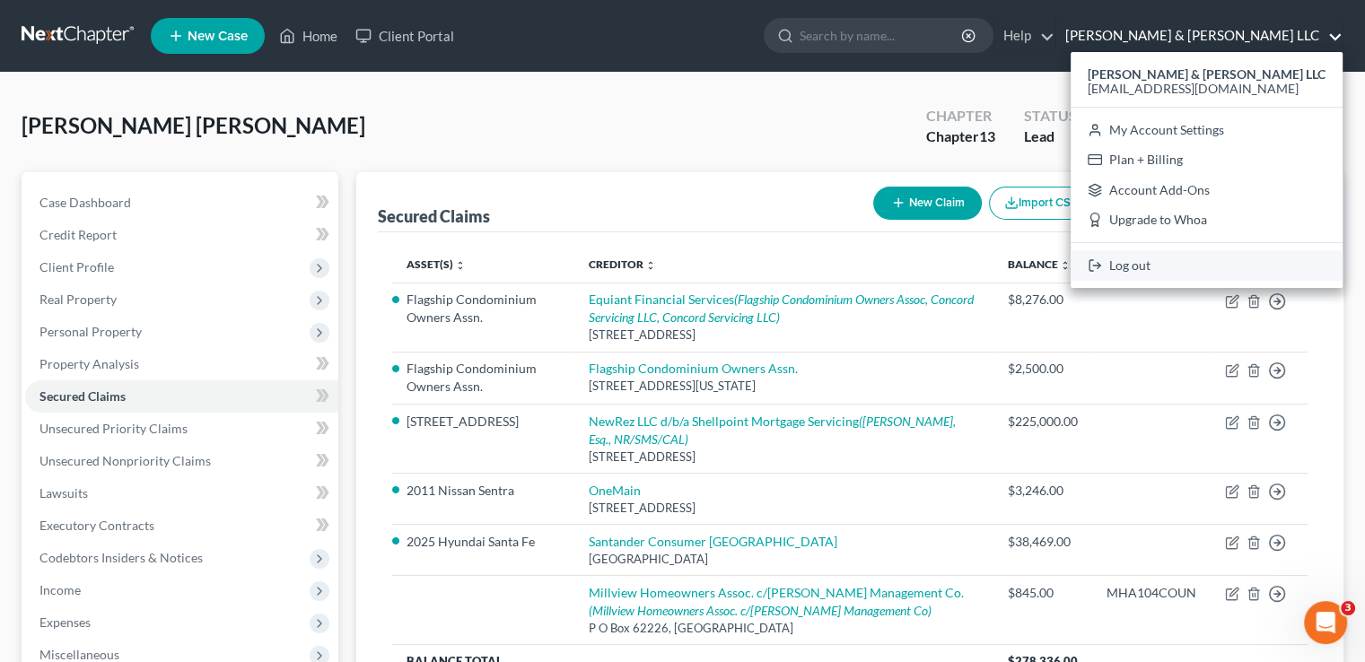
click at [1175, 264] on link "Log out" at bounding box center [1207, 265] width 272 height 31
